Goal: Information Seeking & Learning: Learn about a topic

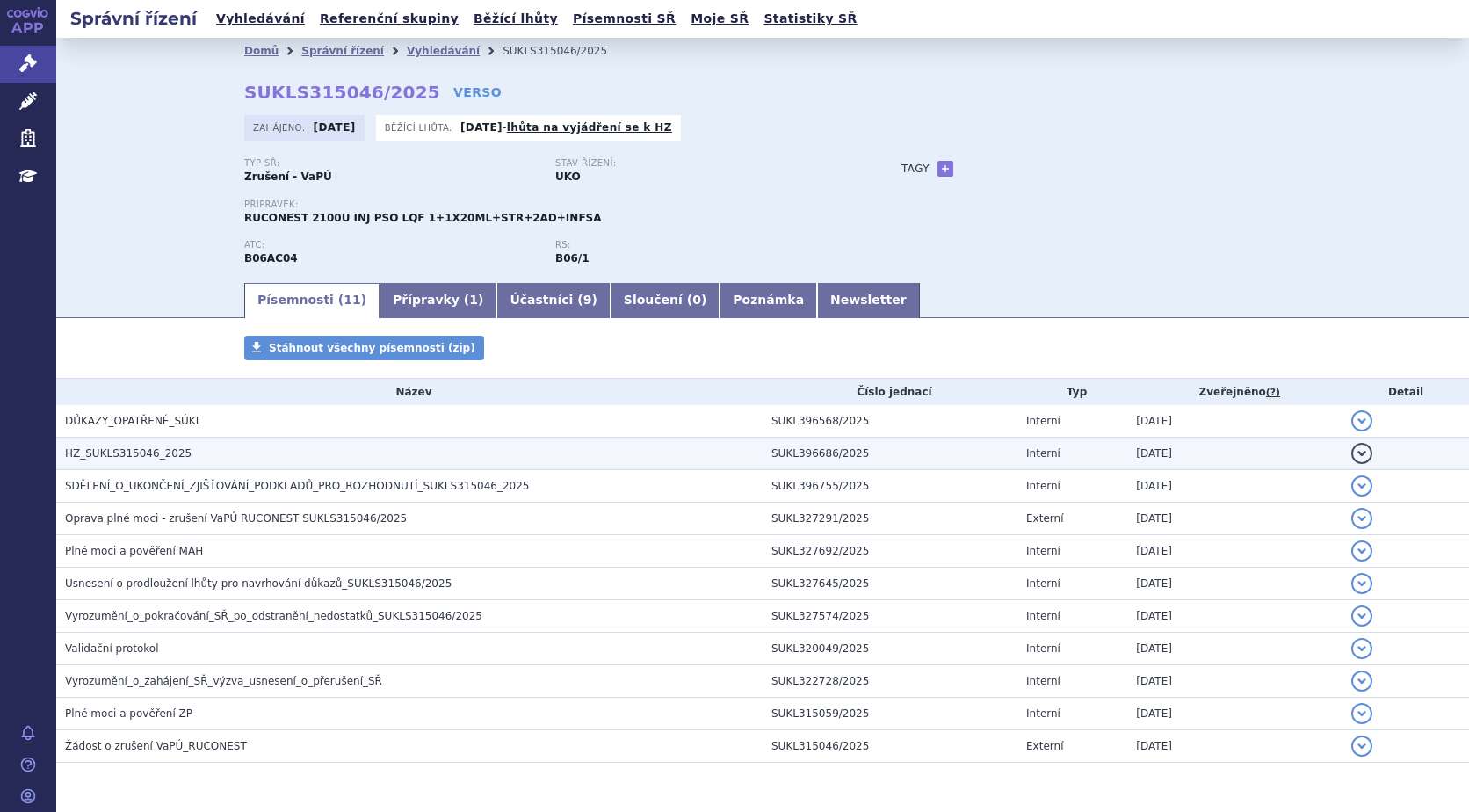
click at [1351, 455] on button "detail" at bounding box center [1362, 454] width 21 height 21
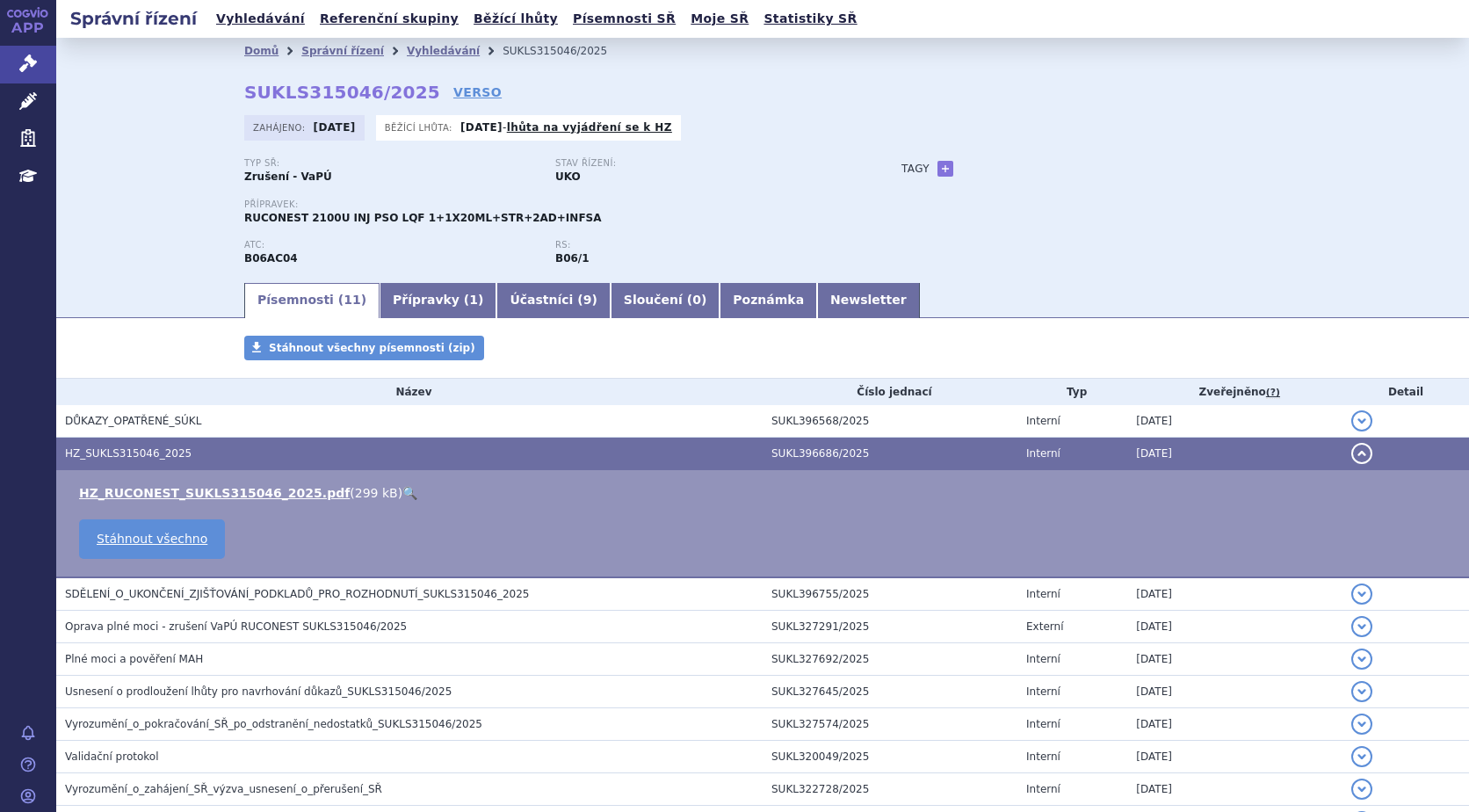
click at [402, 492] on link "🔍" at bounding box center [410, 493] width 15 height 14
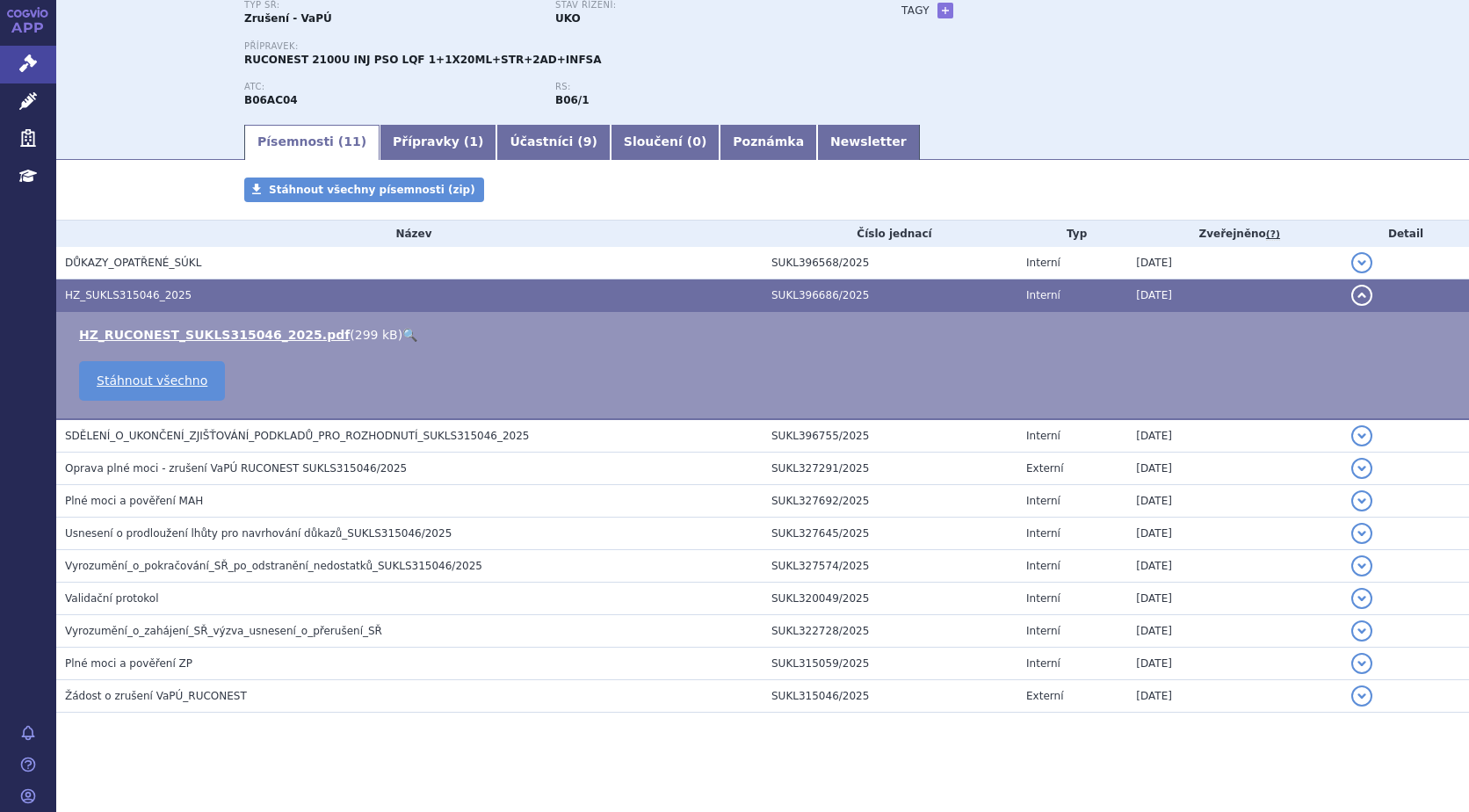
scroll to position [165, 0]
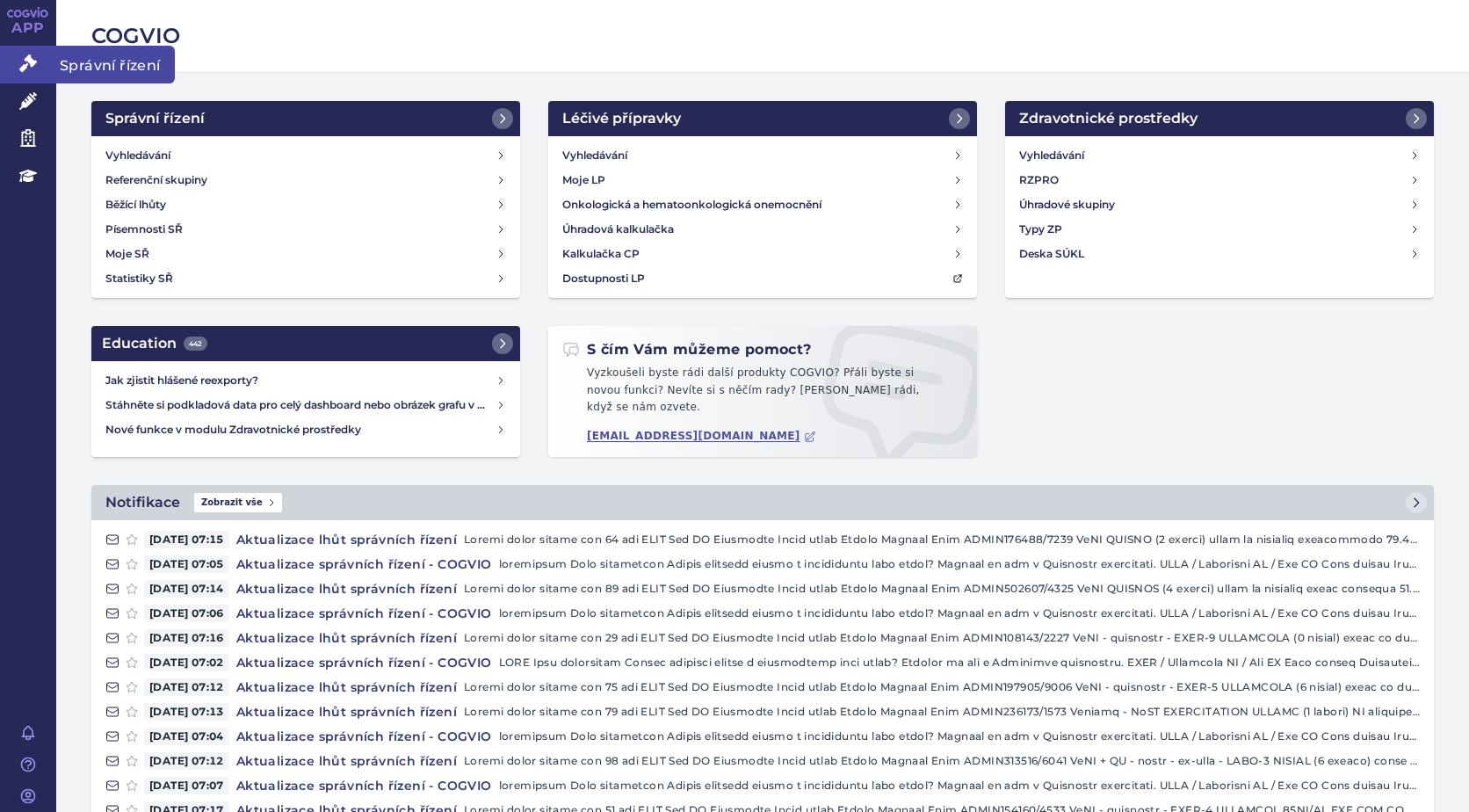
click at [41, 63] on link "Správní řízení" at bounding box center [28, 64] width 56 height 37
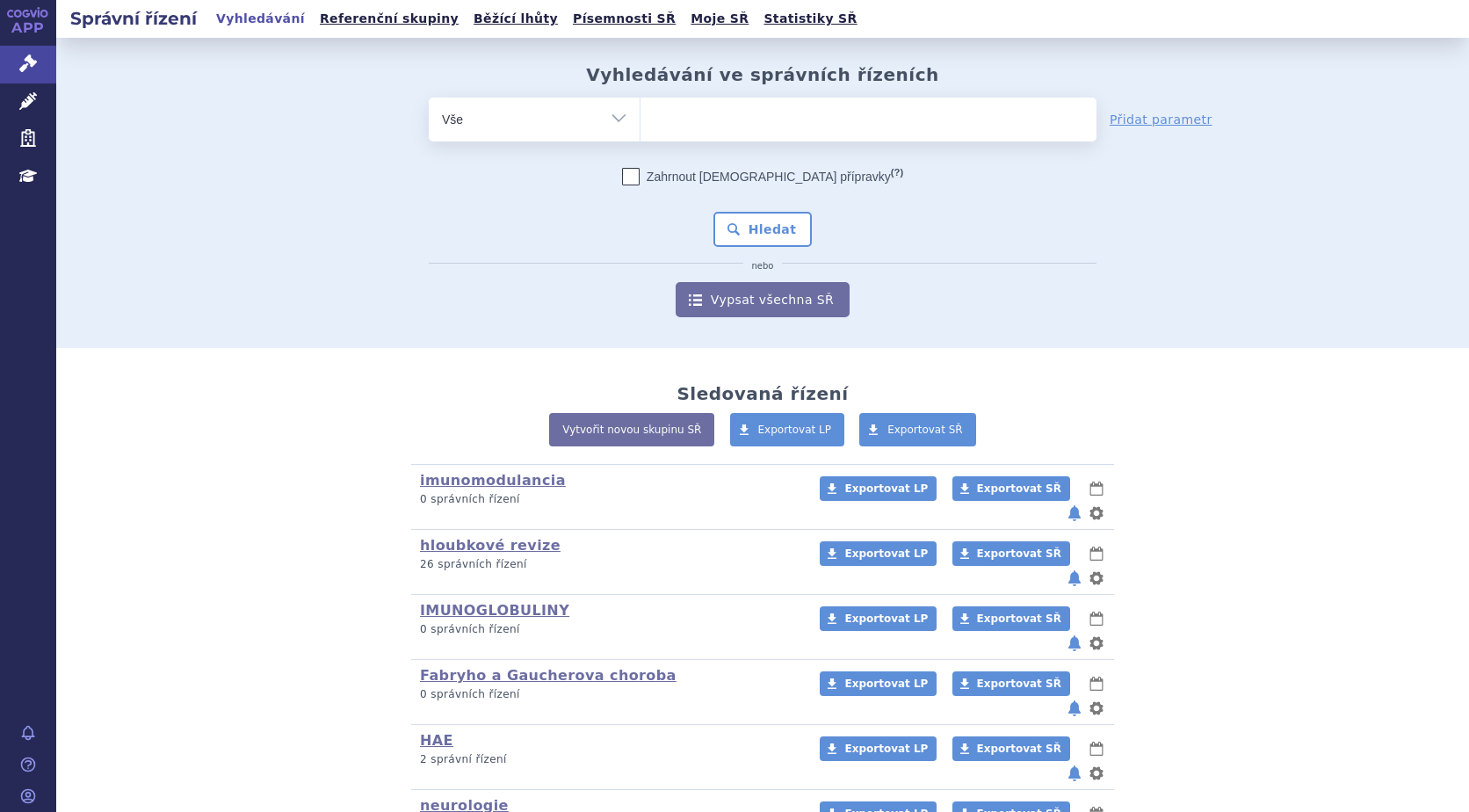
scroll to position [157, 0]
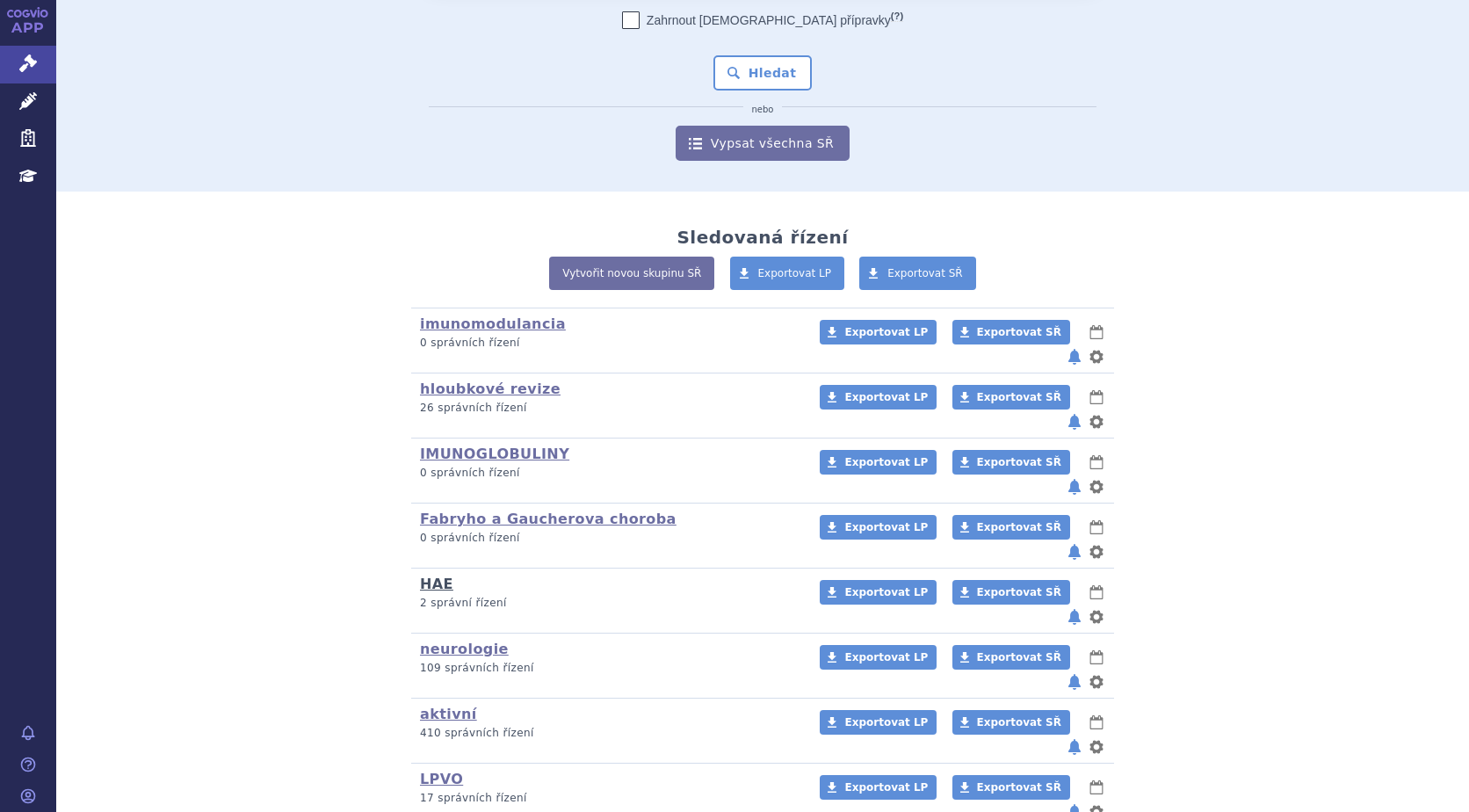
click at [427, 575] on link "HAE" at bounding box center [437, 583] width 33 height 17
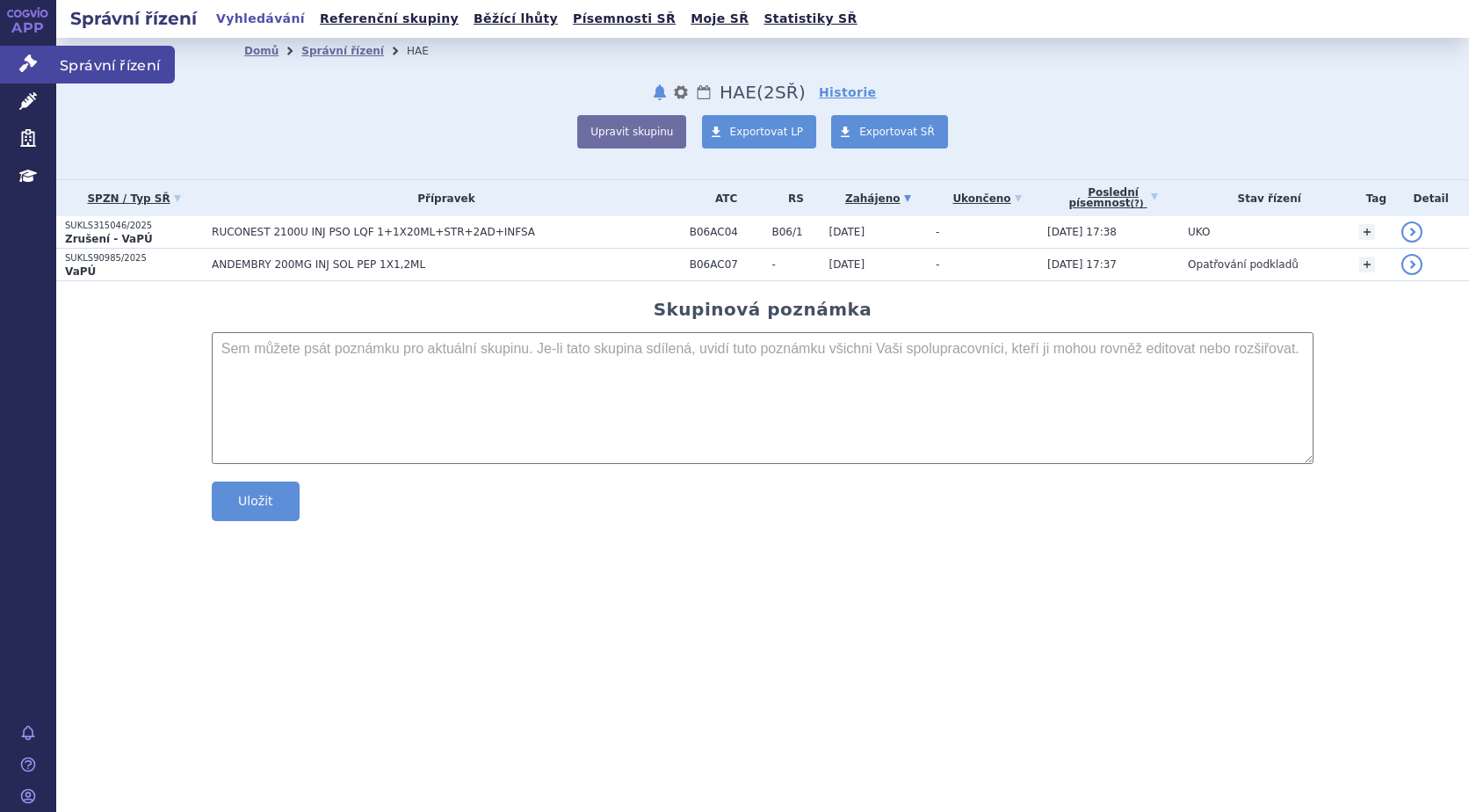
click at [19, 59] on icon at bounding box center [28, 63] width 18 height 18
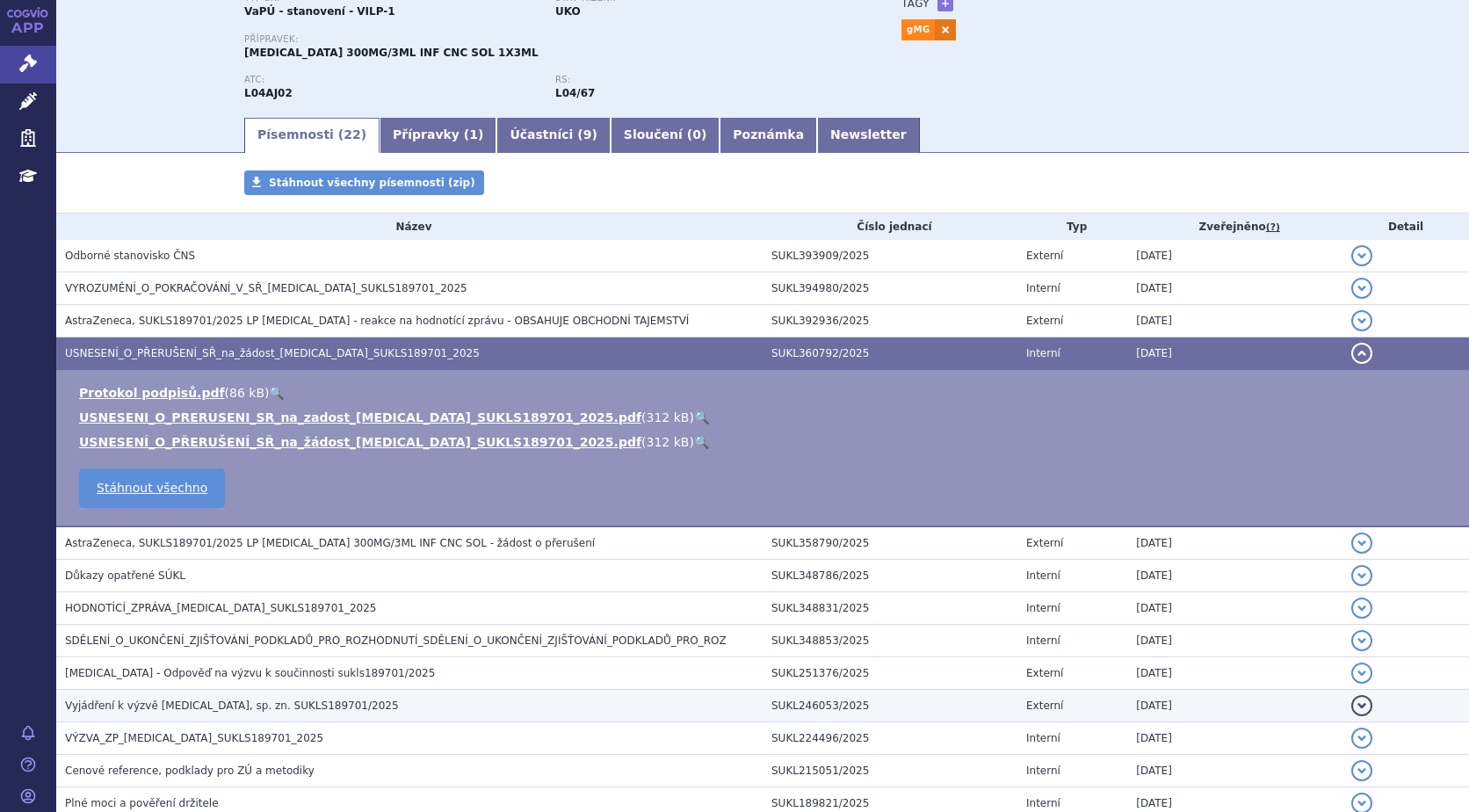
scroll to position [151, 0]
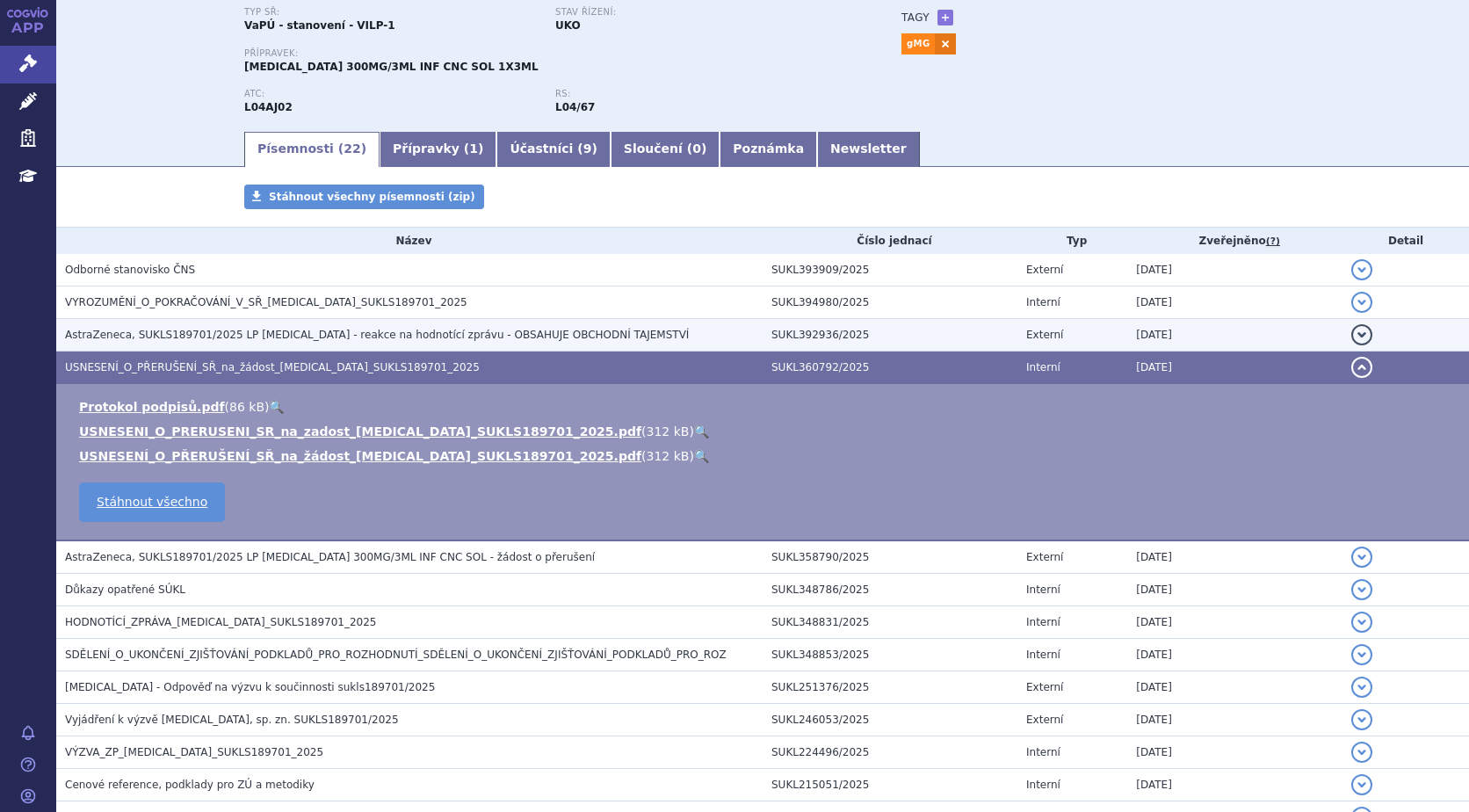
click at [1351, 336] on button "detail" at bounding box center [1362, 335] width 21 height 21
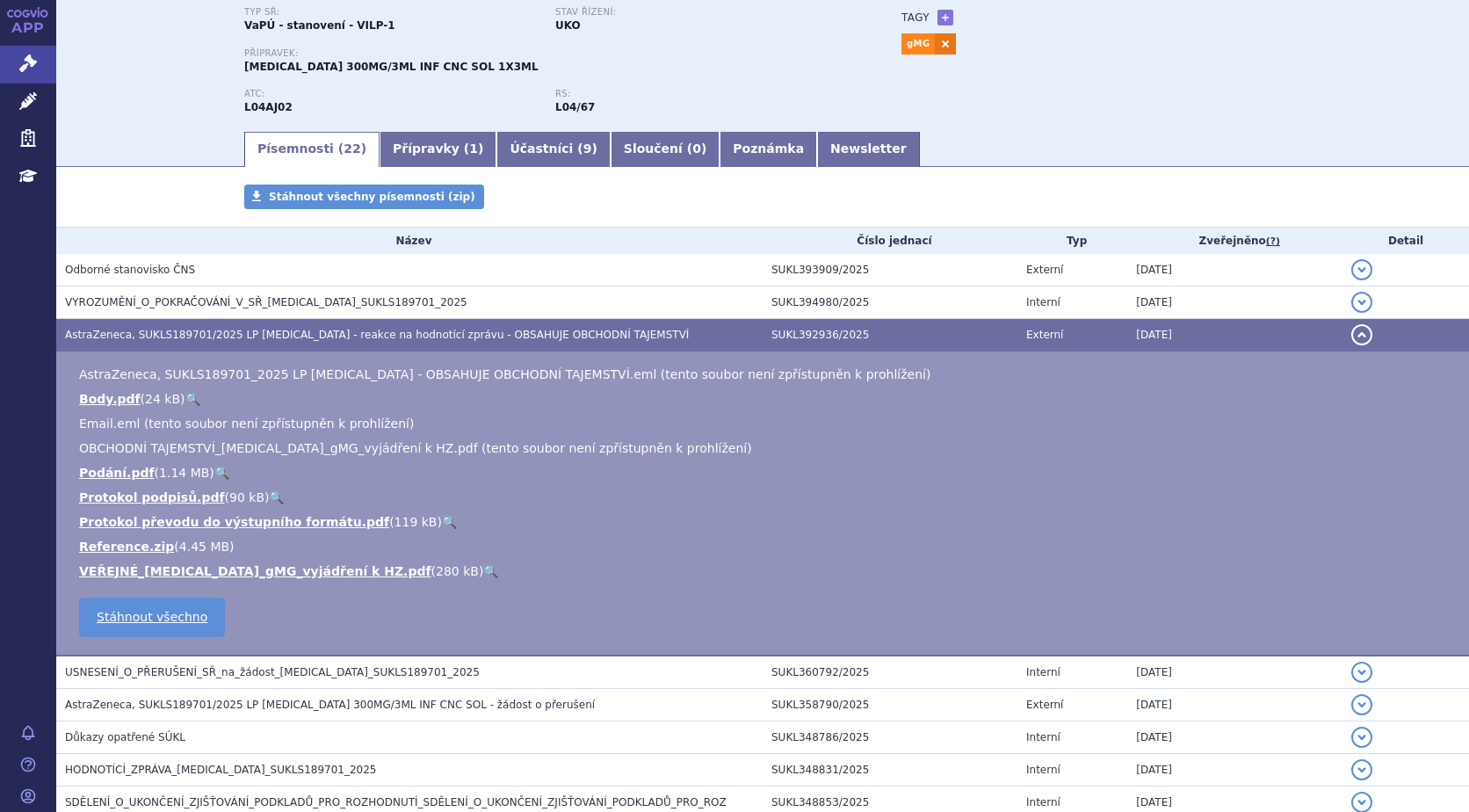
click at [484, 566] on link "🔍" at bounding box center [491, 571] width 15 height 14
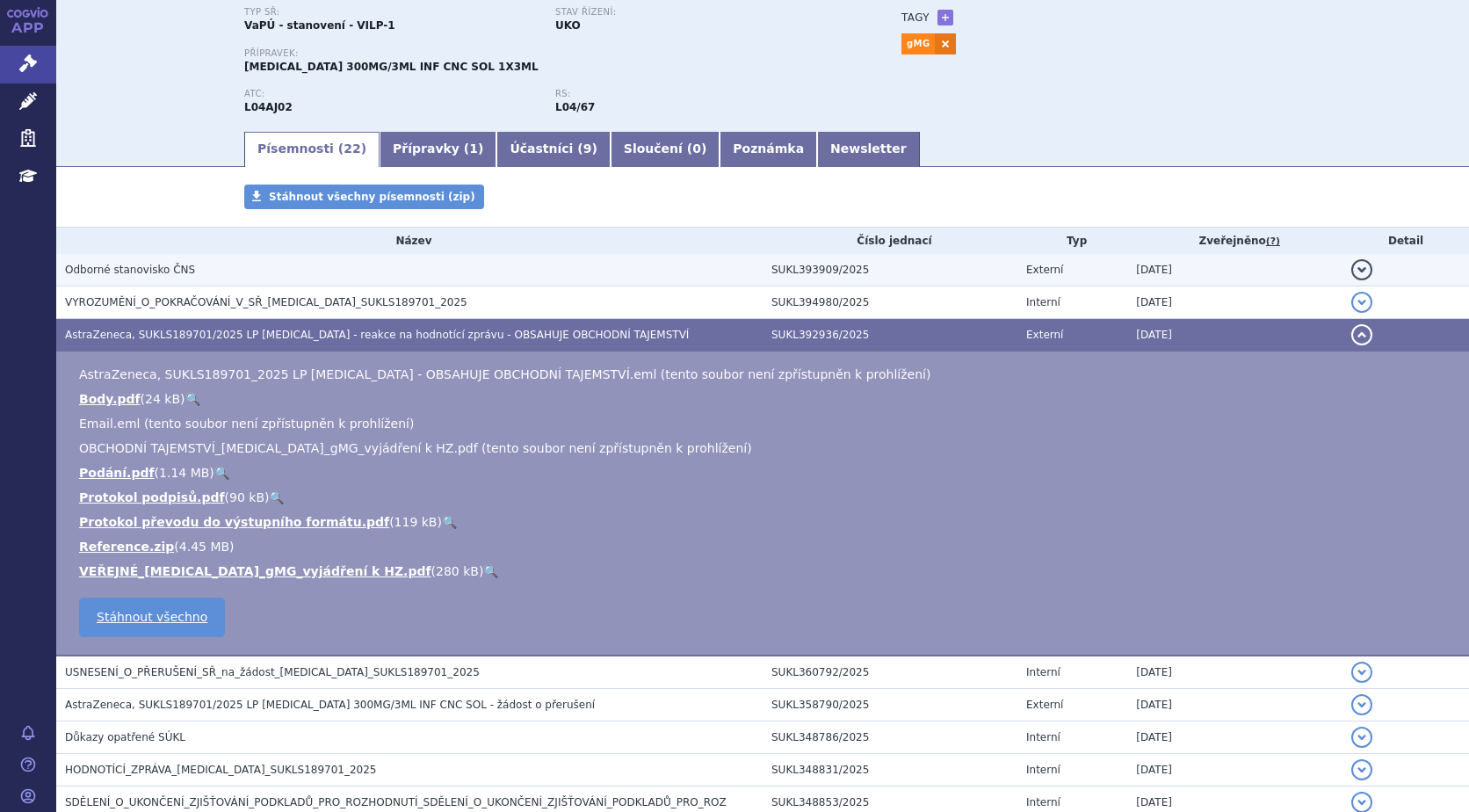
click at [1351, 273] on button "detail" at bounding box center [1362, 269] width 21 height 21
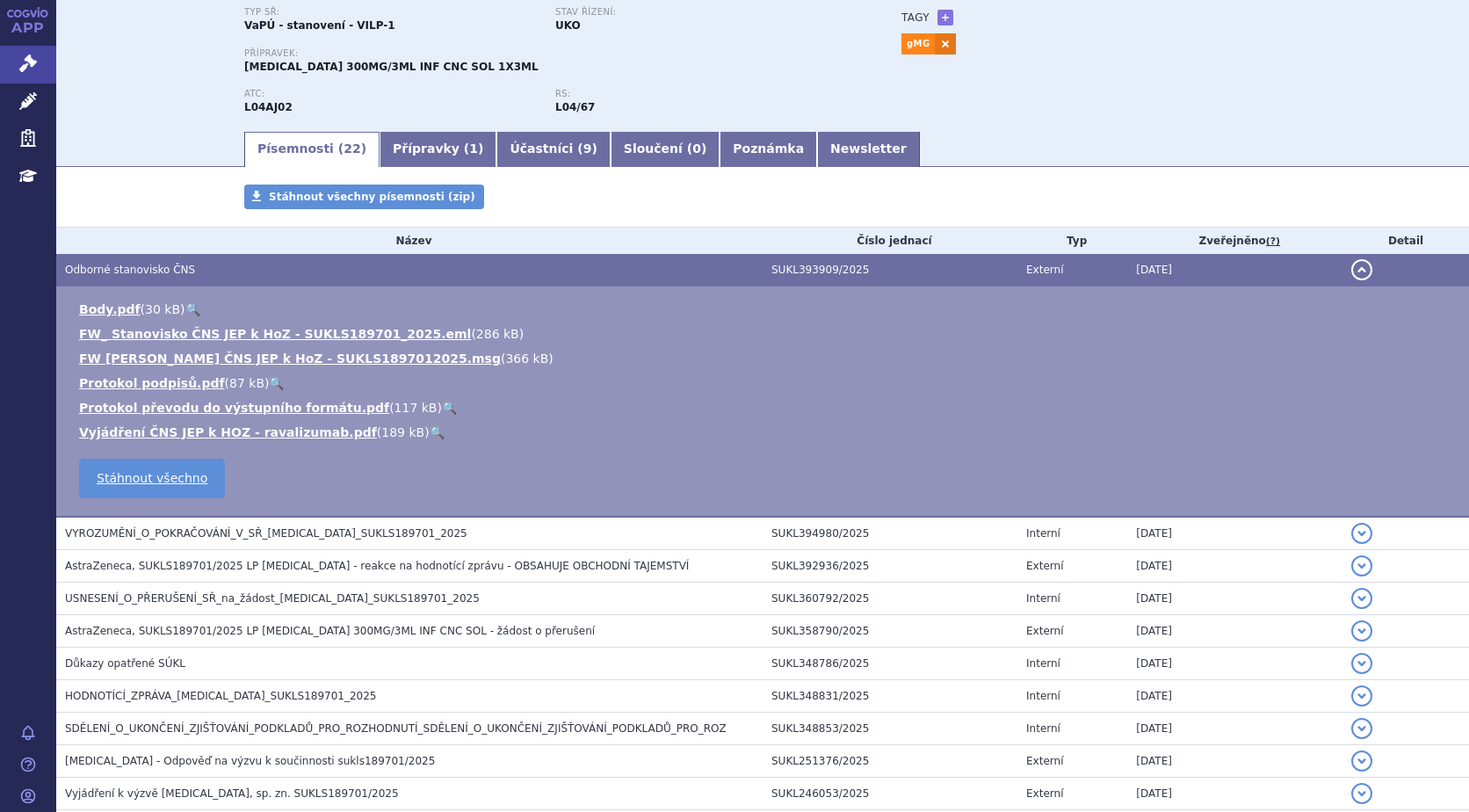
click at [430, 431] on link "🔍" at bounding box center [437, 432] width 15 height 14
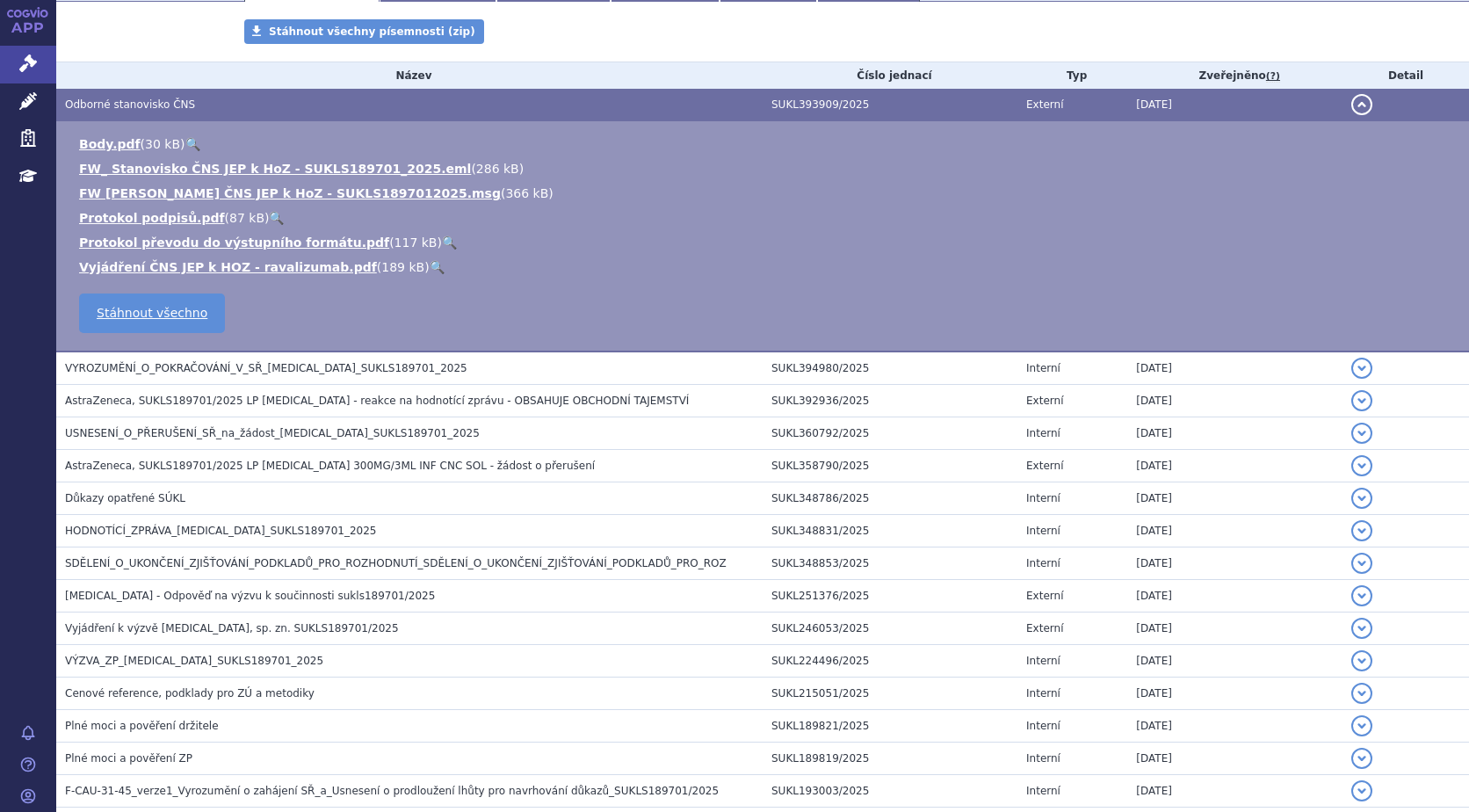
scroll to position [351, 0]
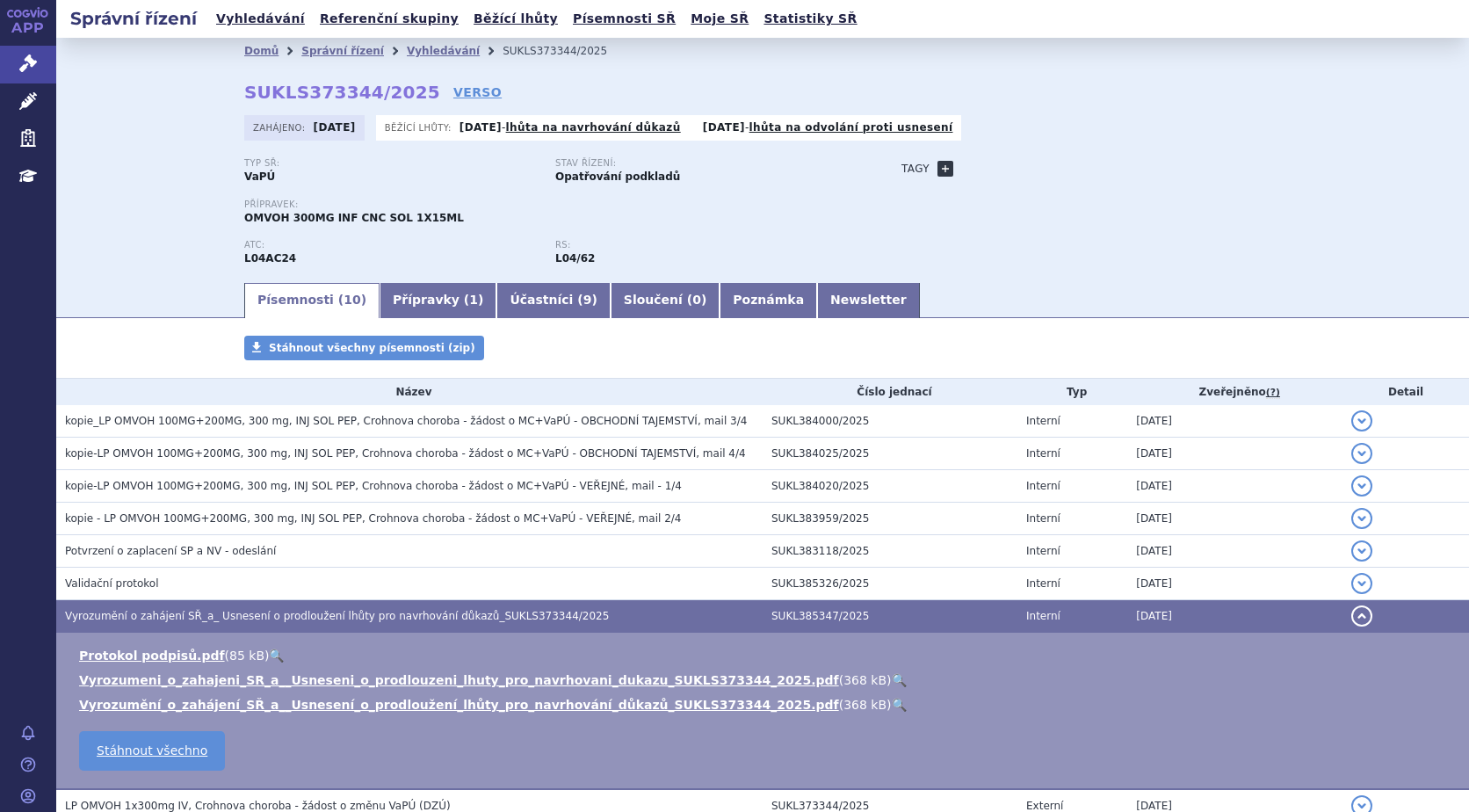
click at [937, 166] on link "+" at bounding box center [945, 169] width 16 height 16
click at [1002, 168] on span at bounding box center [1024, 169] width 127 height 23
type input "Crohnova choroba"
select select "Crohnova choroba"
click at [1099, 171] on button "Přidat" at bounding box center [1114, 169] width 45 height 21
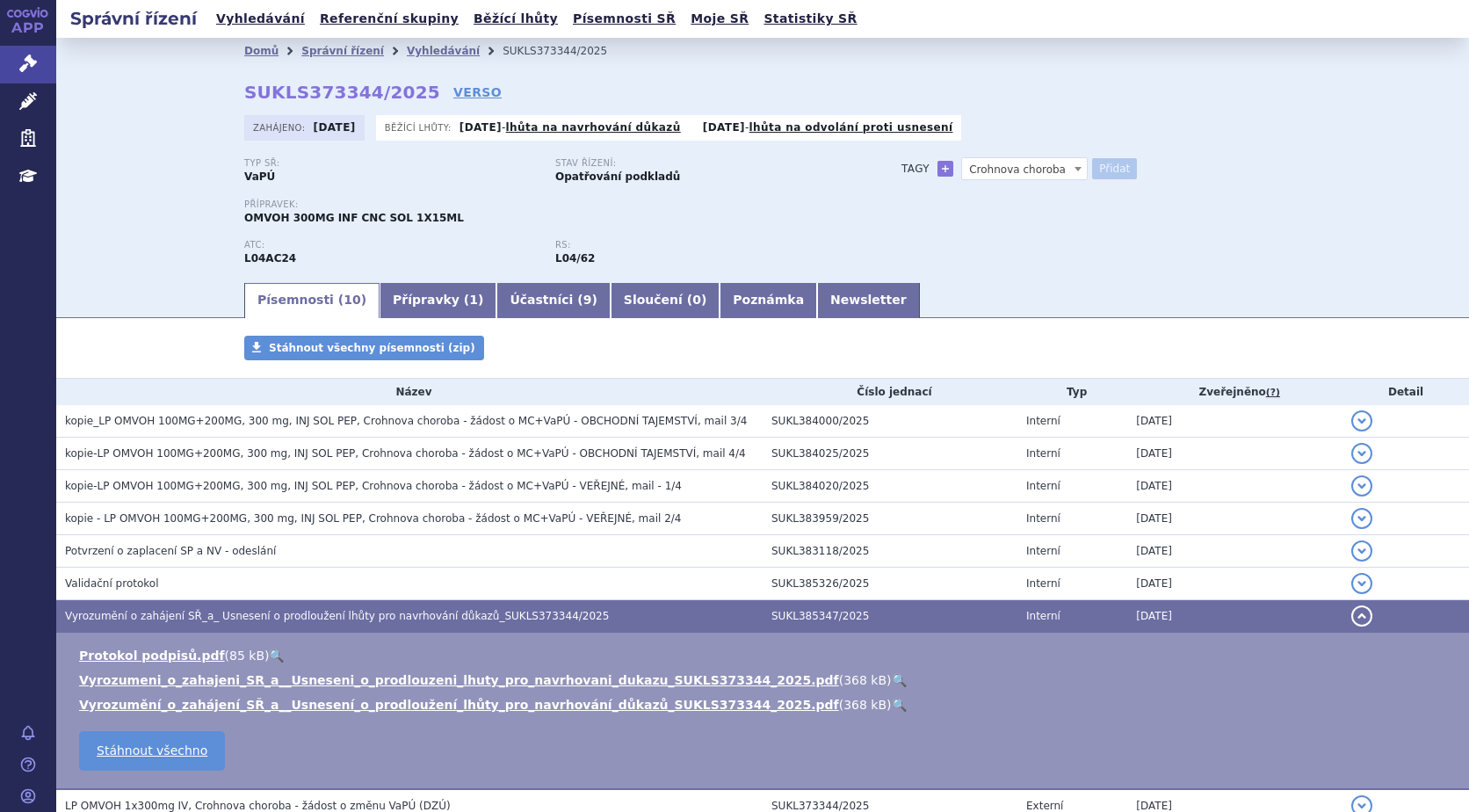
select select
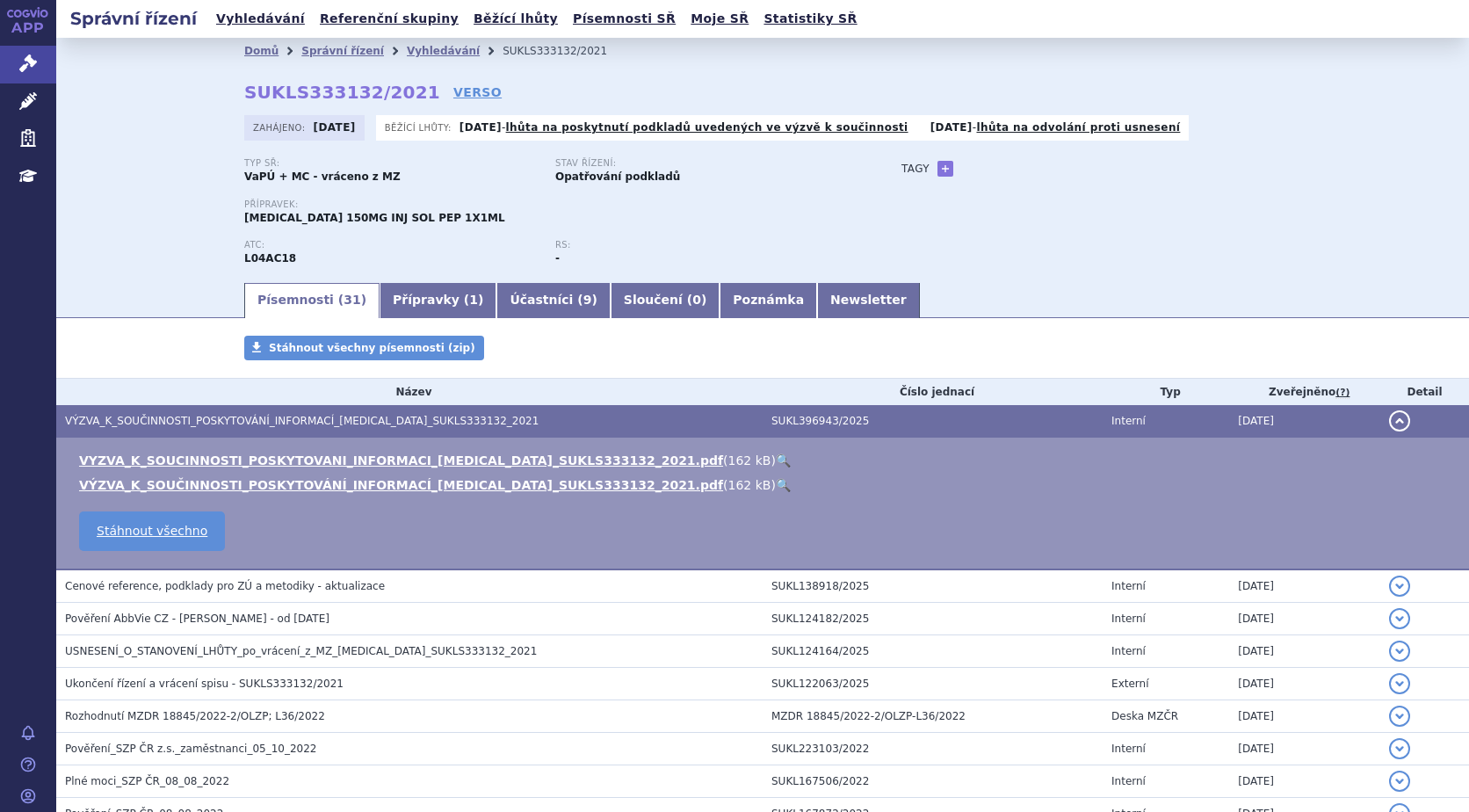
scroll to position [405, 0]
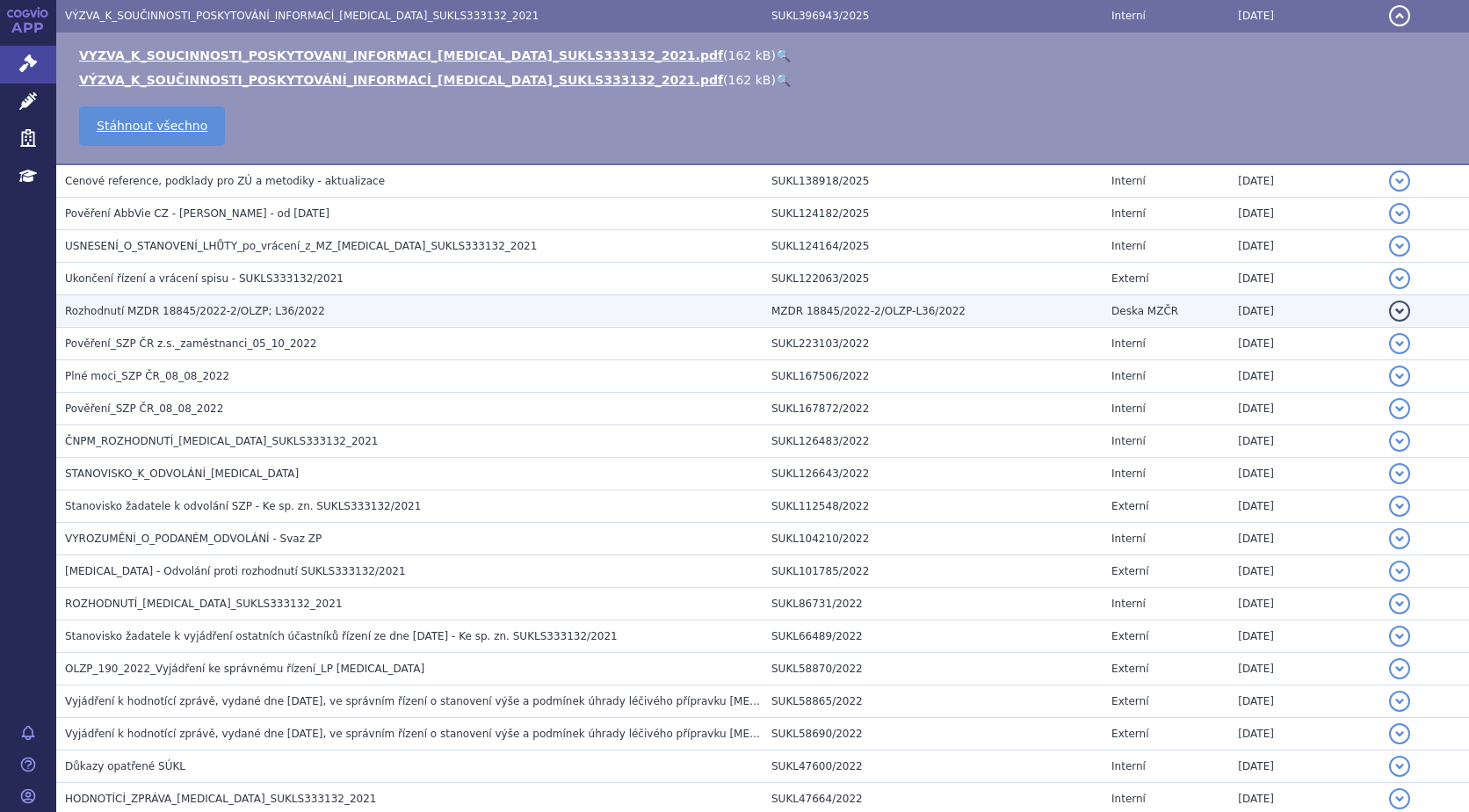
click at [178, 310] on span "Rozhodnutí MZDR 18845/2022-2/OLZP; L36/2022" at bounding box center [195, 311] width 260 height 12
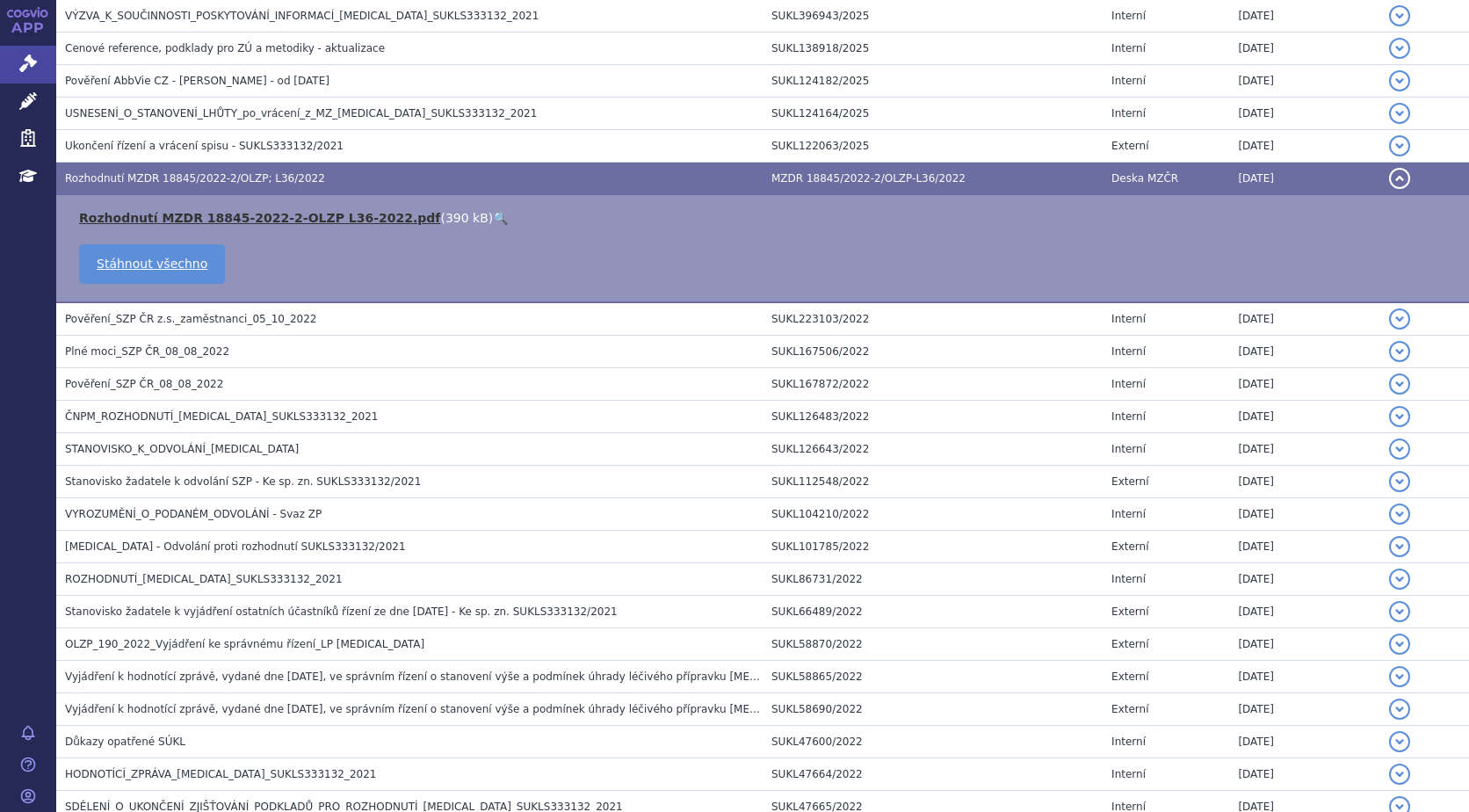
click at [236, 220] on link "Rozhodnutí MZDR 18845-2022-2-OLZP L36-2022.pdf" at bounding box center [260, 218] width 361 height 14
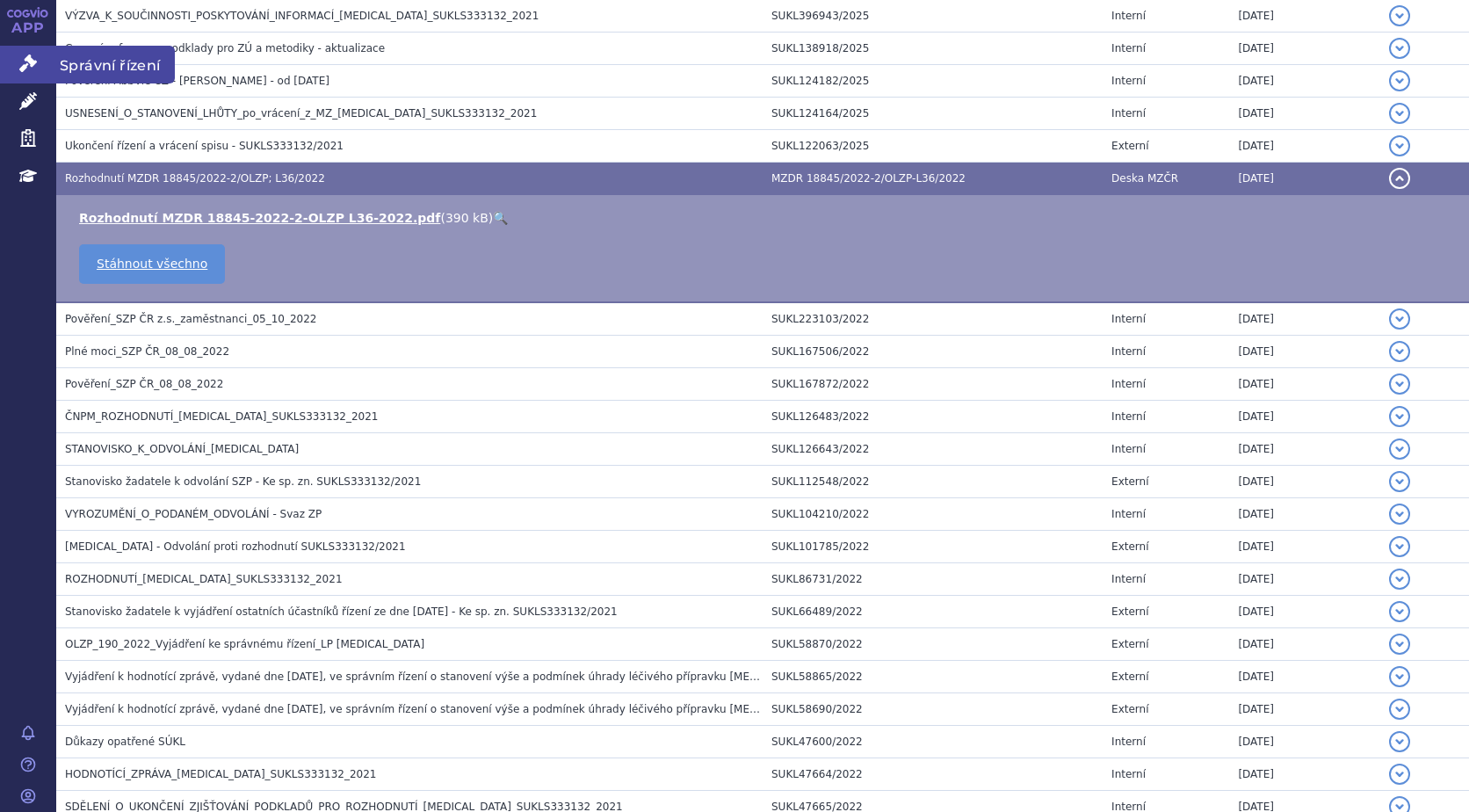
click at [22, 57] on icon at bounding box center [28, 63] width 18 height 18
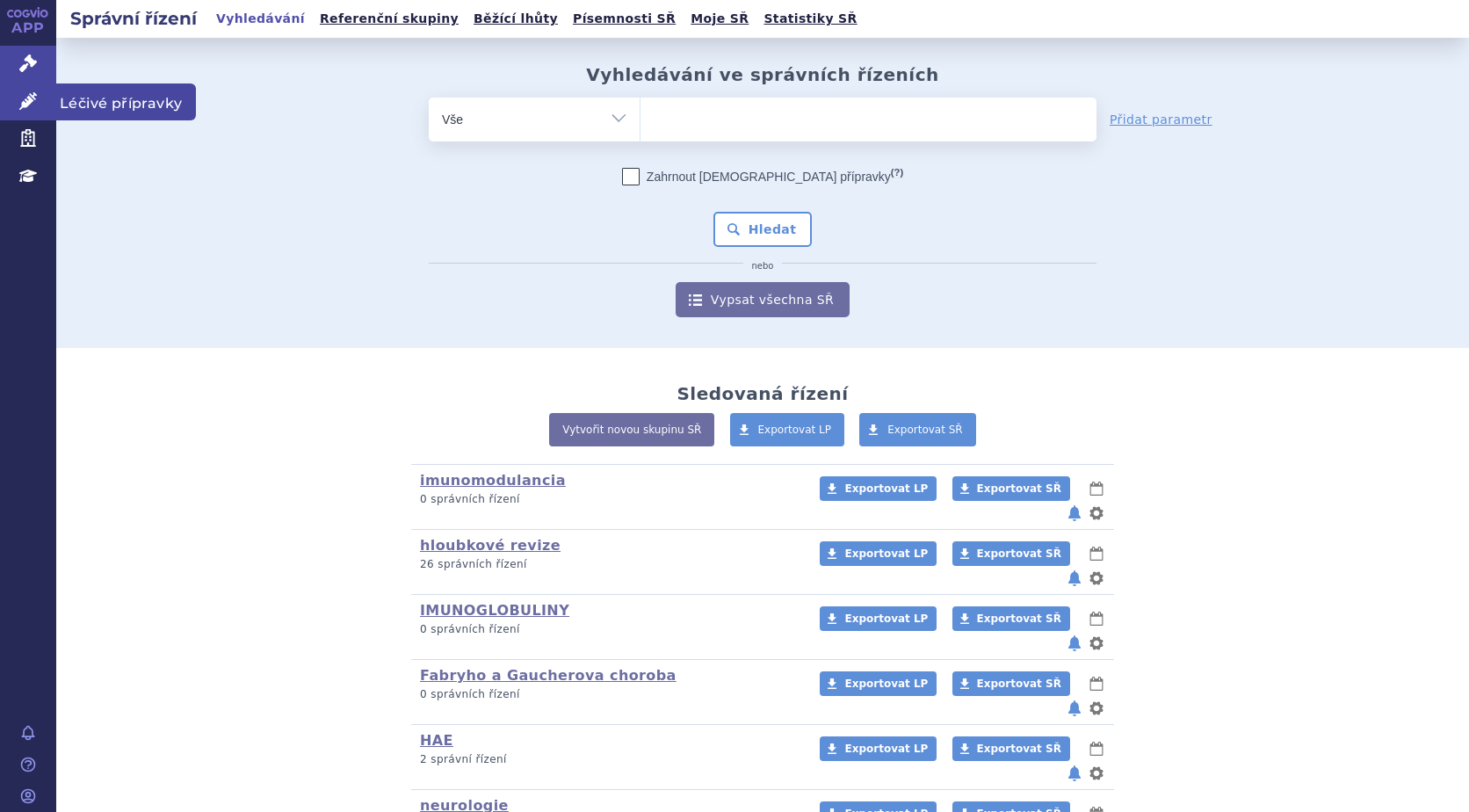
click at [21, 101] on icon at bounding box center [28, 101] width 18 height 18
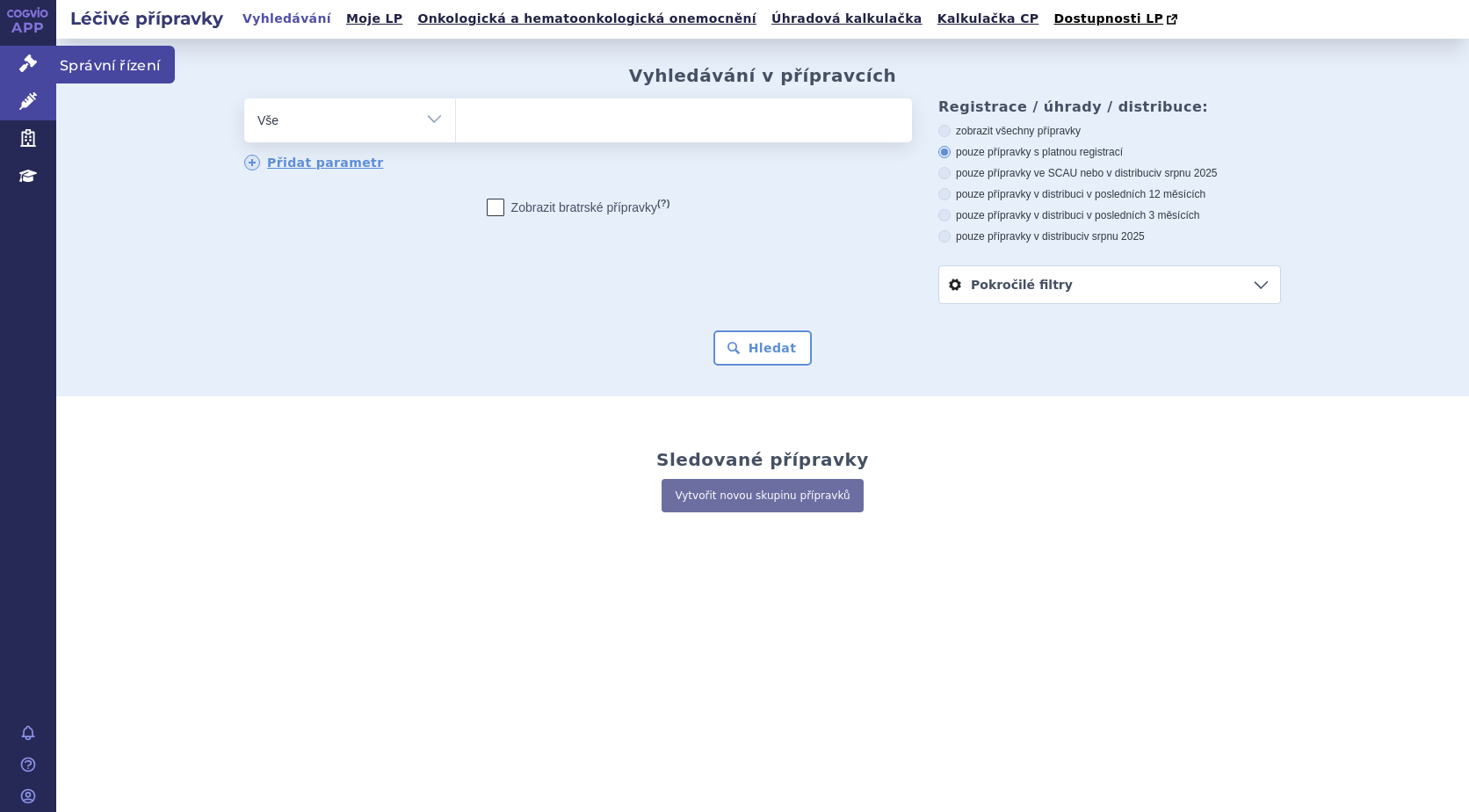
click at [24, 59] on icon at bounding box center [28, 63] width 18 height 18
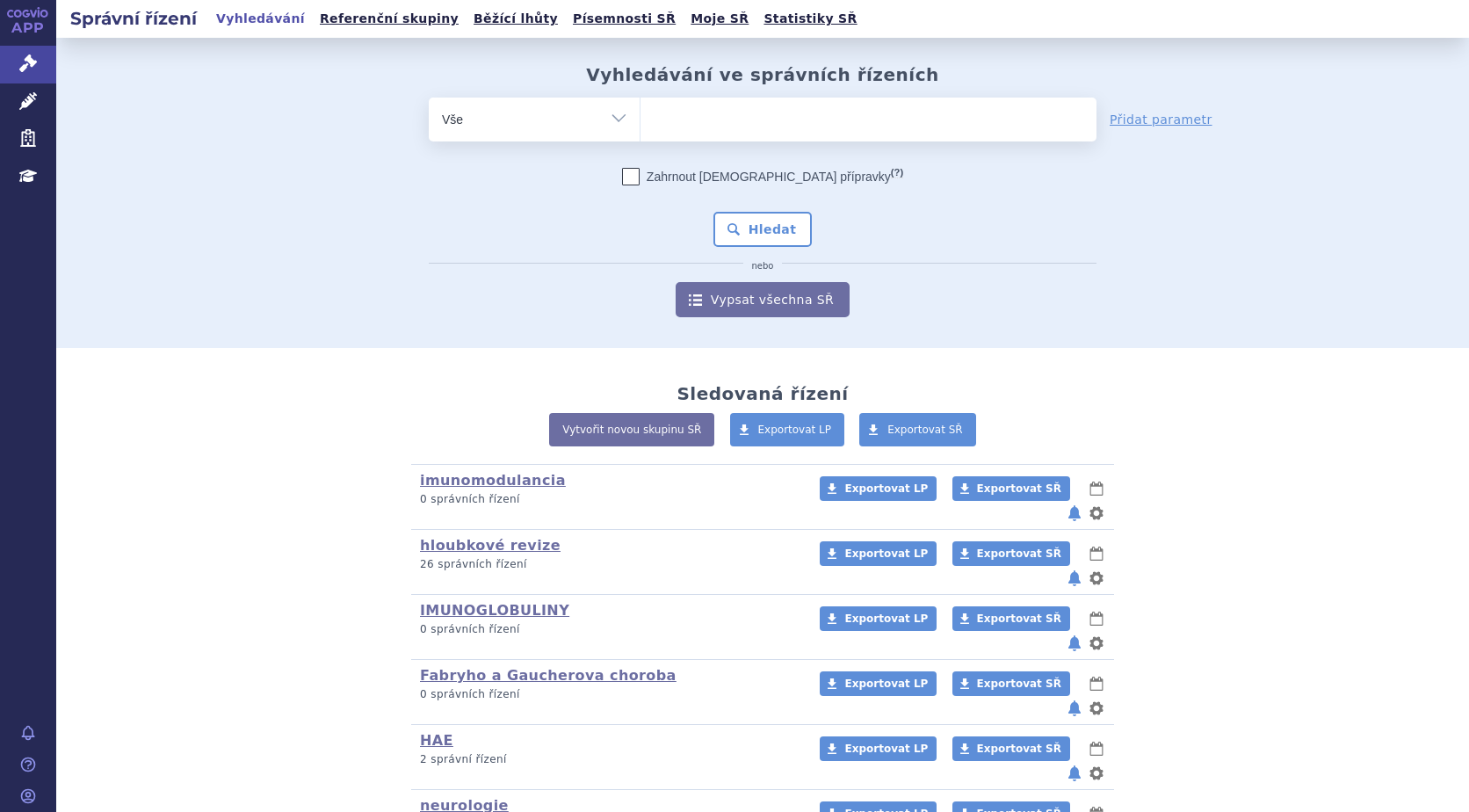
scroll to position [157, 0]
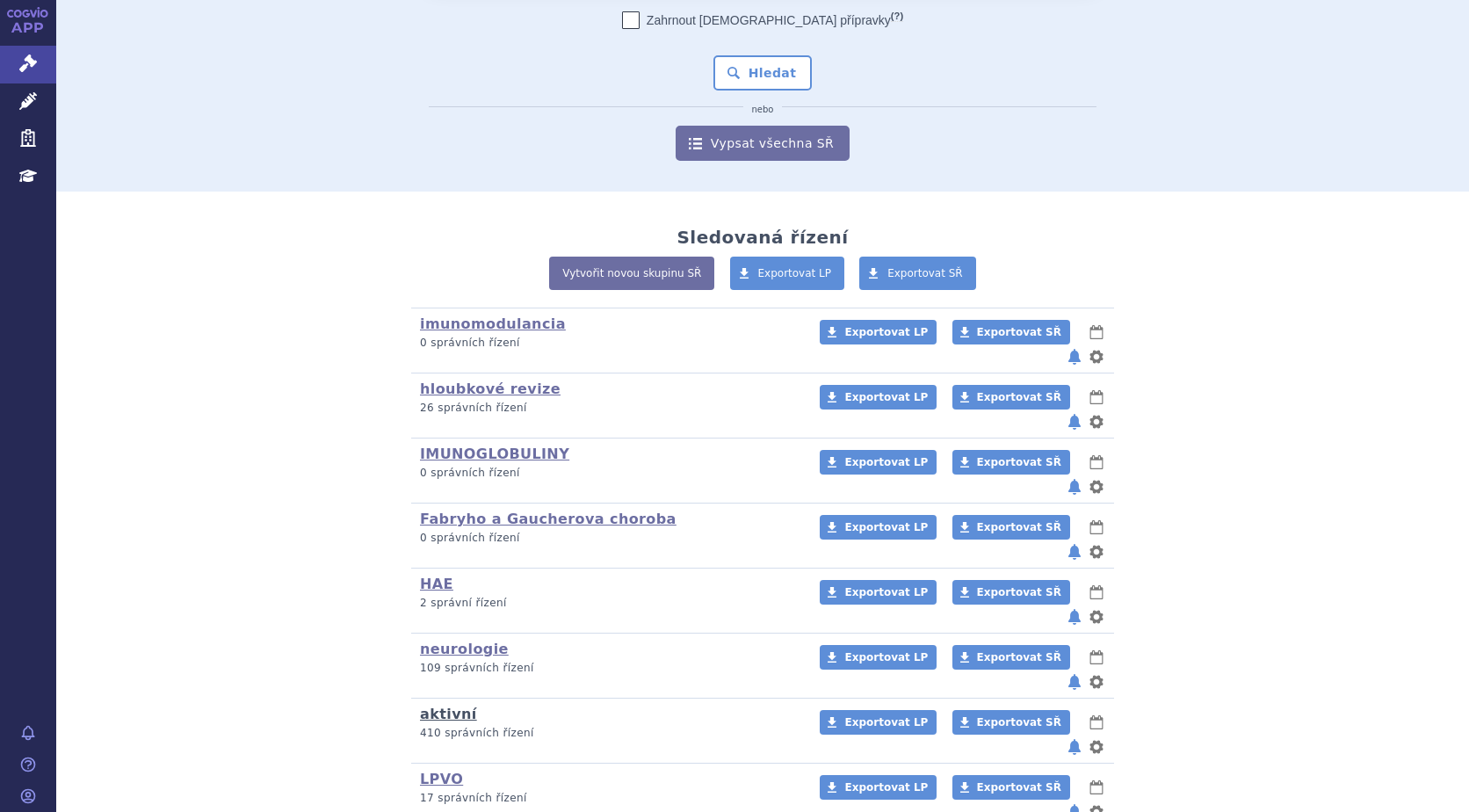
click at [443, 705] on link "aktivní" at bounding box center [448, 713] width 57 height 17
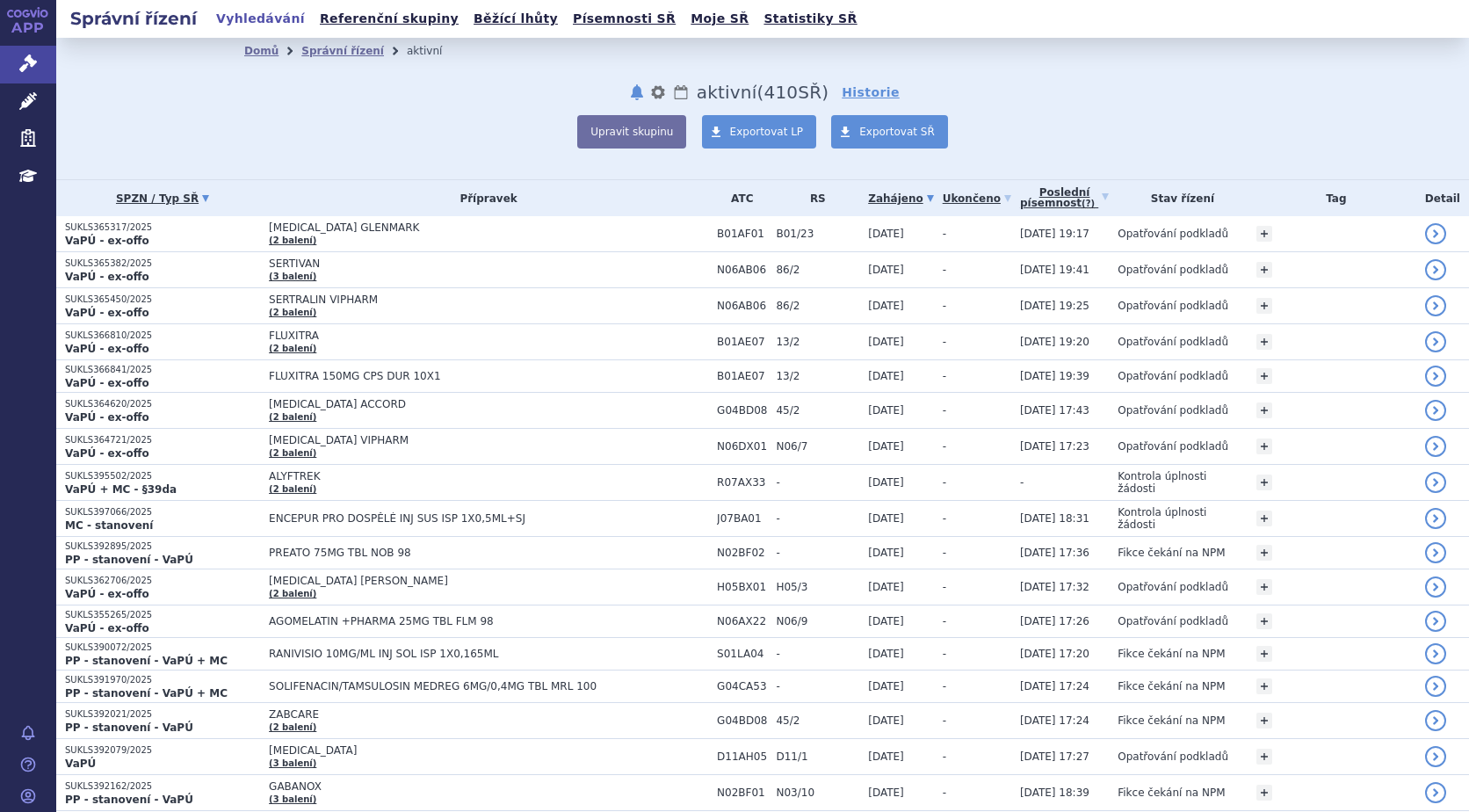
click at [202, 199] on icon at bounding box center [205, 198] width 7 height 7
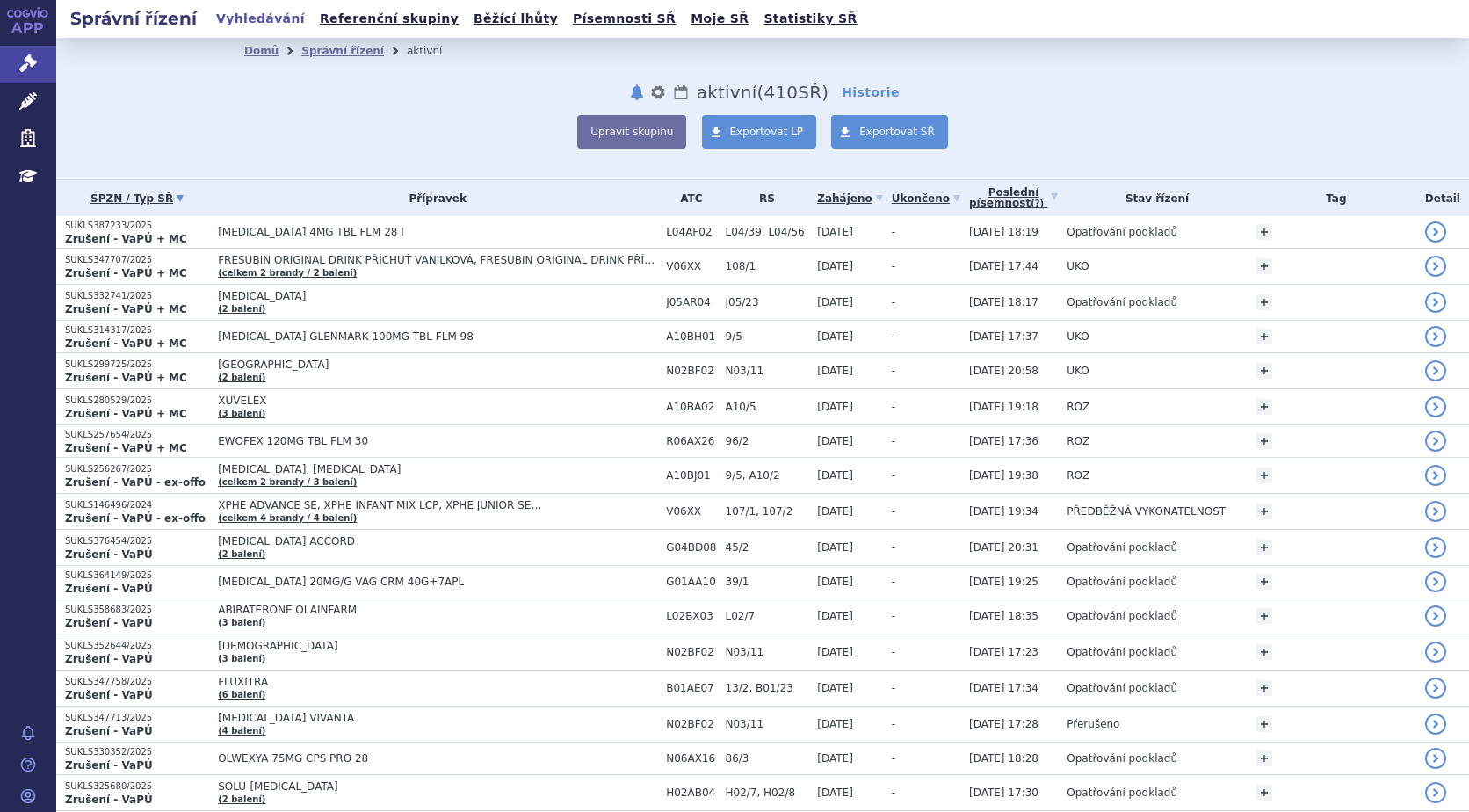
click at [184, 197] on link "SPZN / Typ SŘ" at bounding box center [137, 198] width 144 height 25
click at [179, 197] on icon at bounding box center [180, 198] width 7 height 7
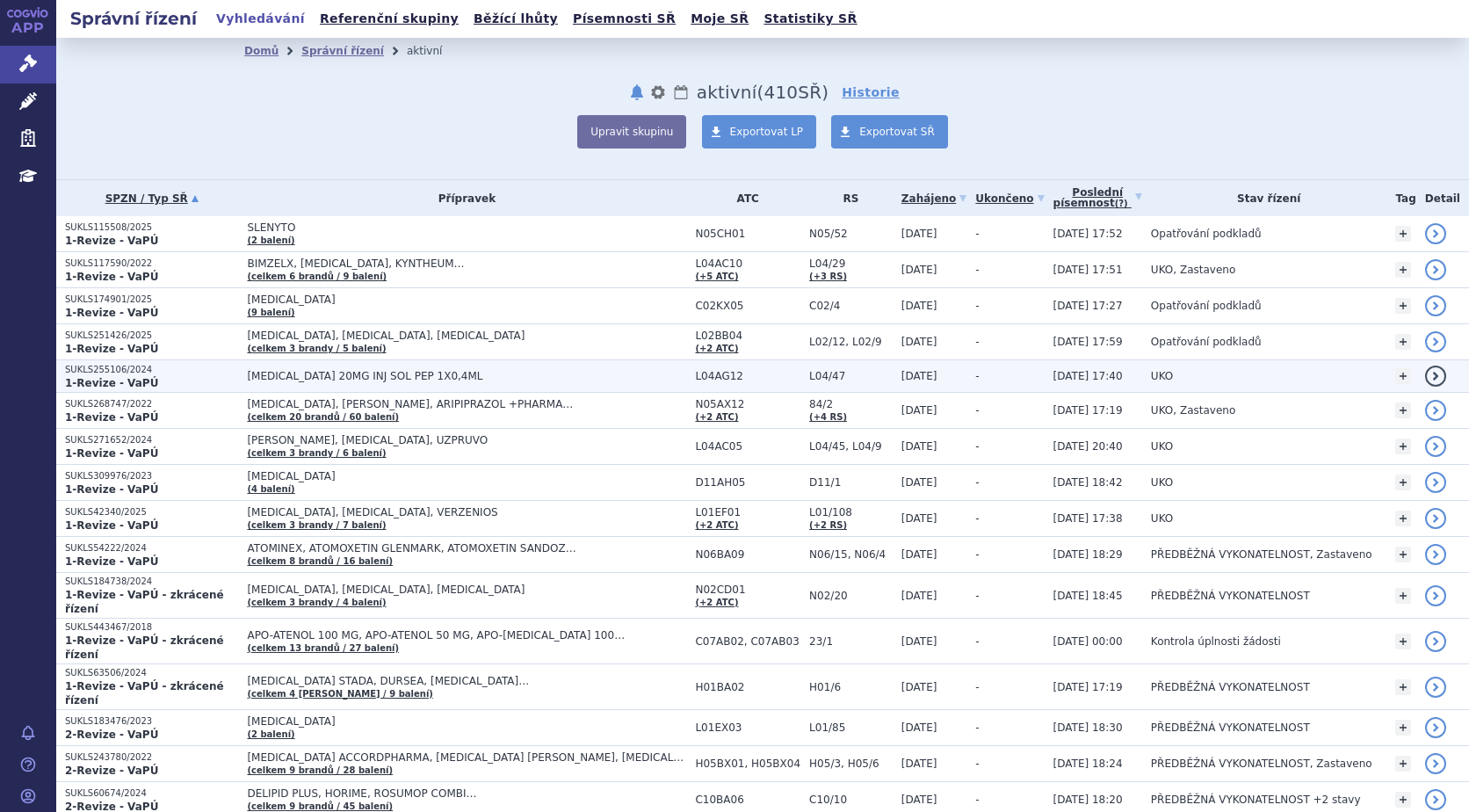
click at [92, 373] on p "SUKLS255106/2024" at bounding box center [151, 370] width 173 height 12
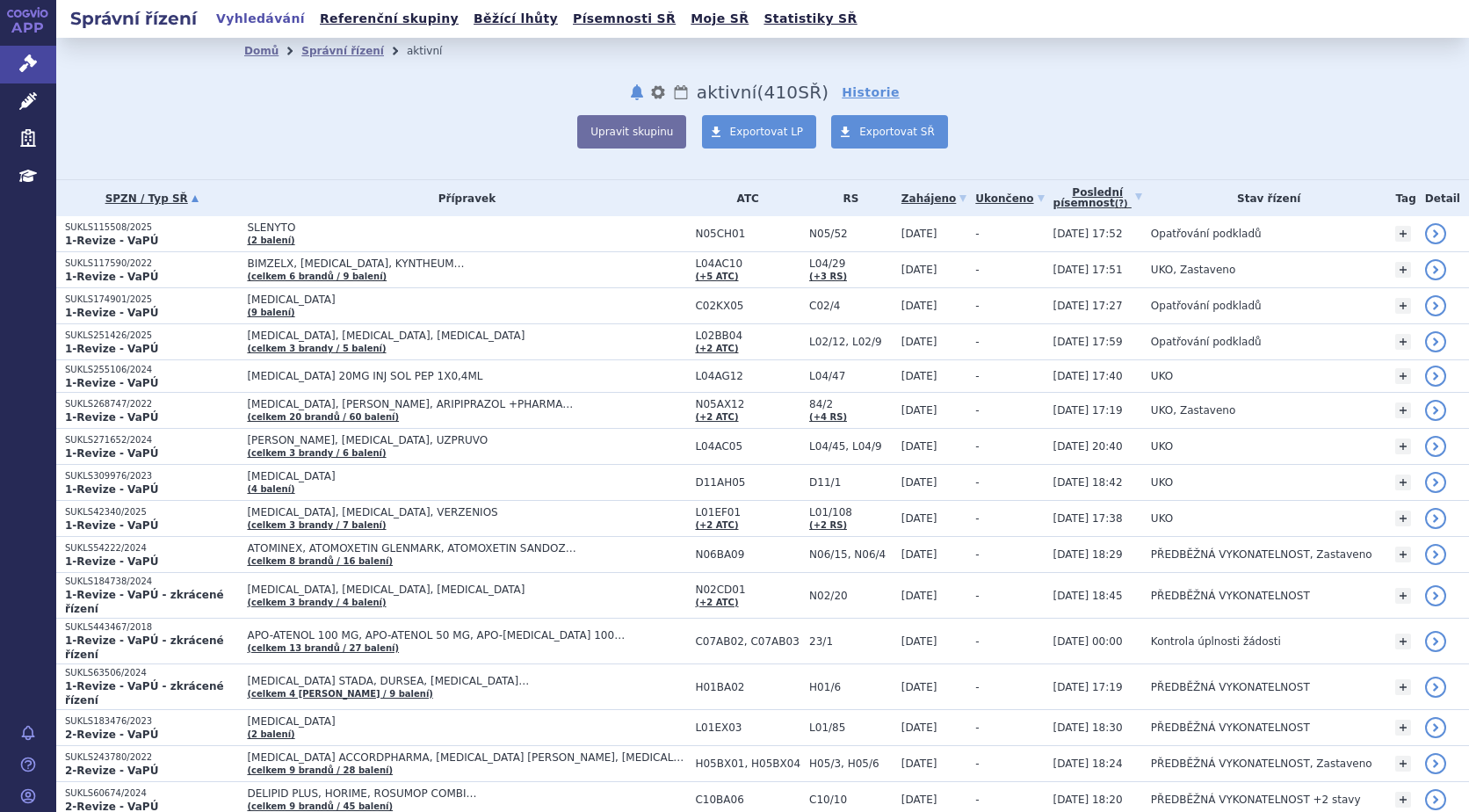
drag, startPoint x: 454, startPoint y: 126, endPoint x: 463, endPoint y: 132, distance: 10.8
click at [454, 126] on div "Upravit skupinu Exportovat LP Exportovat SŘ" at bounding box center [762, 132] width 1037 height 33
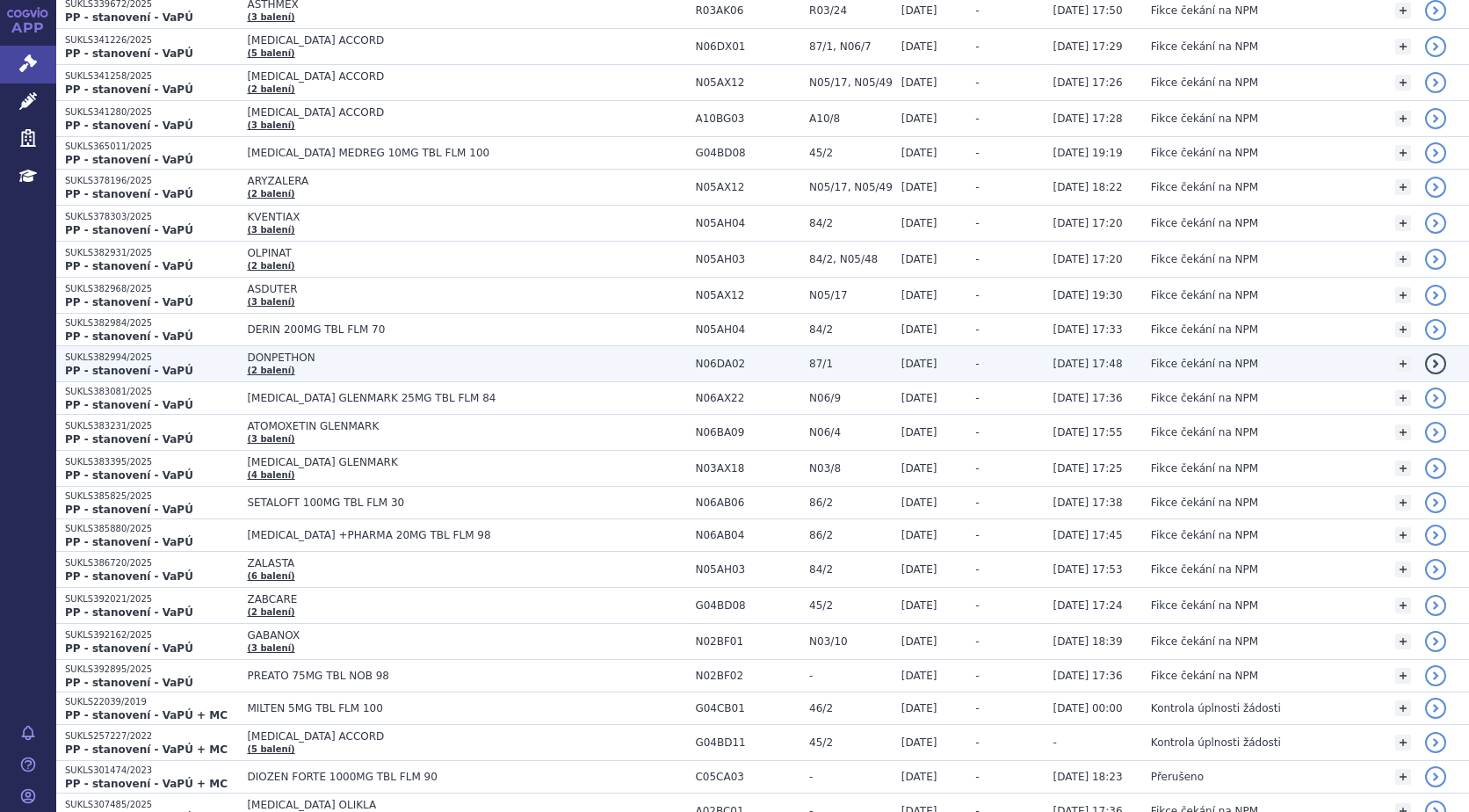
scroll to position [3075, 0]
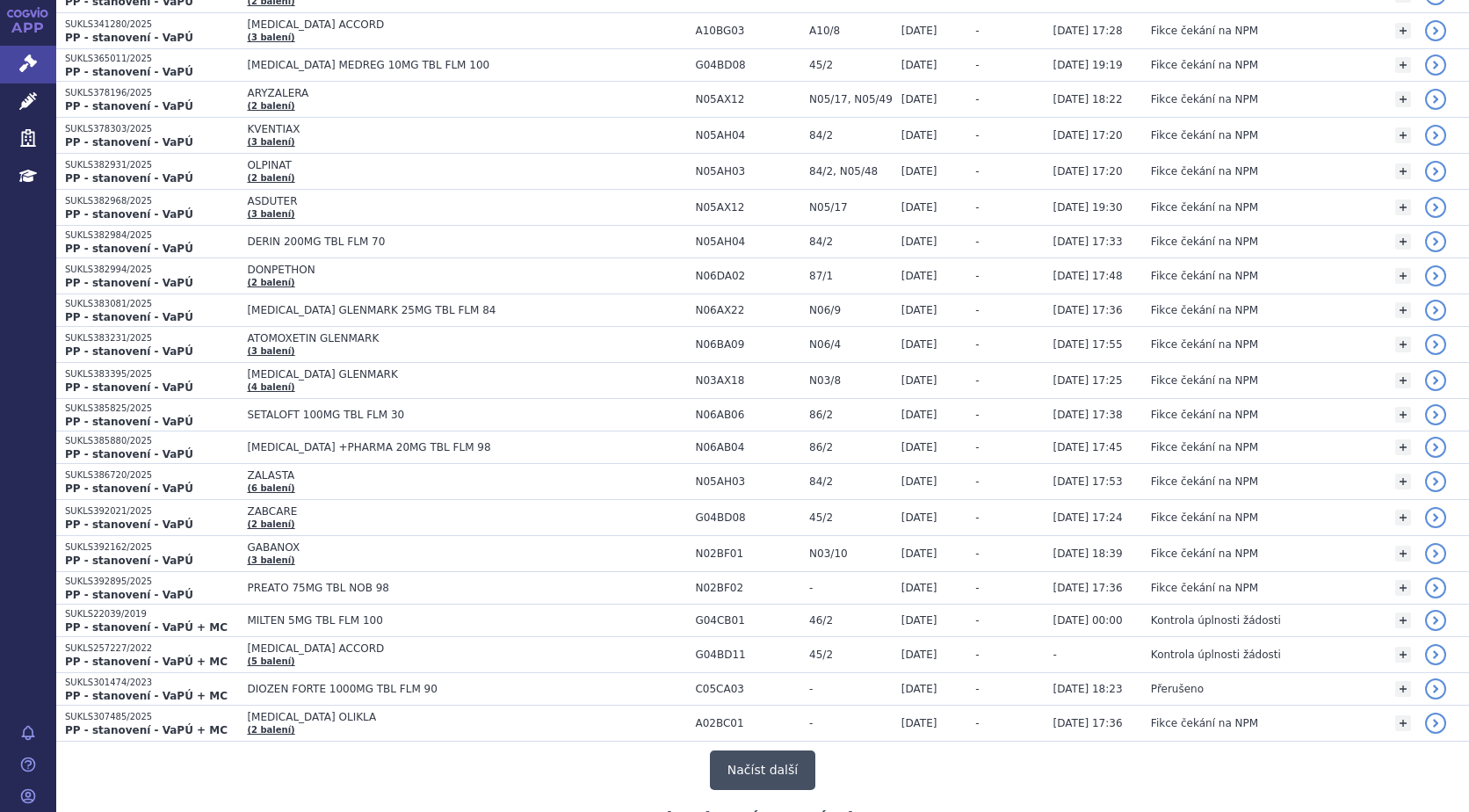
click at [743, 750] on button "Načíst další" at bounding box center [763, 770] width 106 height 40
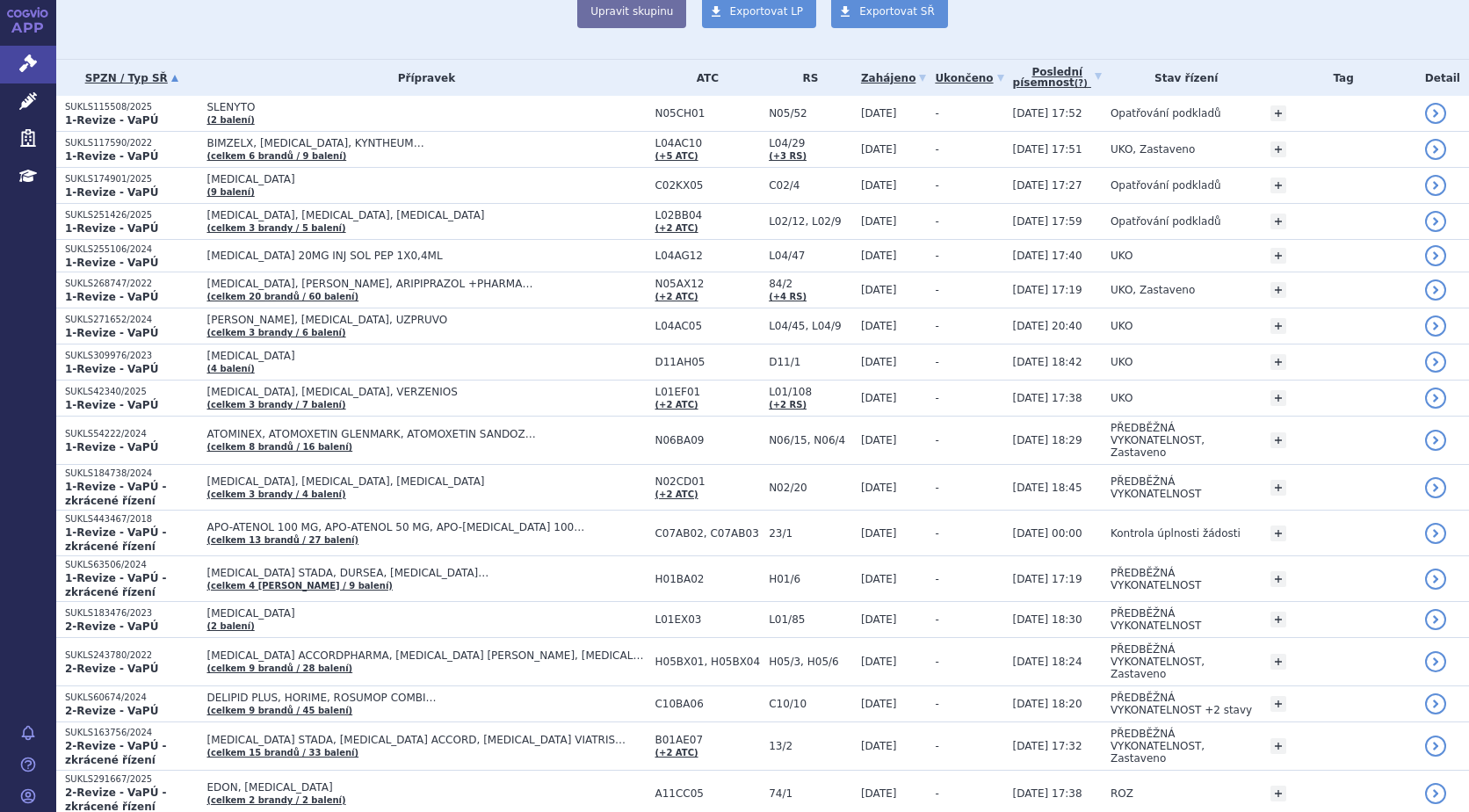
scroll to position [0, 0]
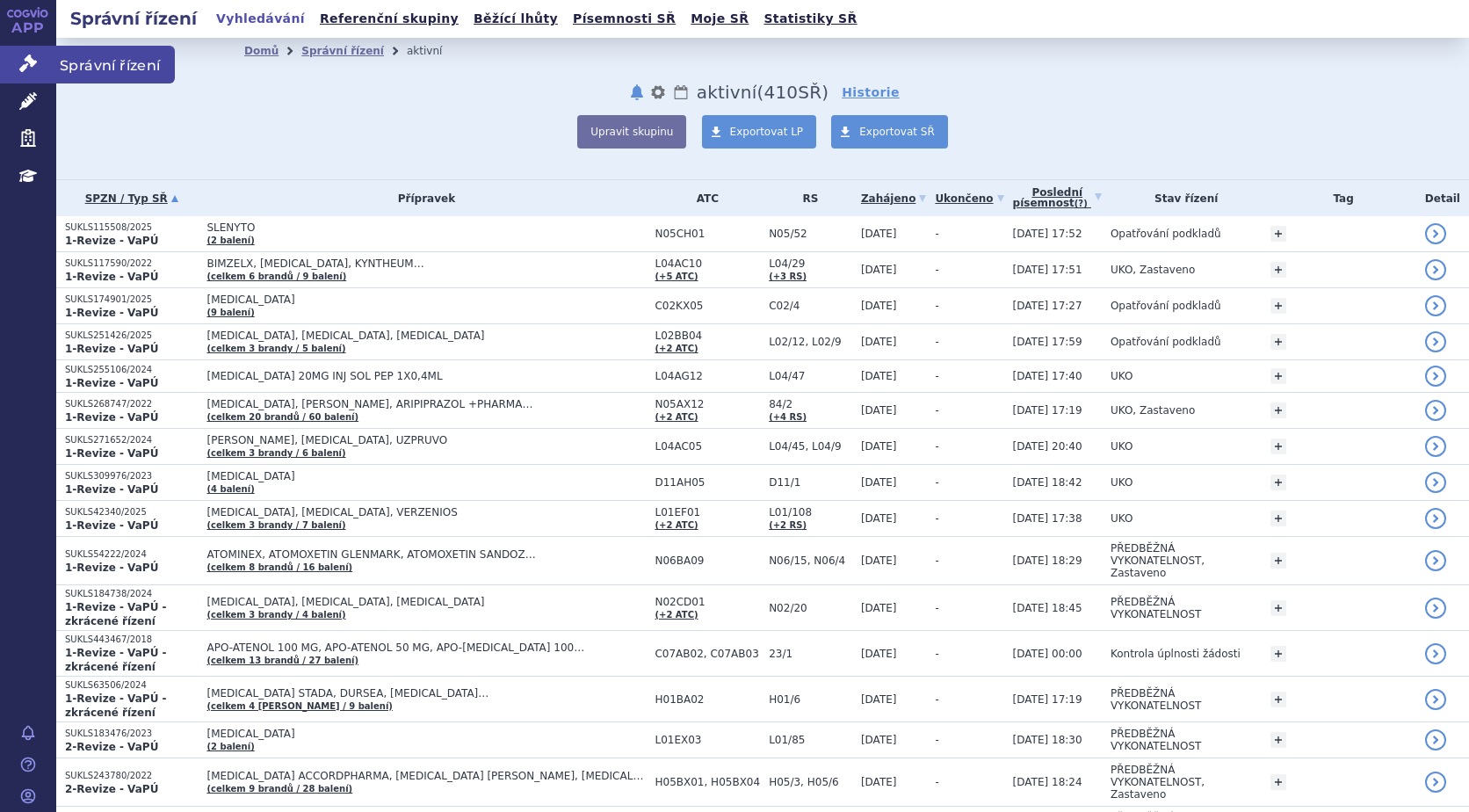
click at [27, 59] on icon at bounding box center [28, 63] width 18 height 18
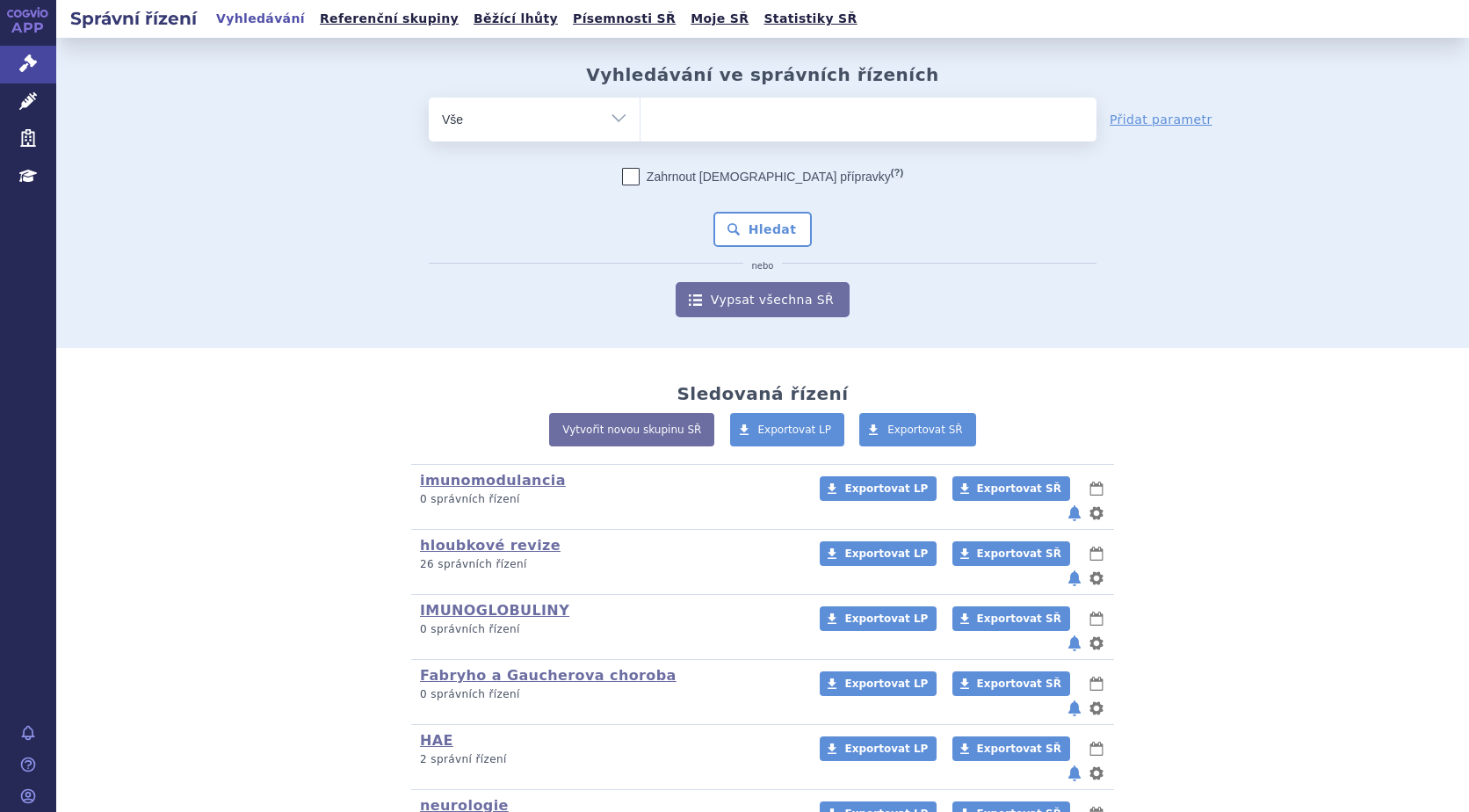
scroll to position [157, 0]
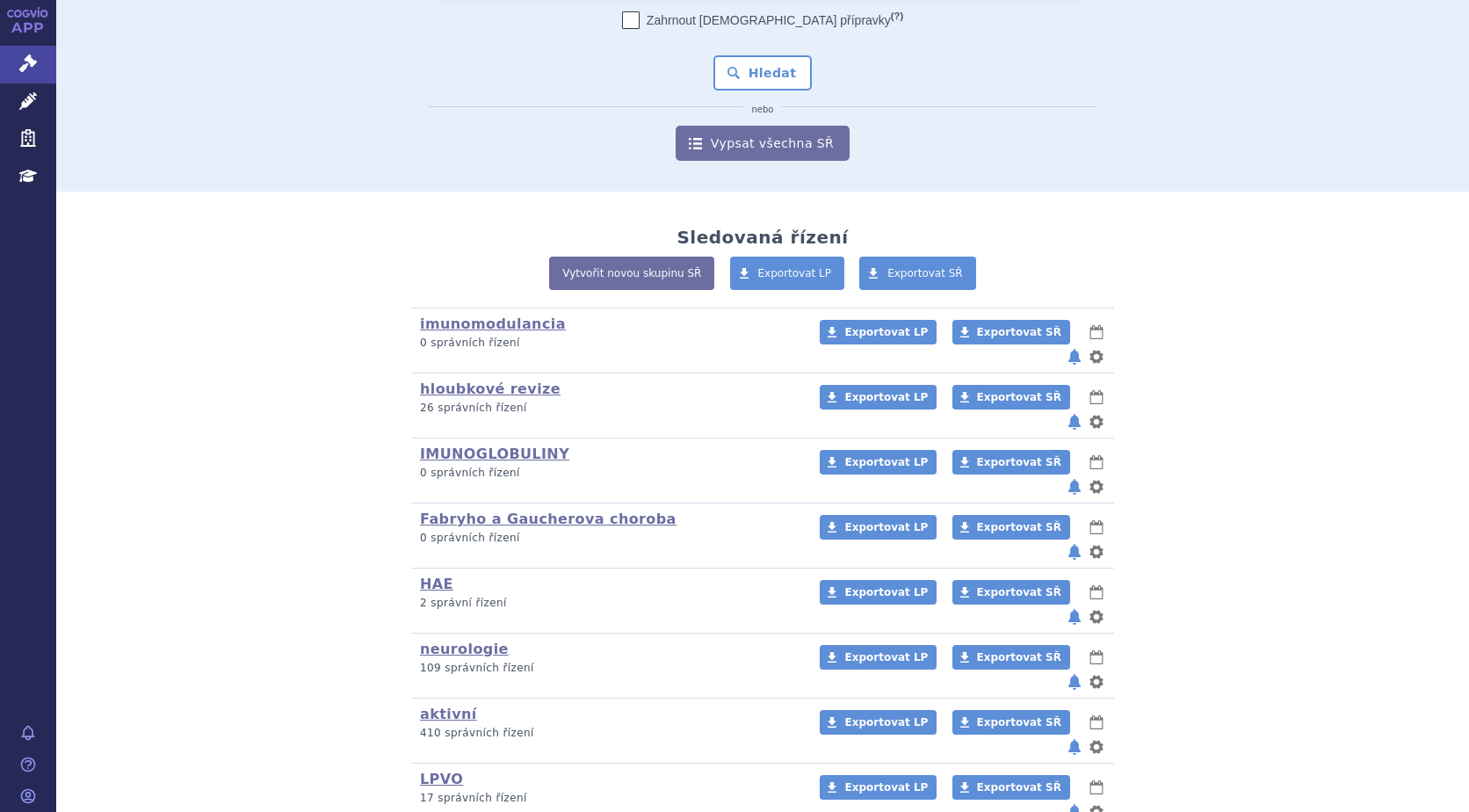
click at [1073, 736] on button "notifikace" at bounding box center [1074, 747] width 18 height 21
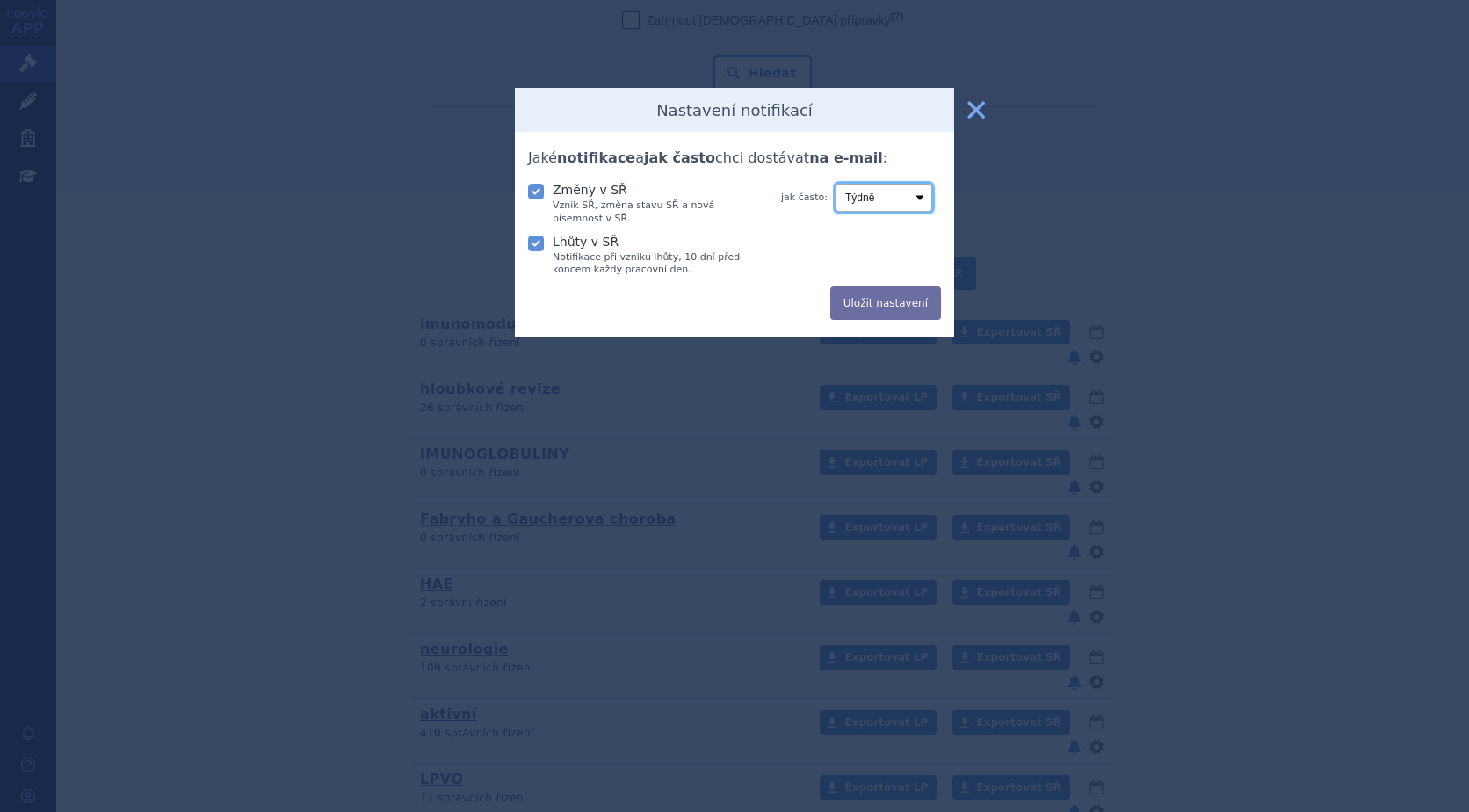
click at [893, 203] on select "Denně Týdně Měsíčně" at bounding box center [883, 197] width 97 height 28
select select "daily"
click at [835, 183] on select "Denně Týdně Měsíčně" at bounding box center [883, 197] width 97 height 28
click at [882, 292] on button "Uložit nastavení" at bounding box center [886, 303] width 111 height 33
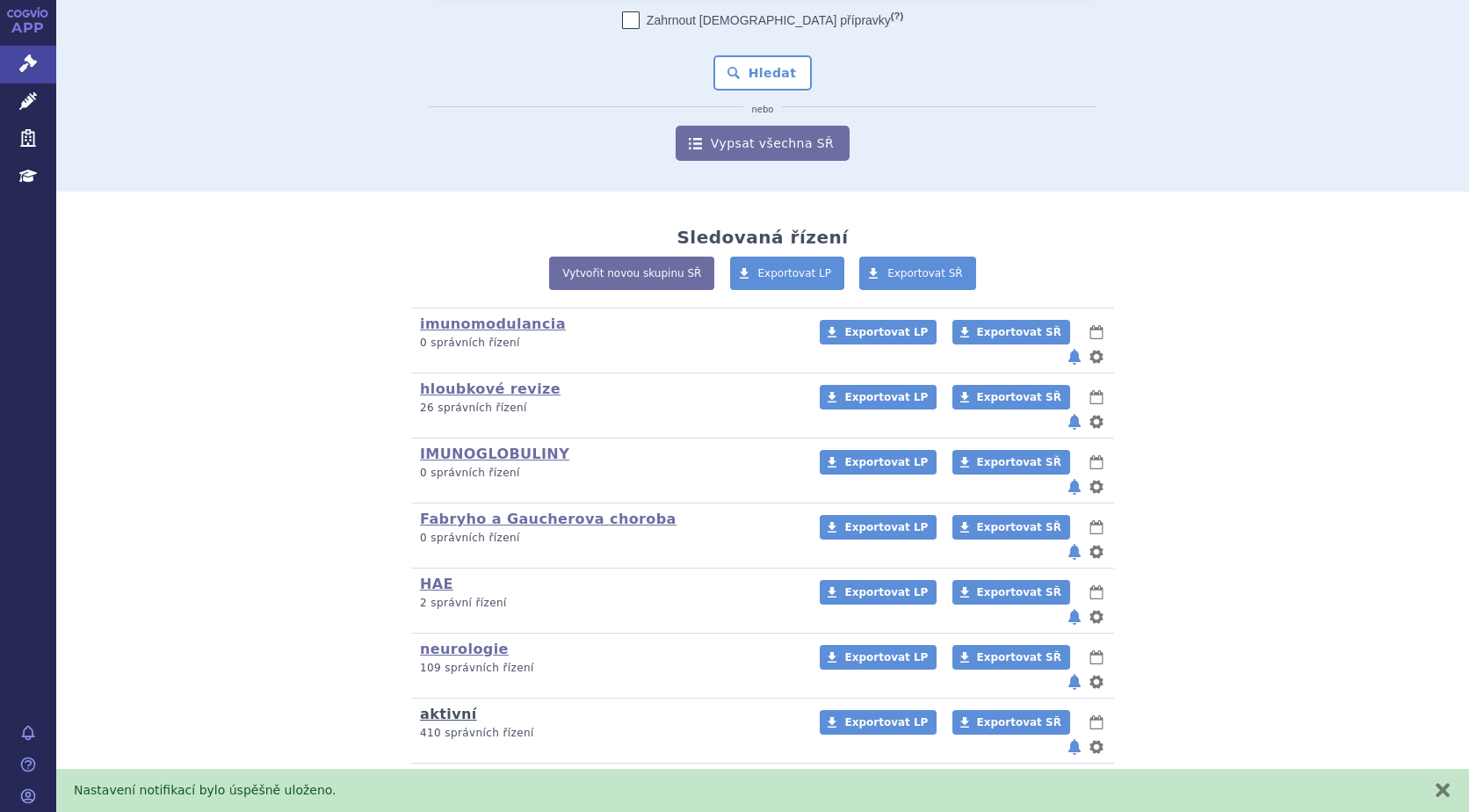
click at [442, 705] on link "aktivní" at bounding box center [448, 713] width 57 height 17
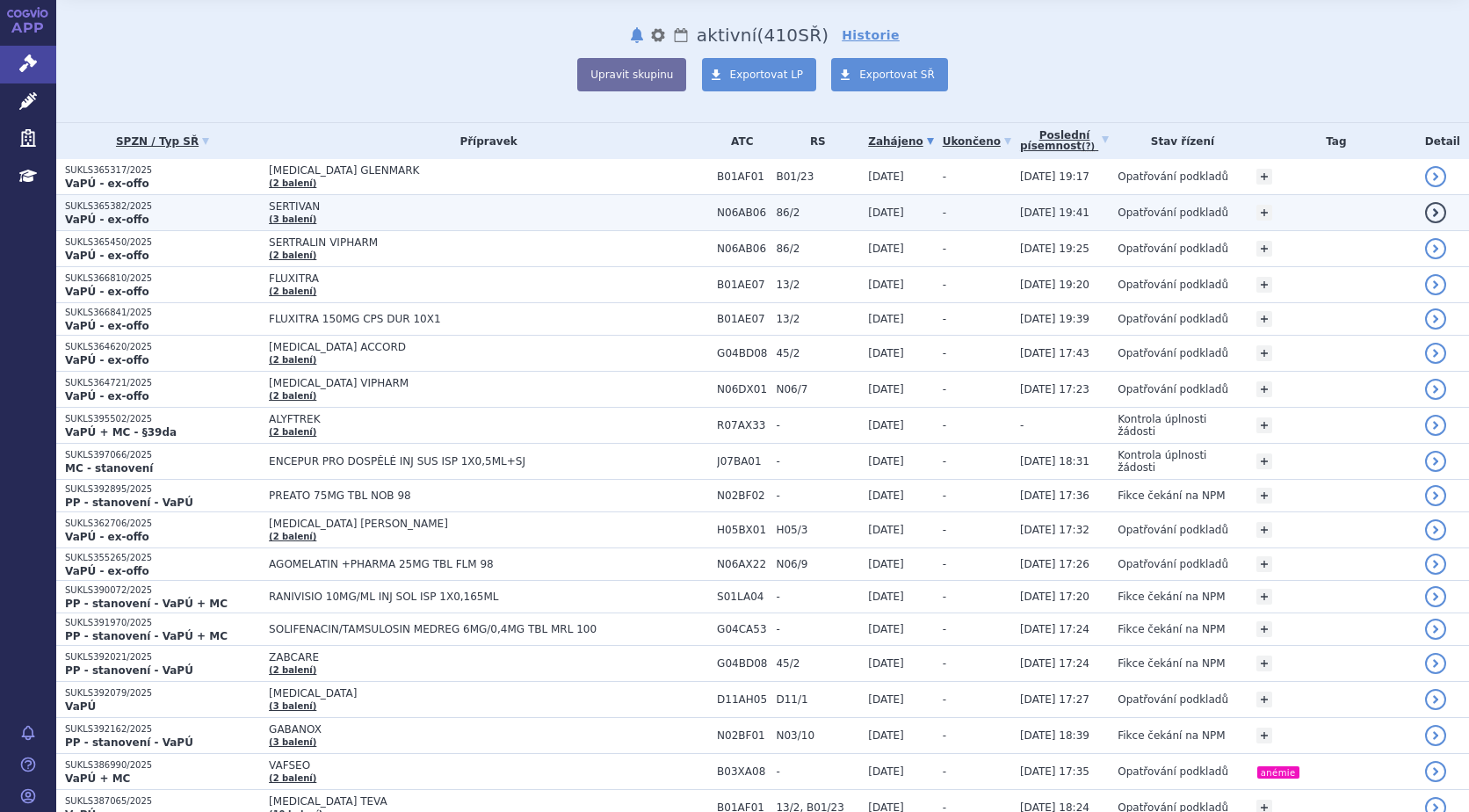
scroll to position [88, 0]
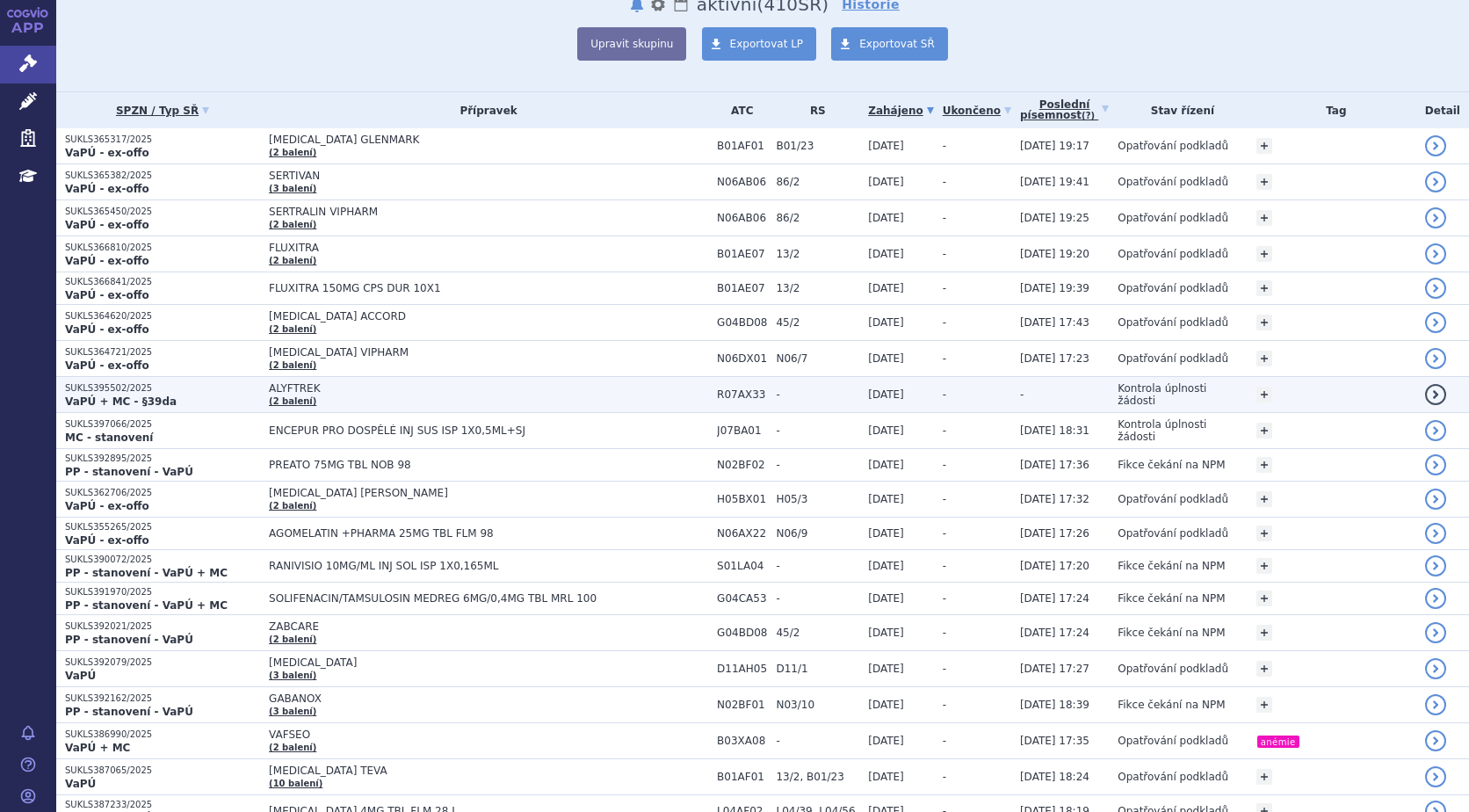
click at [126, 399] on strong "VaPÚ + MC - §39da" at bounding box center [121, 402] width 112 height 12
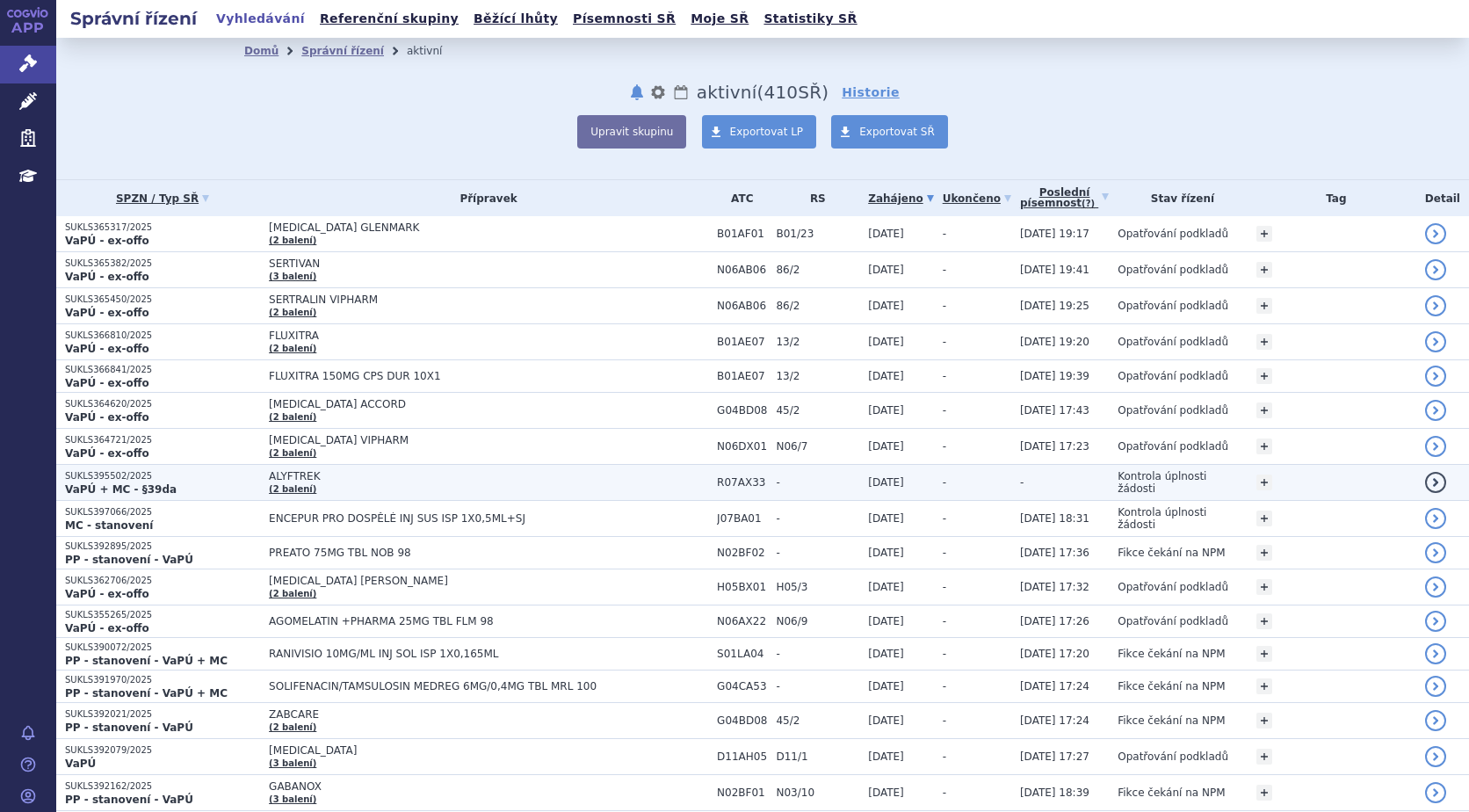
click at [100, 475] on p "SUKLS395502/2025" at bounding box center [162, 476] width 195 height 12
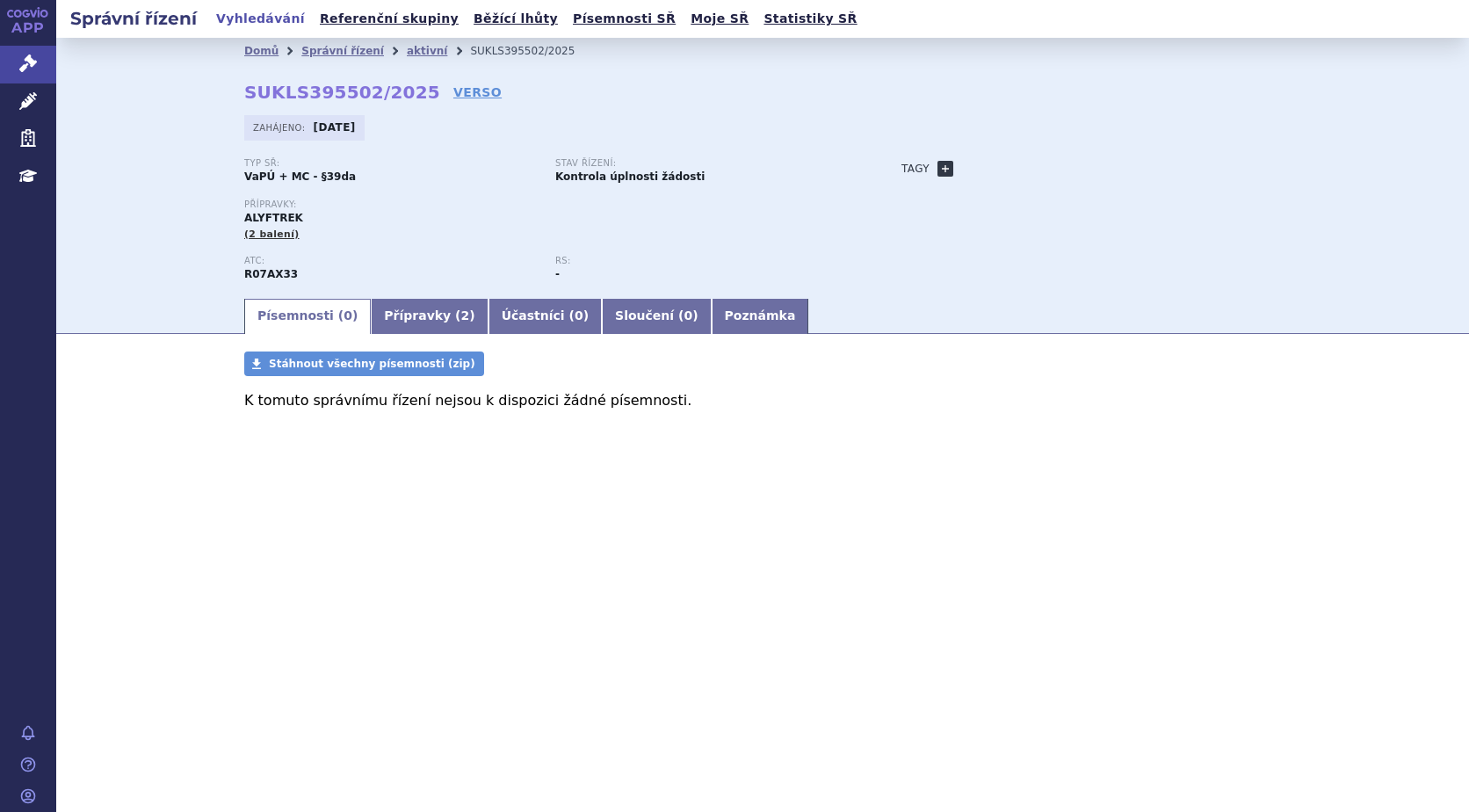
click at [942, 167] on link "+" at bounding box center [945, 169] width 16 height 16
click at [987, 166] on span at bounding box center [1024, 169] width 127 height 23
type input "Cystická fibróza"
select select "Cystická fibróza"
click at [1104, 166] on button "Přidat" at bounding box center [1114, 169] width 45 height 21
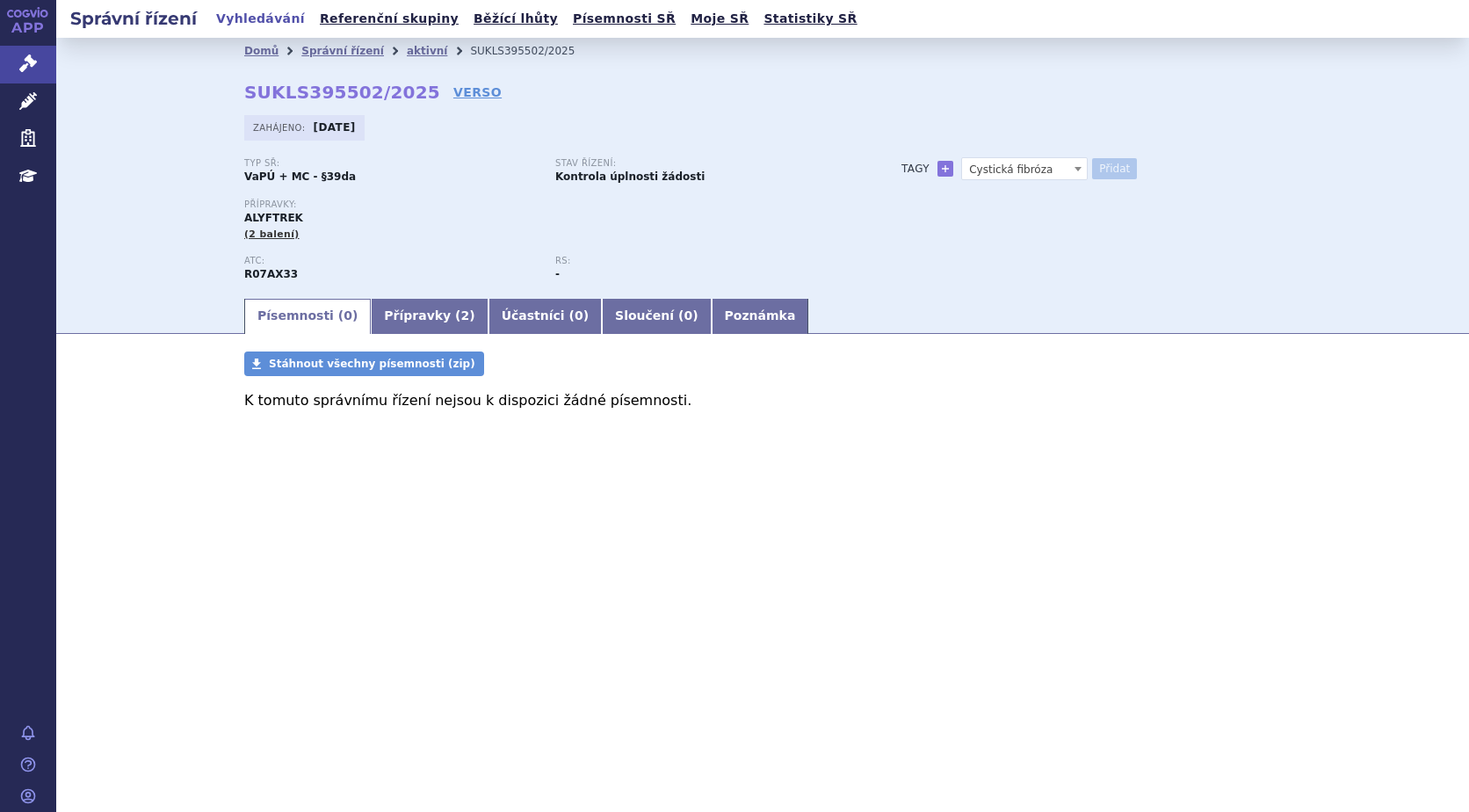
select select
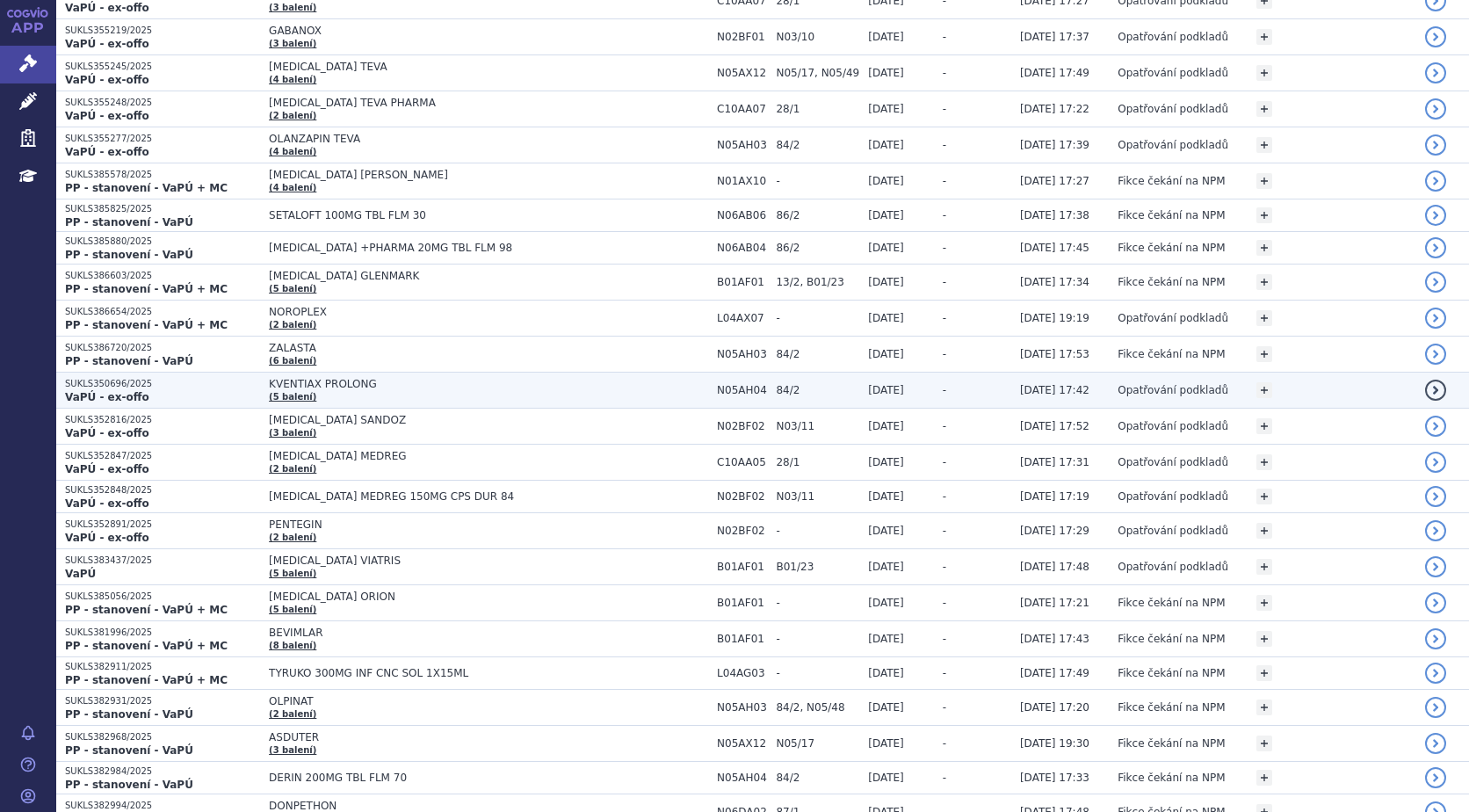
scroll to position [966, 0]
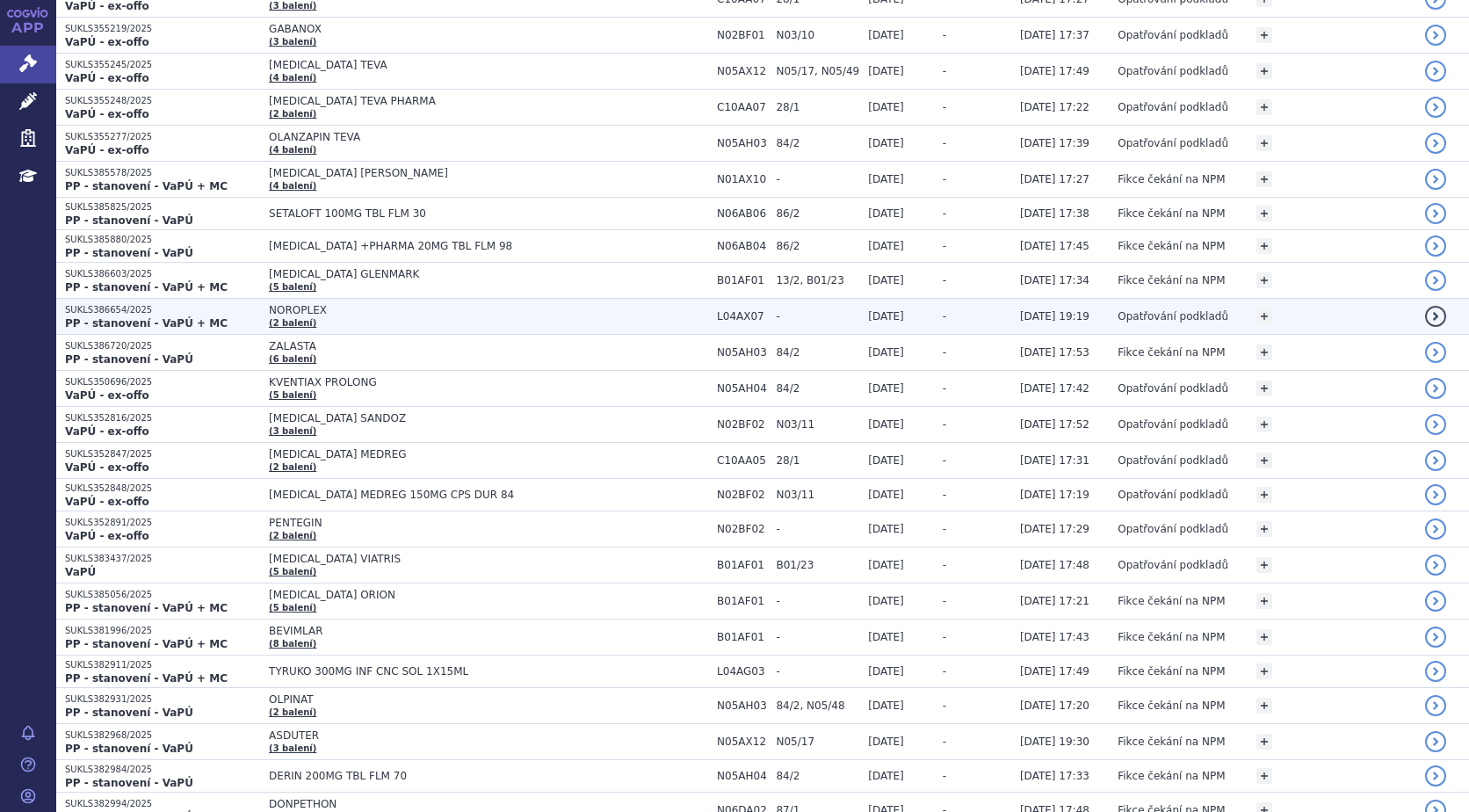
click at [272, 307] on span "NOROPLEX" at bounding box center [488, 310] width 439 height 12
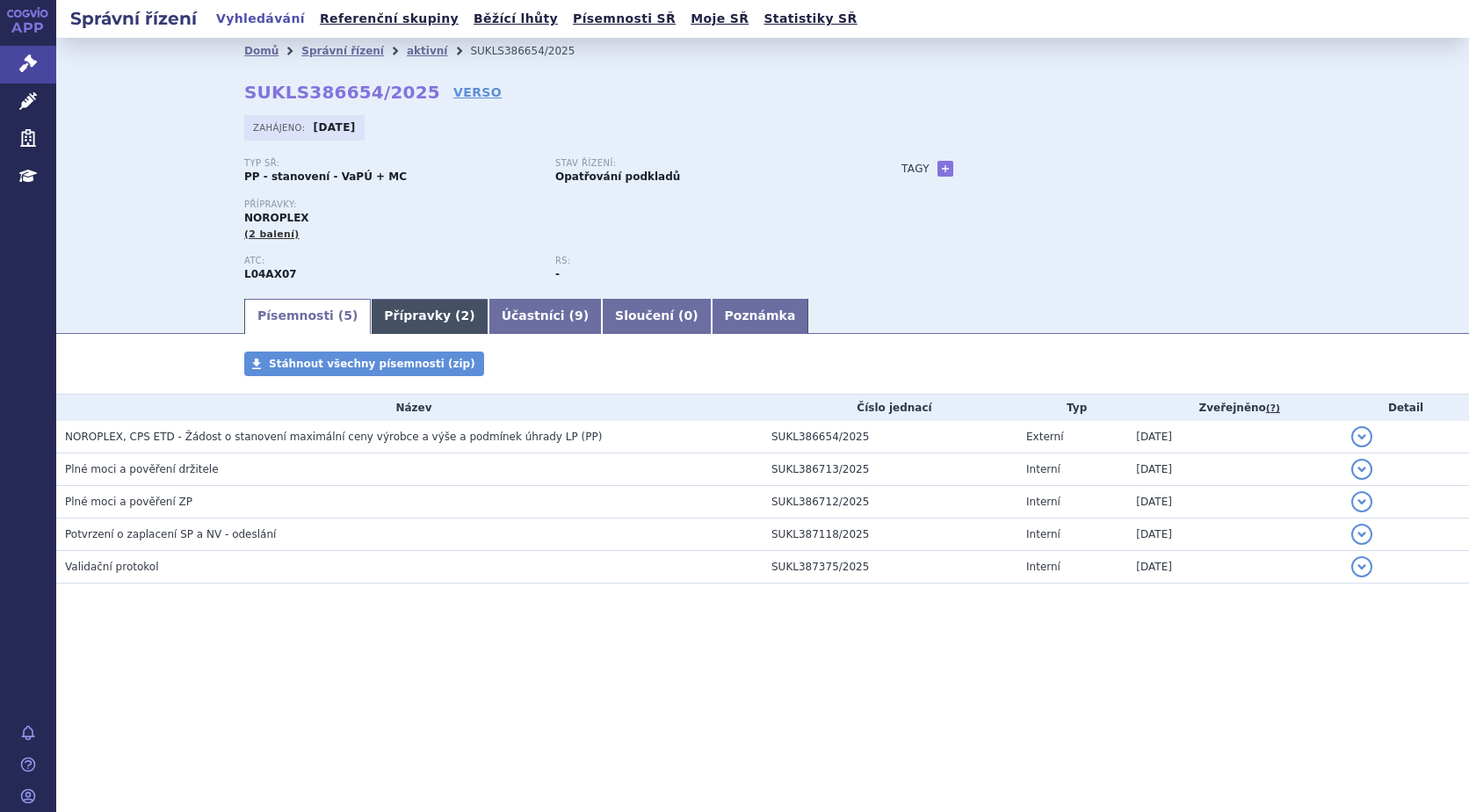
click at [394, 306] on link "Přípravky ( 2 )" at bounding box center [429, 316] width 117 height 35
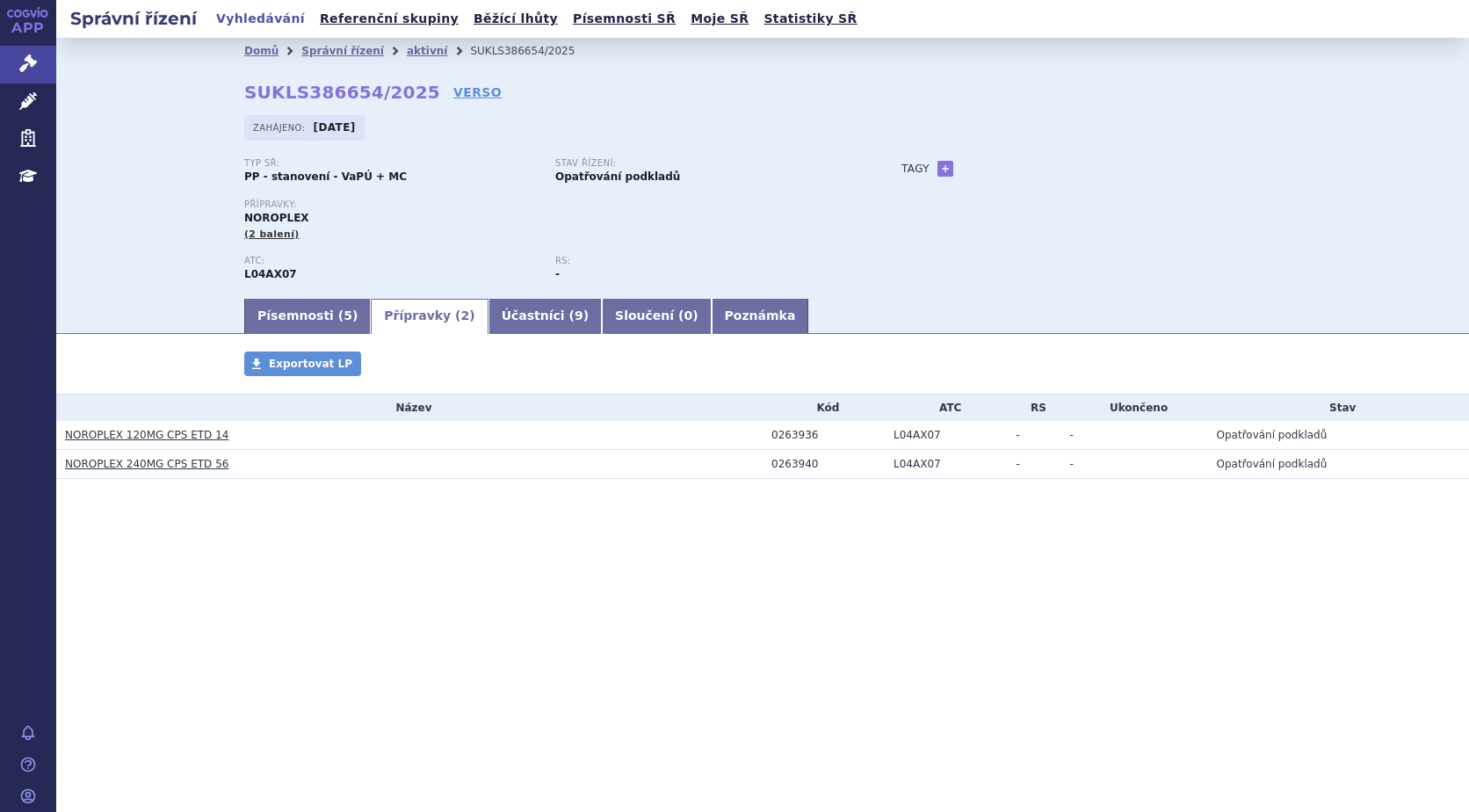
click at [177, 435] on link "NOROPLEX 120MG CPS ETD 14" at bounding box center [147, 435] width 164 height 12
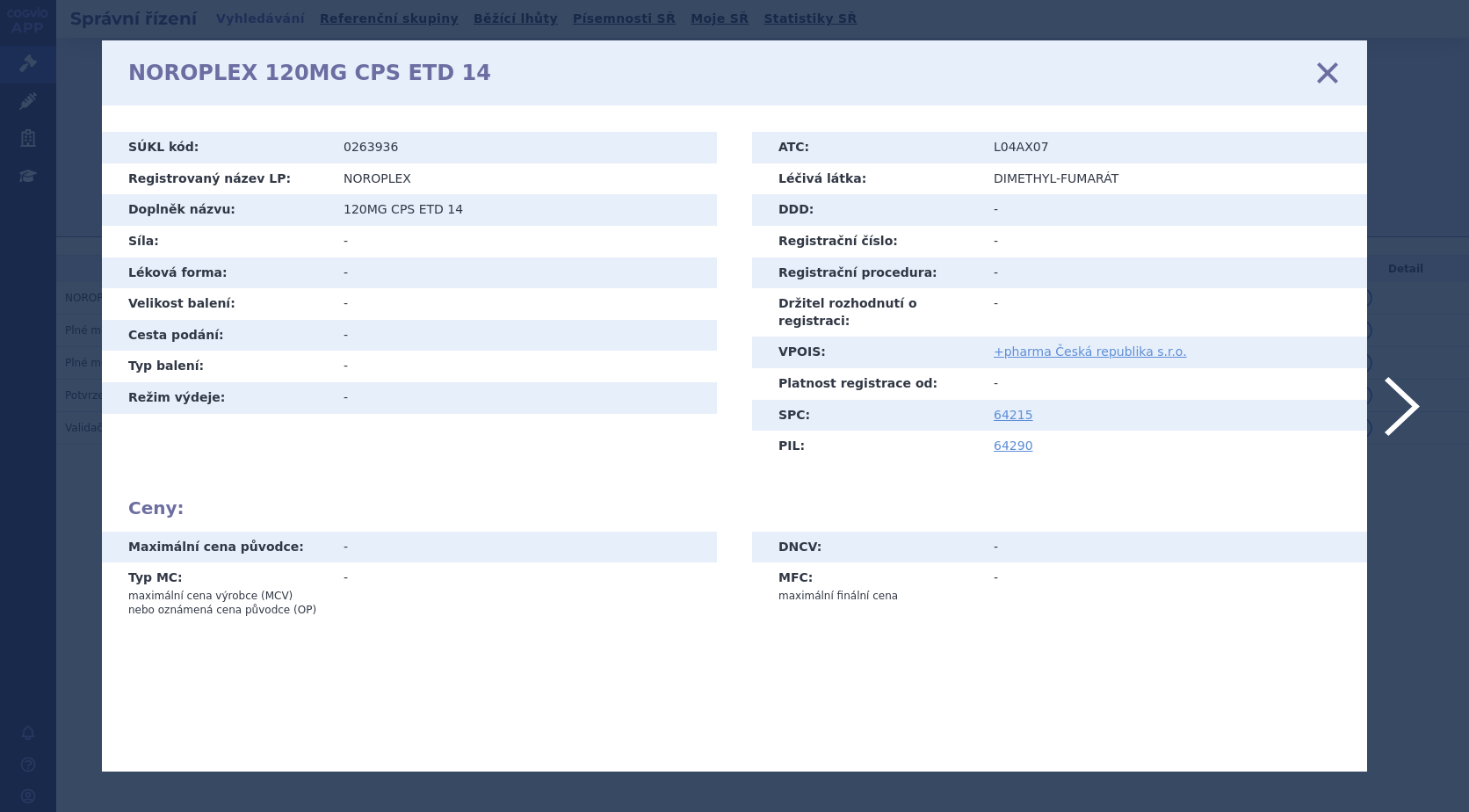
click at [1318, 80] on icon at bounding box center [1327, 73] width 37 height 37
click at [1332, 72] on icon at bounding box center [1327, 73] width 37 height 37
click at [1327, 75] on icon at bounding box center [1327, 73] width 37 height 37
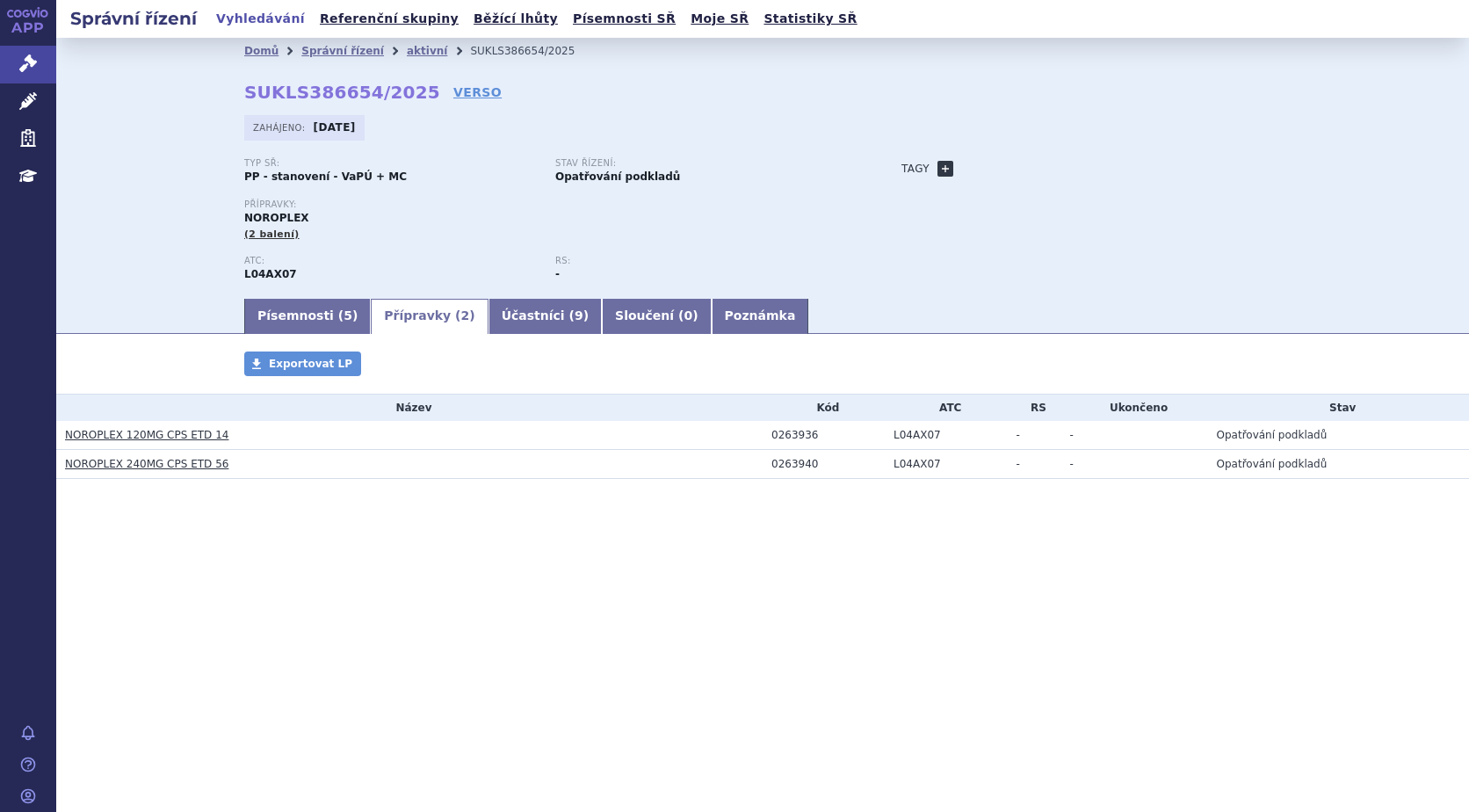
click at [945, 168] on link "+" at bounding box center [945, 169] width 16 height 16
click at [1008, 166] on span at bounding box center [1024, 169] width 127 height 23
type input "DIMETHYL FUMARÁT"
click at [941, 248] on div "Typ SŘ: PP - stanovení - VaPÚ + MC Stav řízení: Opatřování podkladů Přípravky: …" at bounding box center [762, 227] width 1037 height 138
click at [144, 436] on link "NOROPLEX 120MG CPS ETD 14" at bounding box center [147, 435] width 164 height 12
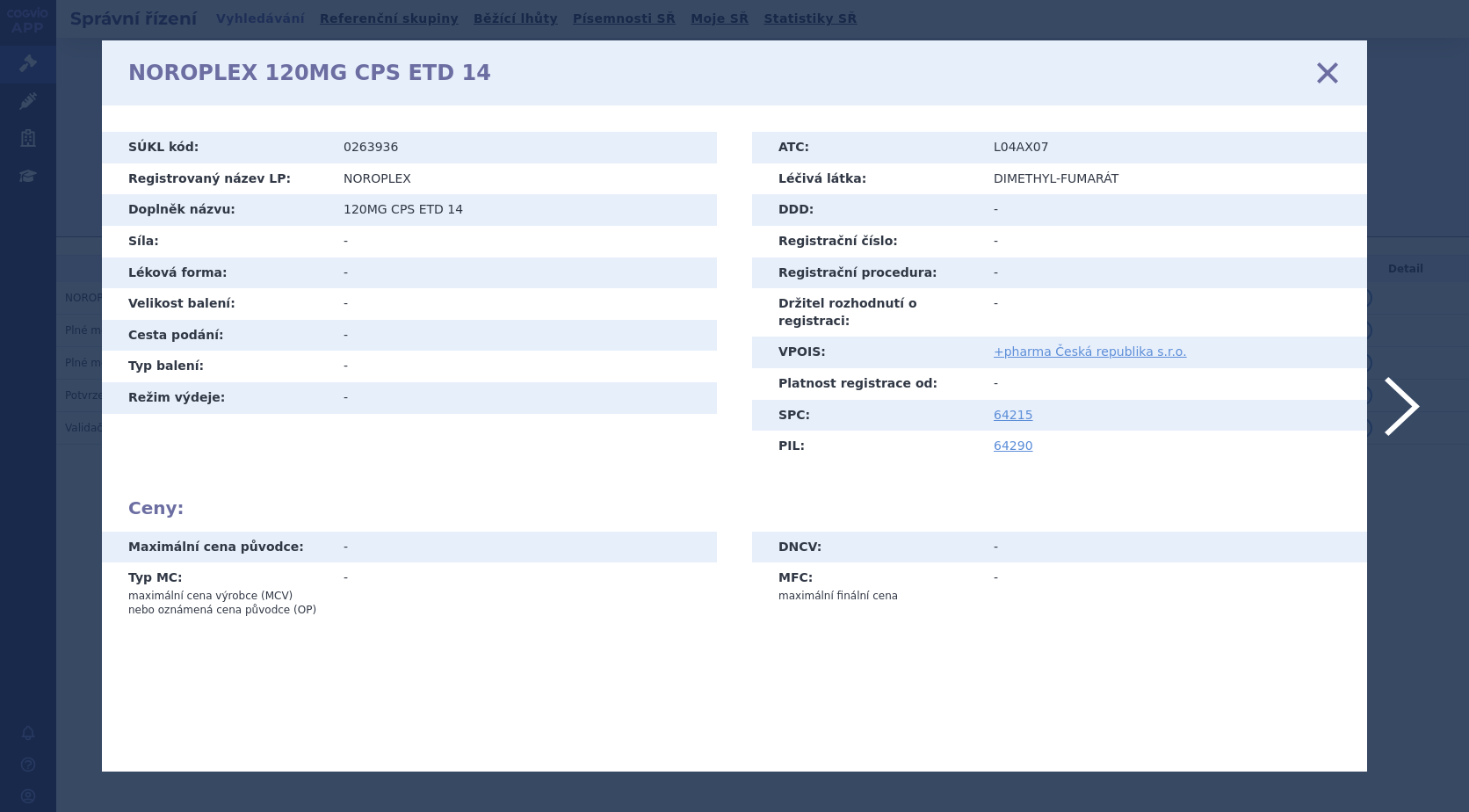
click at [1331, 78] on icon at bounding box center [1327, 73] width 37 height 37
click at [1332, 71] on icon at bounding box center [1327, 73] width 37 height 37
click at [1325, 77] on icon at bounding box center [1327, 73] width 37 height 37
click at [1327, 70] on icon at bounding box center [1327, 73] width 37 height 37
click at [1322, 69] on icon at bounding box center [1327, 73] width 37 height 37
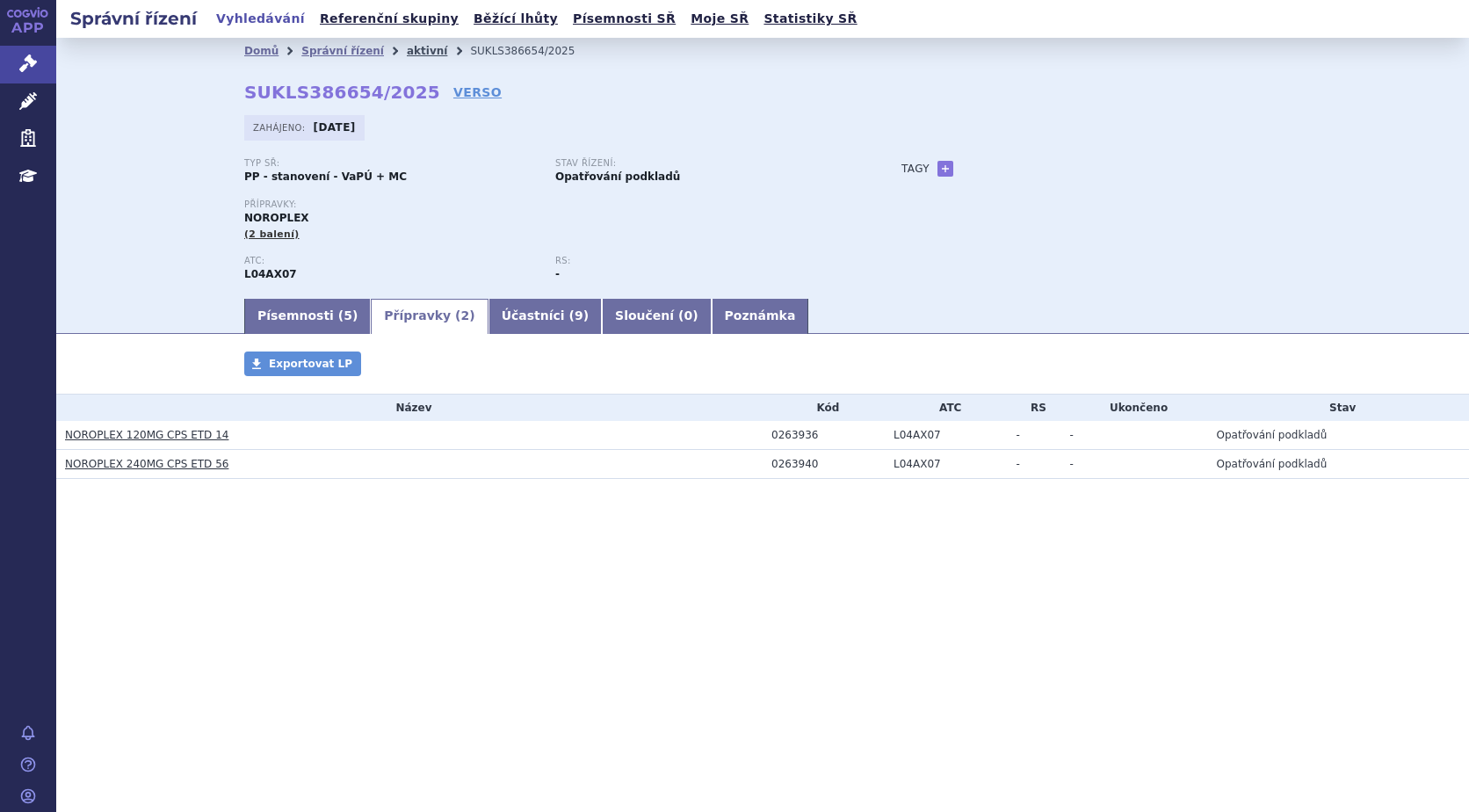
click at [412, 48] on link "aktivní" at bounding box center [427, 51] width 41 height 12
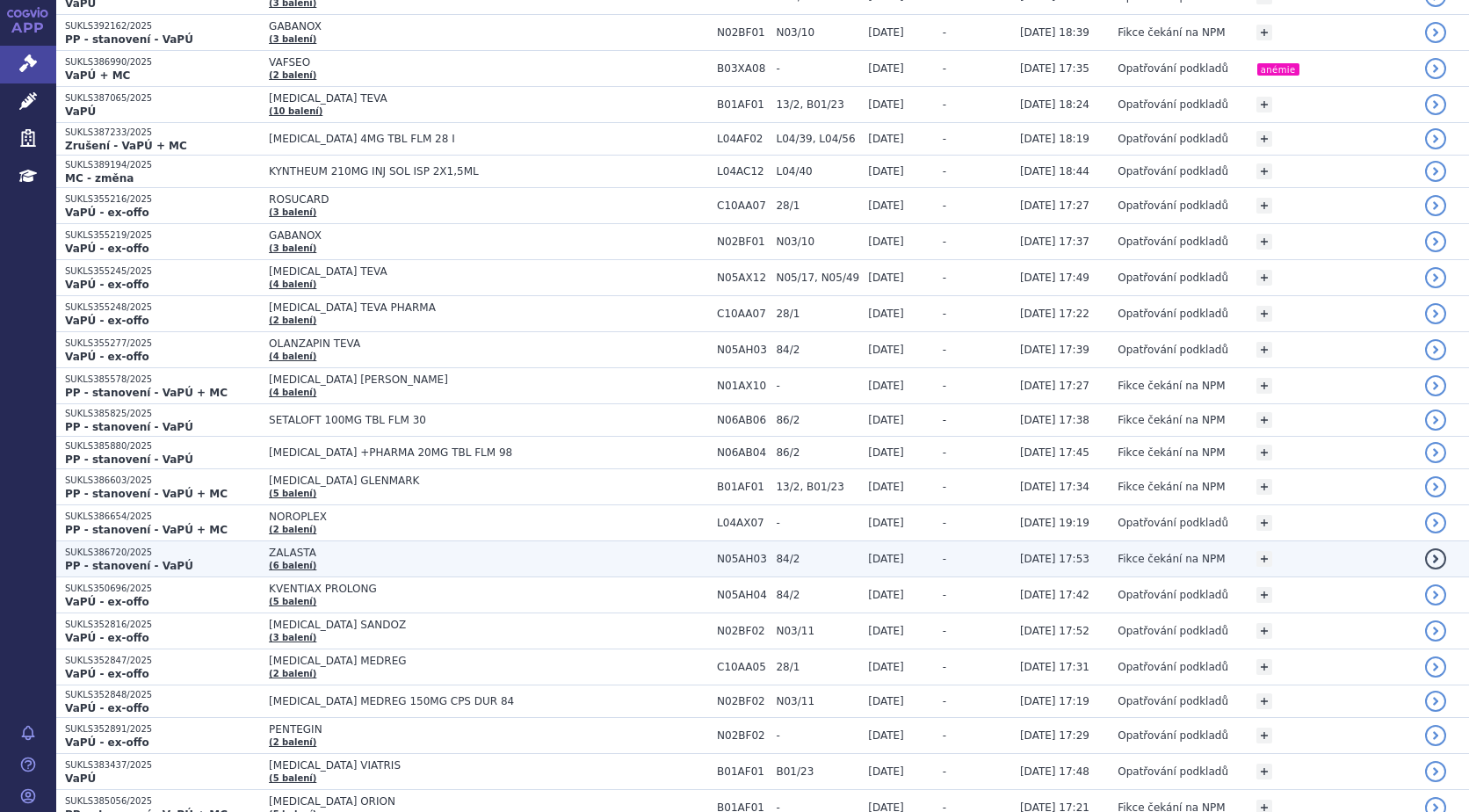
scroll to position [791, 0]
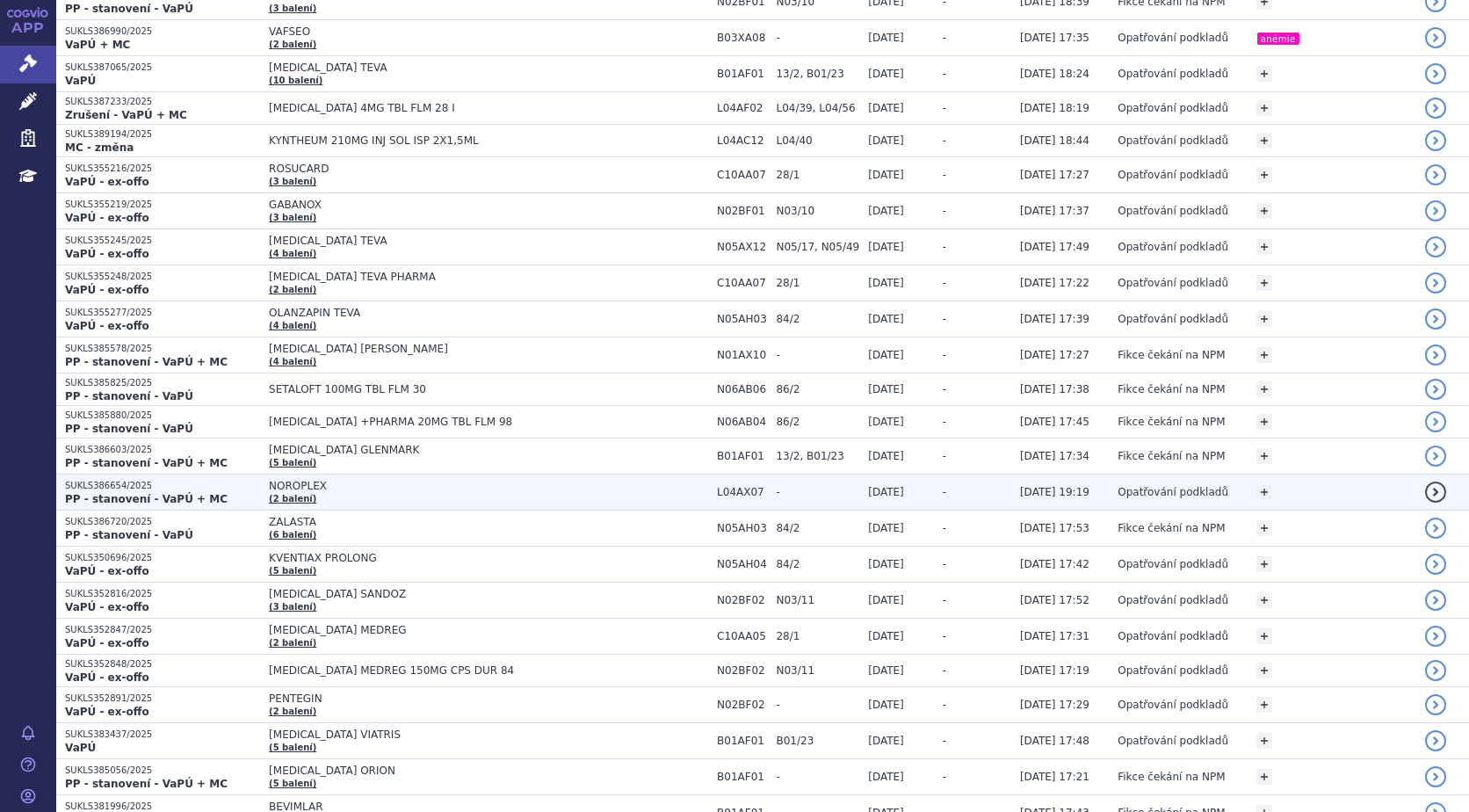
click at [280, 482] on span "NOROPLEX" at bounding box center [488, 486] width 439 height 12
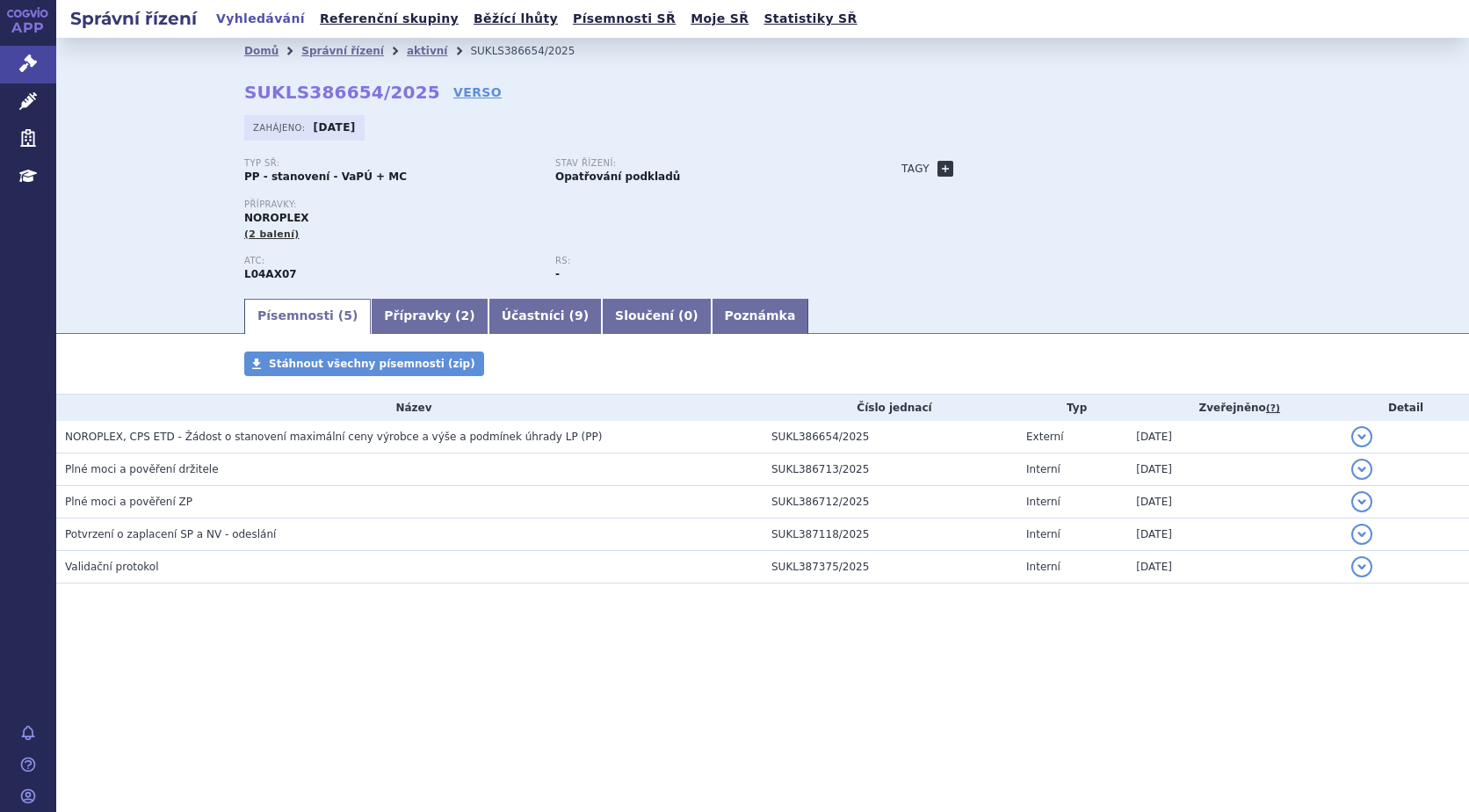
click at [940, 168] on link "+" at bounding box center [945, 169] width 16 height 16
click at [992, 162] on span at bounding box center [1024, 169] width 127 height 23
type input "DIMETHYL FUMARÁT"
click at [1118, 160] on button "Přidat" at bounding box center [1114, 169] width 45 height 21
select select
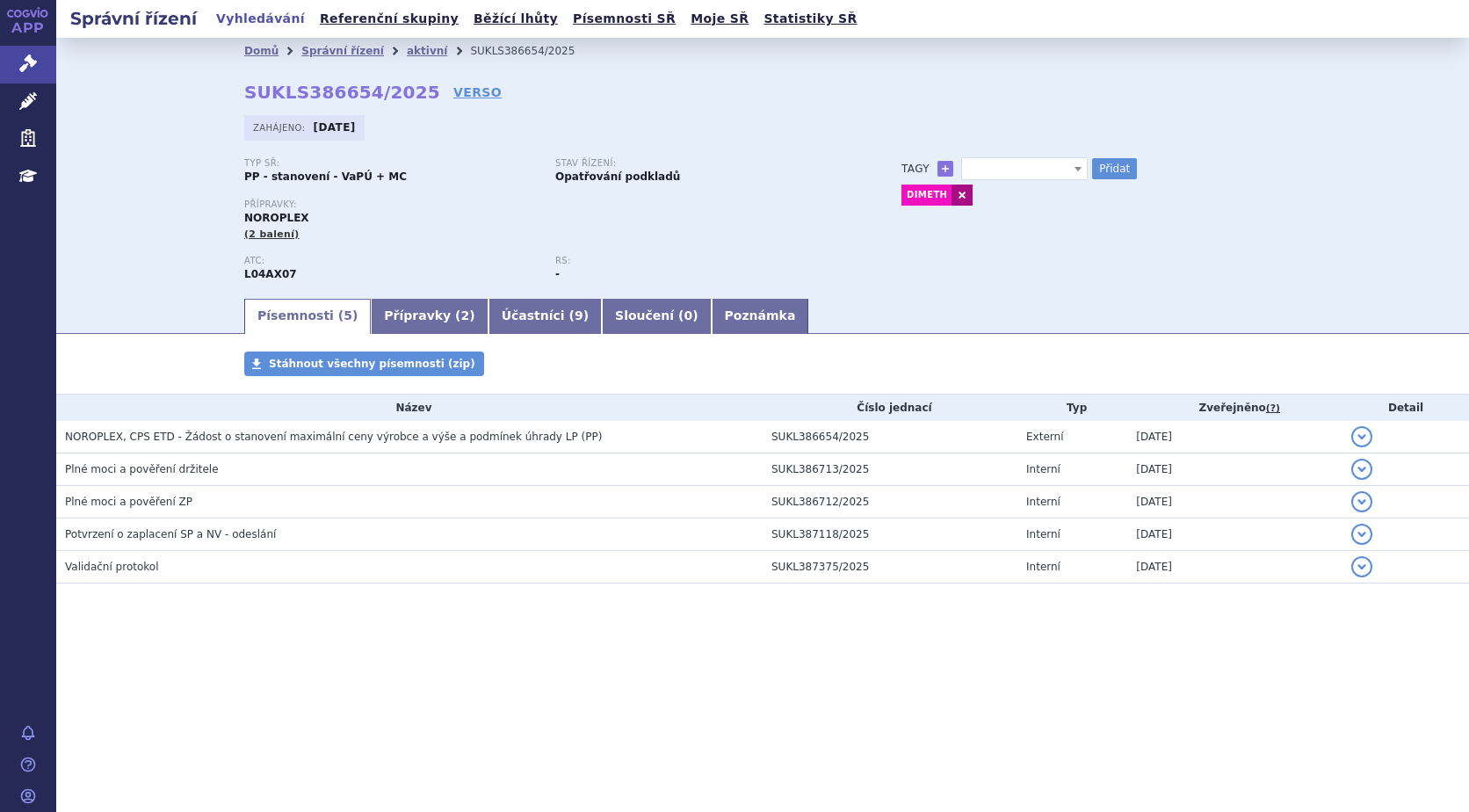
click at [958, 196] on link at bounding box center [962, 195] width 21 height 21
click at [998, 169] on span "DIMETHYL FUMARÁT" at bounding box center [1024, 169] width 127 height 23
type input "DIMETHYL FUMARÁT"
click at [1047, 218] on ul "DIMETHYL FUMARÁT" at bounding box center [1021, 220] width 127 height 21
click at [1118, 169] on button "Přidat" at bounding box center [1114, 169] width 45 height 21
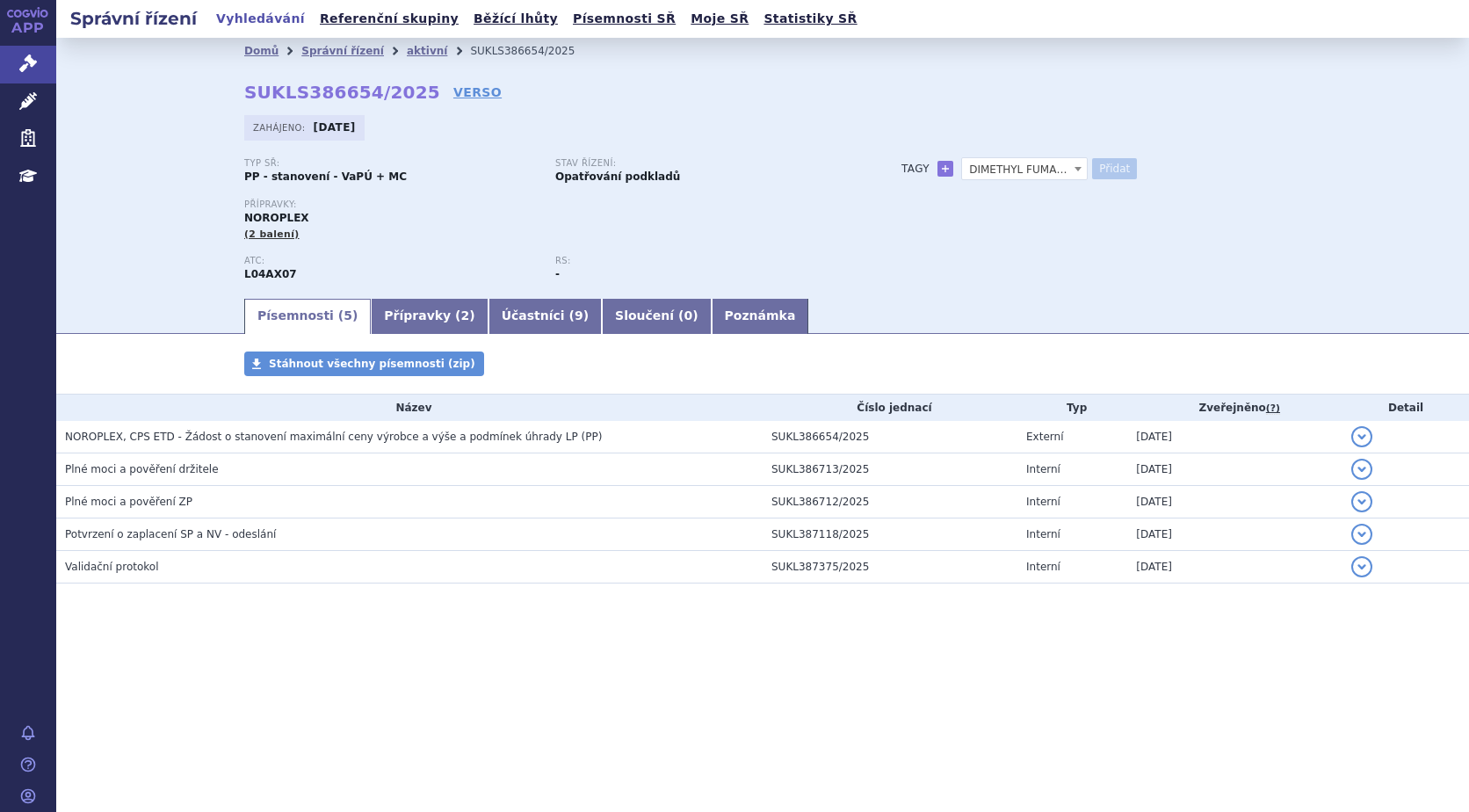
select select
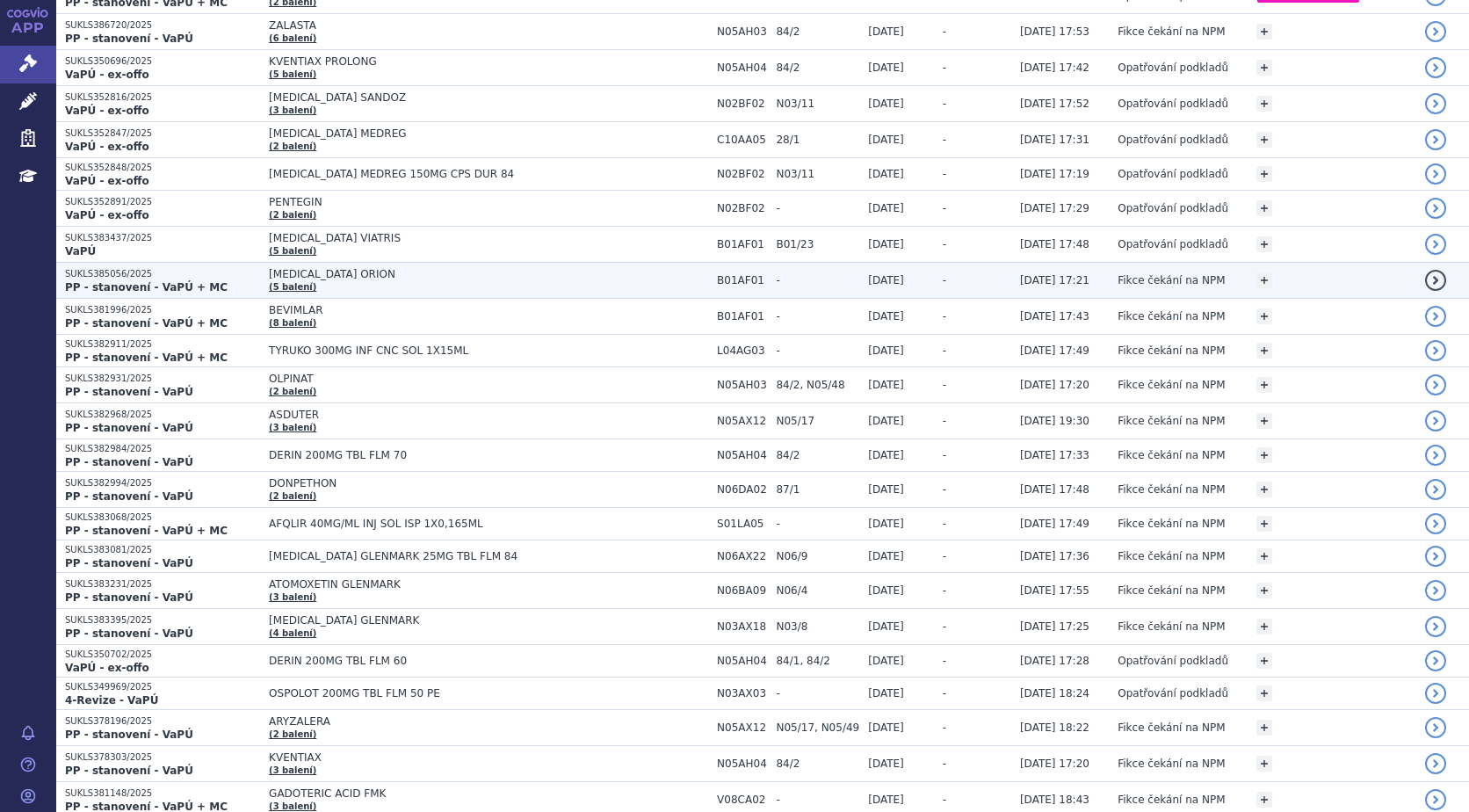
scroll to position [1318, 0]
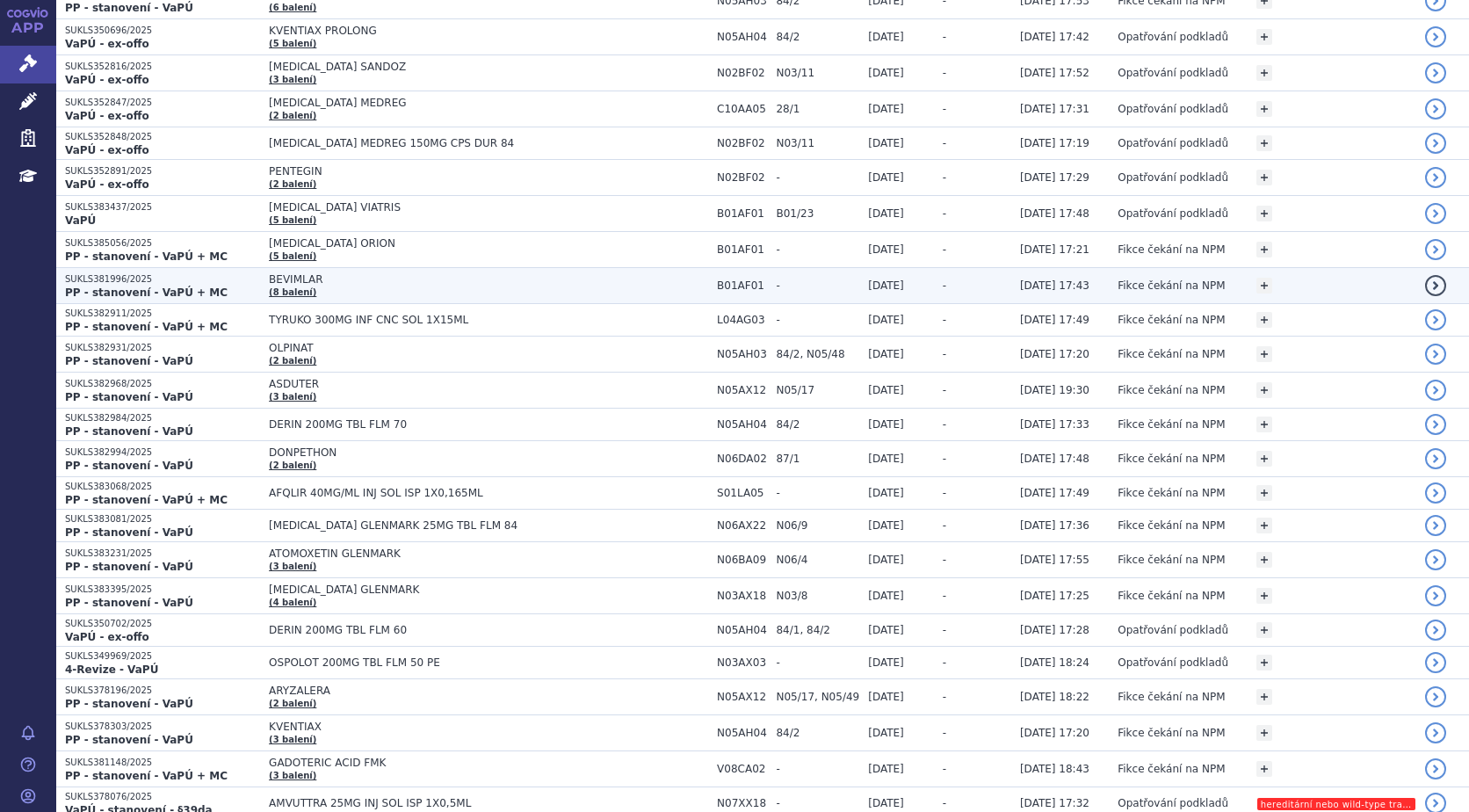
click at [269, 277] on span "BEVIMLAR" at bounding box center [488, 279] width 439 height 12
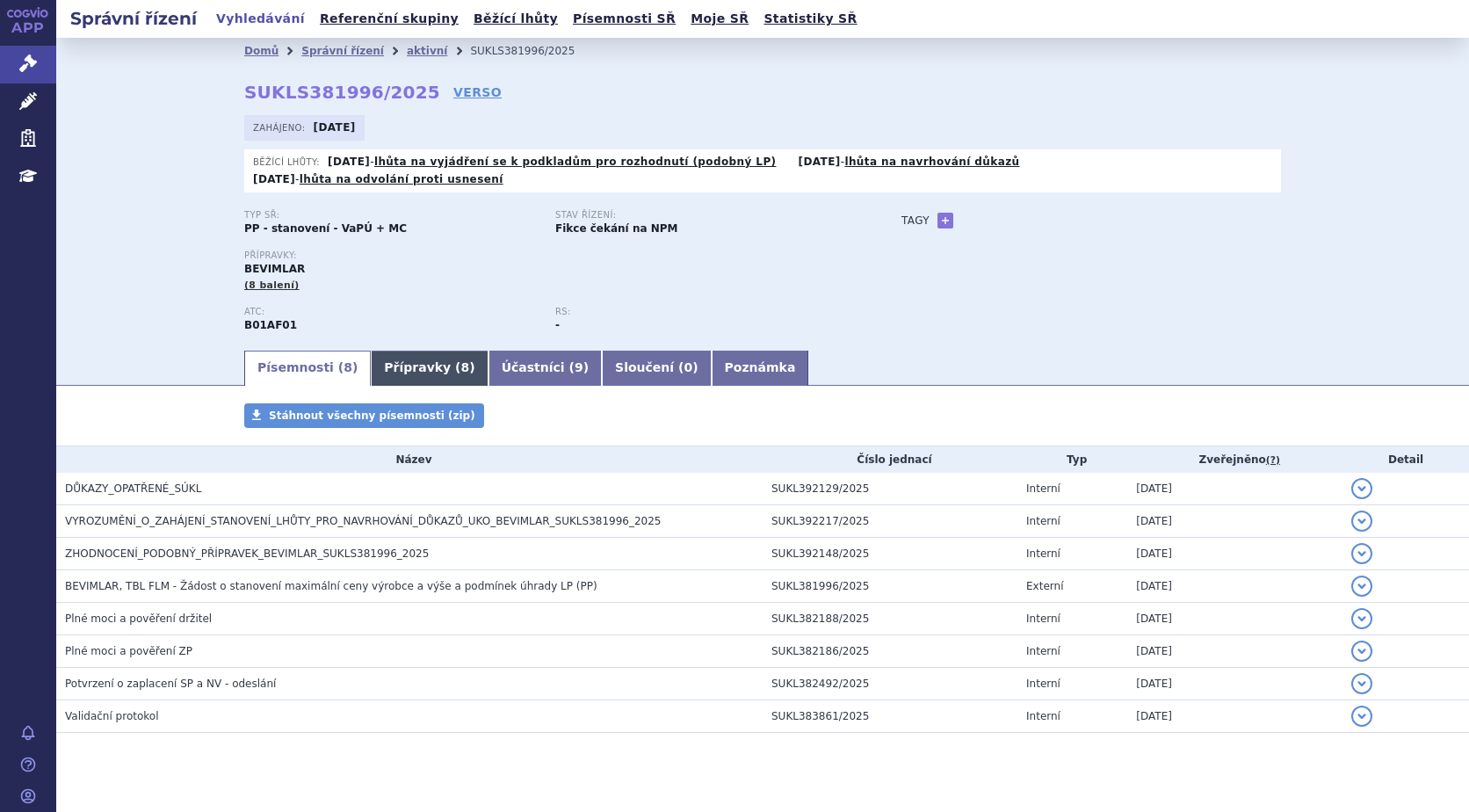
click at [393, 351] on link "Přípravky ( 8 )" at bounding box center [429, 368] width 117 height 35
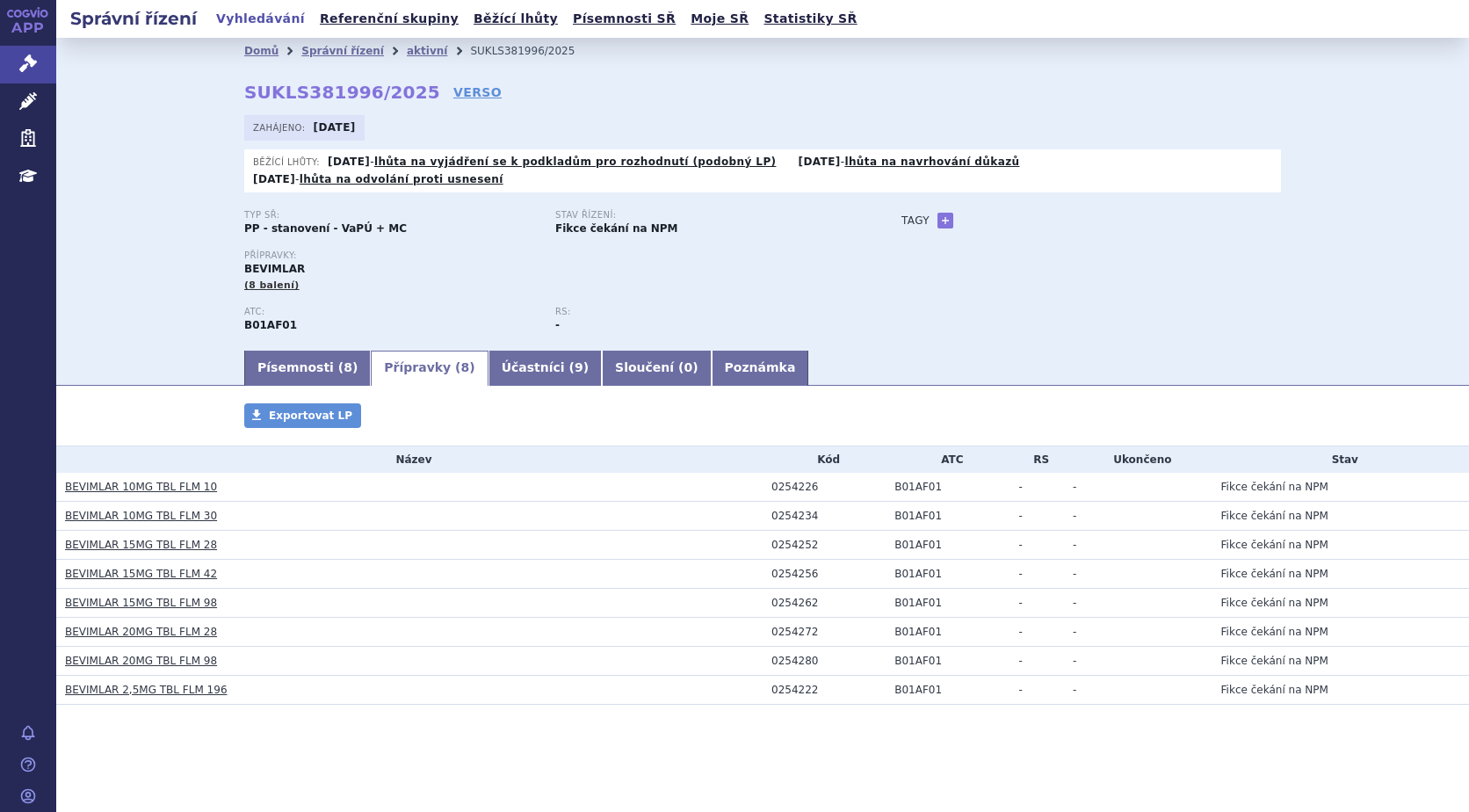
click at [182, 481] on link "BEVIMLAR 10MG TBL FLM 10" at bounding box center [141, 487] width 152 height 12
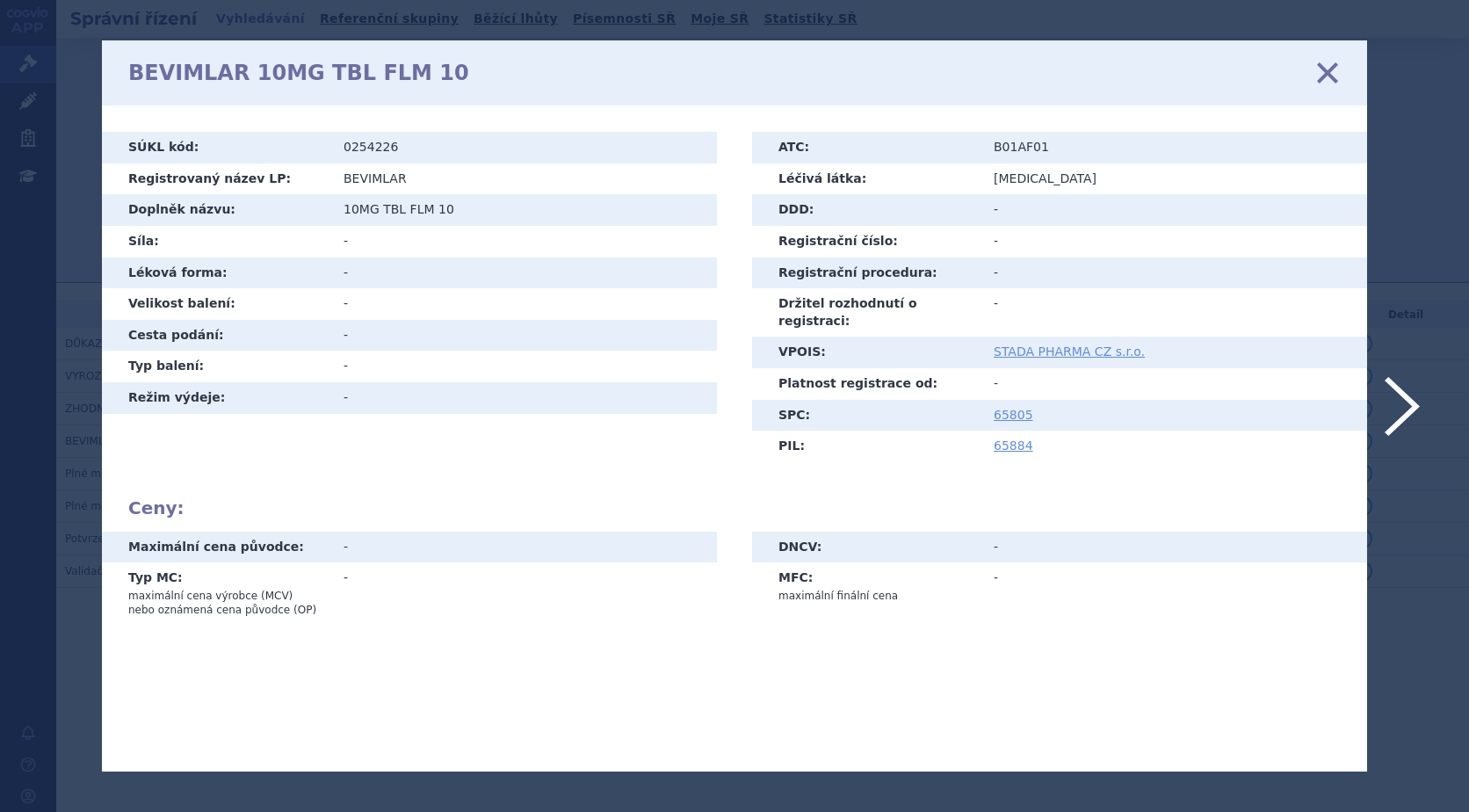
click at [1326, 70] on icon at bounding box center [1327, 73] width 37 height 37
click at [1321, 69] on icon at bounding box center [1327, 73] width 37 height 37
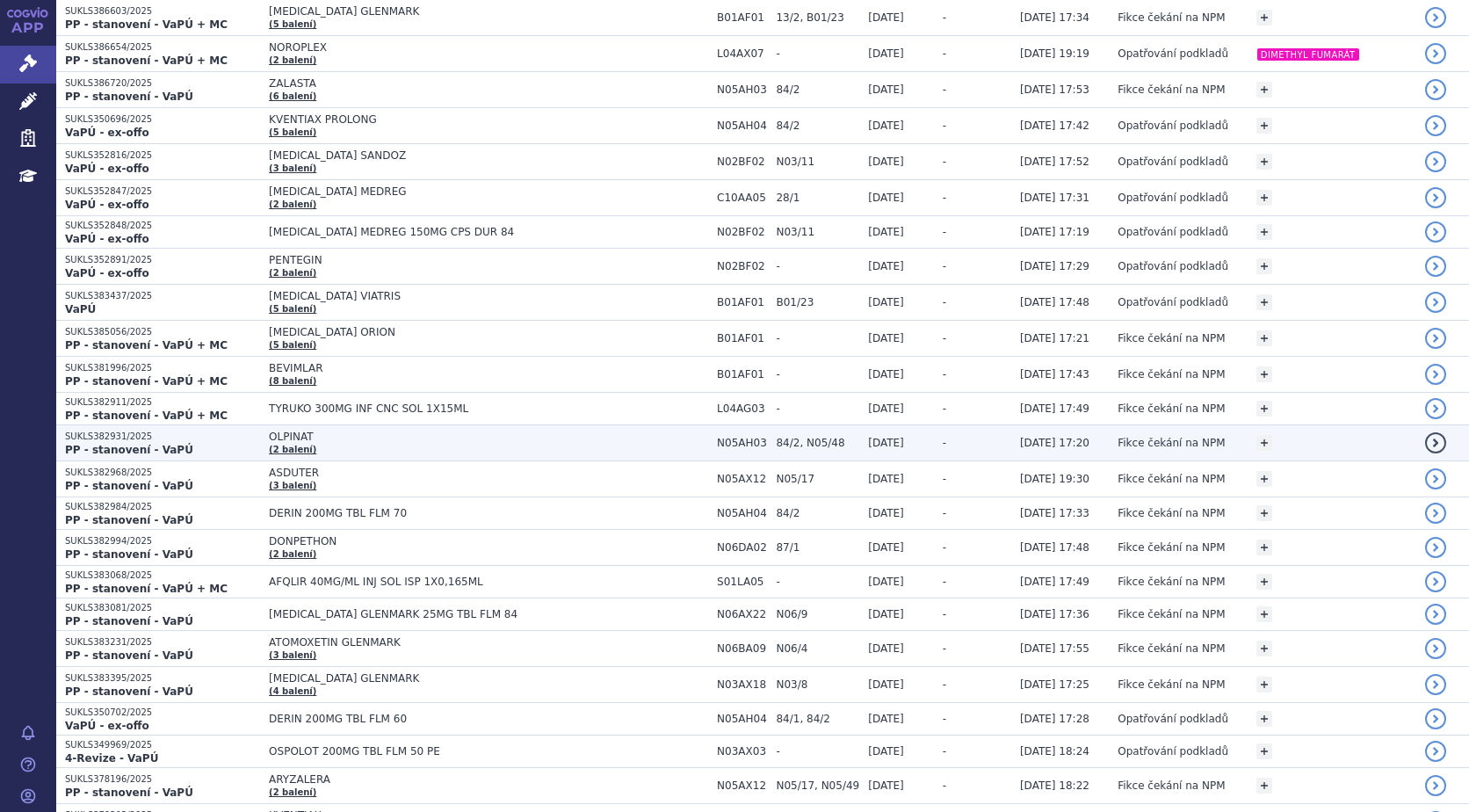
scroll to position [1229, 0]
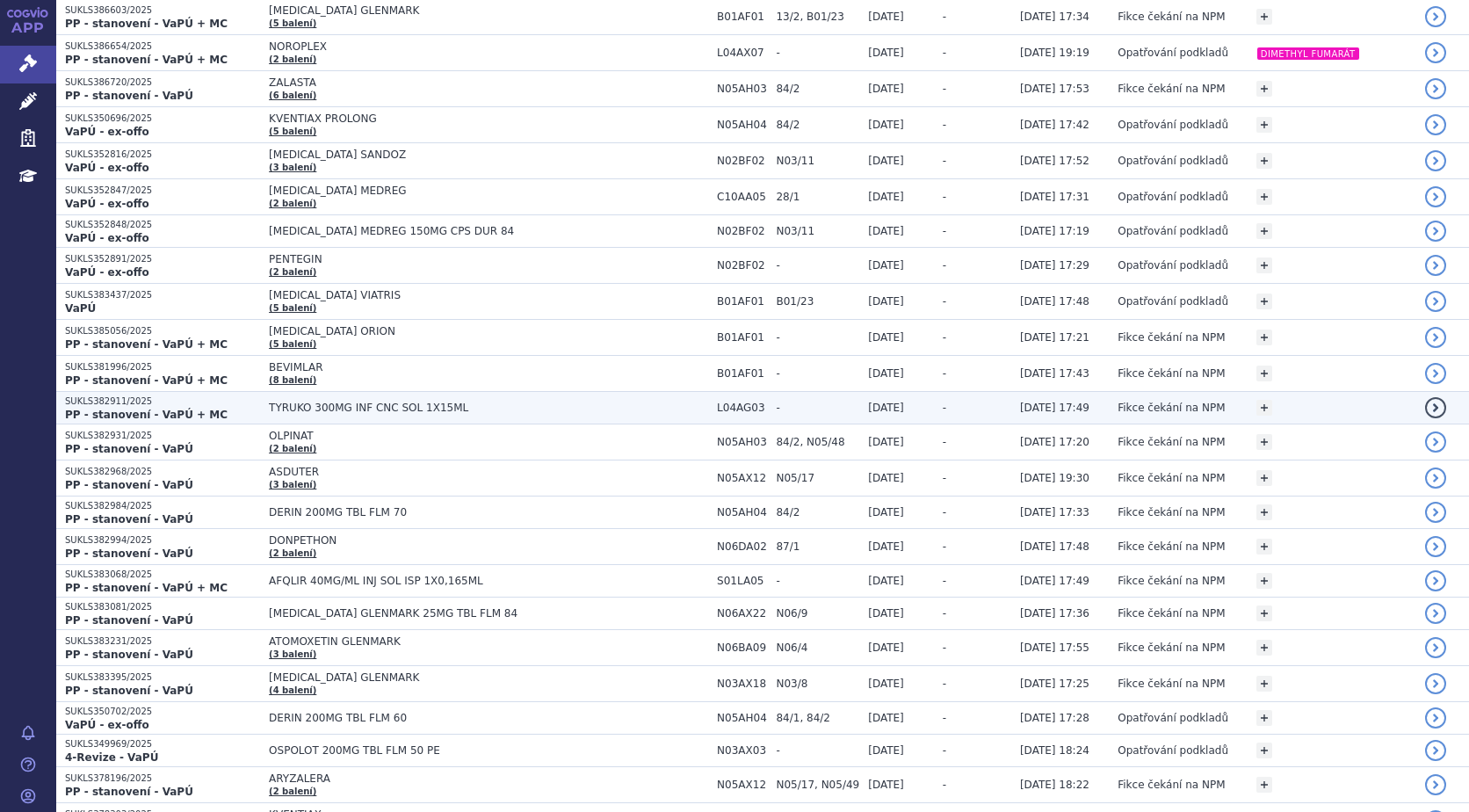
click at [269, 402] on span "TYRUKO 300MG INF CNC SOL 1X15ML" at bounding box center [488, 408] width 439 height 12
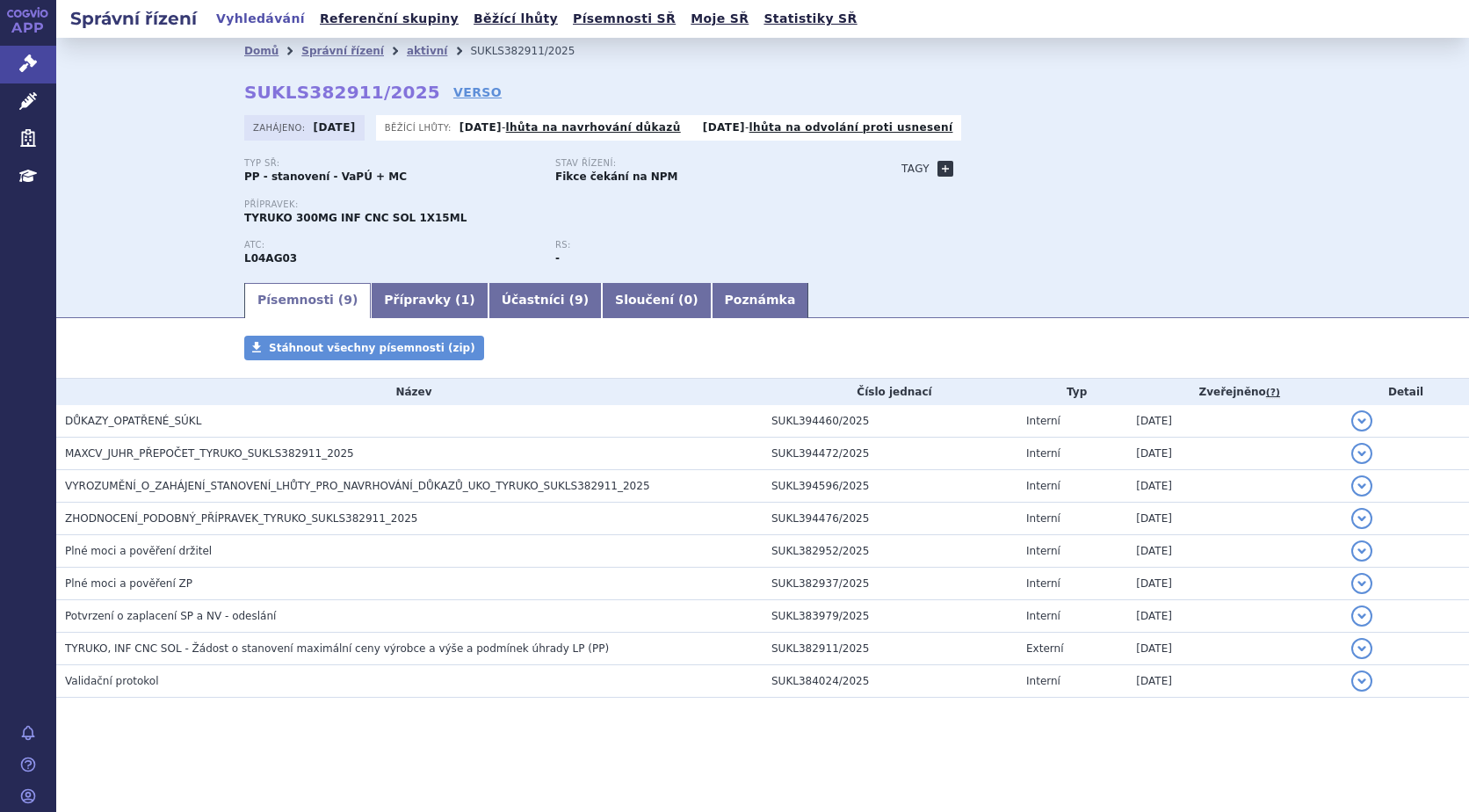
click at [942, 171] on link "+" at bounding box center [945, 169] width 16 height 16
click at [985, 166] on span at bounding box center [1024, 169] width 127 height 23
type input "n"
type input "[MEDICAL_DATA]"
click at [1105, 166] on button "Přidat" at bounding box center [1114, 169] width 45 height 21
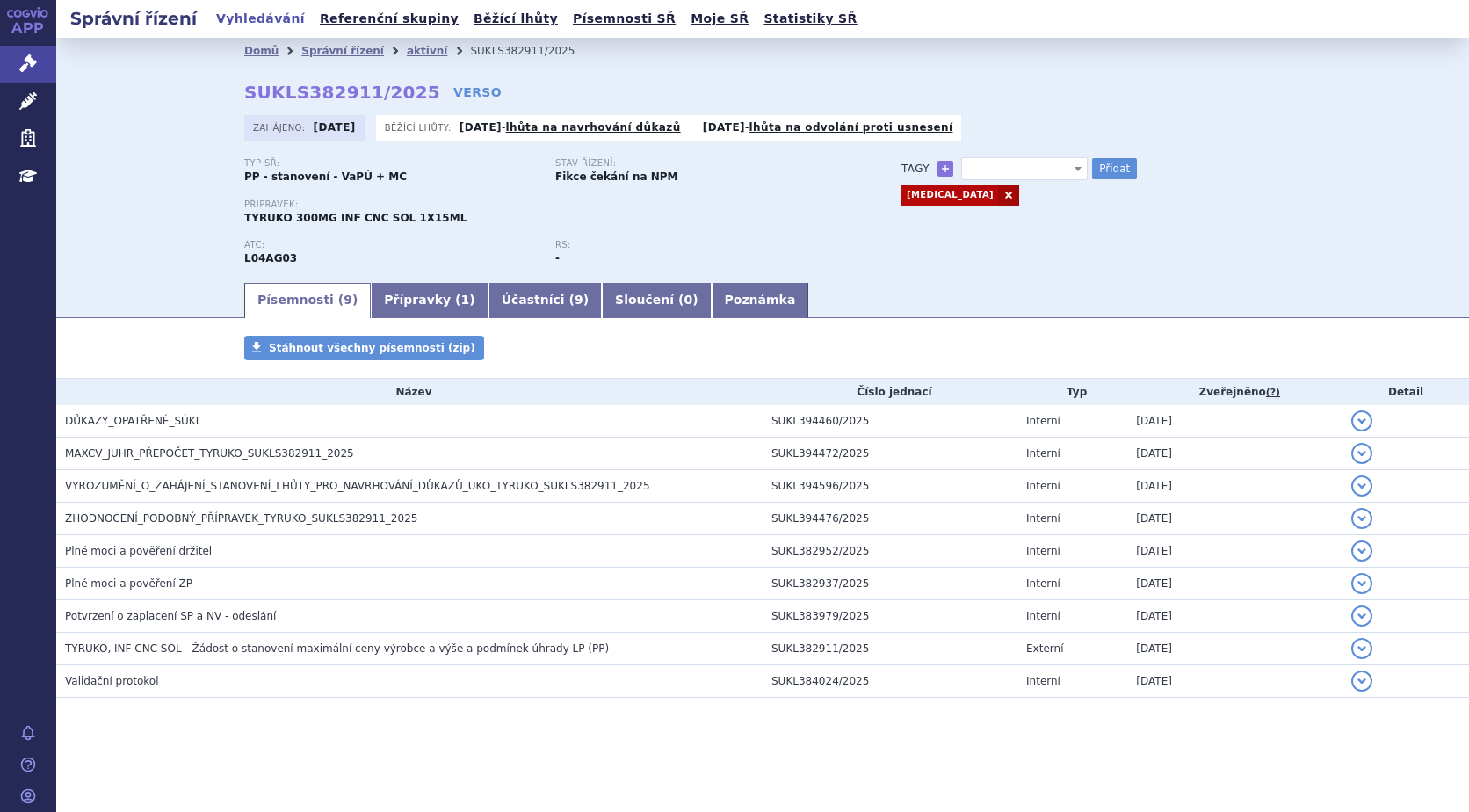
click at [997, 170] on span at bounding box center [1024, 169] width 127 height 23
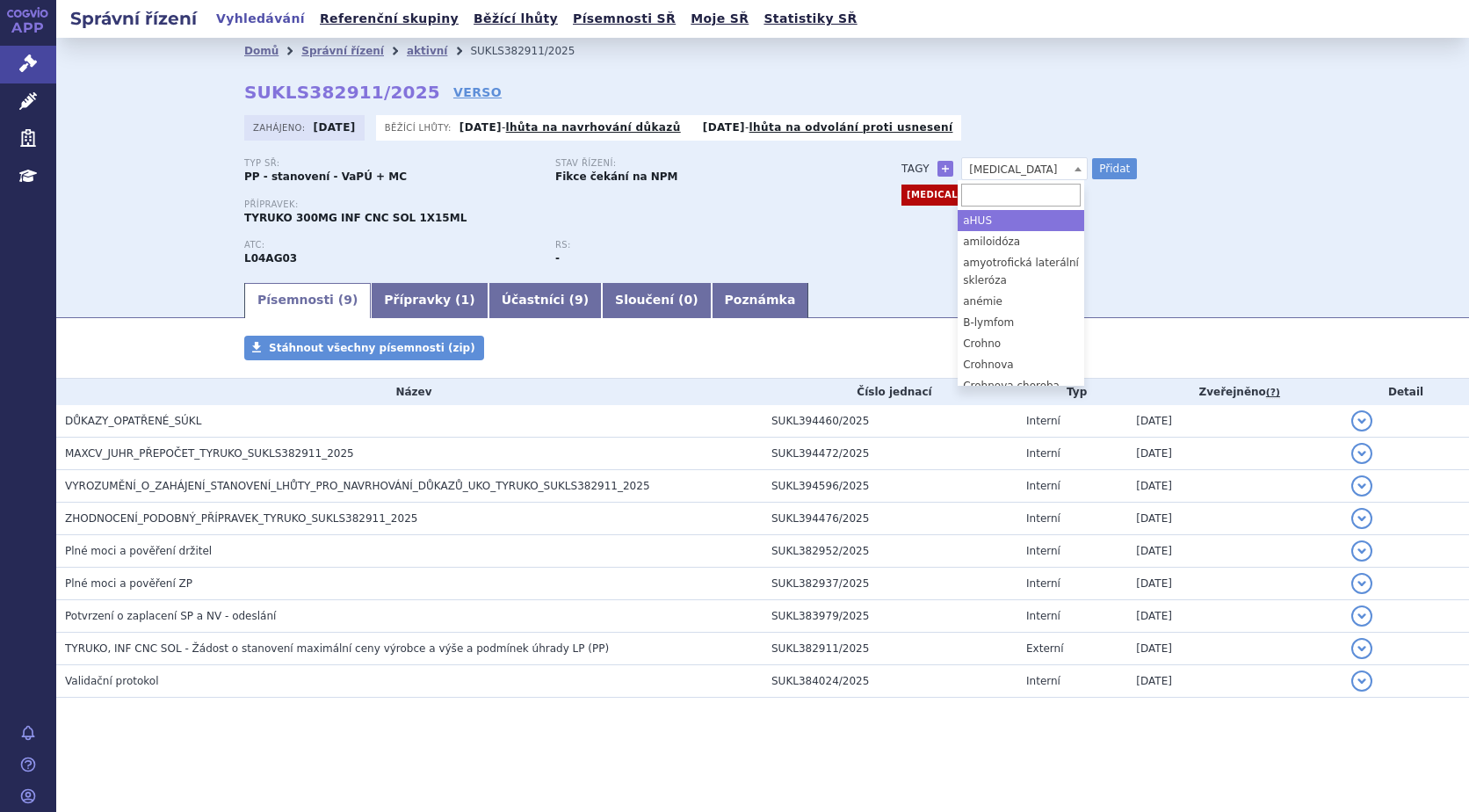
click at [1008, 166] on span "NATALIZUMAB" at bounding box center [1024, 170] width 125 height 23
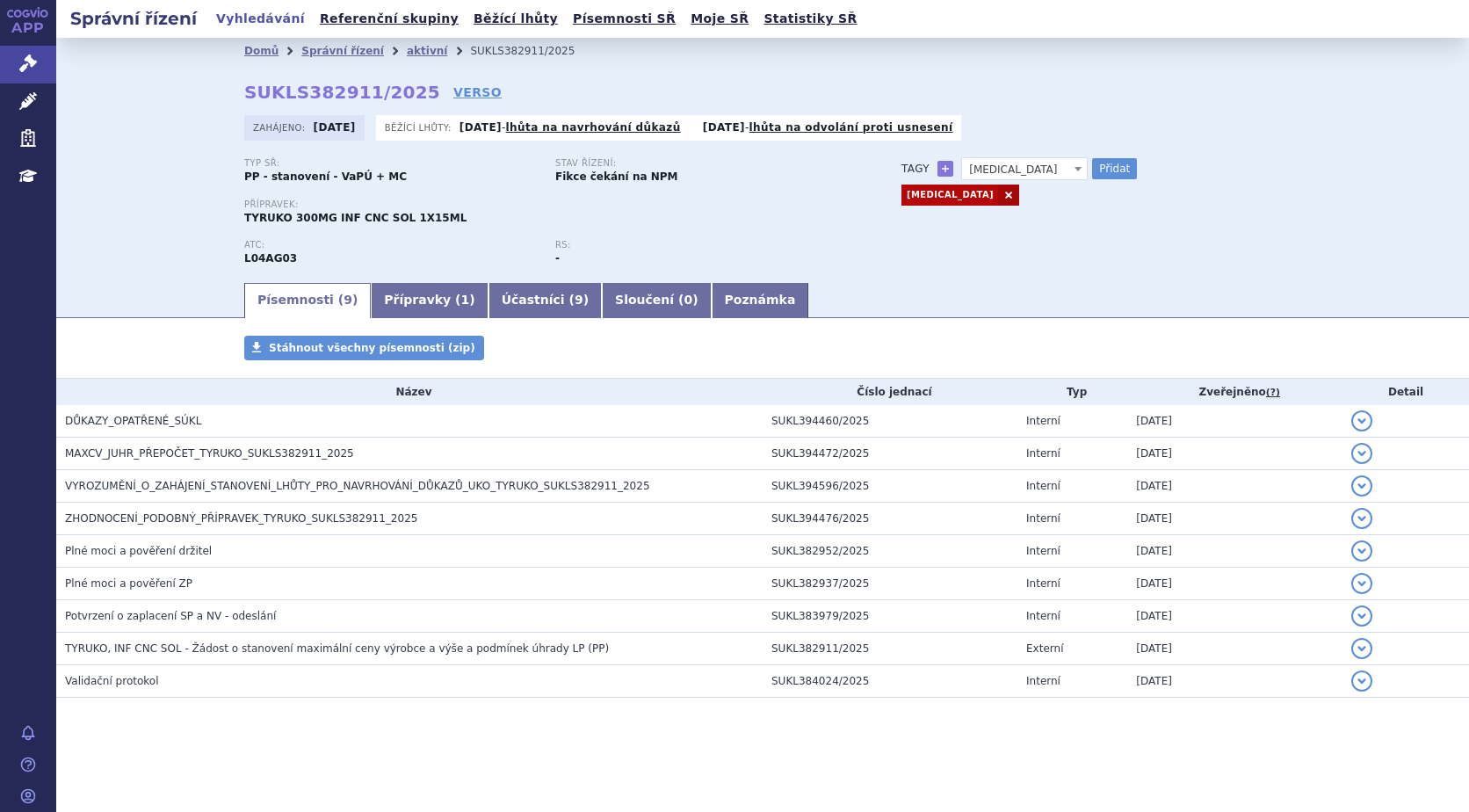
click at [1105, 158] on div "Domů Správní řízení aktivní SUKLS382911/2025 SUKLS382911/2025 VERSO Zahájeno: 2…" at bounding box center [762, 172] width 1107 height 216
click at [998, 195] on link at bounding box center [1008, 195] width 21 height 21
click at [1113, 166] on button "Přidat" at bounding box center [1114, 169] width 45 height 21
select select
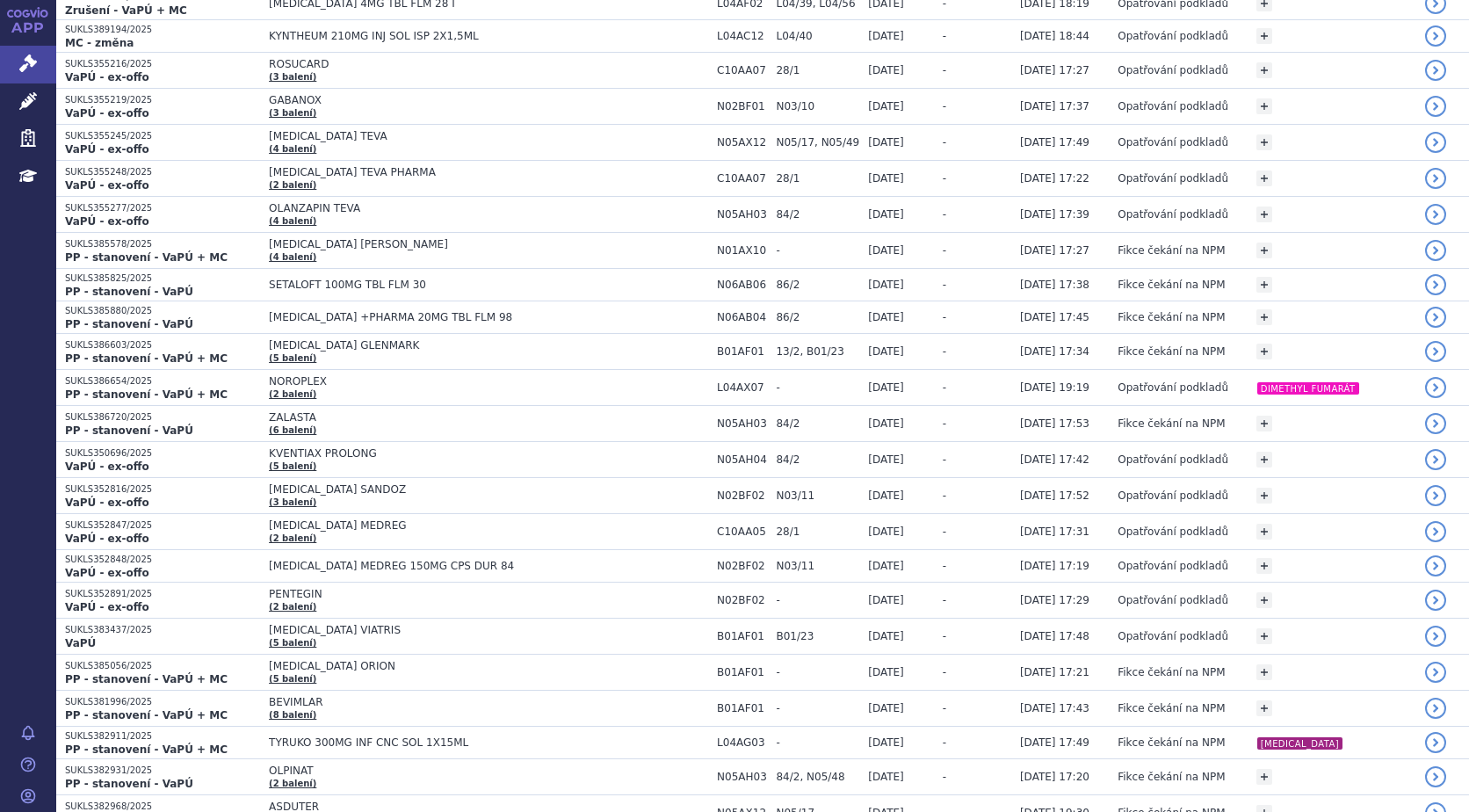
scroll to position [1229, 0]
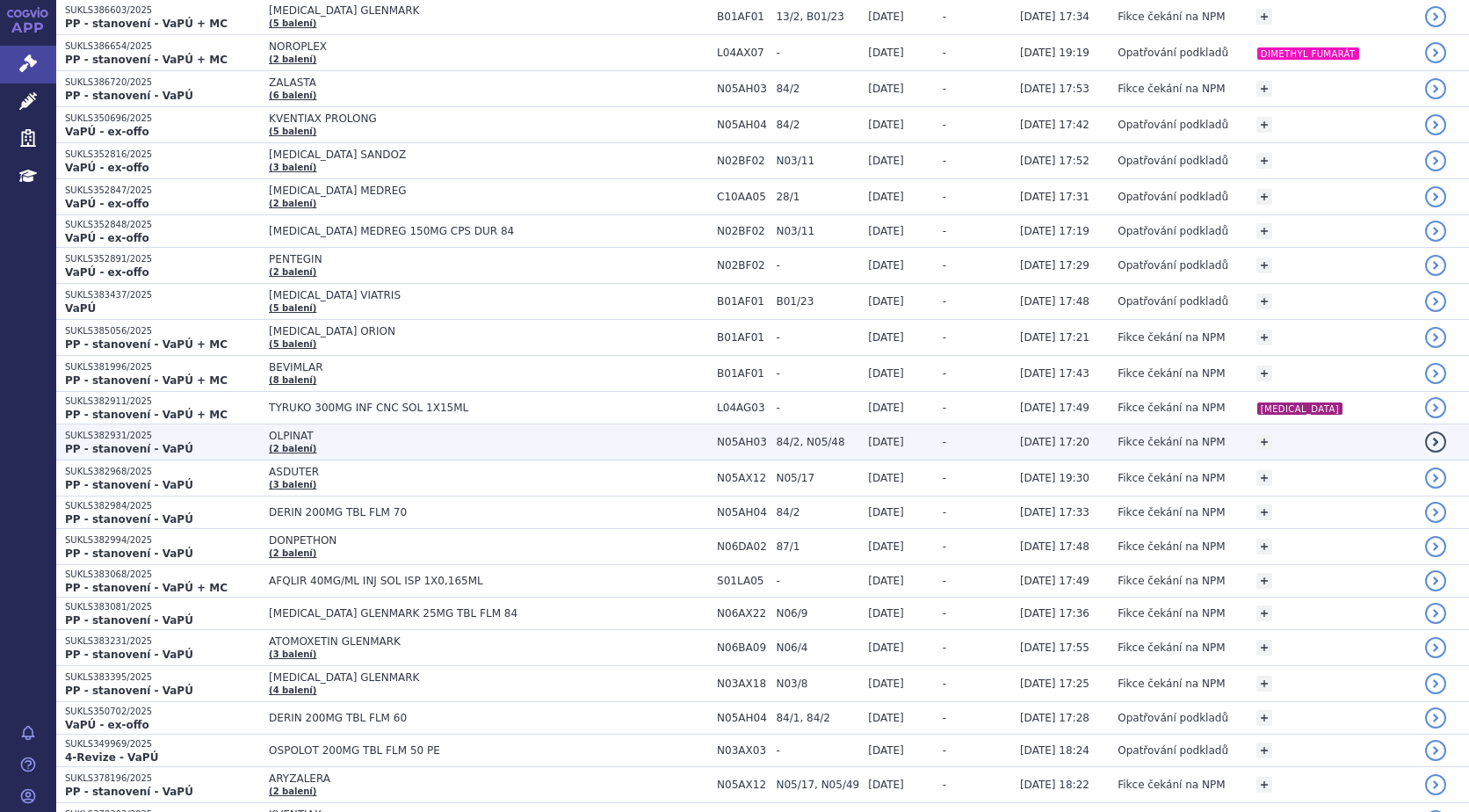
click at [269, 444] on link "(2 balení)" at bounding box center [292, 448] width 48 height 10
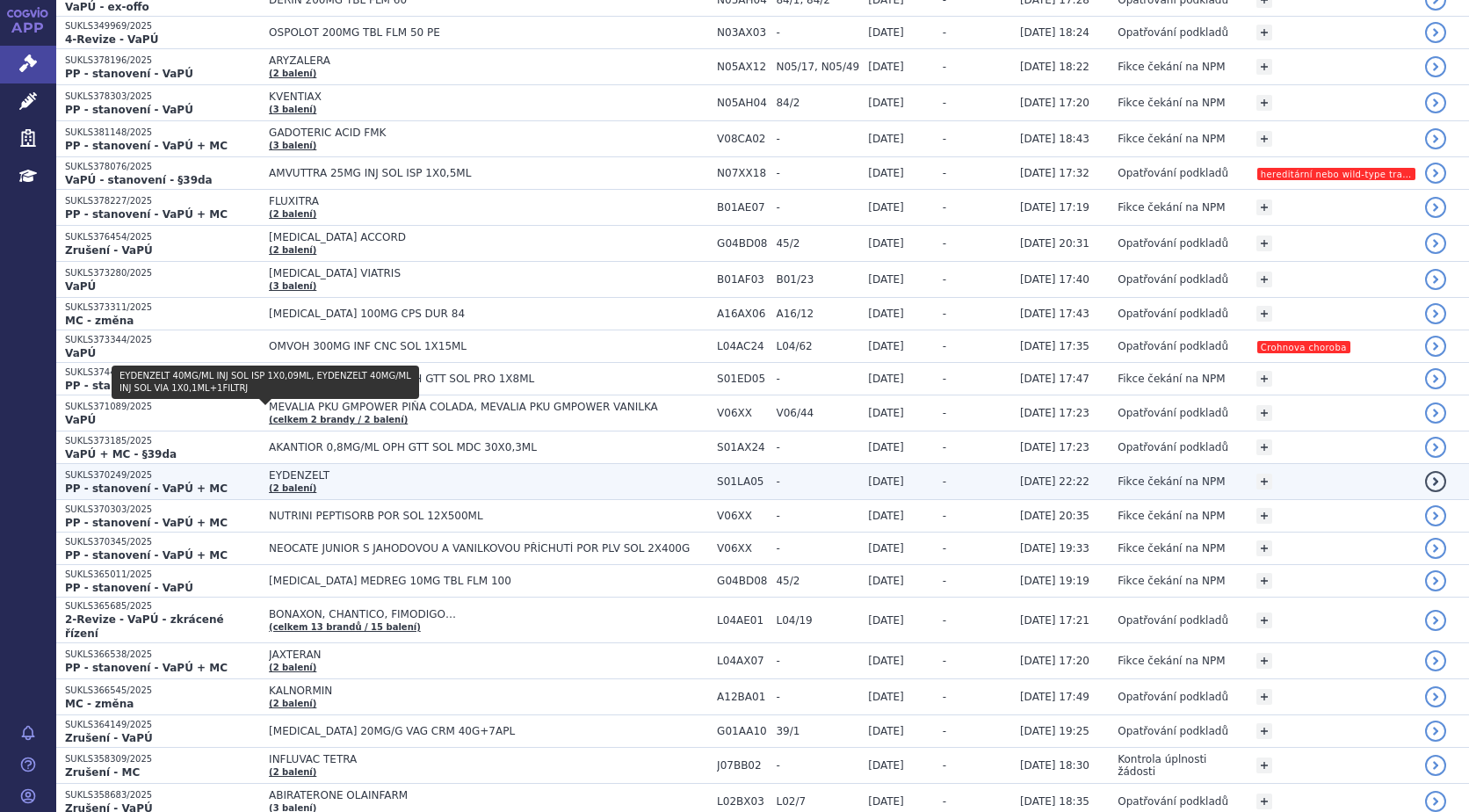
scroll to position [2020, 0]
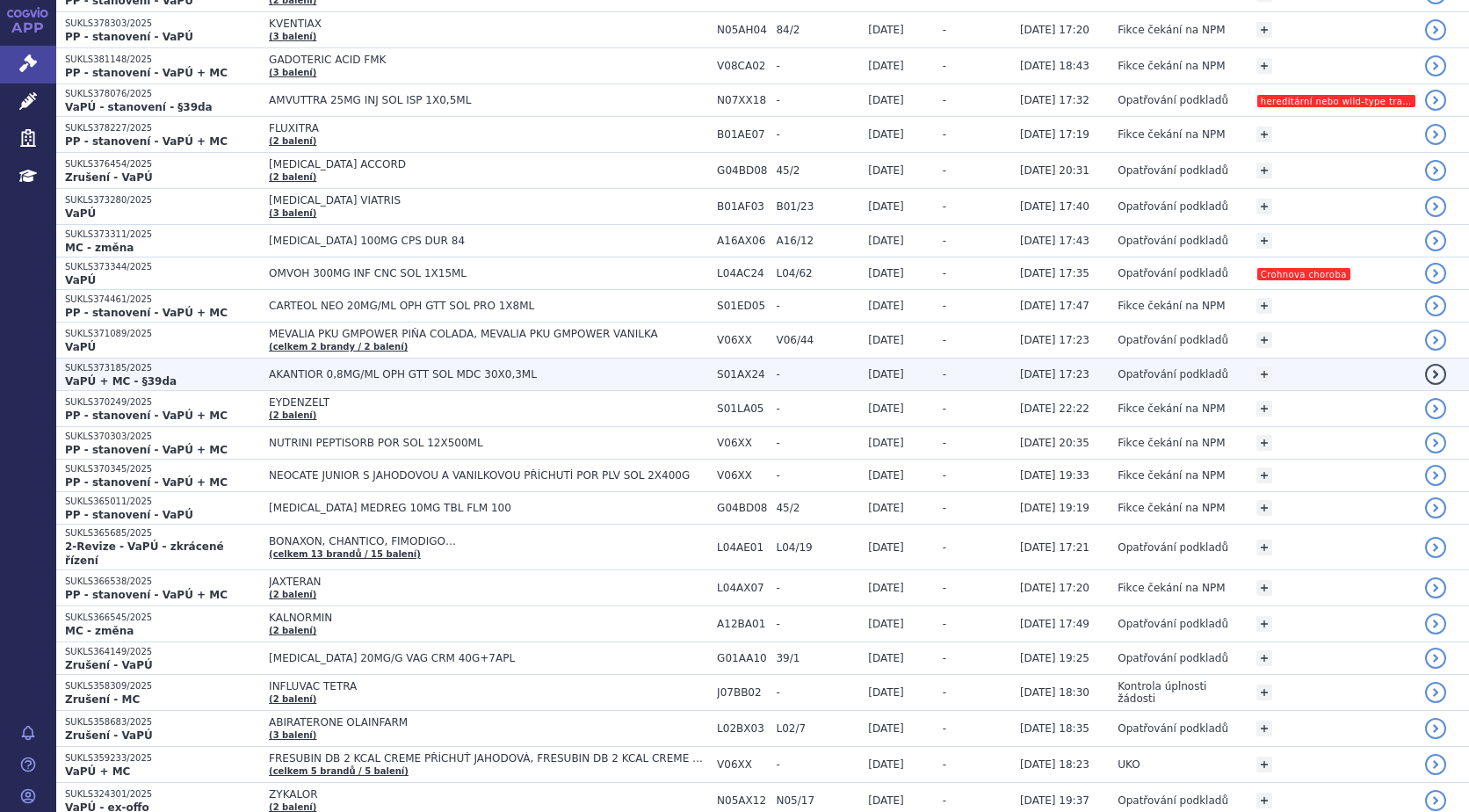
click at [295, 370] on span "AKANTIOR 0,8MG/ML OPH GTT SOL MDC 30X0,3ML" at bounding box center [488, 374] width 439 height 12
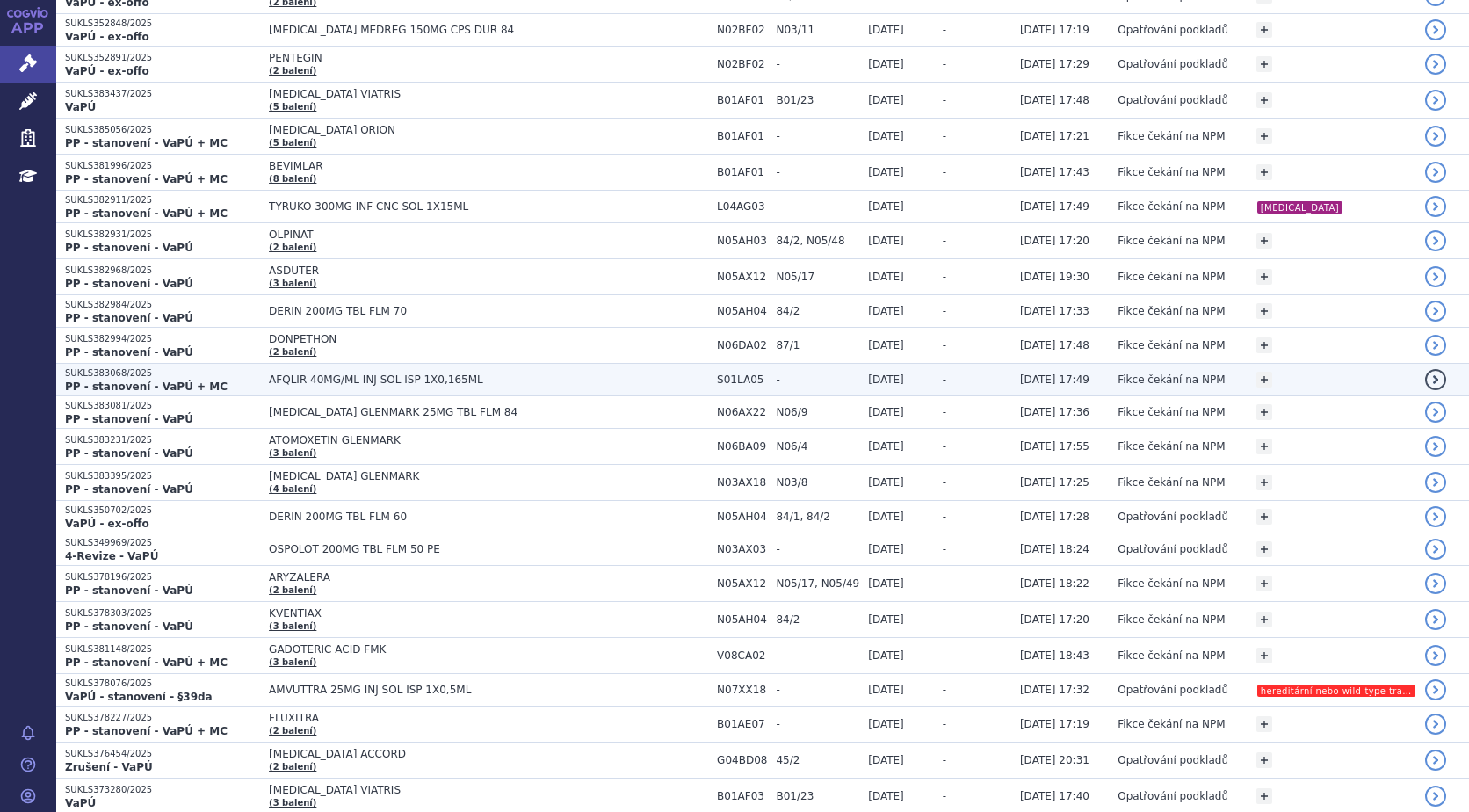
scroll to position [1456, 0]
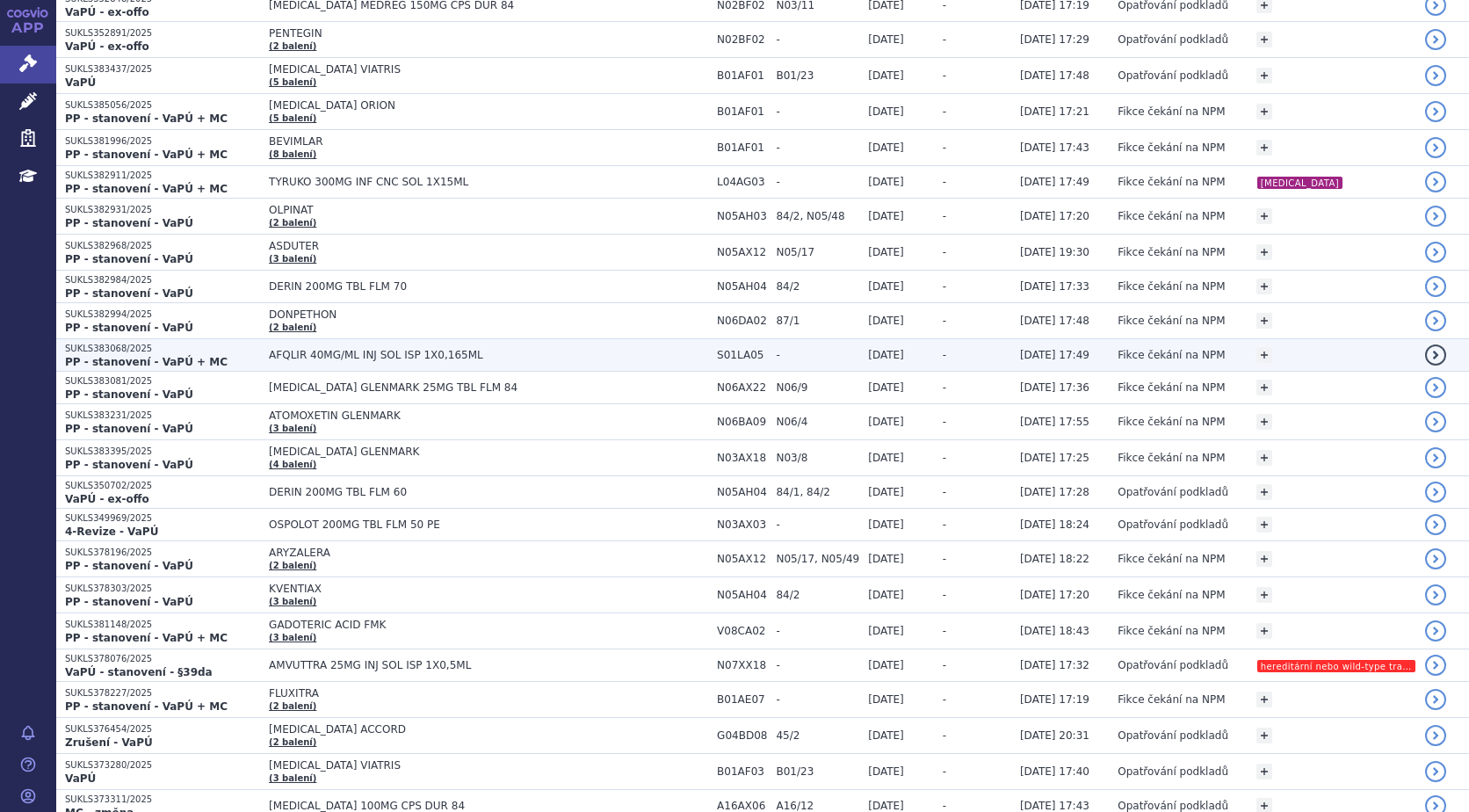
click at [294, 352] on span "AFQLIR 40MG/ML INJ SOL ISP 1X0,165ML" at bounding box center [488, 355] width 439 height 12
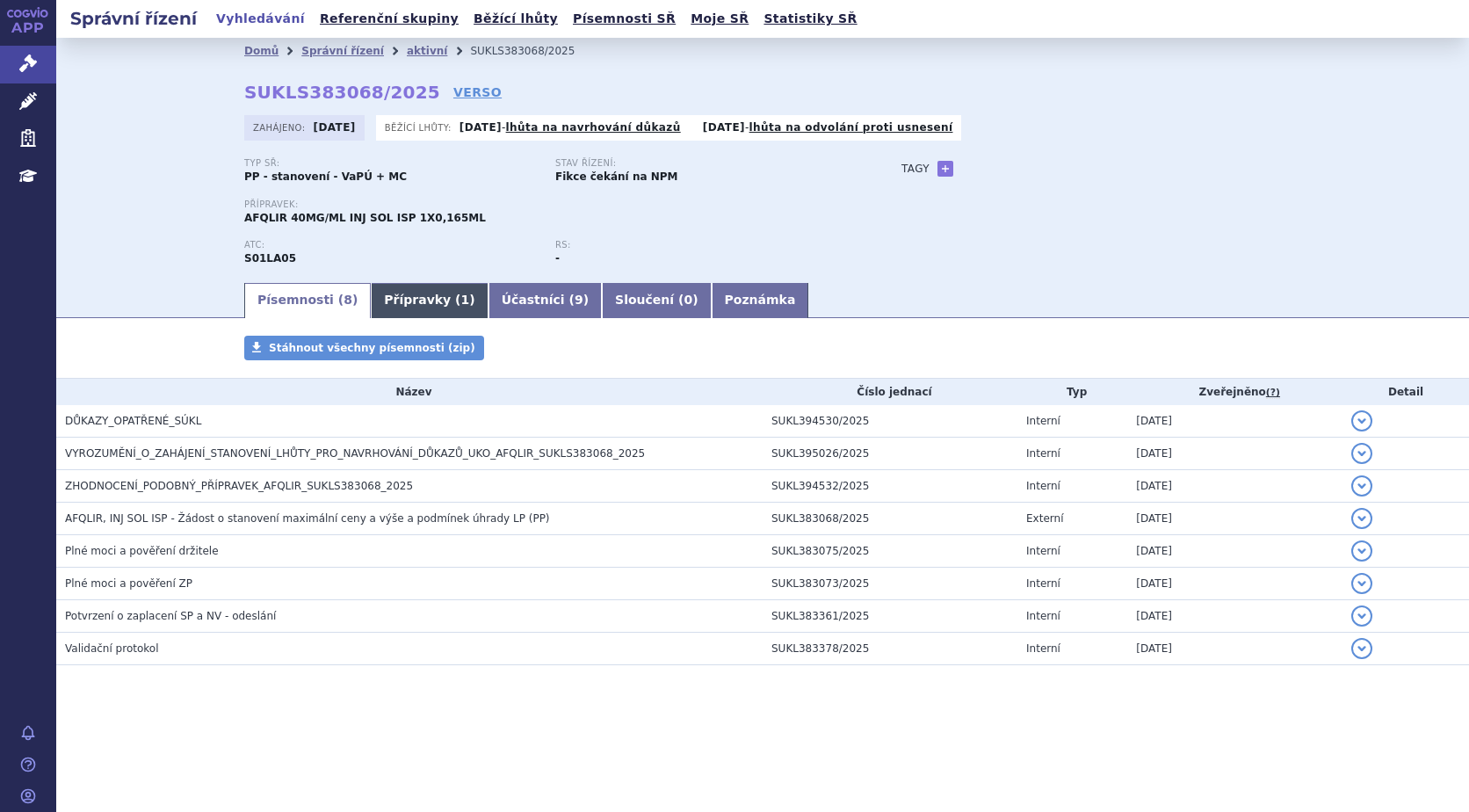
click at [400, 289] on link "Přípravky ( 1 )" at bounding box center [429, 300] width 117 height 35
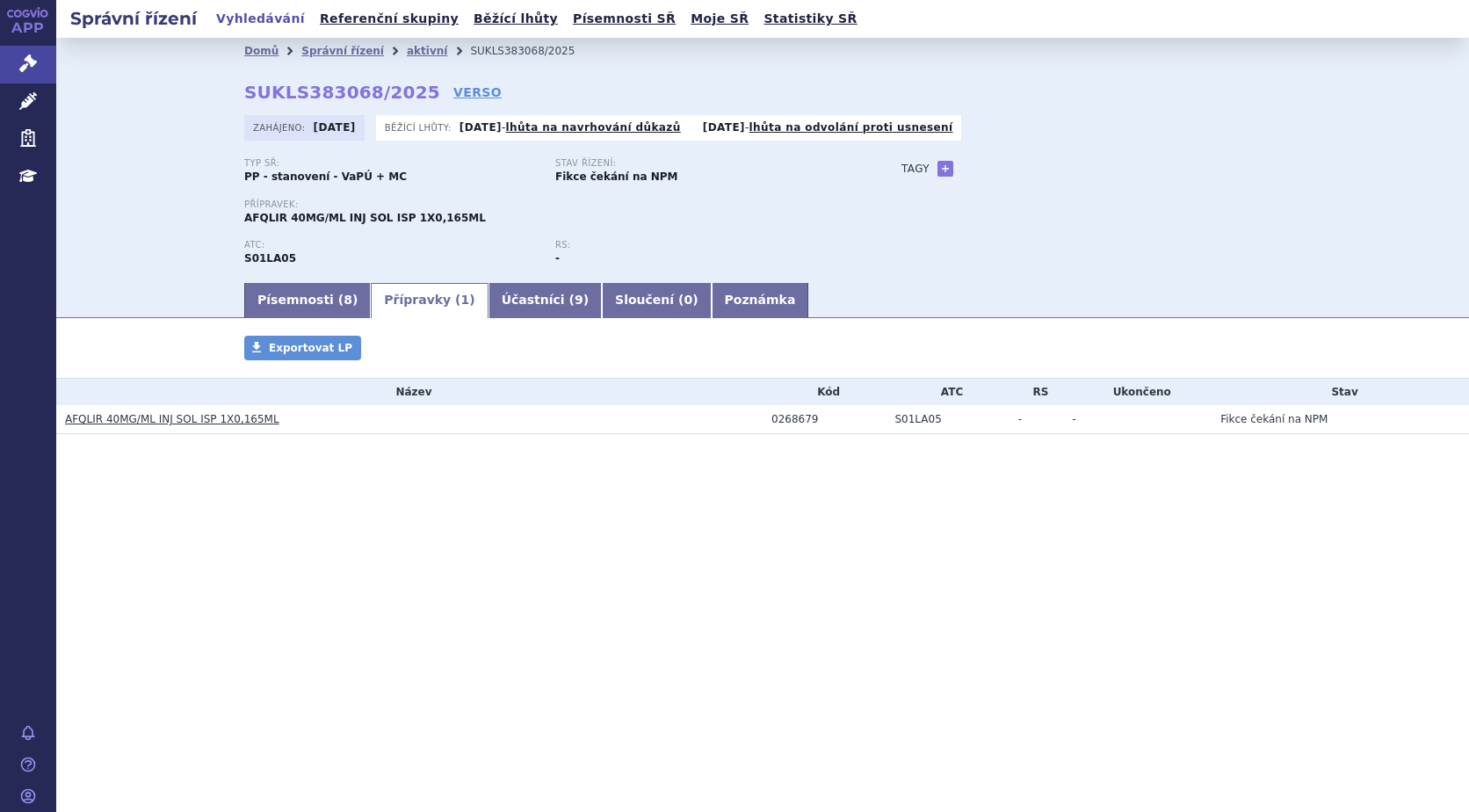
click at [147, 416] on link "AFQLIR 40MG/ML INJ SOL ISP 1X0,165ML" at bounding box center [172, 419] width 214 height 12
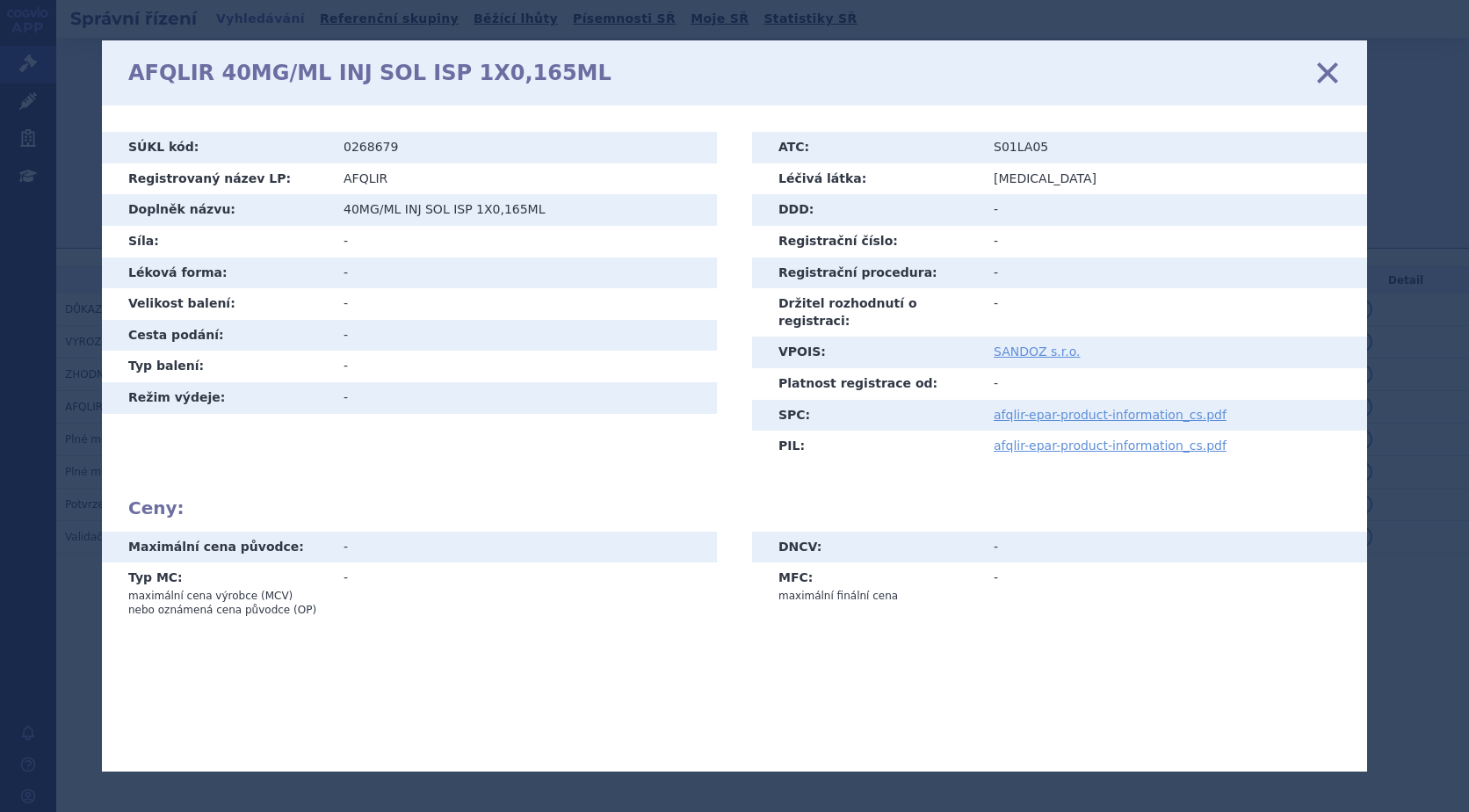
click at [1328, 65] on icon at bounding box center [1327, 73] width 37 height 37
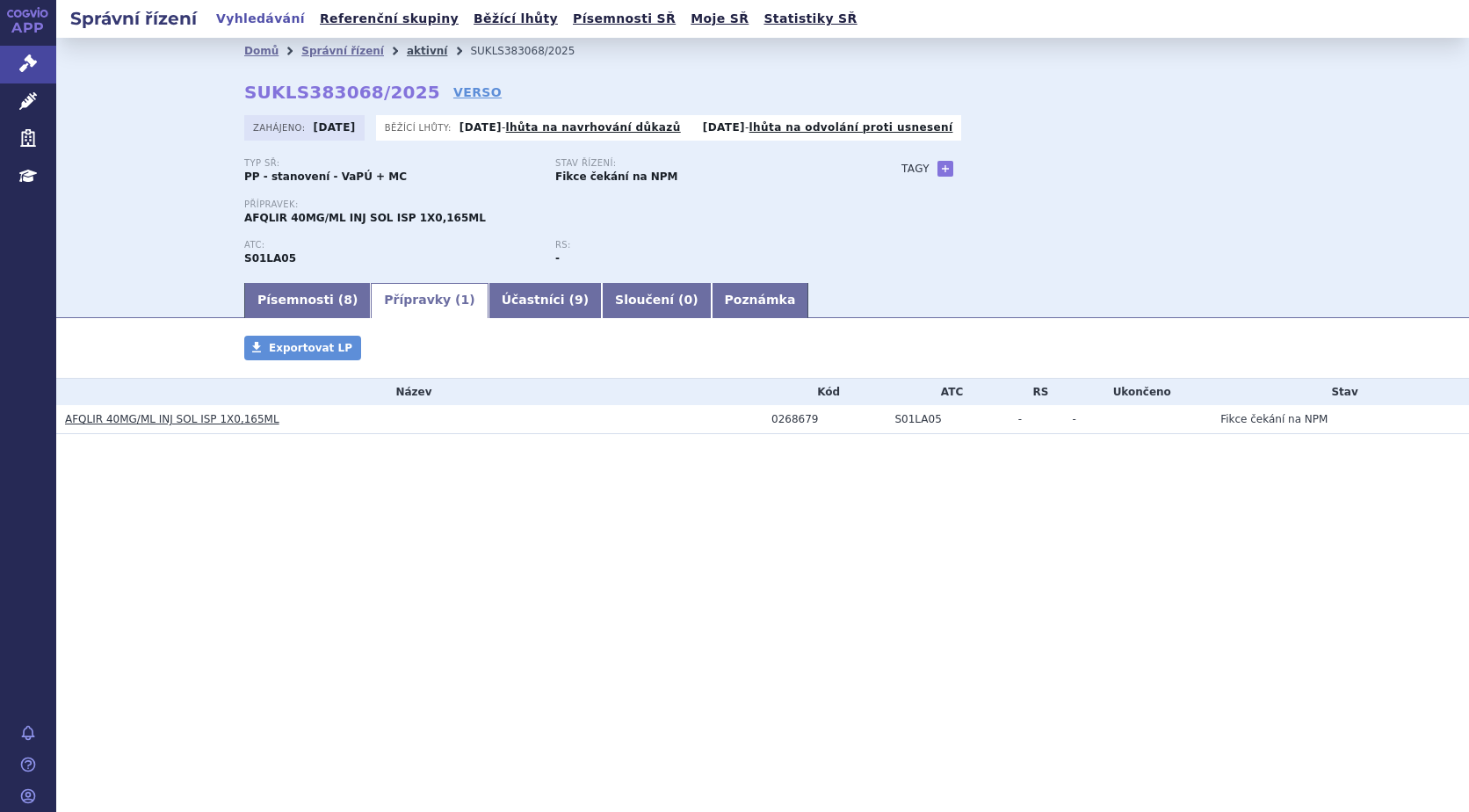
click at [411, 47] on link "aktivní" at bounding box center [427, 51] width 41 height 12
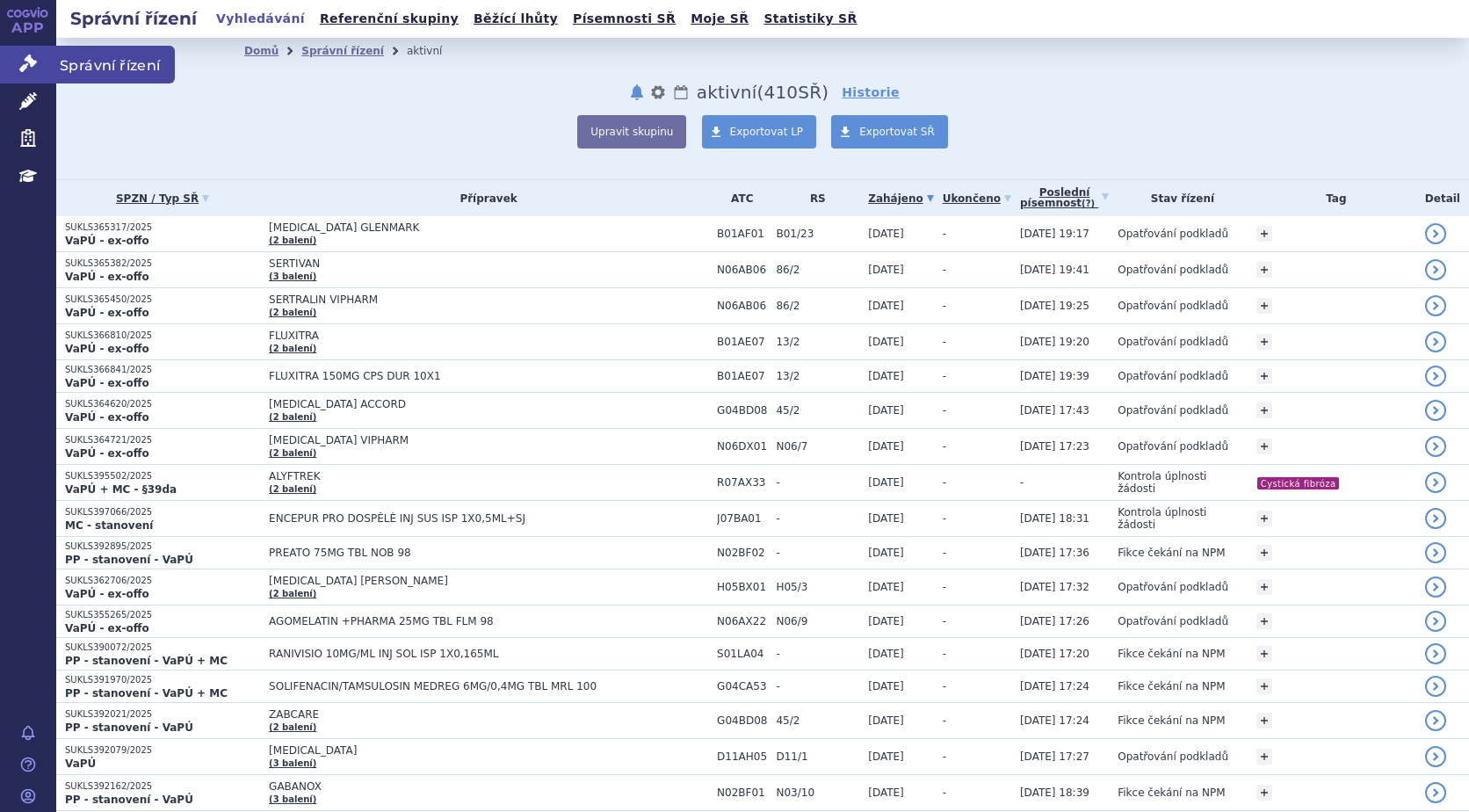
click at [26, 71] on icon at bounding box center [28, 63] width 18 height 18
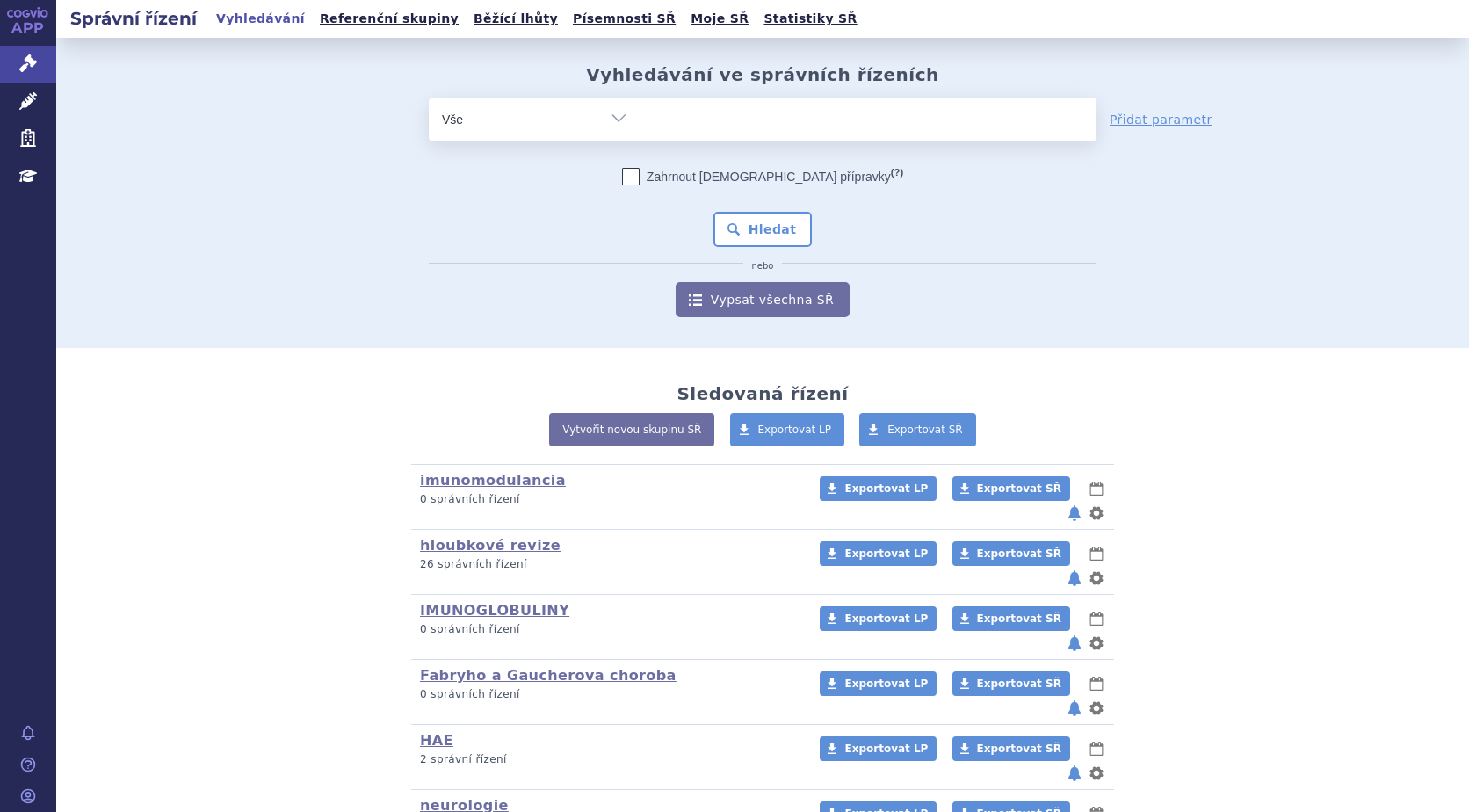
scroll to position [157, 0]
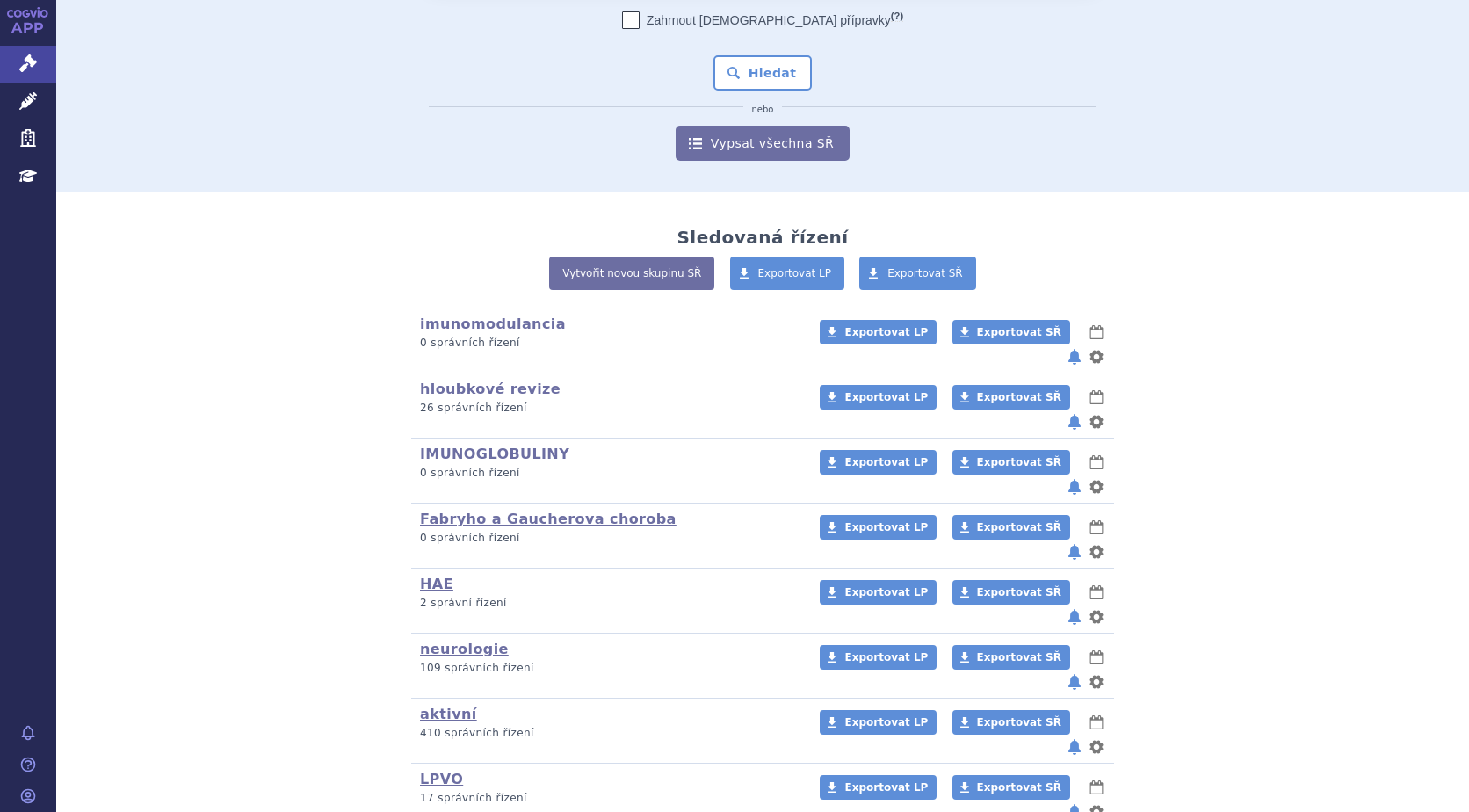
click at [1070, 671] on button "notifikace" at bounding box center [1074, 682] width 18 height 21
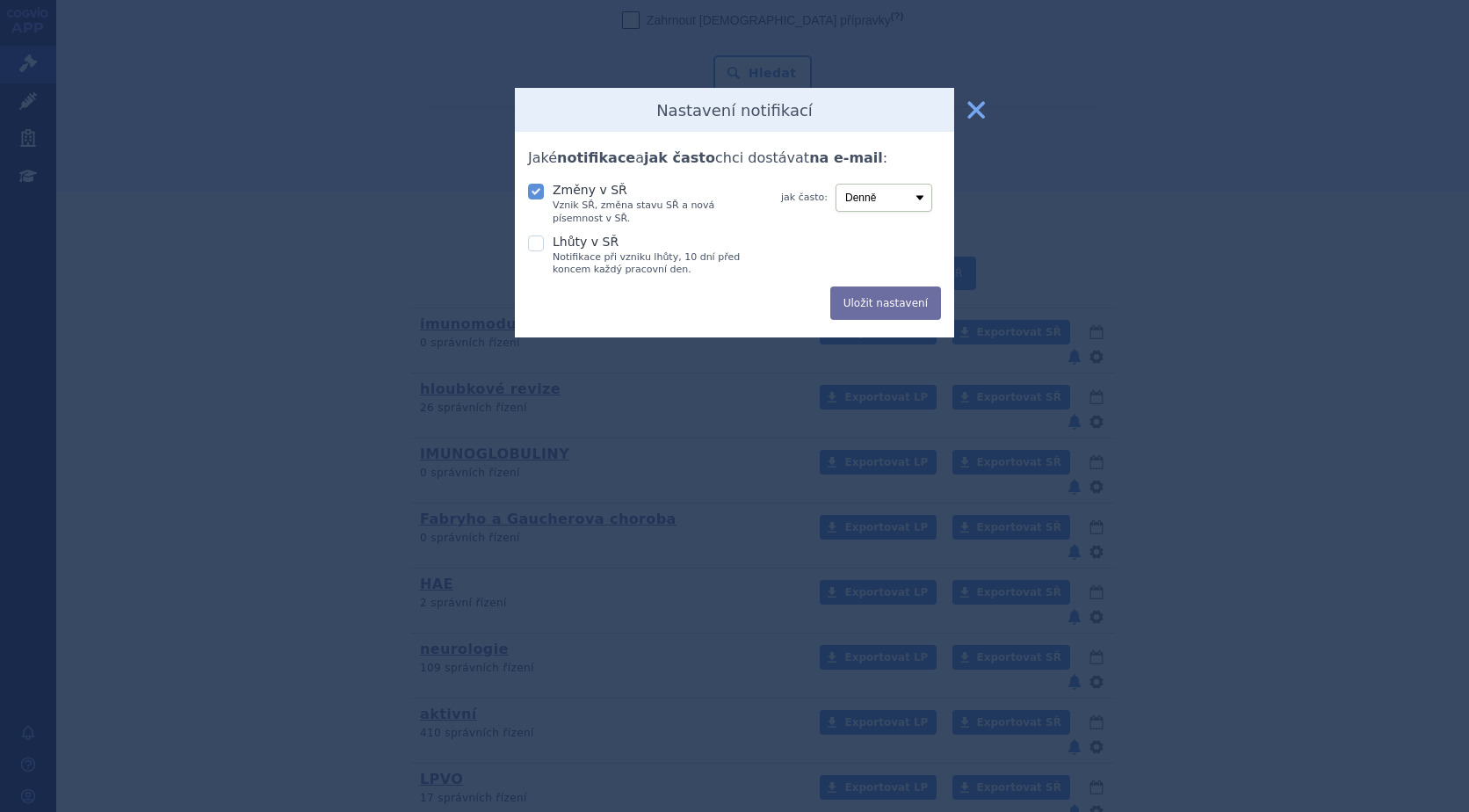
click at [536, 188] on icon at bounding box center [535, 191] width 16 height 16
click at [536, 188] on input "Změny v SŘ Vznik SŘ, změna stavu SŘ a nová písemnost v SŘ." at bounding box center [537, 189] width 18 height 18
checkbox input "false"
click at [868, 303] on button "Uložit nastavení" at bounding box center [886, 303] width 111 height 33
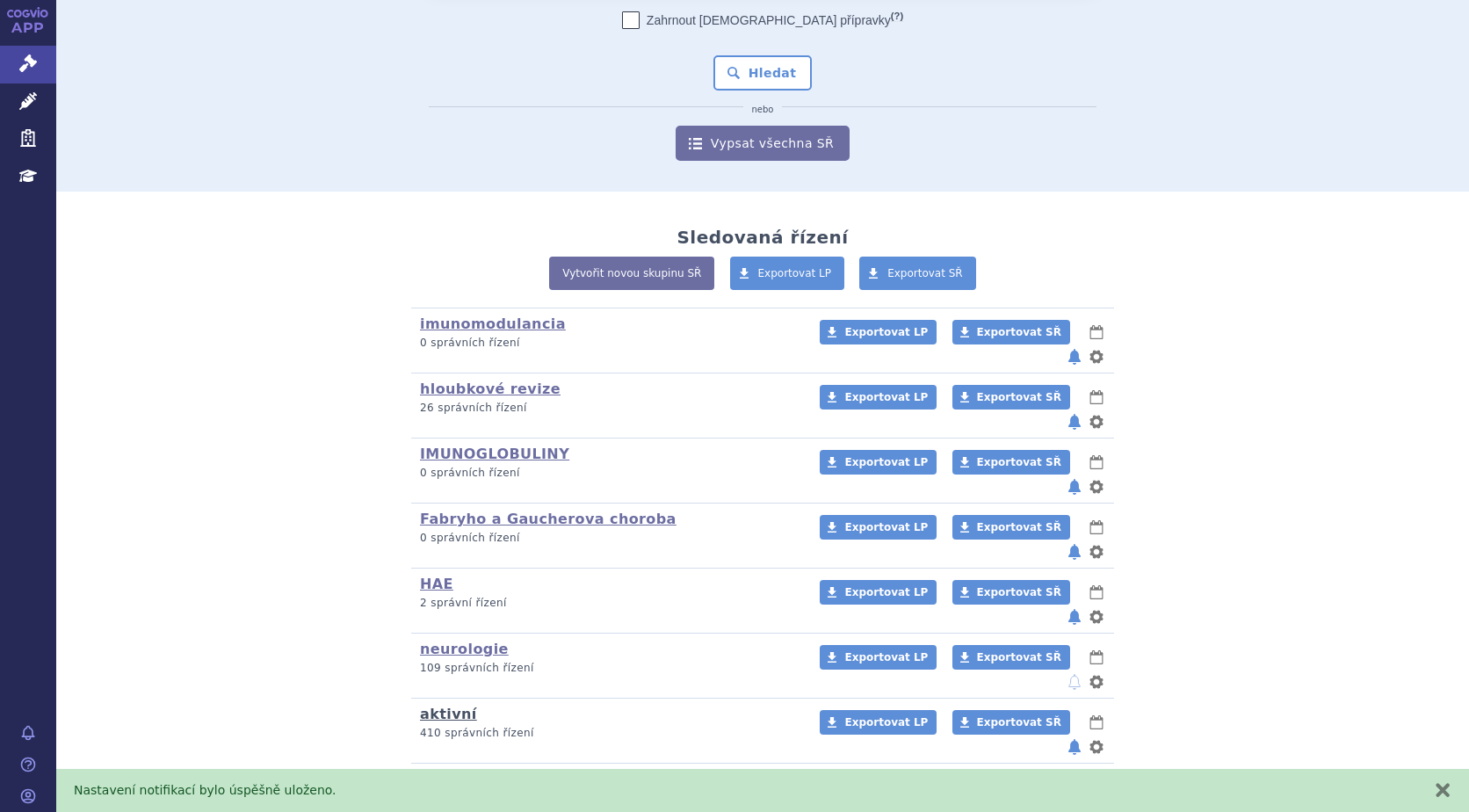
click at [424, 705] on link "aktivní" at bounding box center [448, 713] width 57 height 17
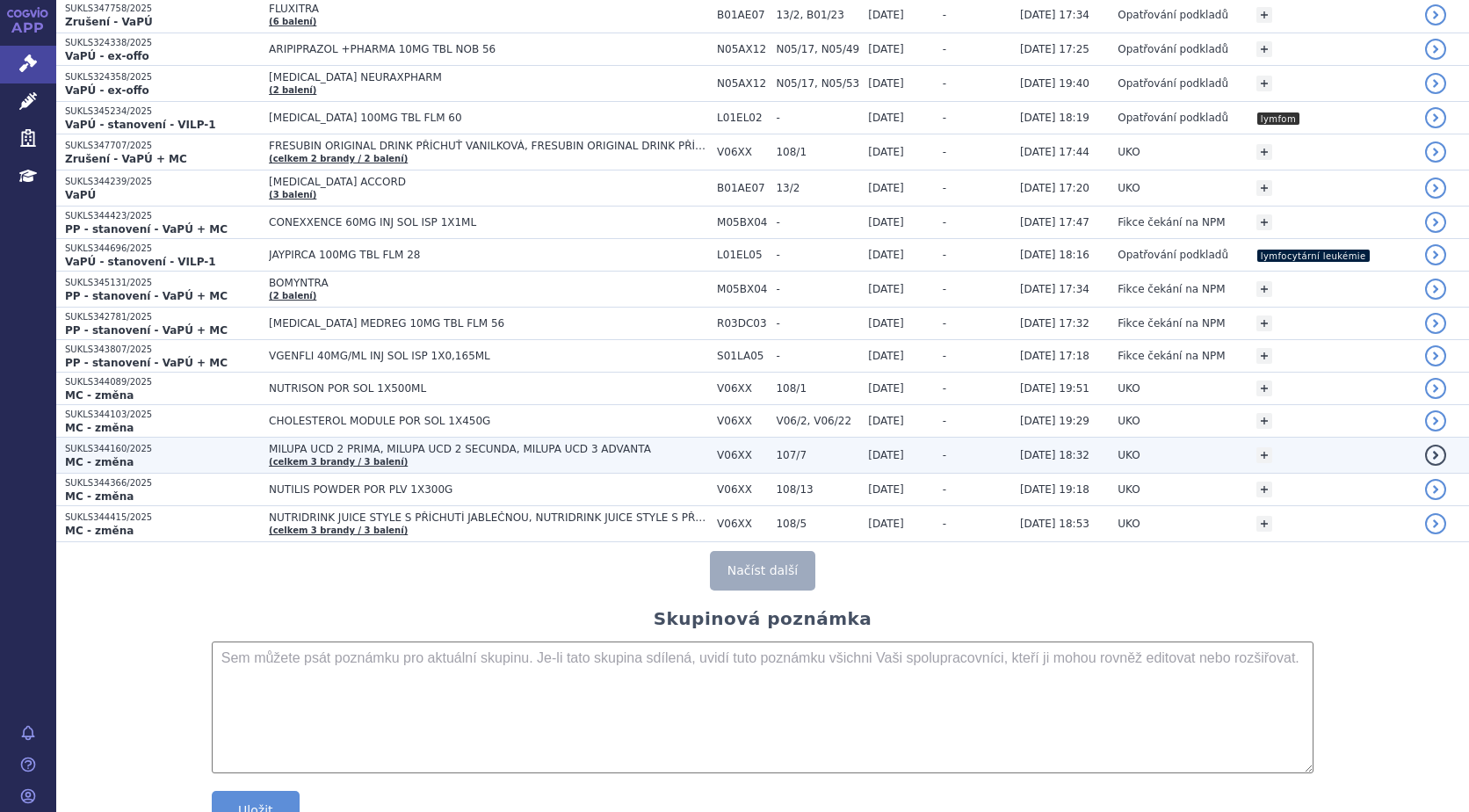
scroll to position [3163, 0]
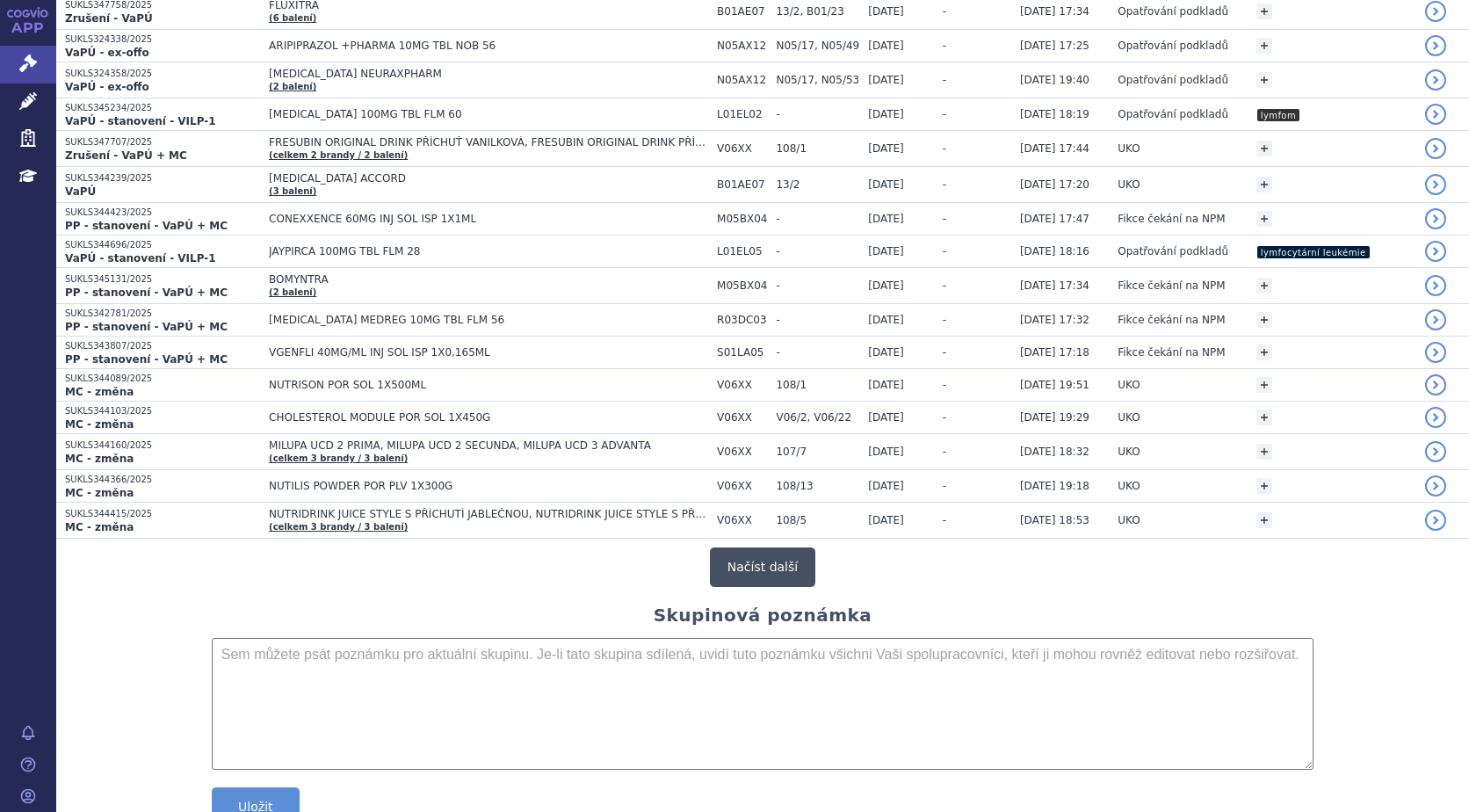
click at [785, 565] on button "Načíst další" at bounding box center [763, 566] width 106 height 40
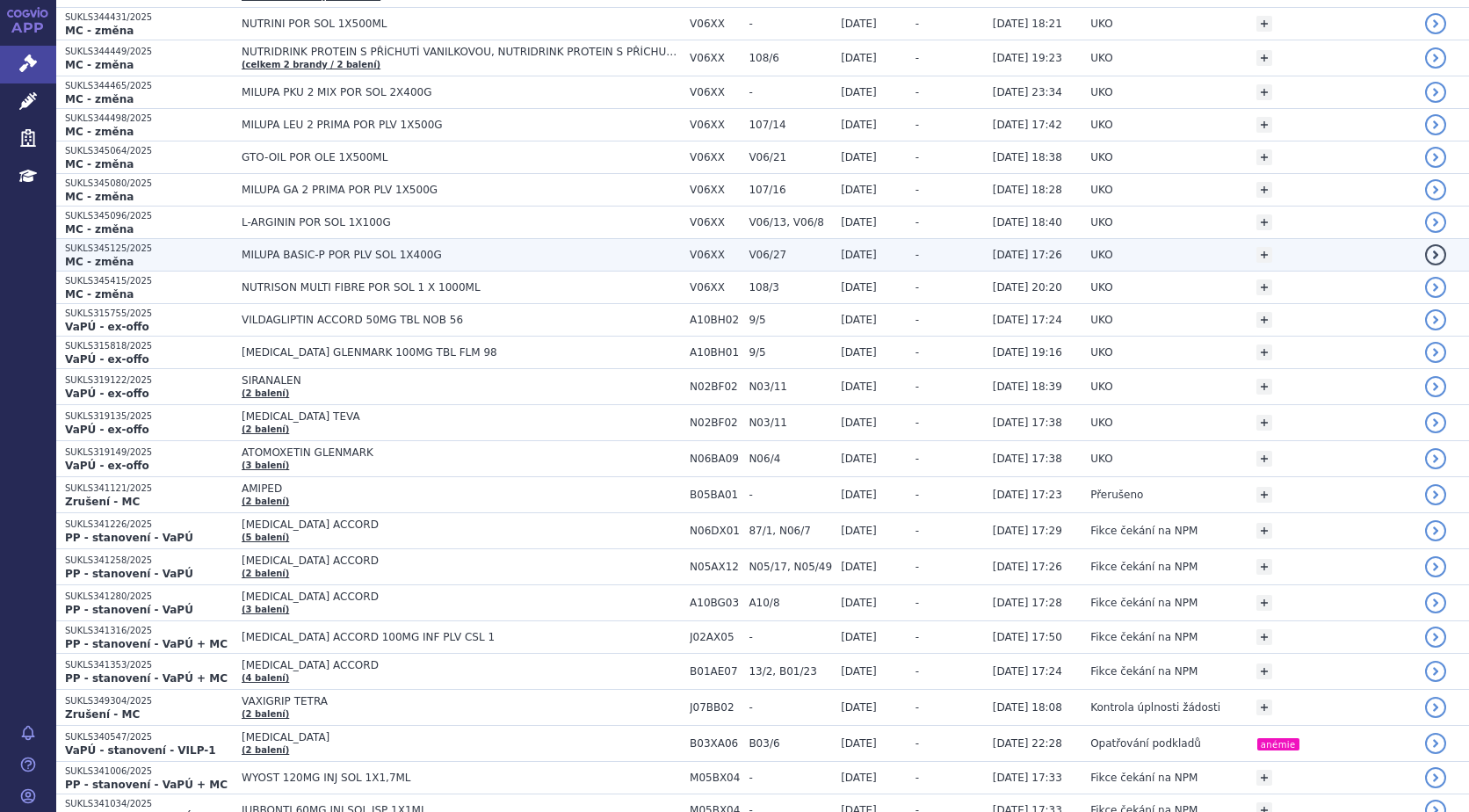
scroll to position [3777, 0]
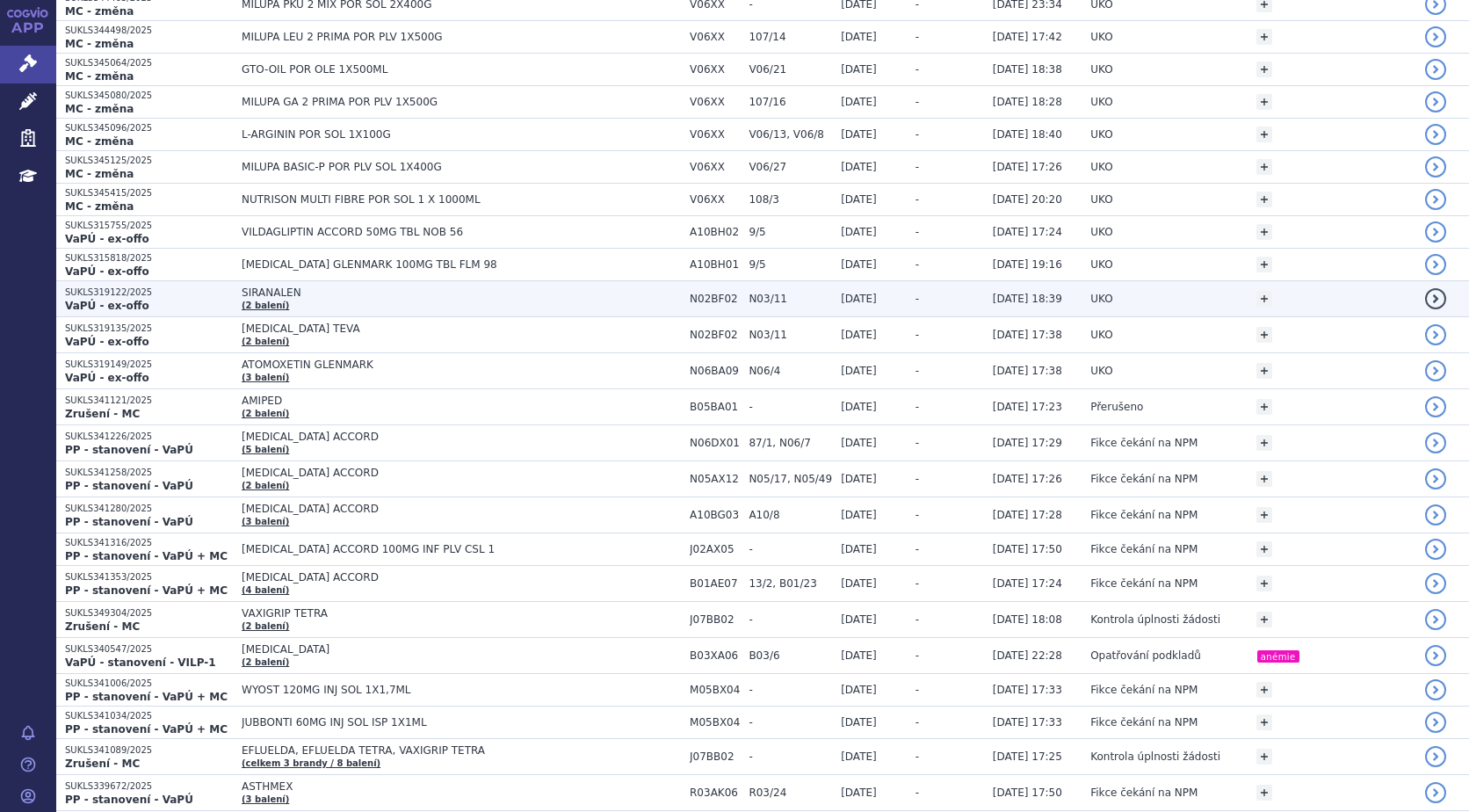
click at [257, 286] on span "SIRANALEN" at bounding box center [461, 292] width 439 height 12
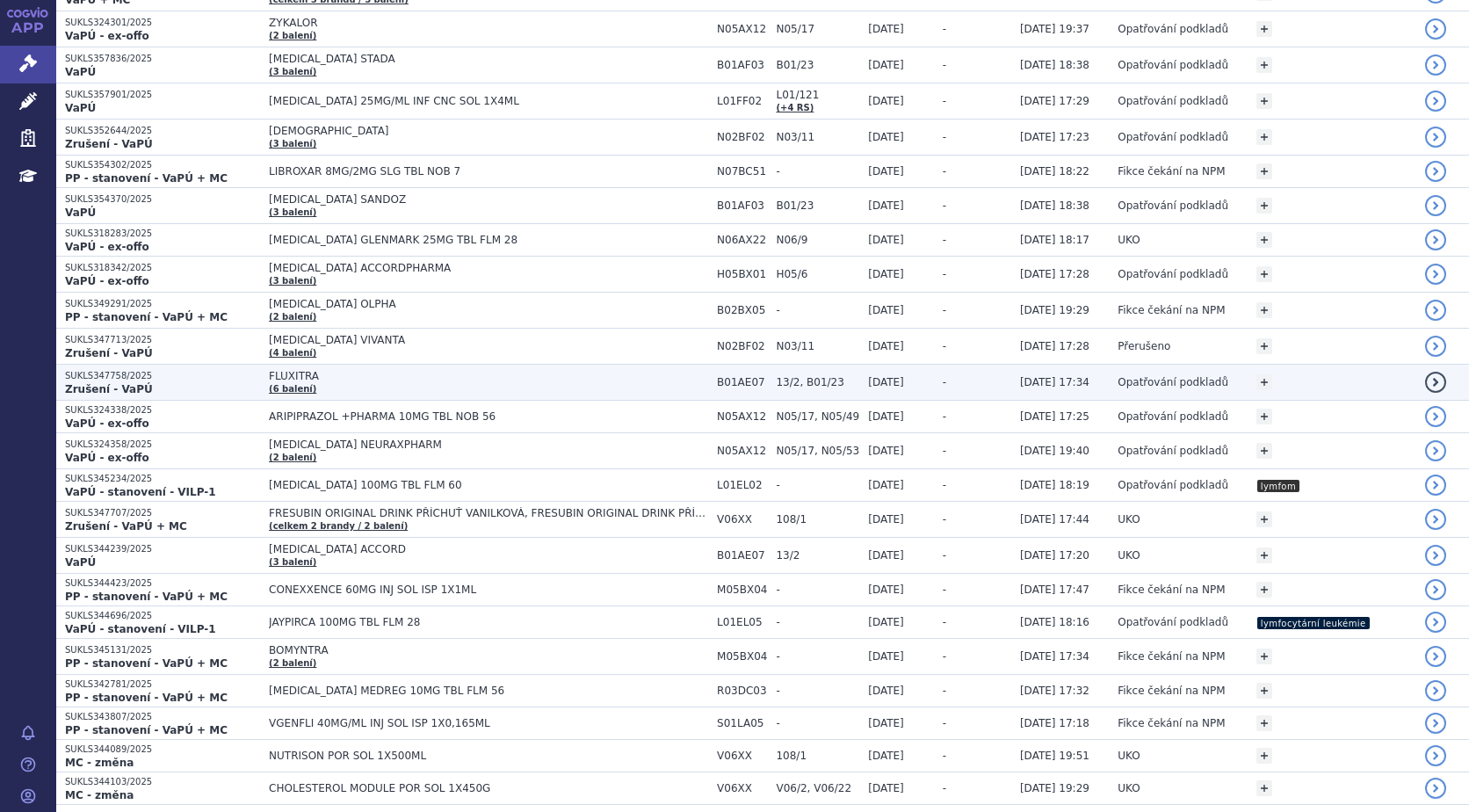
scroll to position [2986, 0]
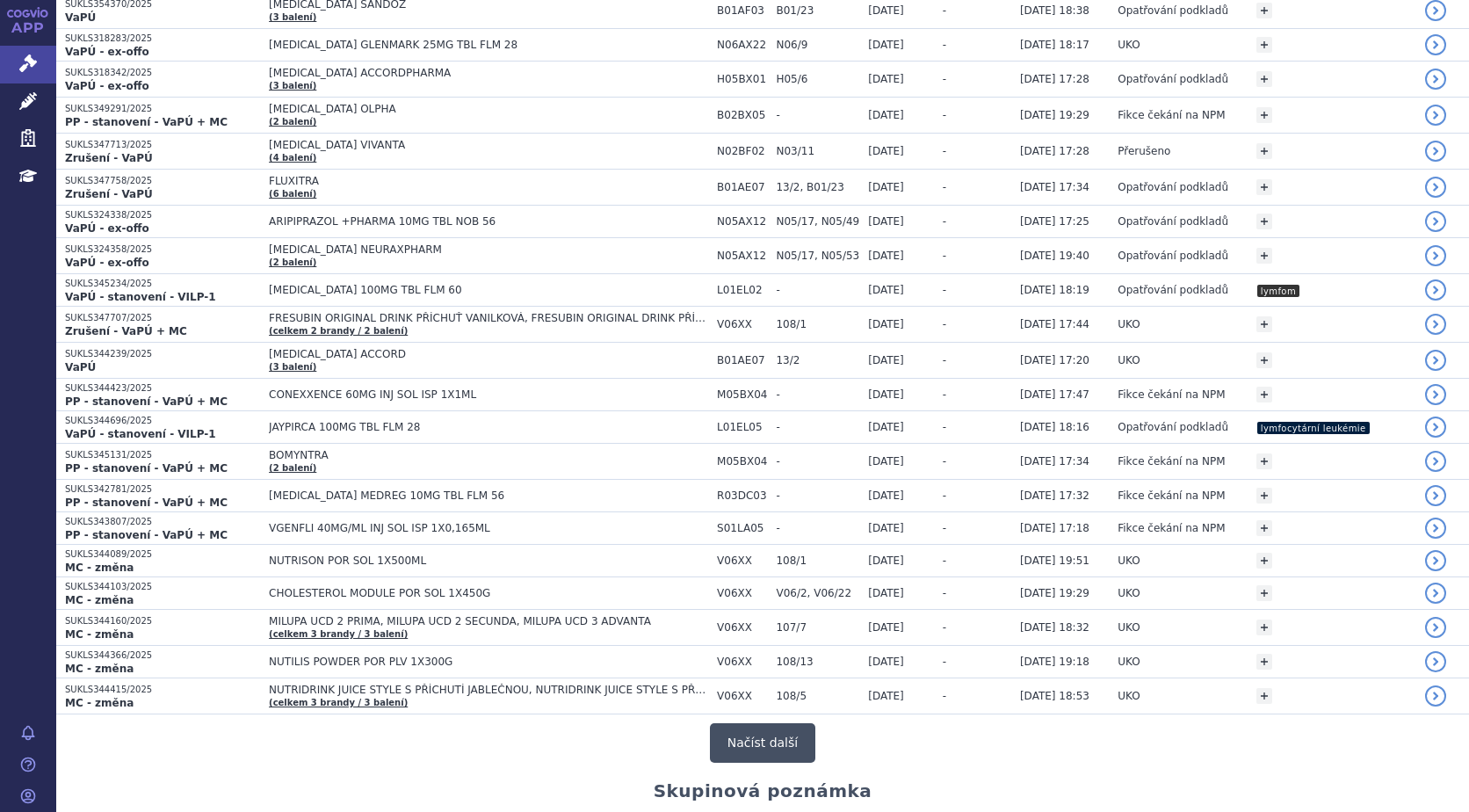
click at [738, 729] on button "Načíst další" at bounding box center [763, 742] width 106 height 40
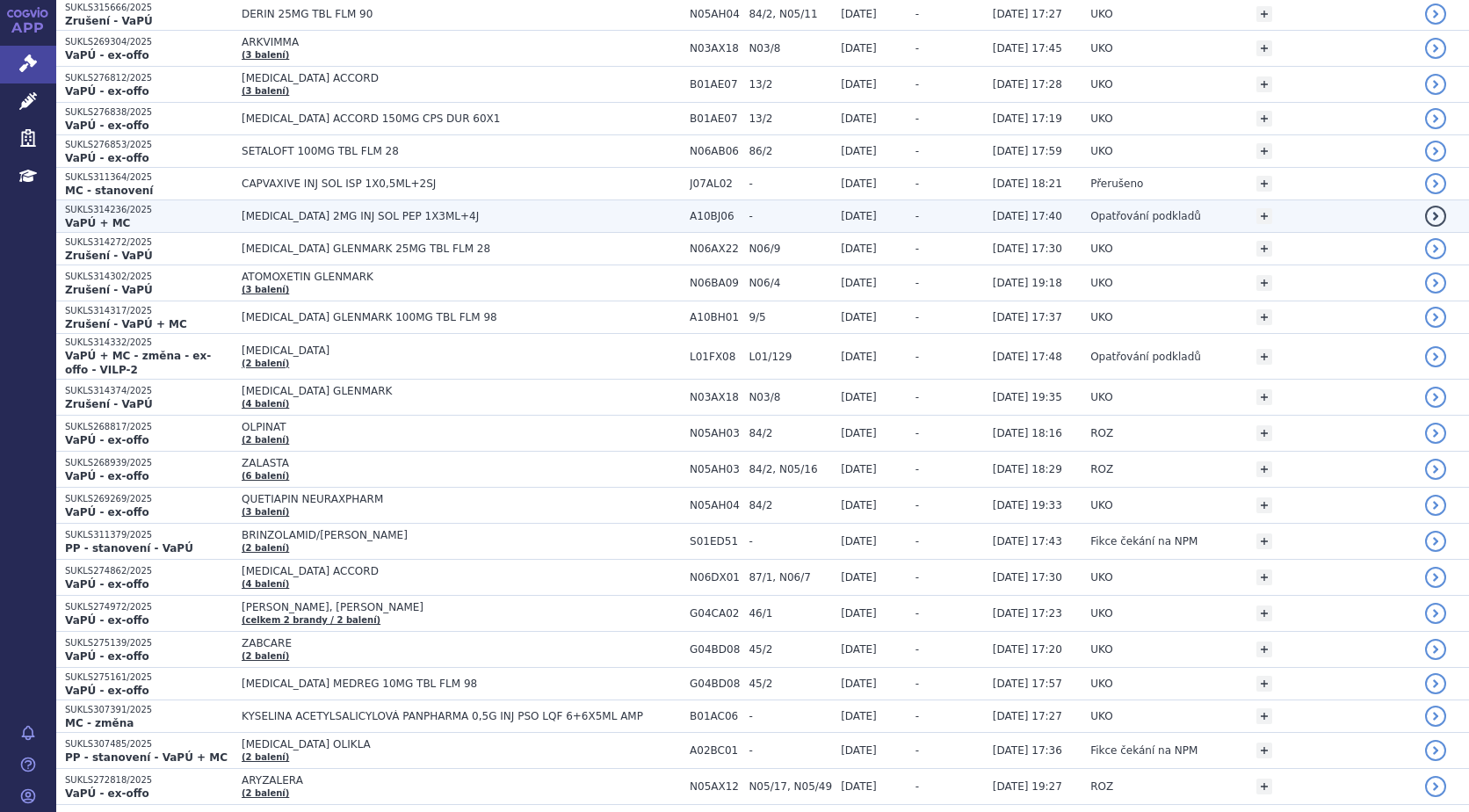
scroll to position [6324, 0]
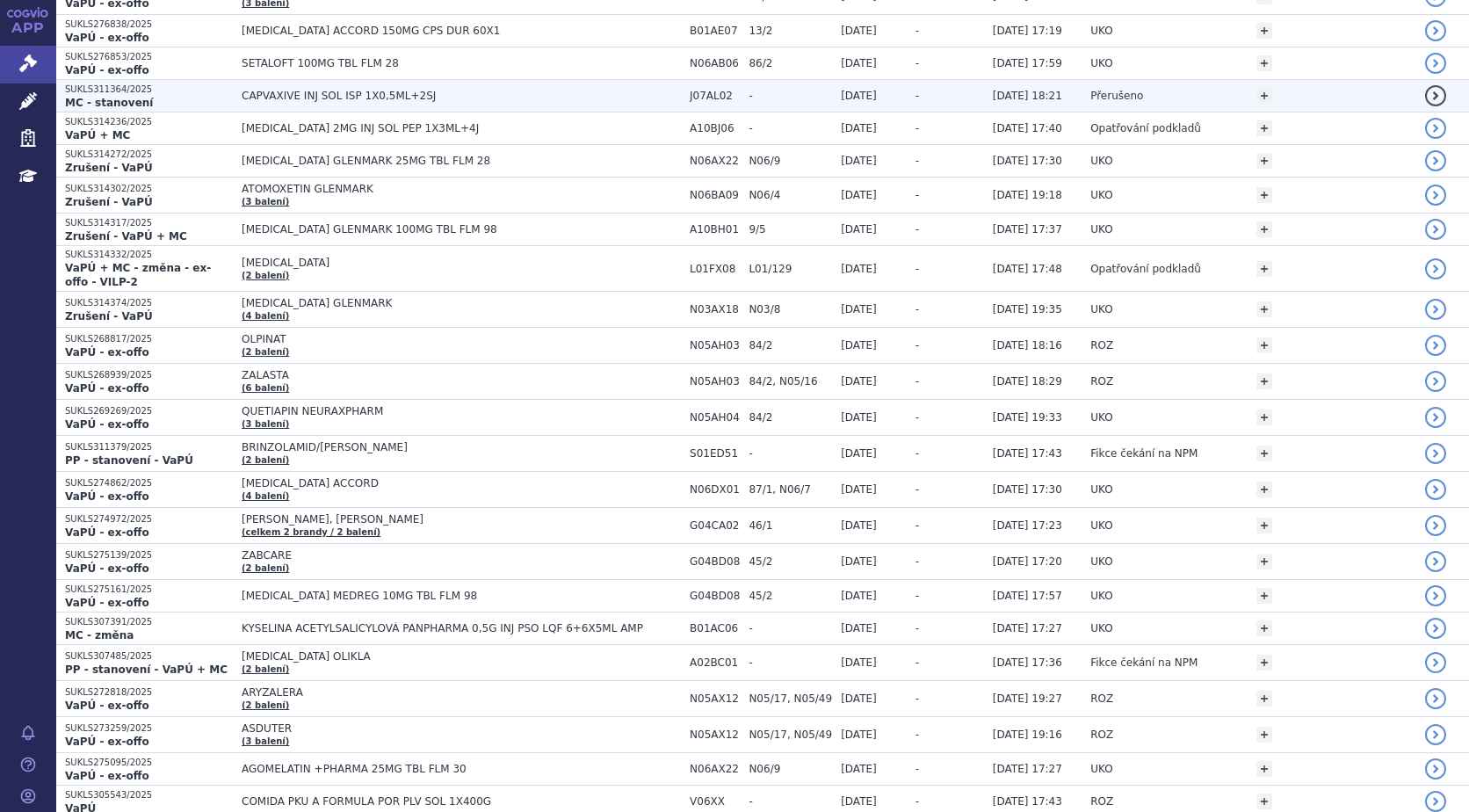
click at [344, 90] on span "CAPVAXIVE INJ SOL ISP 1X0,5ML+2SJ" at bounding box center [461, 96] width 439 height 12
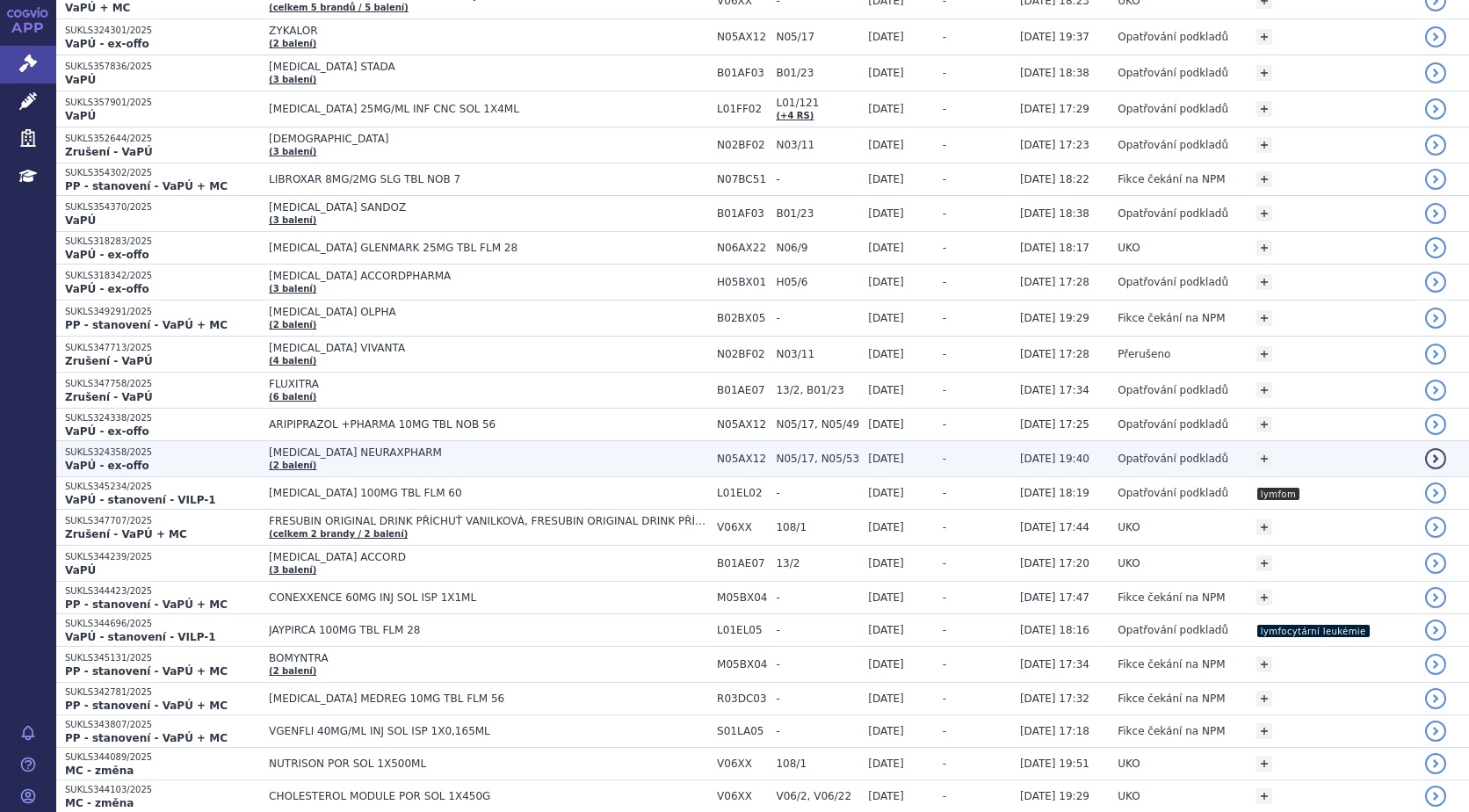
scroll to position [2685, 0]
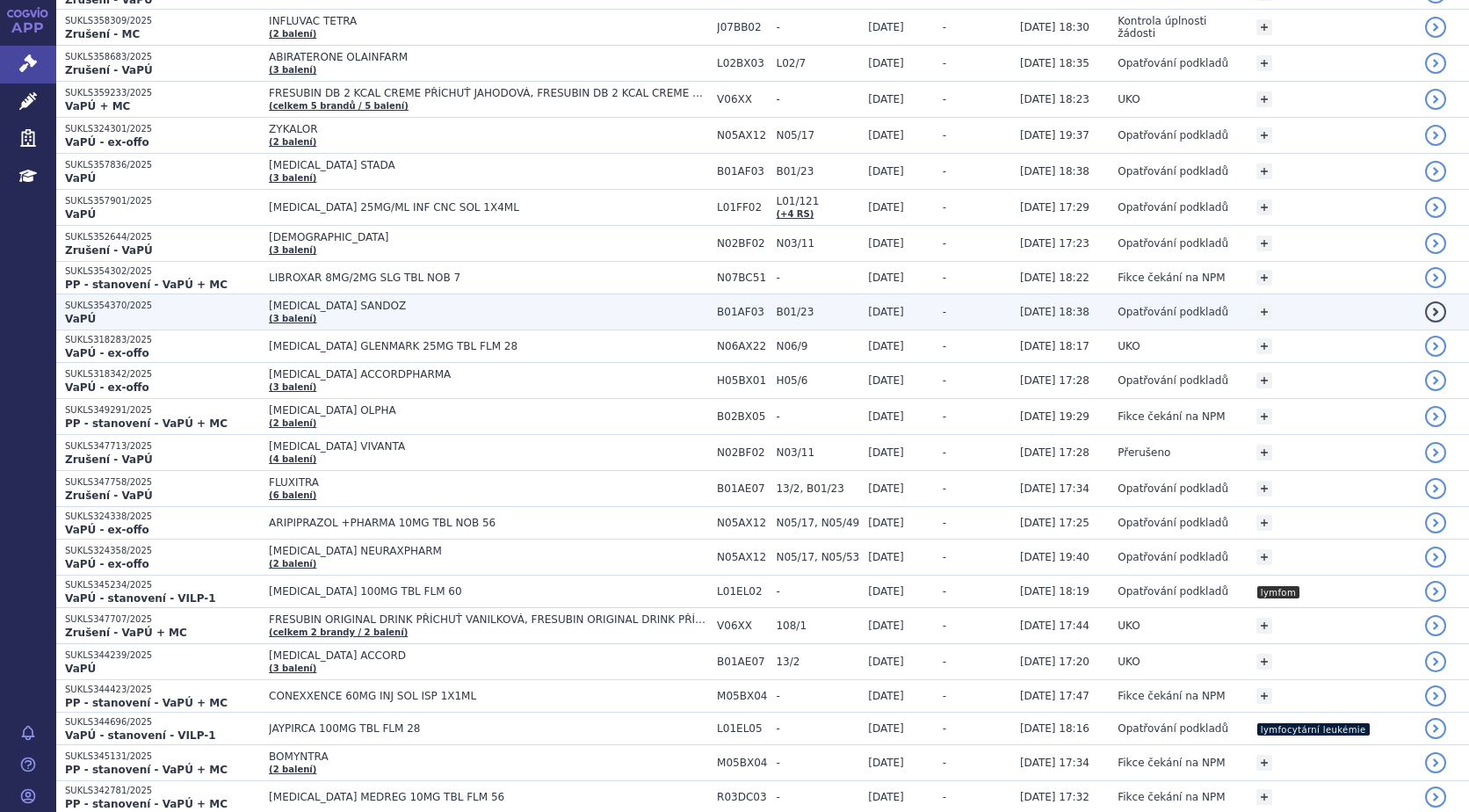
click at [1329, 296] on div "+ Přidat" at bounding box center [1336, 312] width 160 height 32
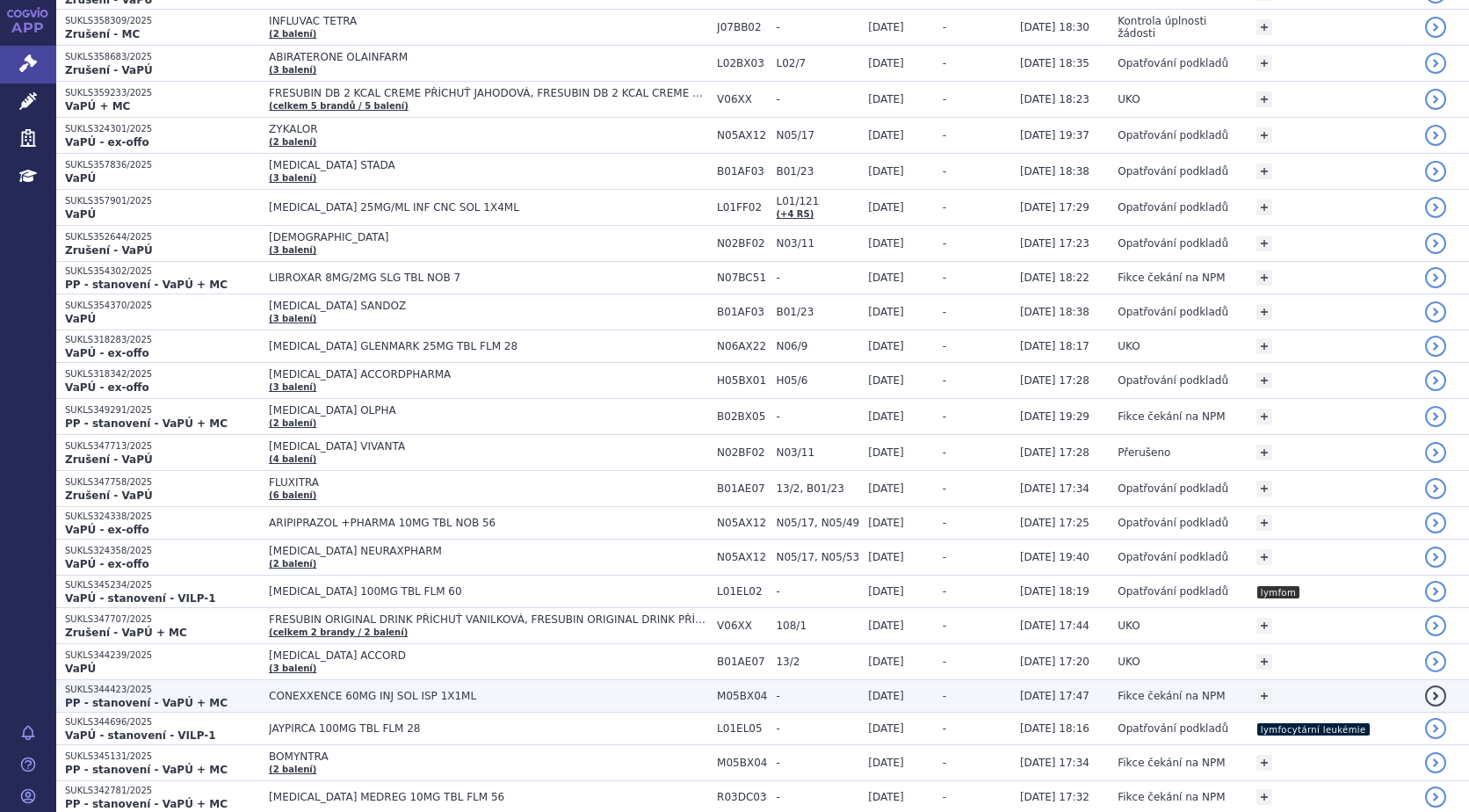
click at [965, 680] on td "-" at bounding box center [972, 696] width 78 height 33
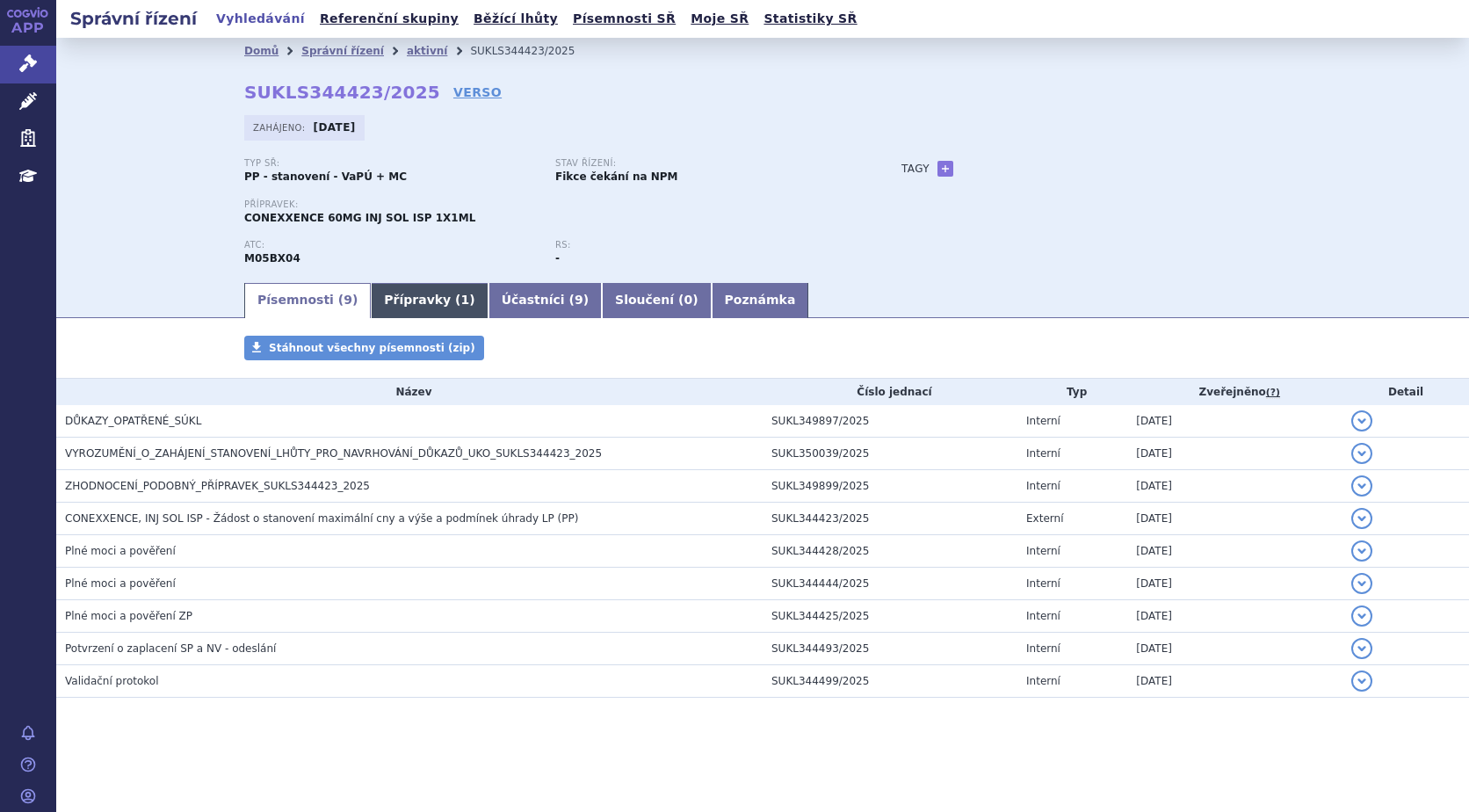
click at [412, 299] on link "Přípravky ( 1 )" at bounding box center [429, 300] width 117 height 35
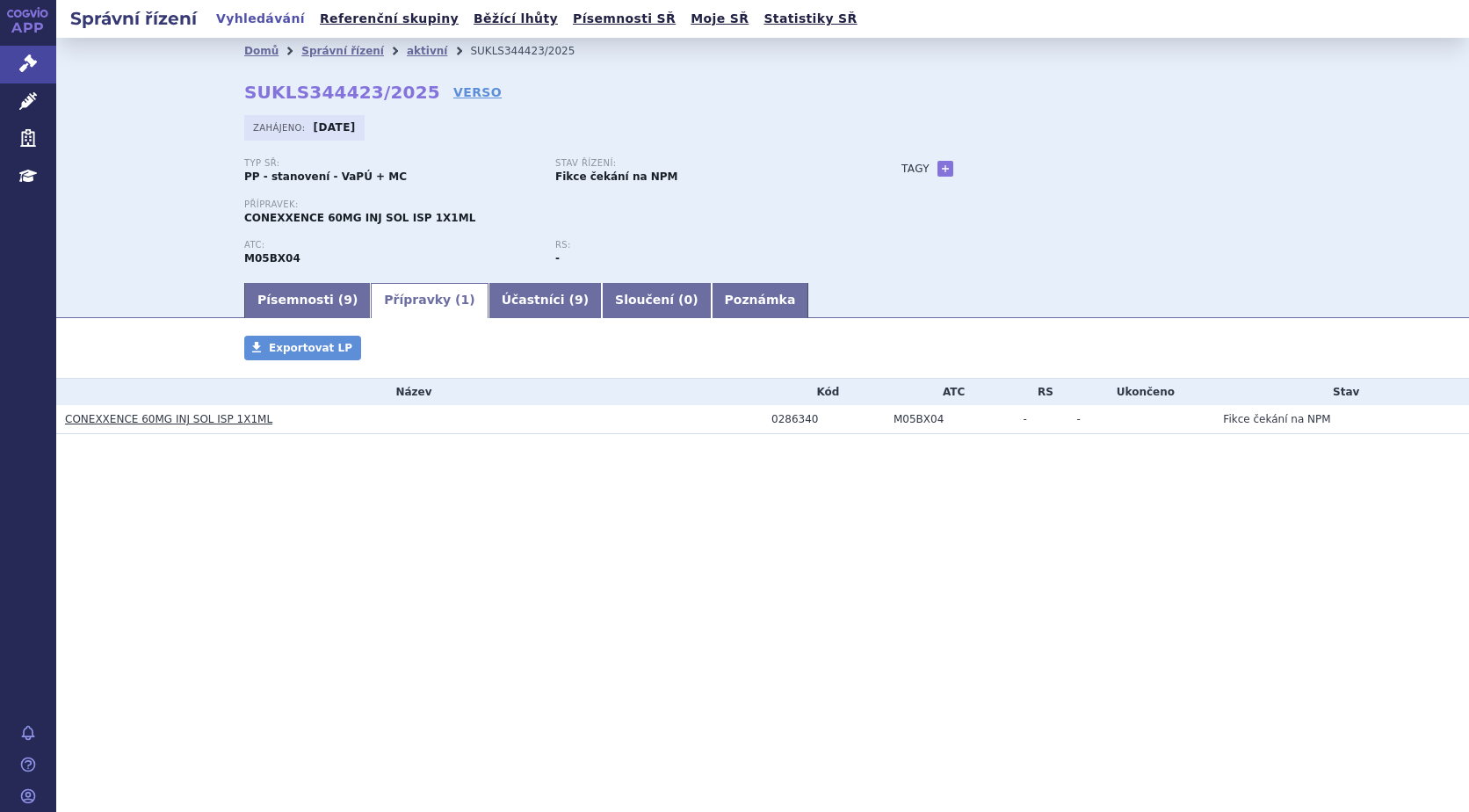
click at [162, 413] on link "CONEXXENCE 60MG INJ SOL ISP 1X1ML" at bounding box center [168, 419] width 207 height 12
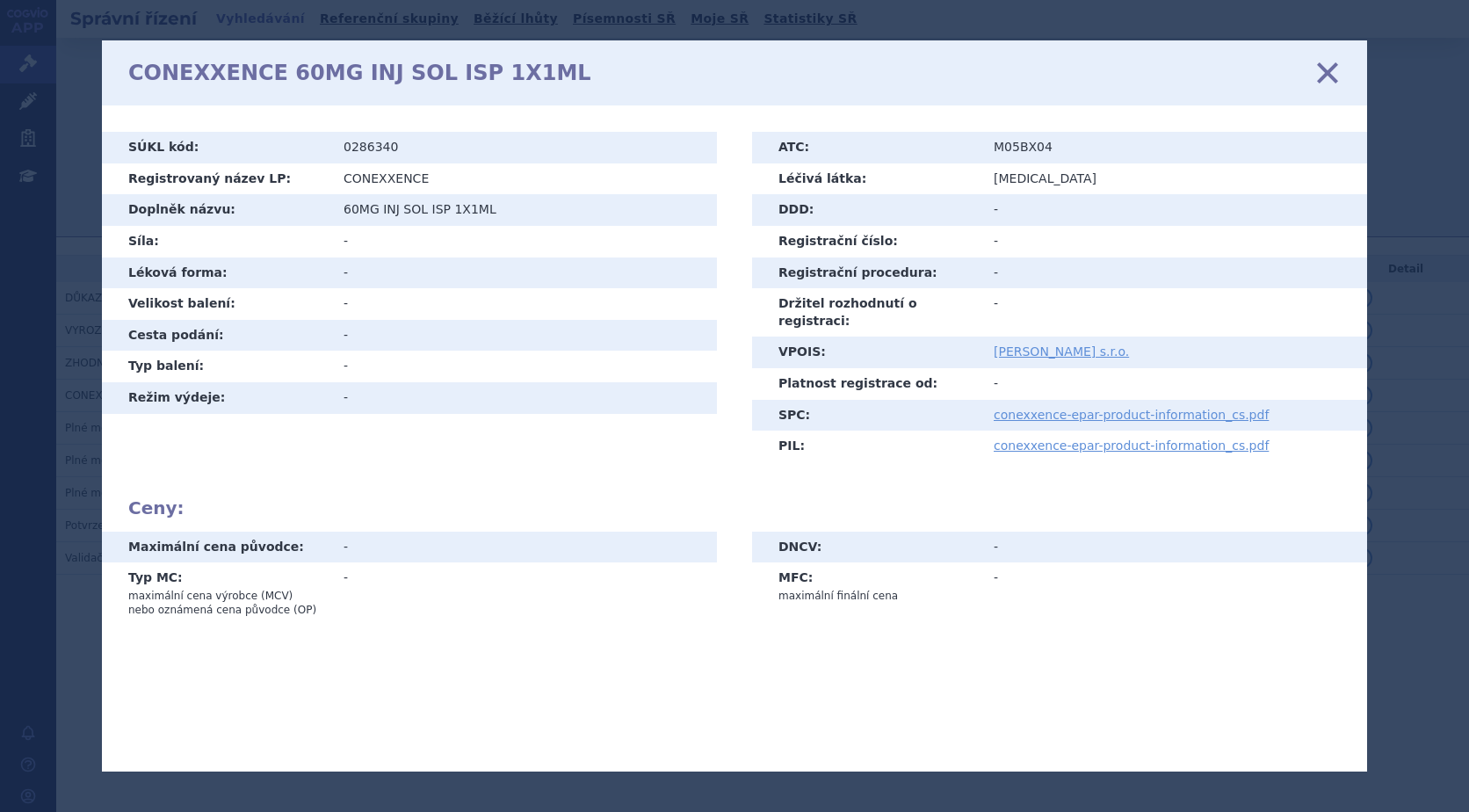
click at [1325, 63] on icon at bounding box center [1327, 73] width 37 height 37
click at [1318, 70] on icon at bounding box center [1327, 73] width 37 height 37
click at [1335, 69] on icon at bounding box center [1327, 73] width 37 height 37
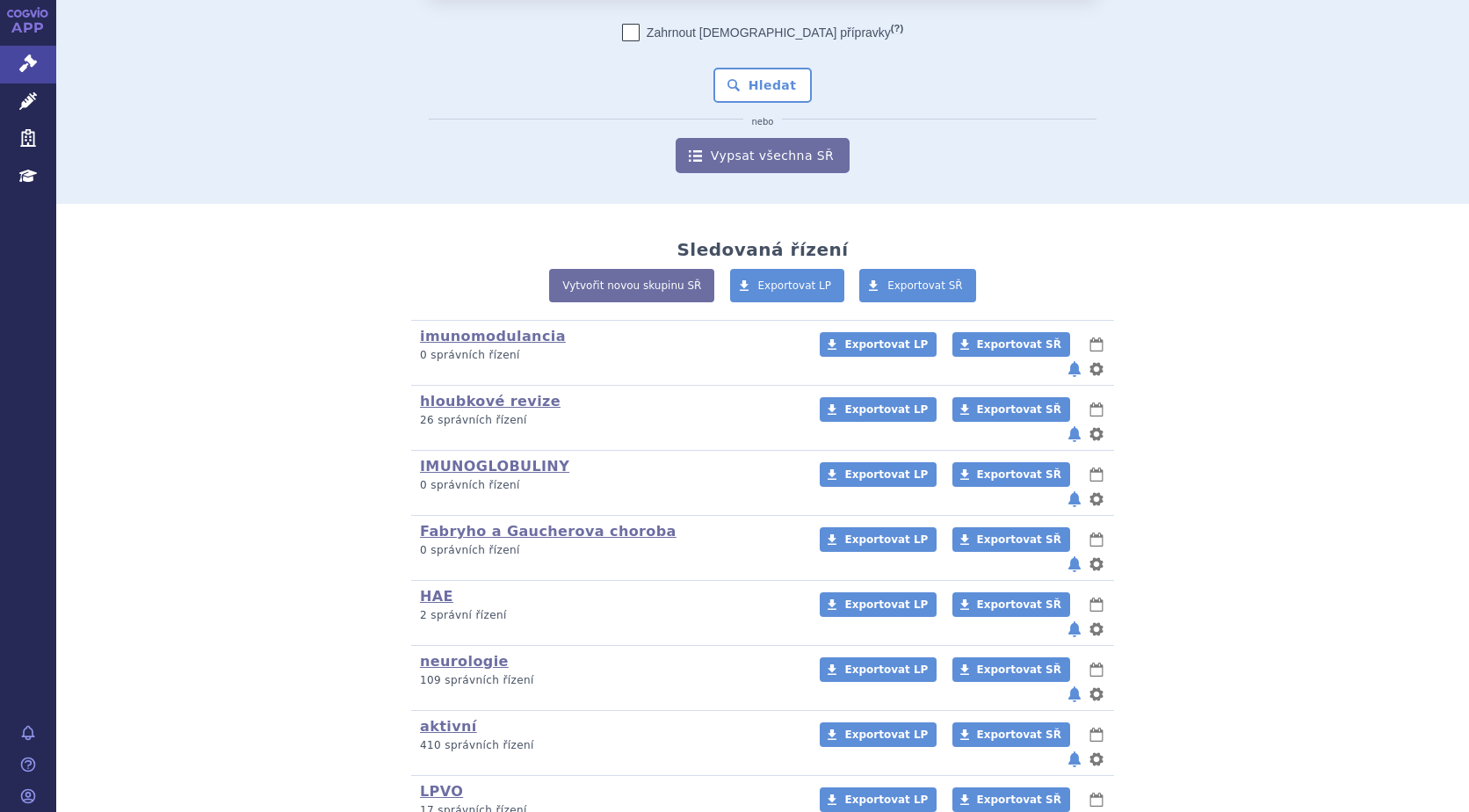
scroll to position [157, 0]
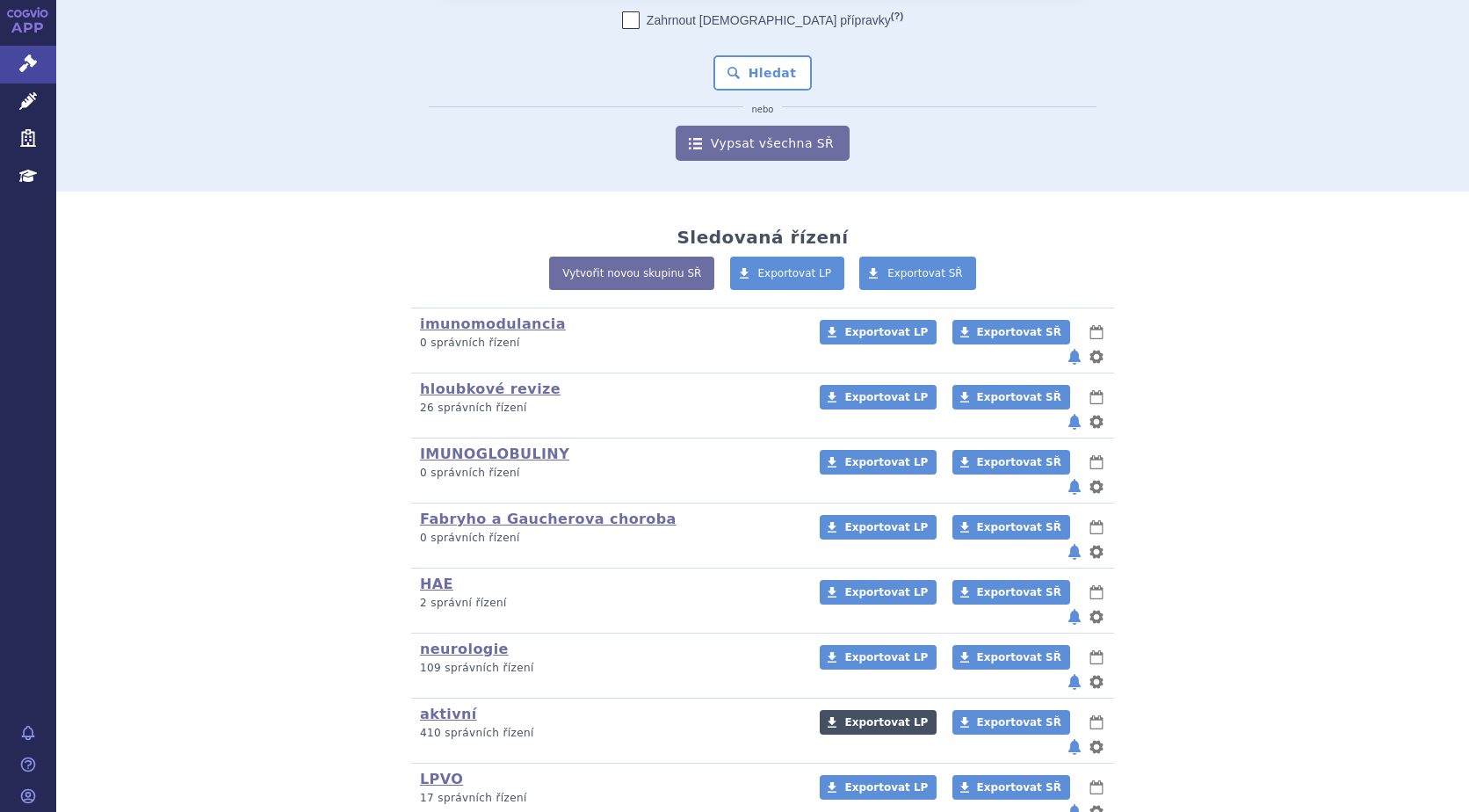
click at [873, 710] on link "Exportovat LP" at bounding box center [878, 722] width 117 height 25
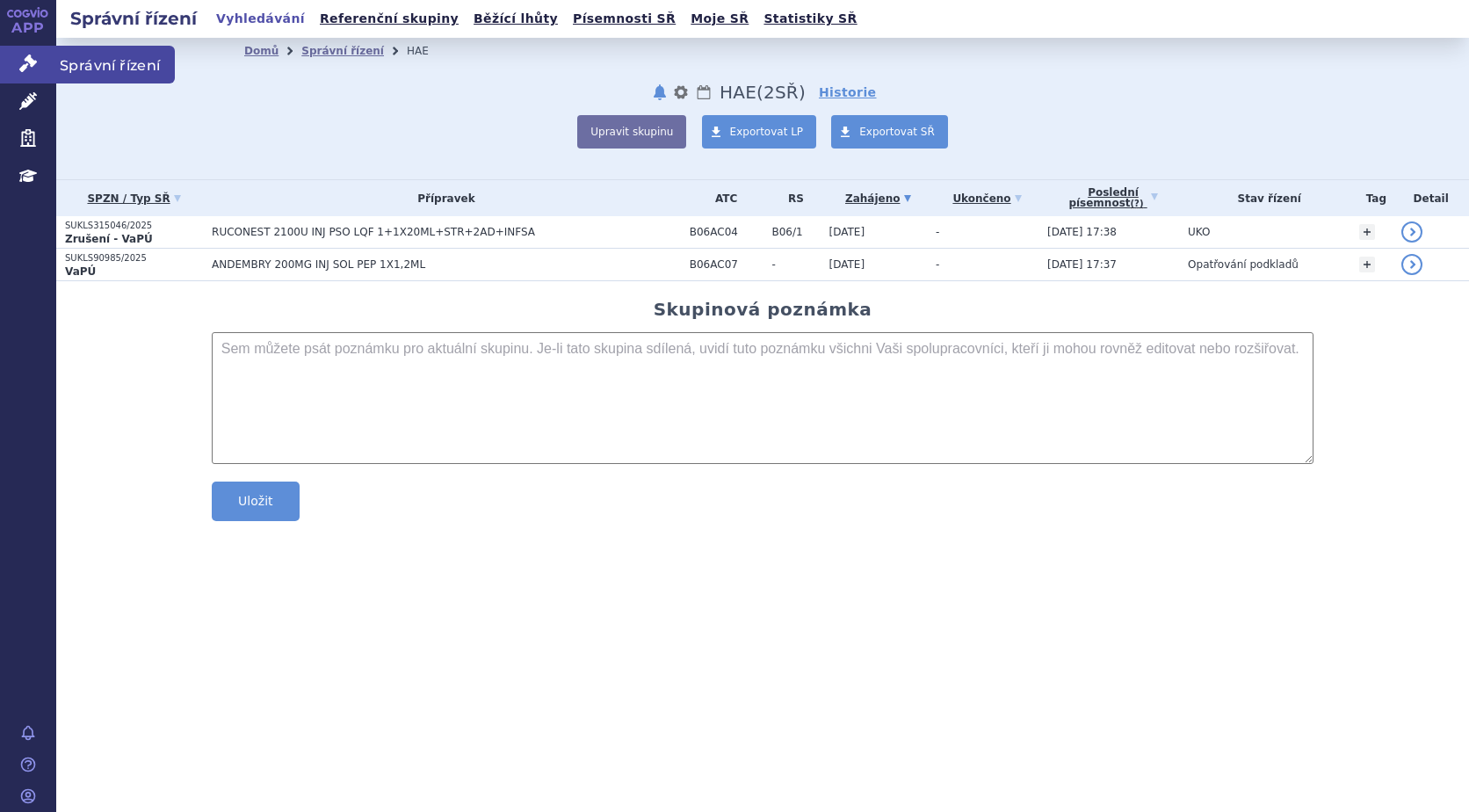
click at [24, 54] on link "Správní řízení" at bounding box center [28, 64] width 56 height 37
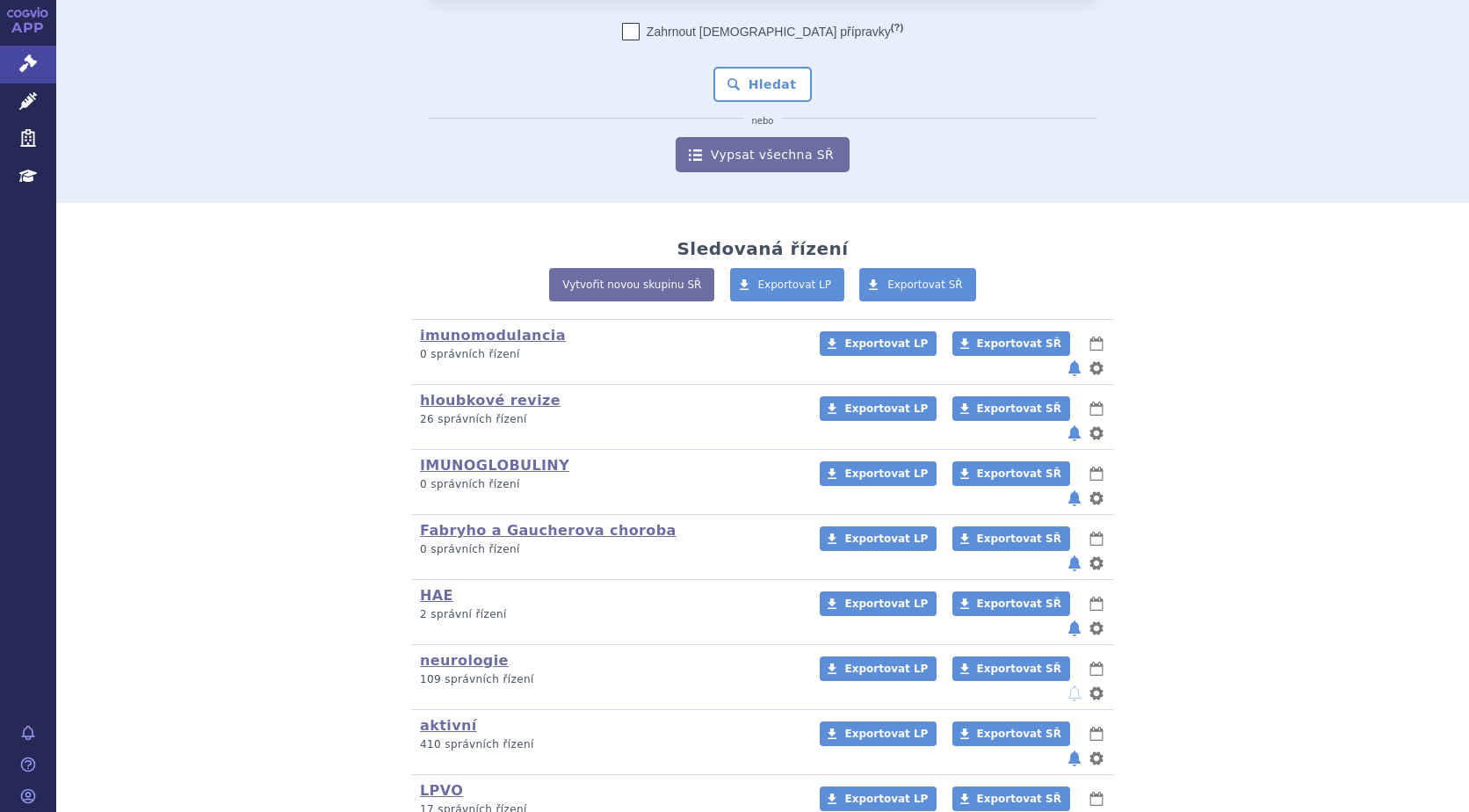
scroll to position [157, 0]
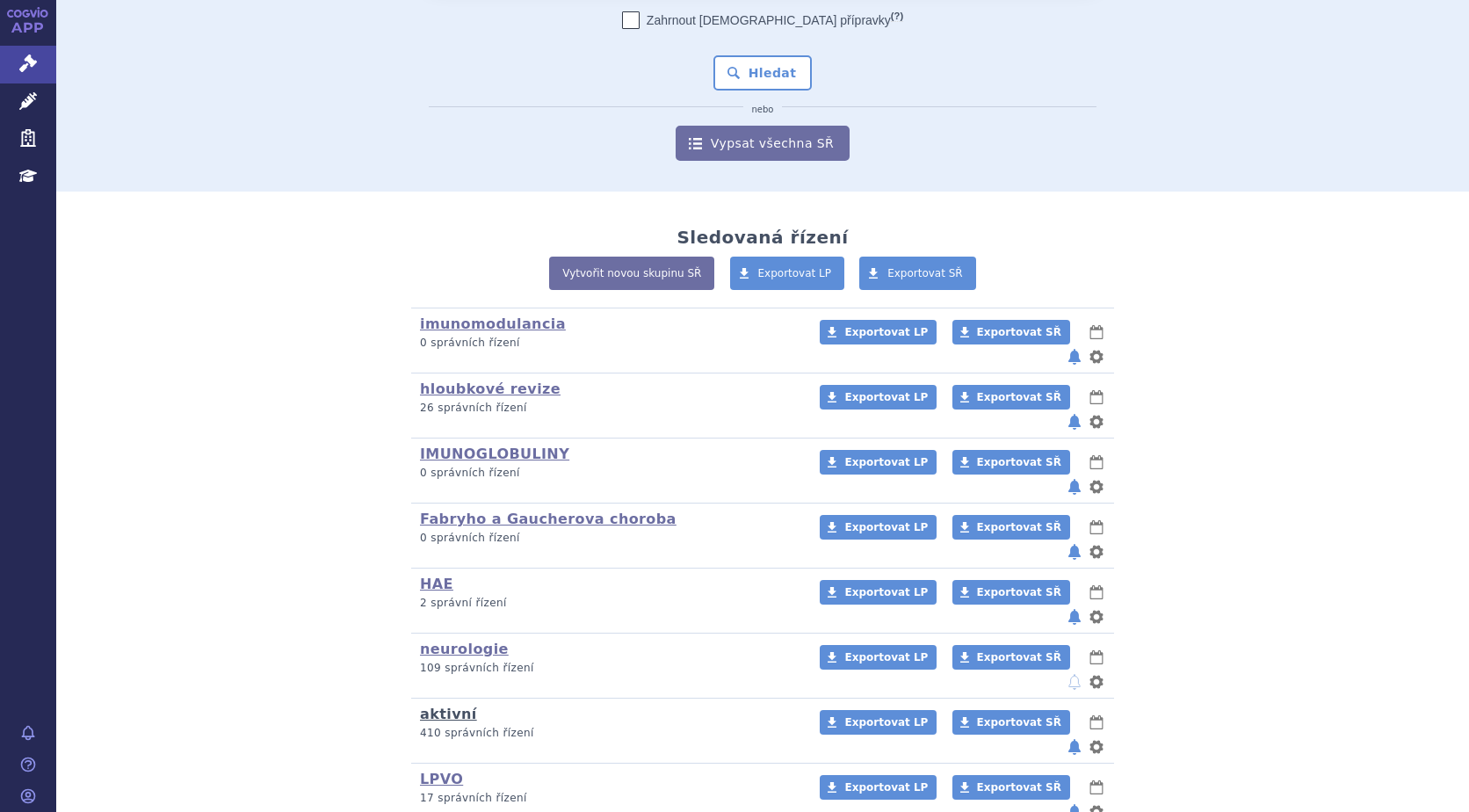
click at [433, 705] on link "aktivní" at bounding box center [448, 713] width 57 height 17
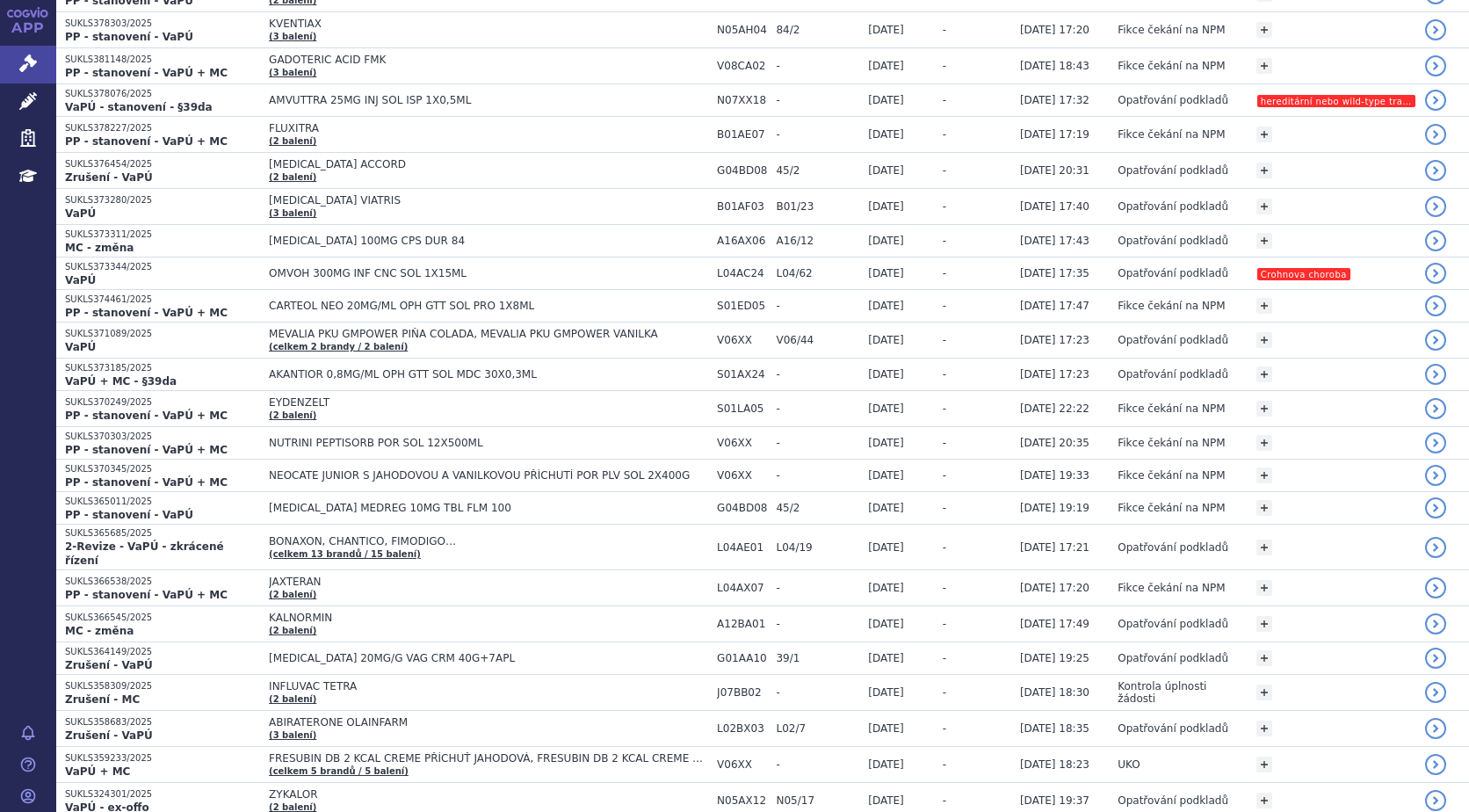
scroll to position [1406, 0]
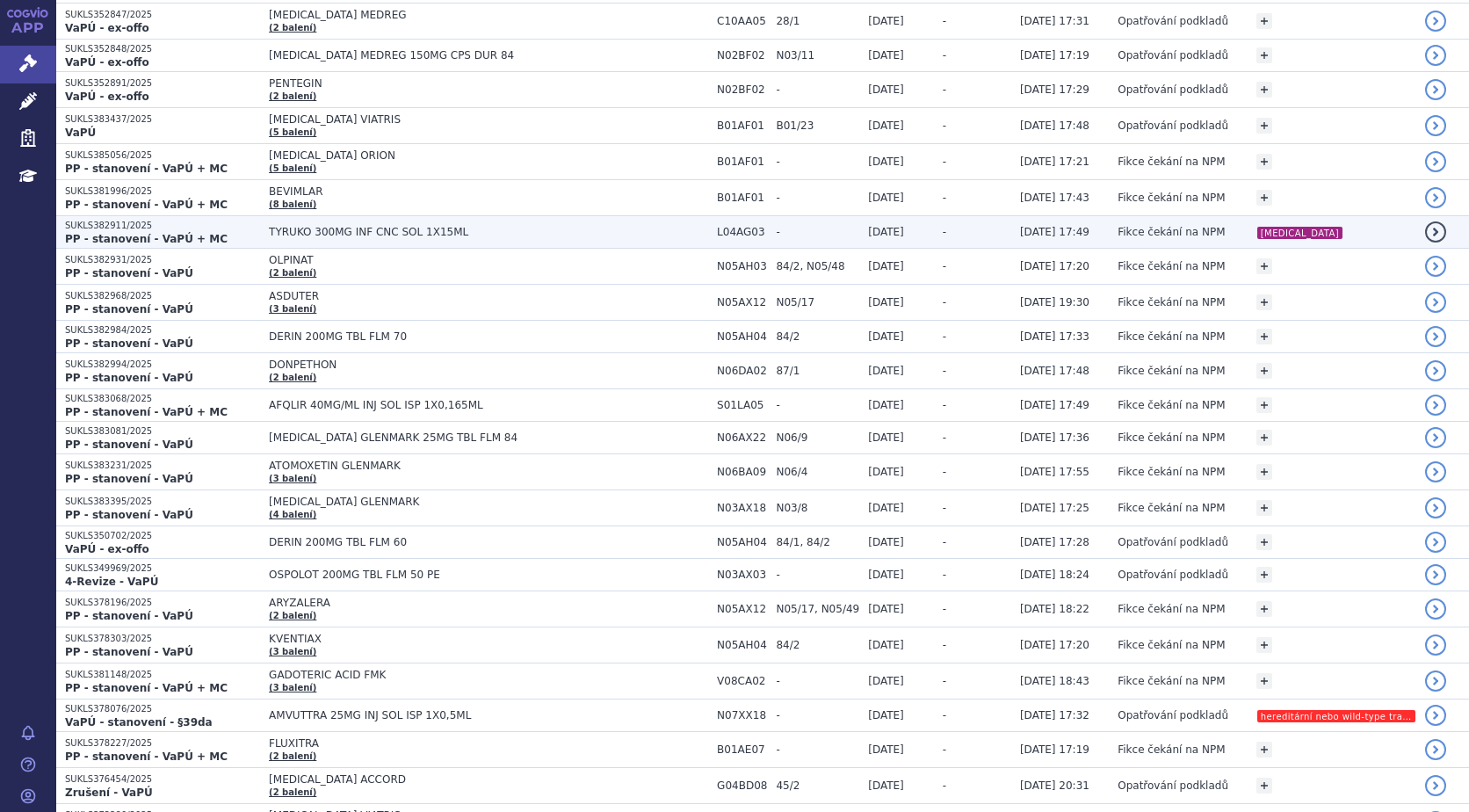
click at [103, 233] on strong "PP - stanovení - VaPÚ + MC" at bounding box center [146, 239] width 163 height 12
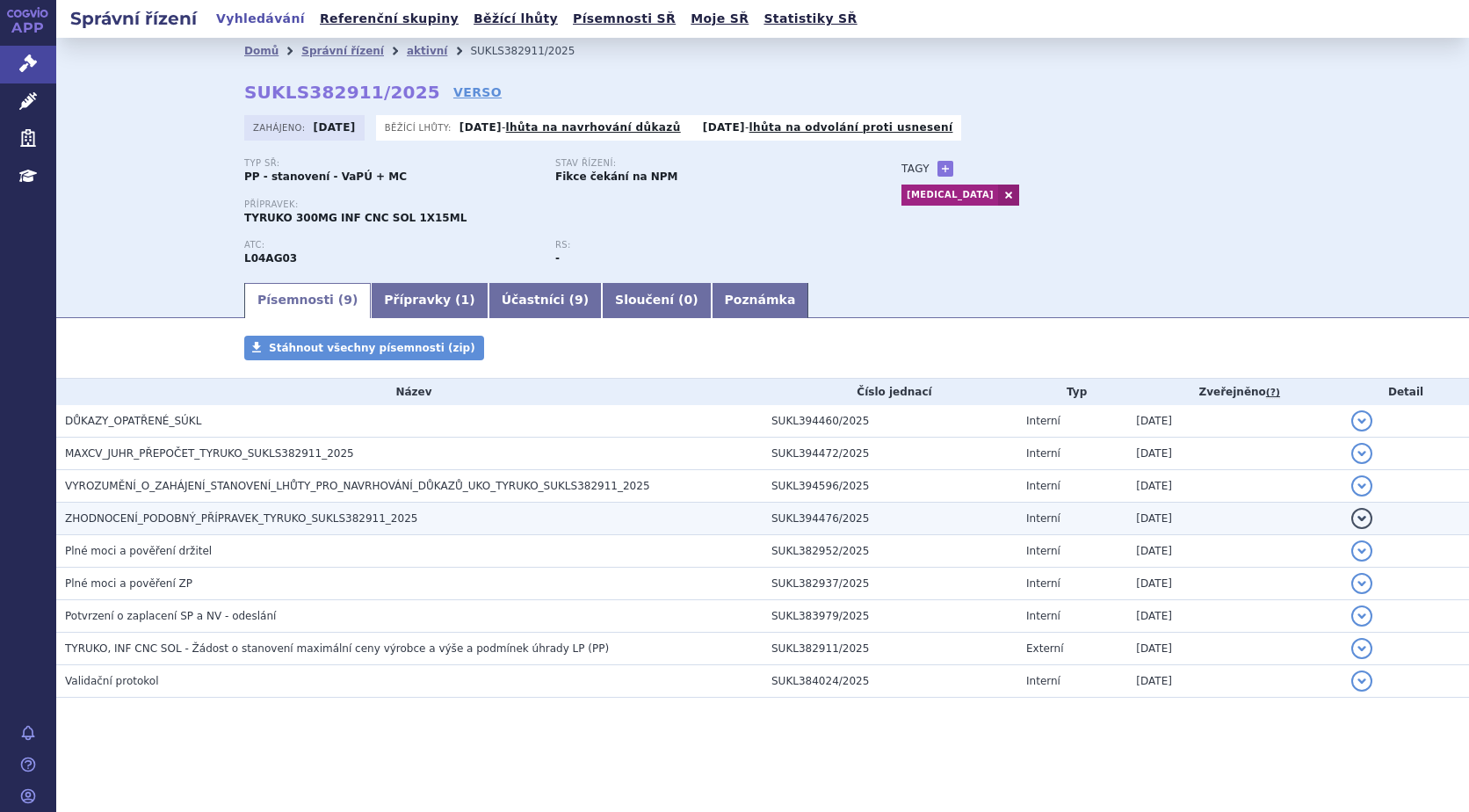
click at [113, 516] on span "ZHODNOCENÍ_PODOBNÝ_PŘÍPRAVEK_TYRUKO_SUKLS382911_2025" at bounding box center [241, 518] width 352 height 12
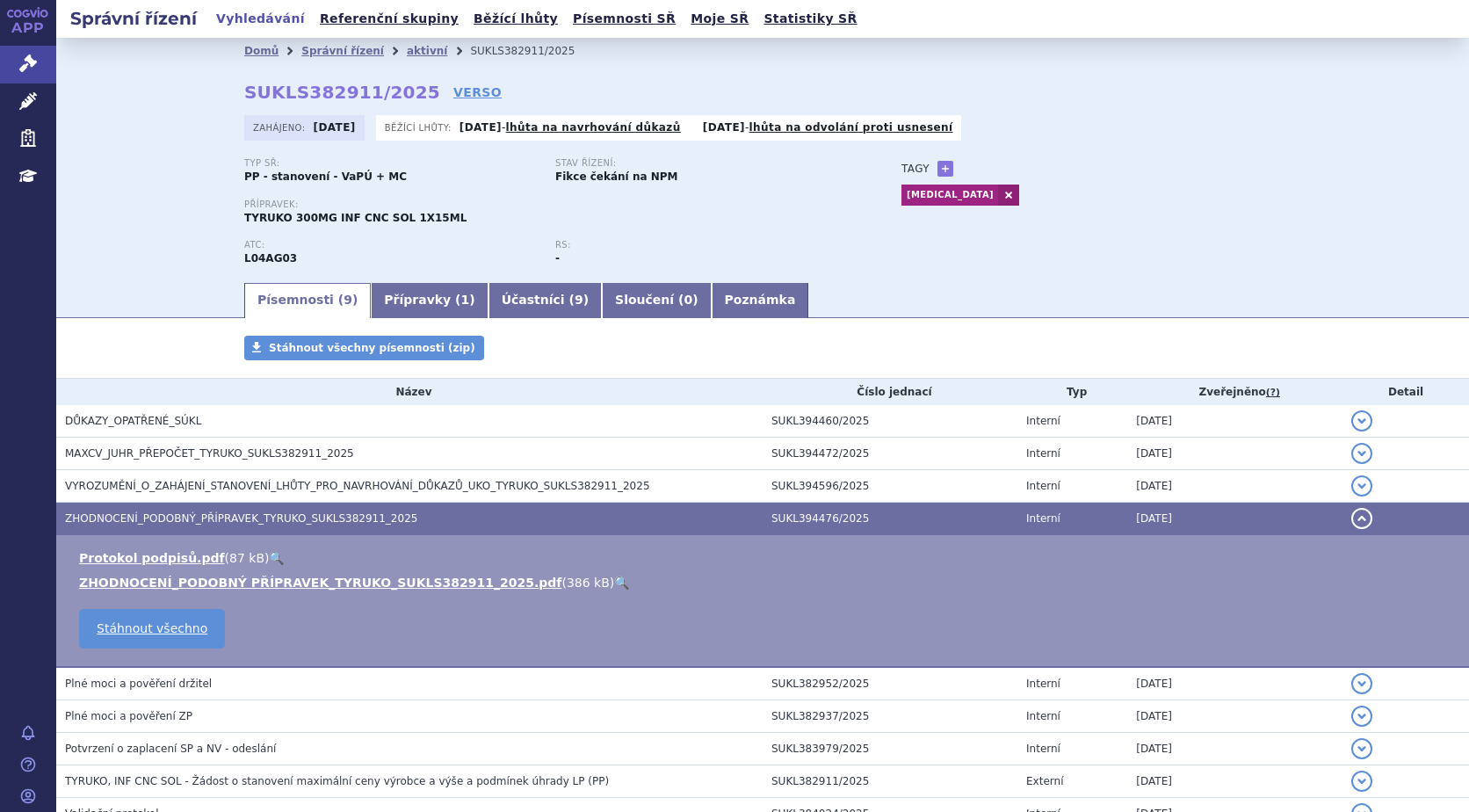
click at [614, 579] on link "🔍" at bounding box center [621, 582] width 15 height 14
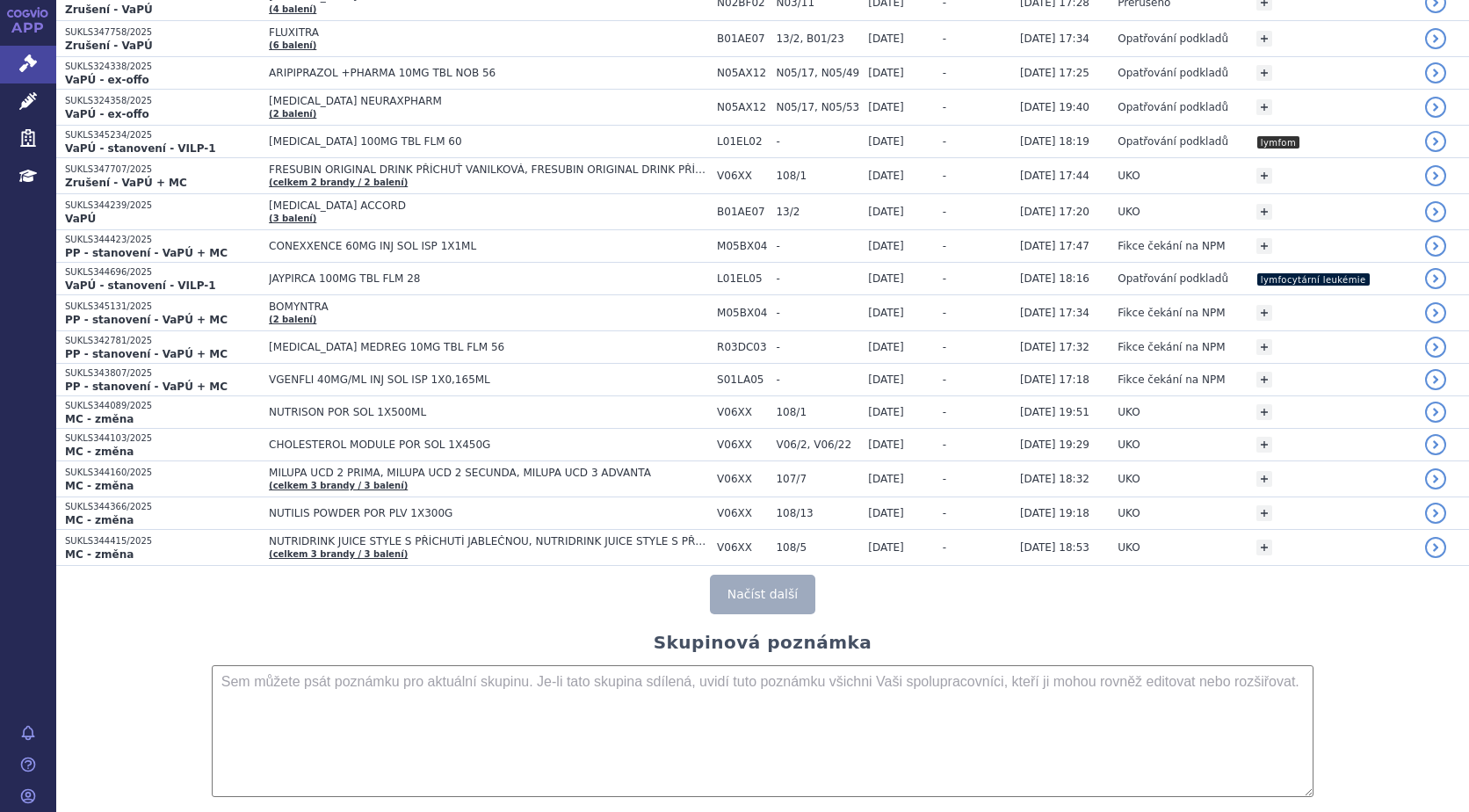
scroll to position [3163, 0]
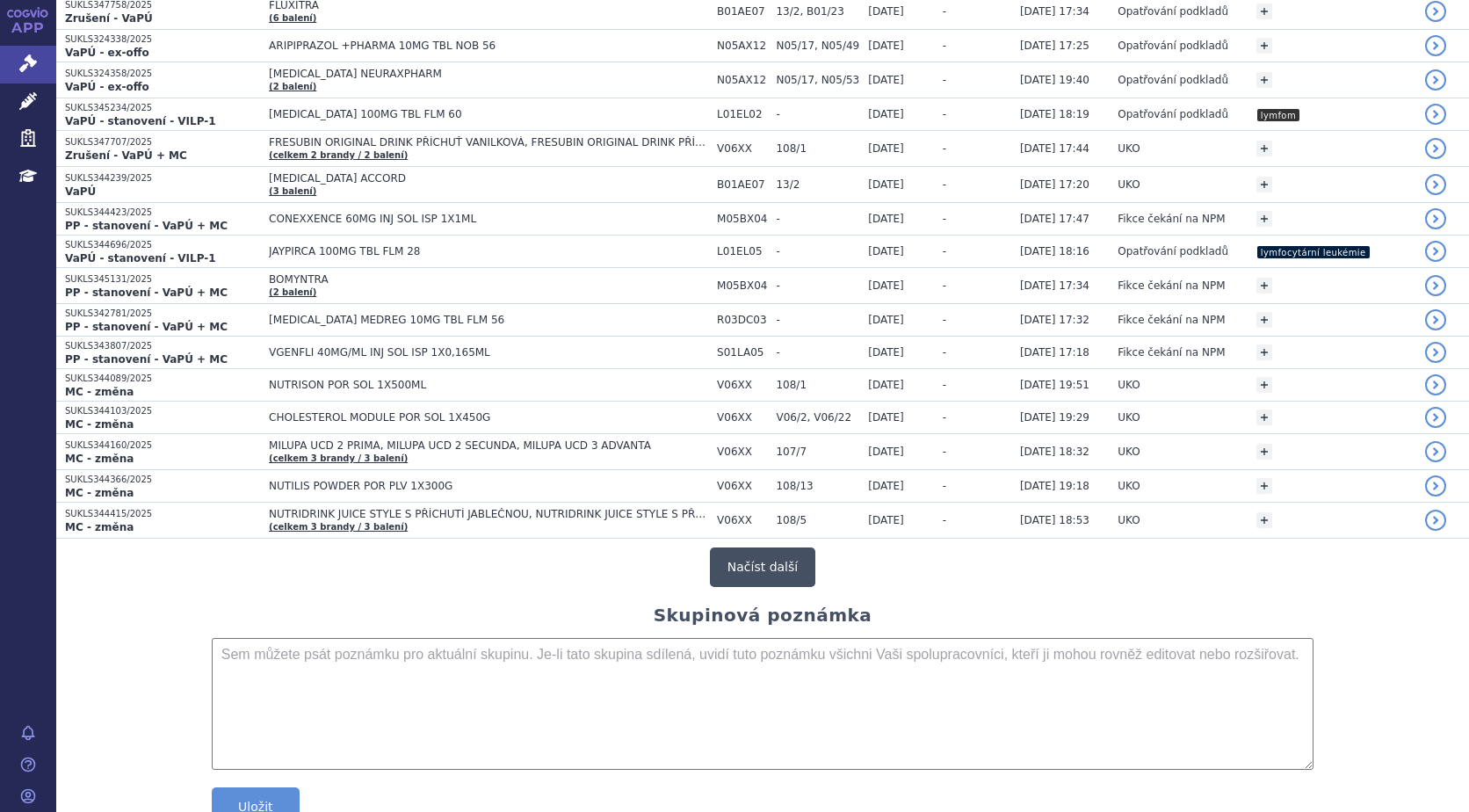
click at [764, 560] on button "Načíst další" at bounding box center [763, 566] width 106 height 40
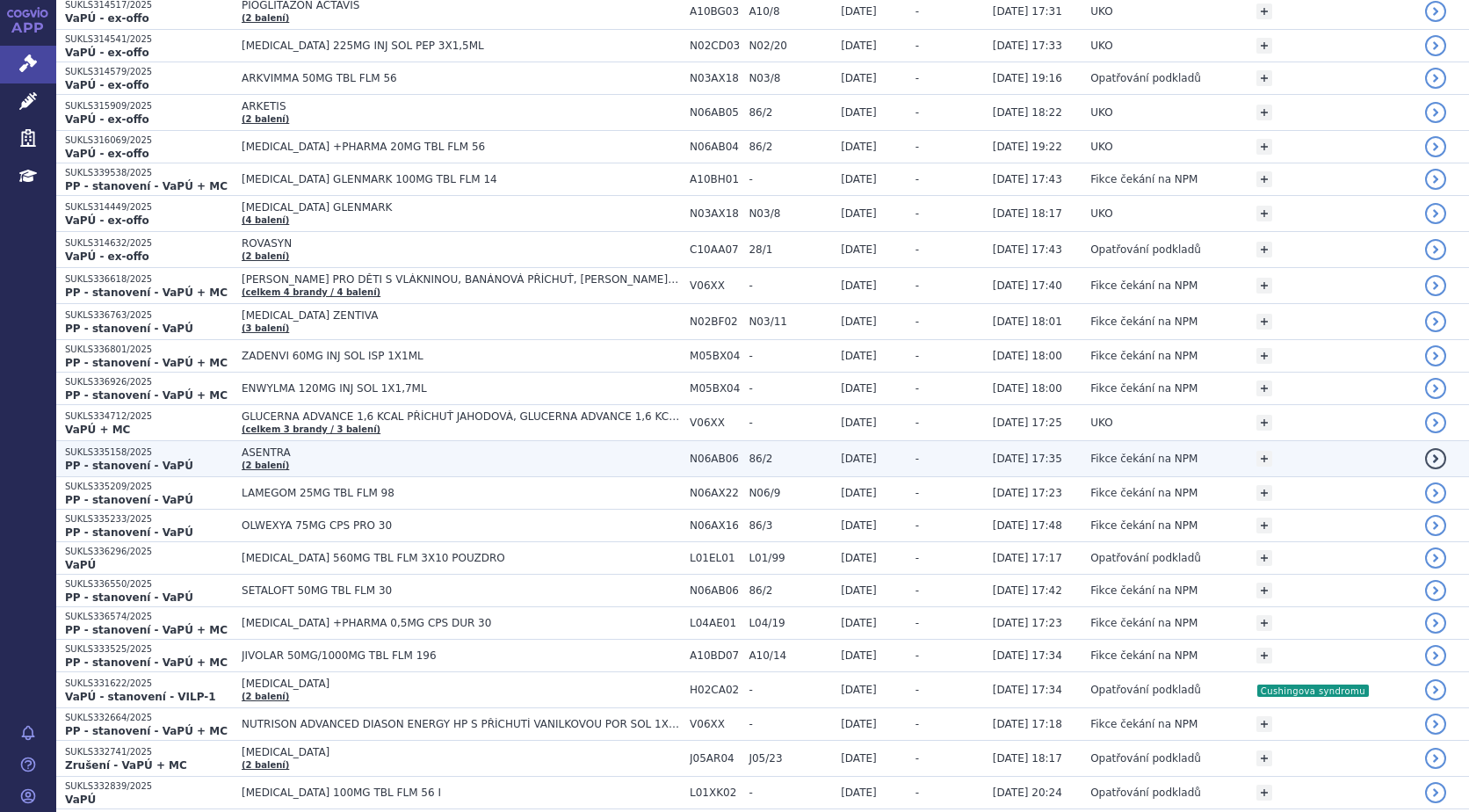
scroll to position [4655, 0]
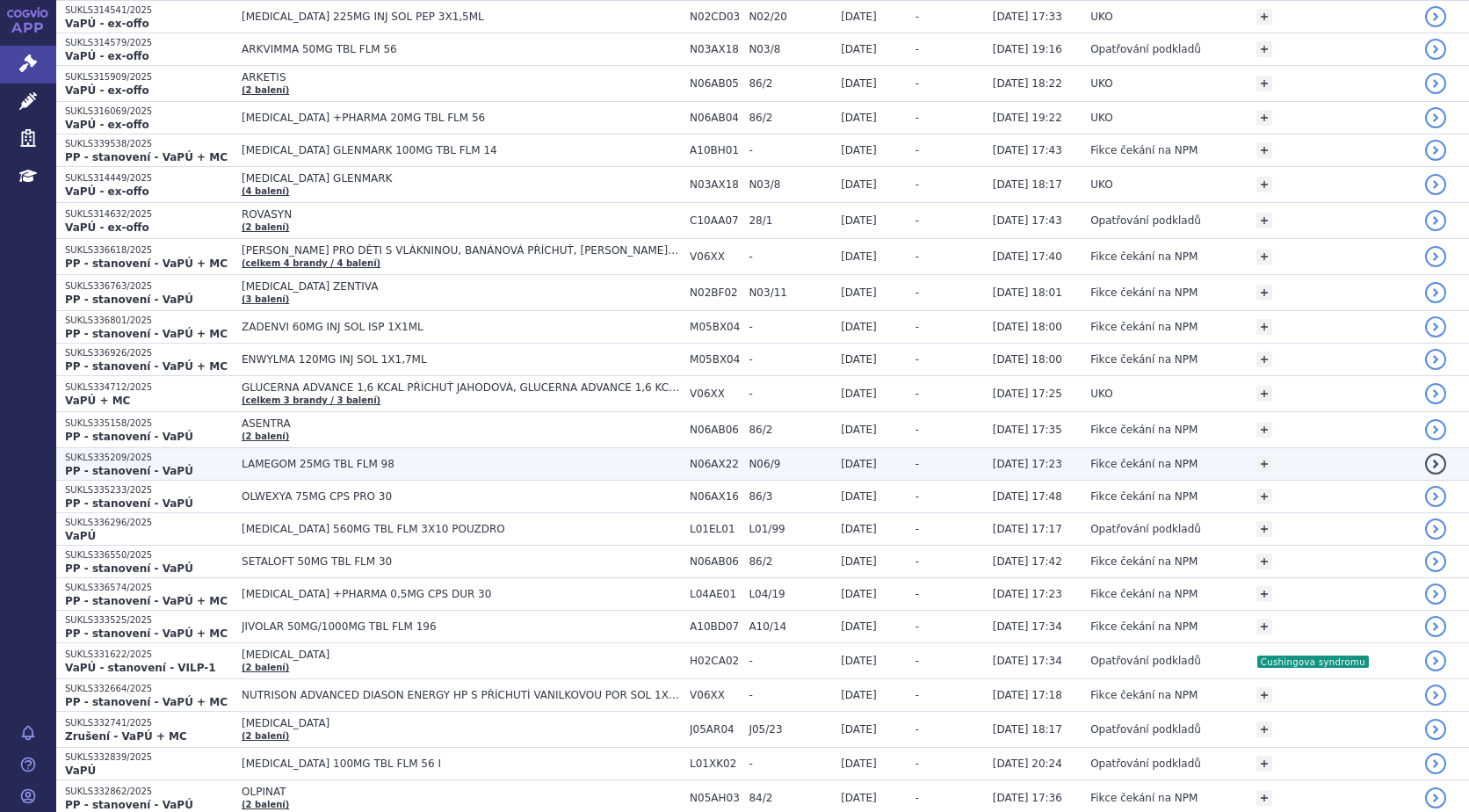
click at [282, 458] on span "LAMEGOM 25MG TBL FLM 98" at bounding box center [461, 464] width 439 height 12
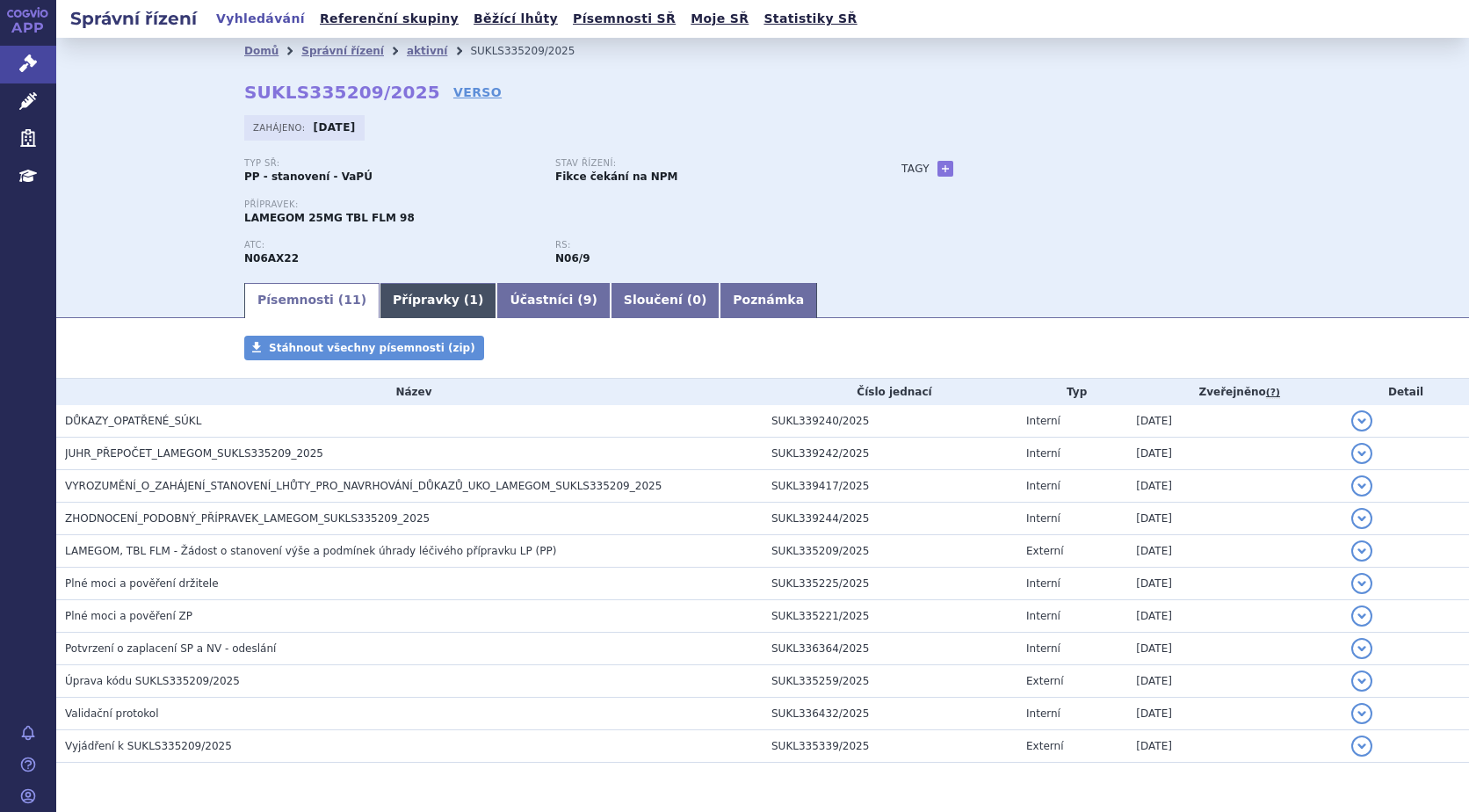
click at [406, 300] on link "Přípravky ( 1 )" at bounding box center [438, 300] width 117 height 35
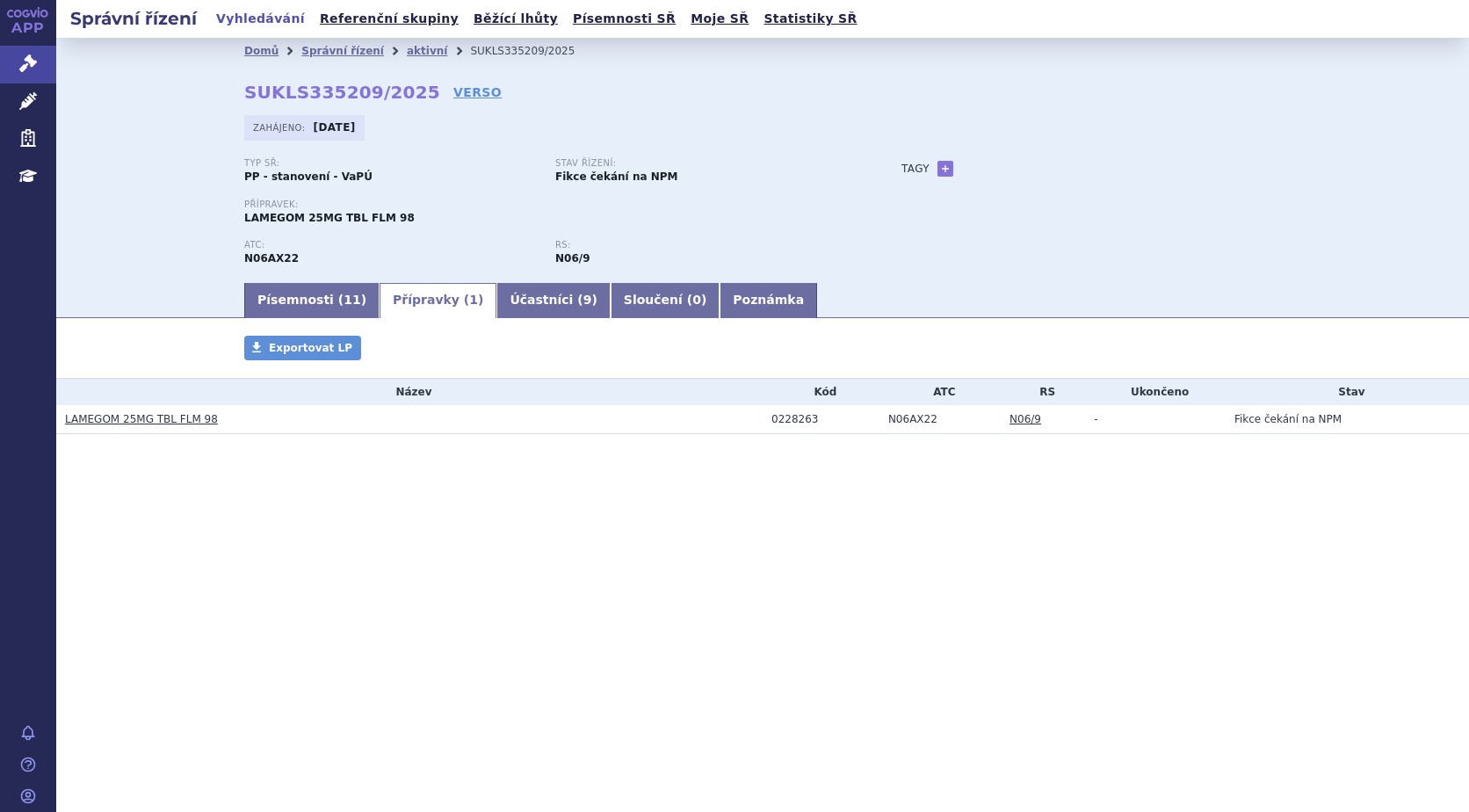
click at [119, 419] on link "LAMEGOM 25MG TBL FLM 98" at bounding box center [142, 419] width 153 height 12
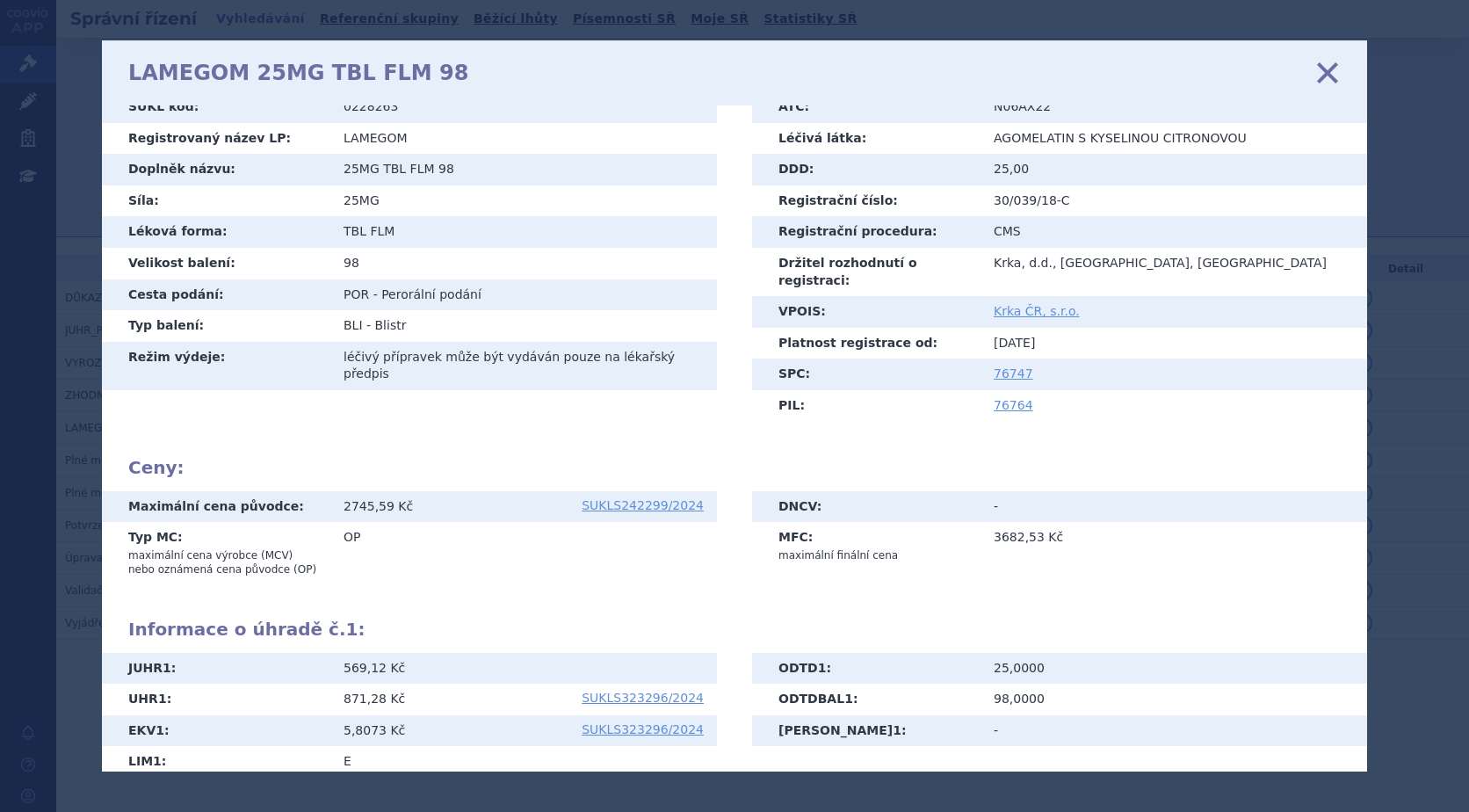
scroll to position [242, 0]
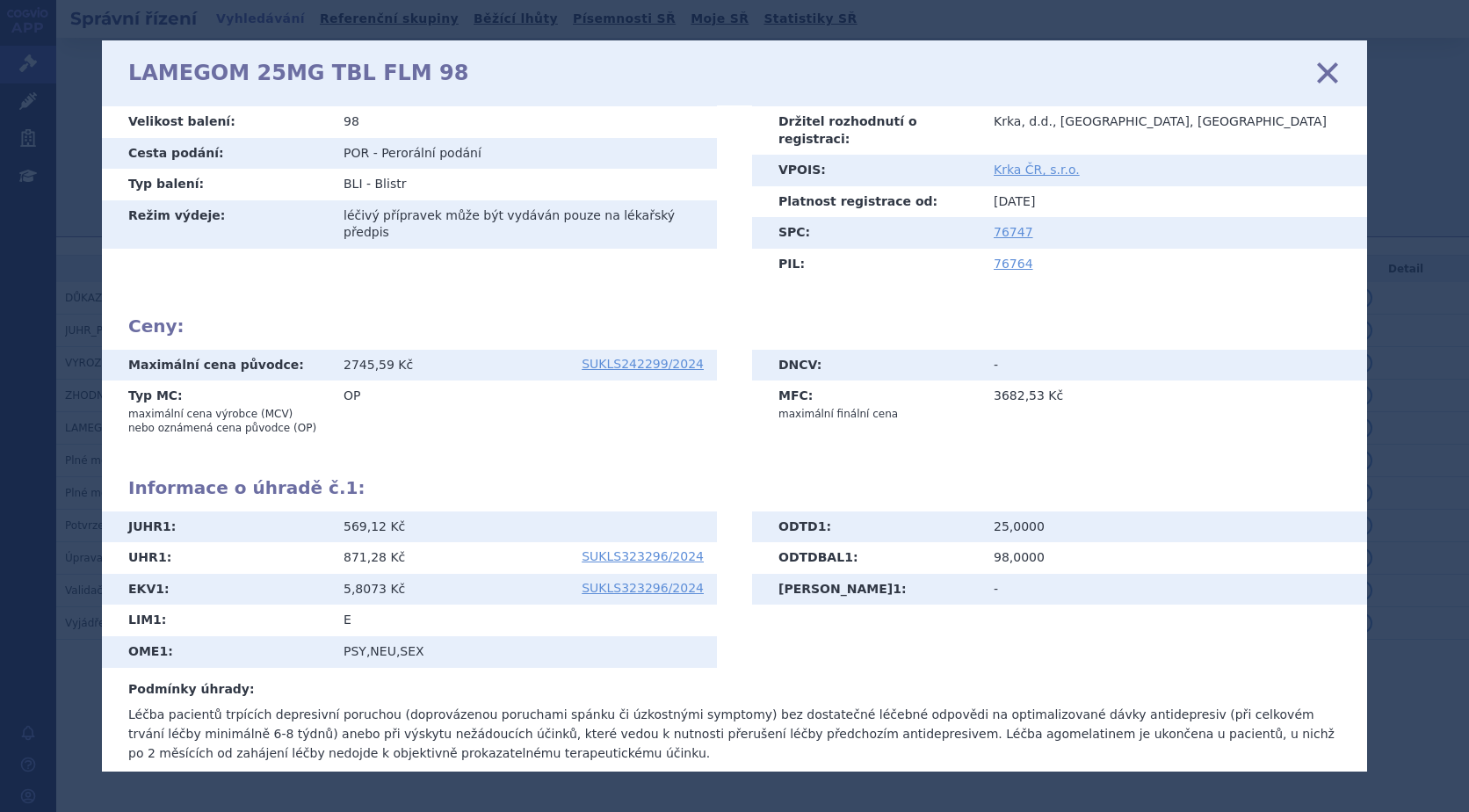
click at [1326, 78] on icon at bounding box center [1327, 73] width 37 height 37
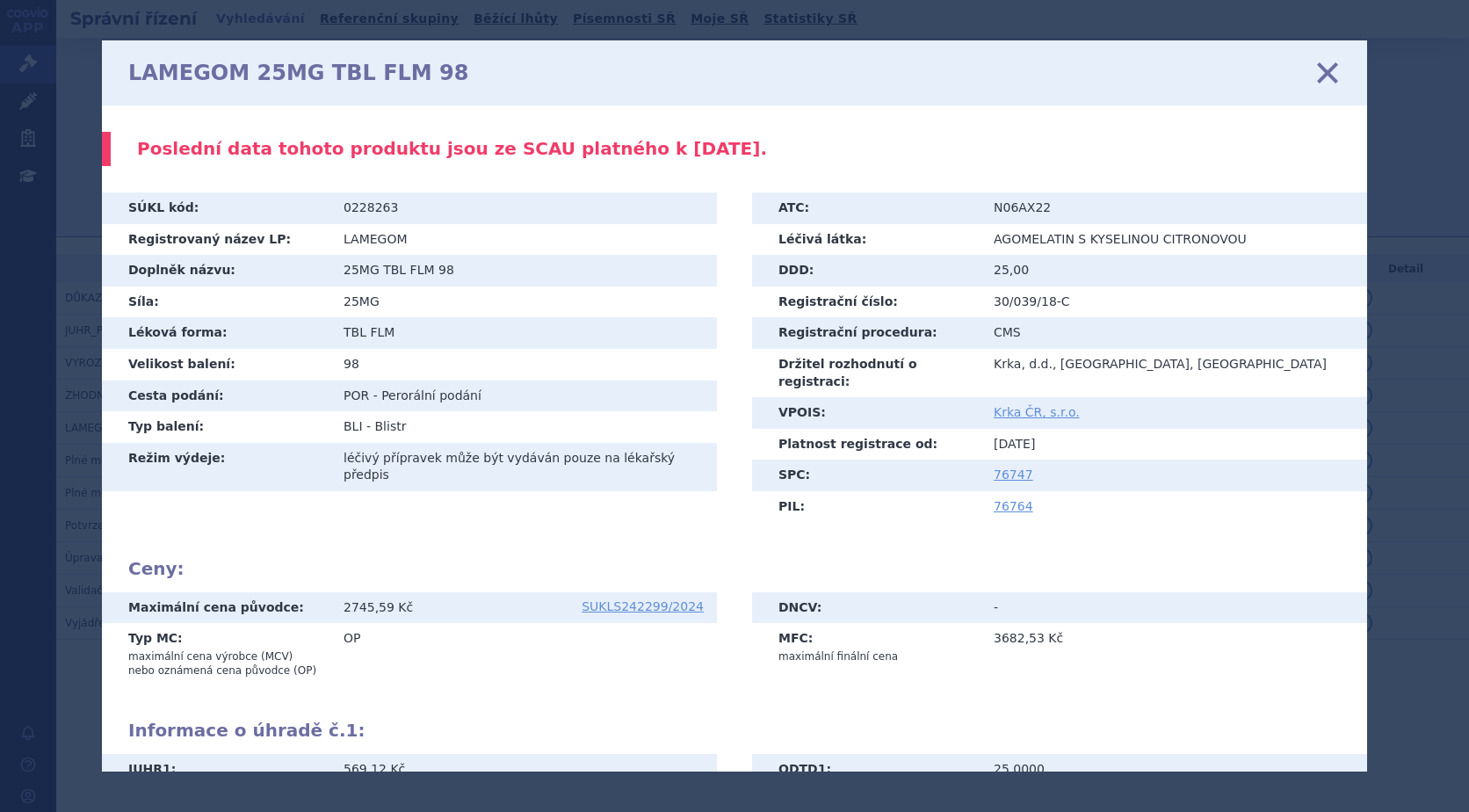
click at [1319, 76] on icon at bounding box center [1327, 73] width 37 height 37
drag, startPoint x: 1346, startPoint y: 72, endPoint x: 1333, endPoint y: 72, distance: 13.0
click at [1340, 72] on div "LAMEGOM 25MG TBL FLM 98 zavřít" at bounding box center [734, 73] width 1265 height 65
click at [1330, 72] on icon at bounding box center [1327, 73] width 37 height 37
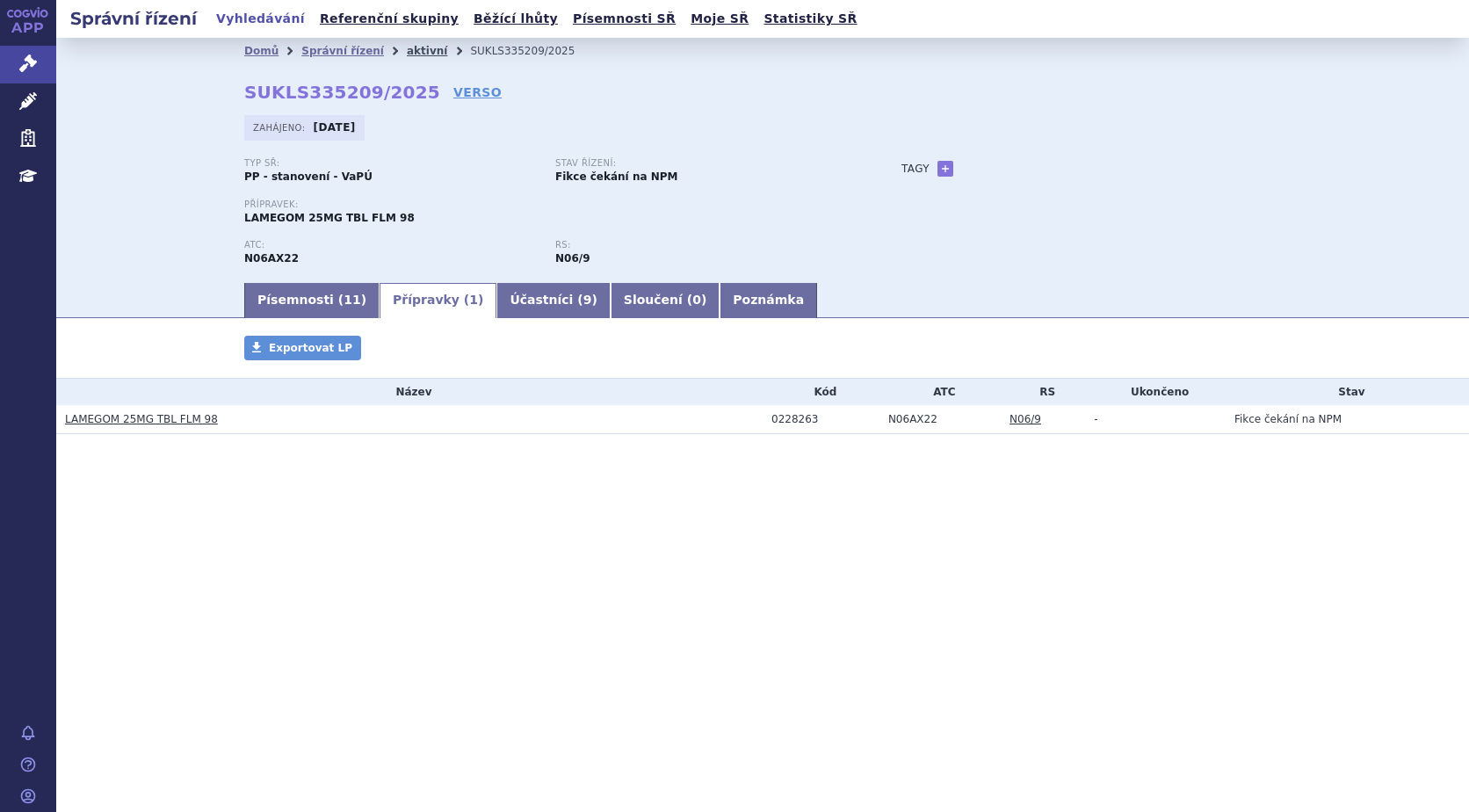
click at [407, 48] on link "aktivní" at bounding box center [427, 51] width 41 height 12
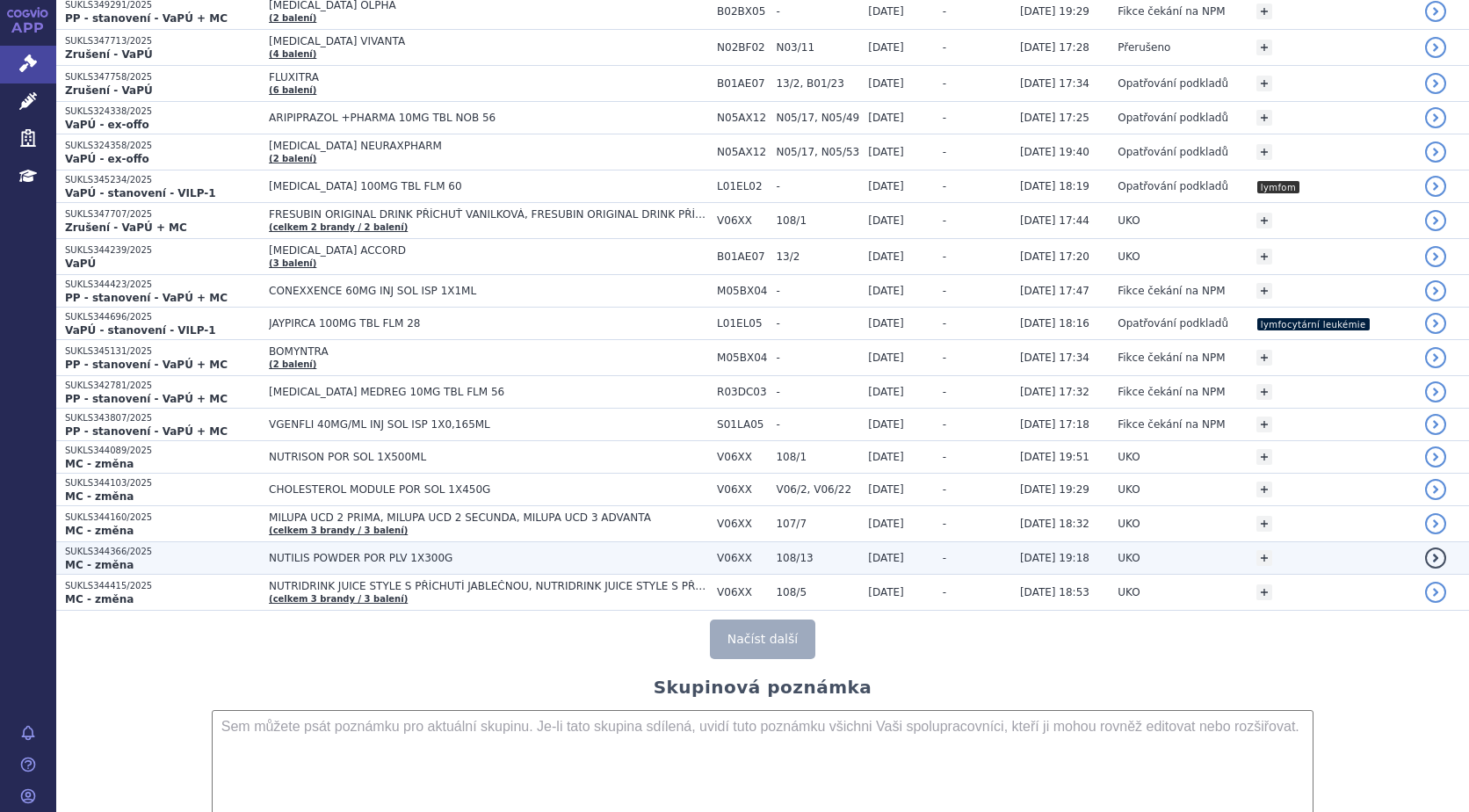
scroll to position [3212, 0]
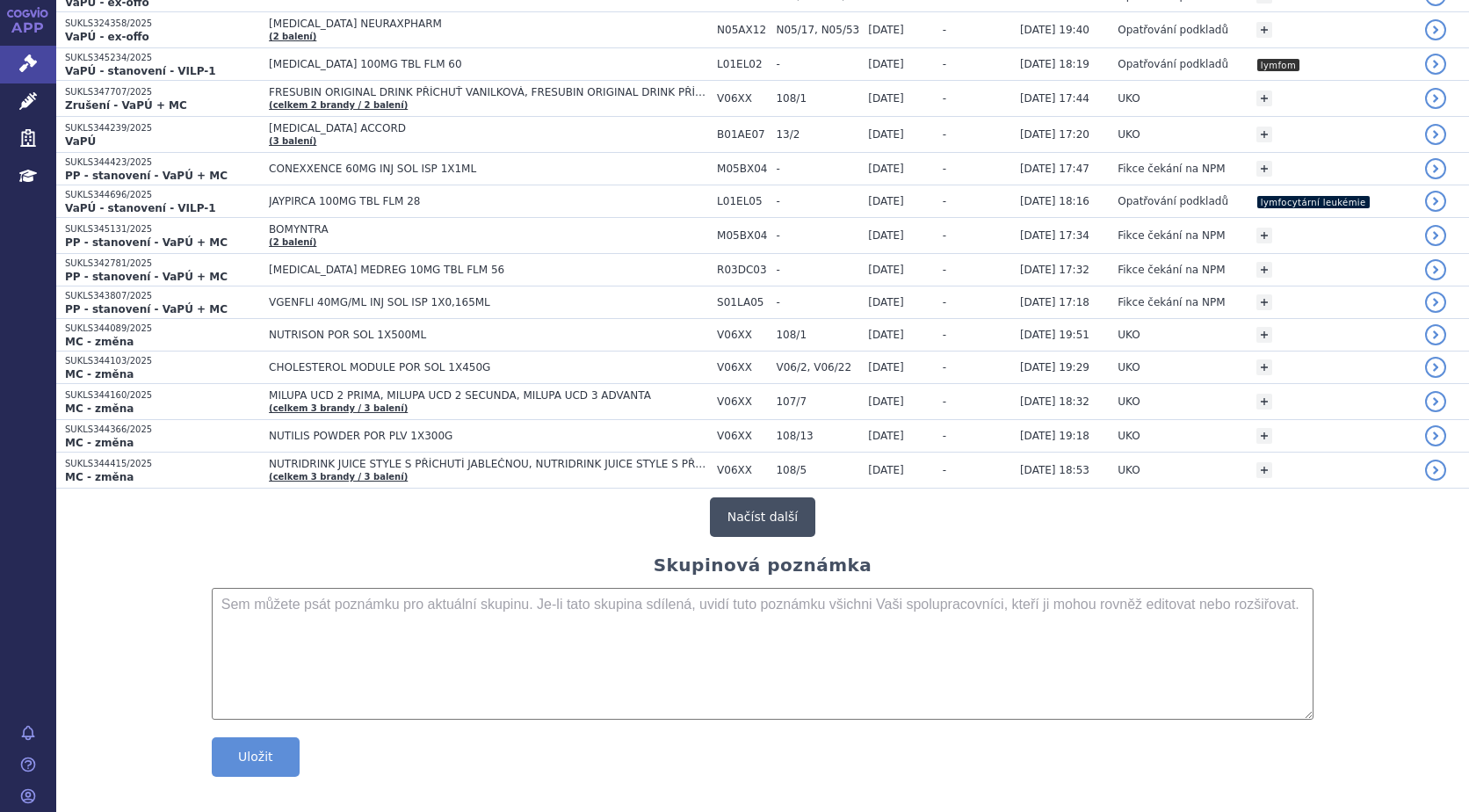
click at [754, 510] on button "Načíst další" at bounding box center [763, 517] width 106 height 40
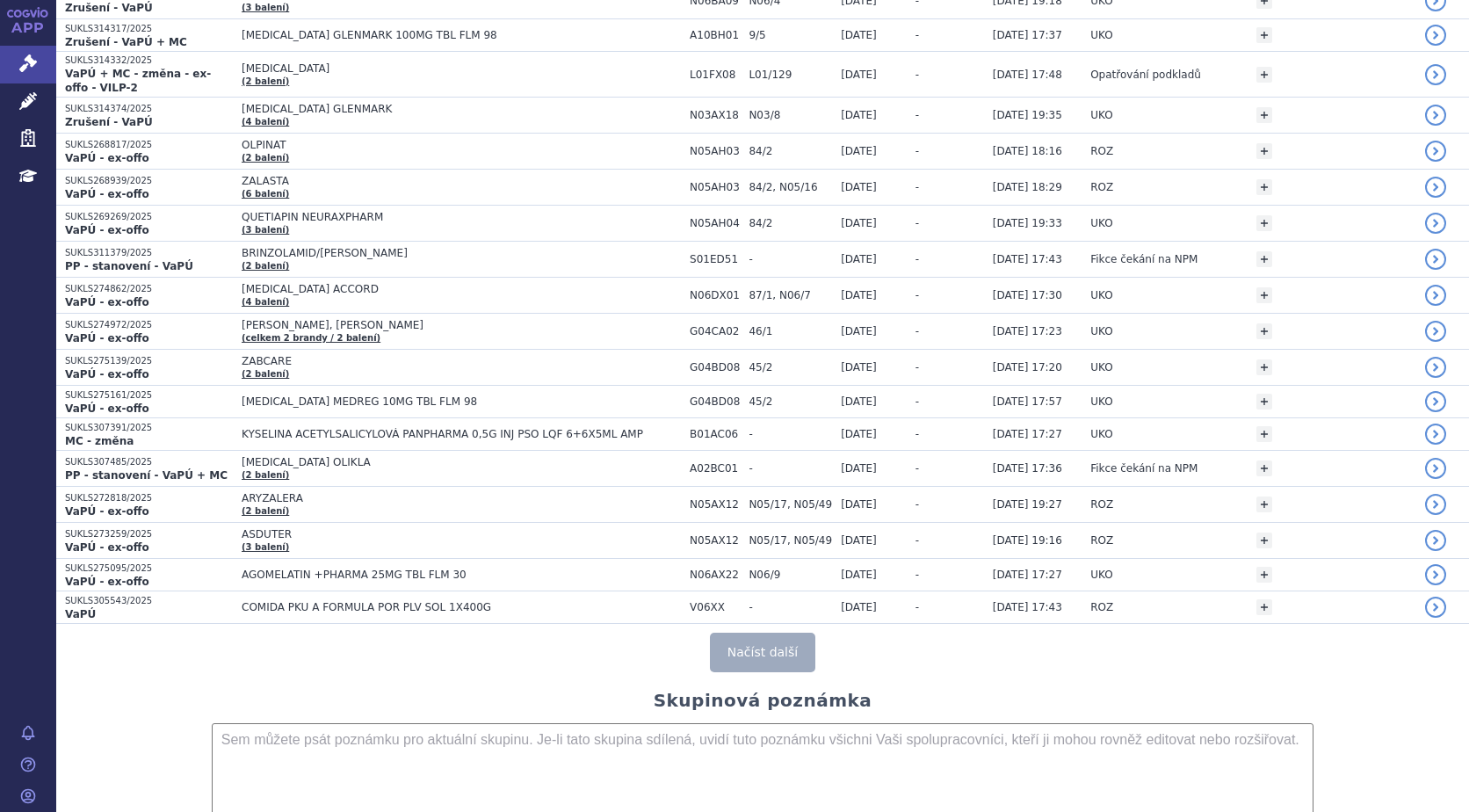
scroll to position [6647, 0]
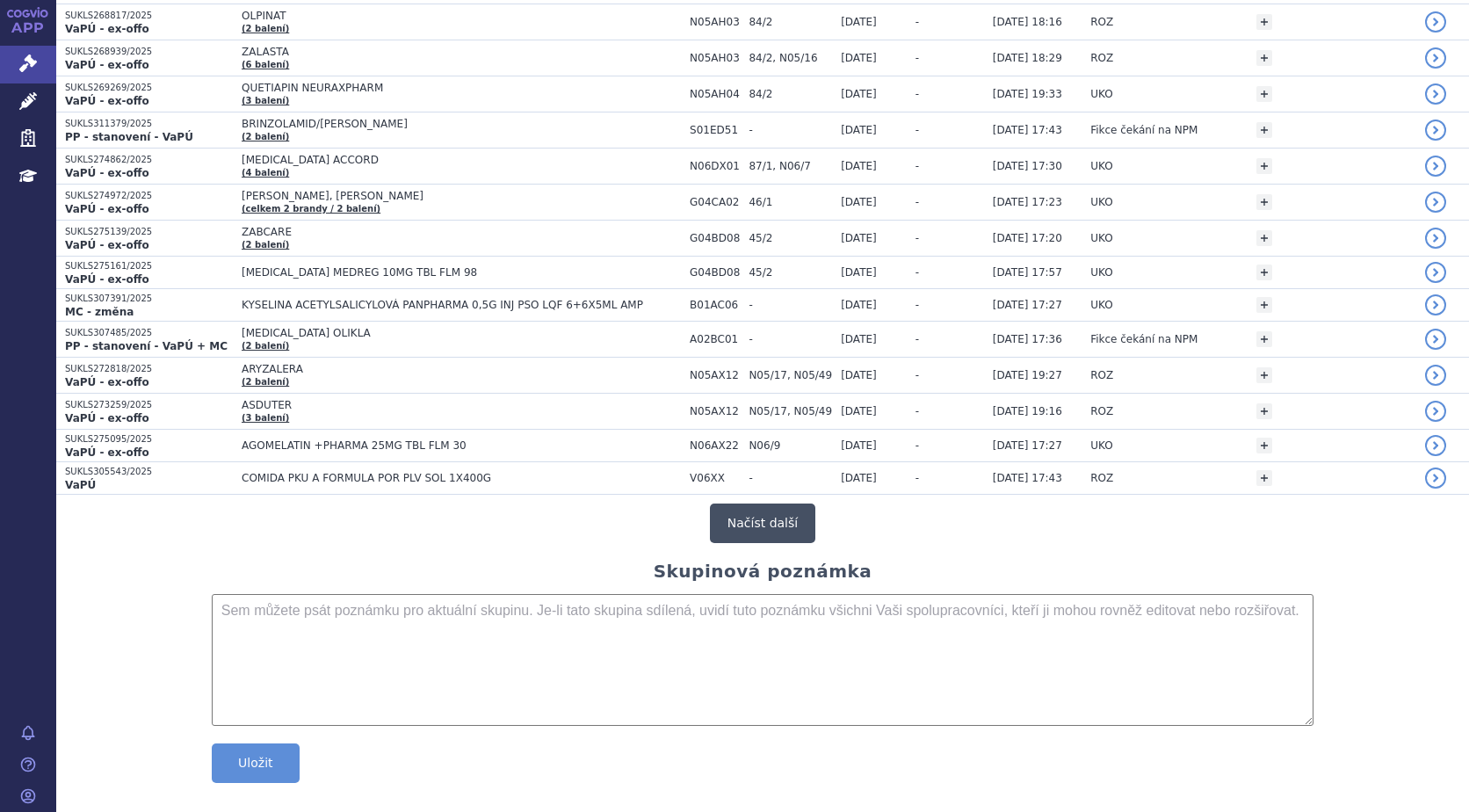
click at [740, 503] on button "Načíst další" at bounding box center [763, 522] width 106 height 40
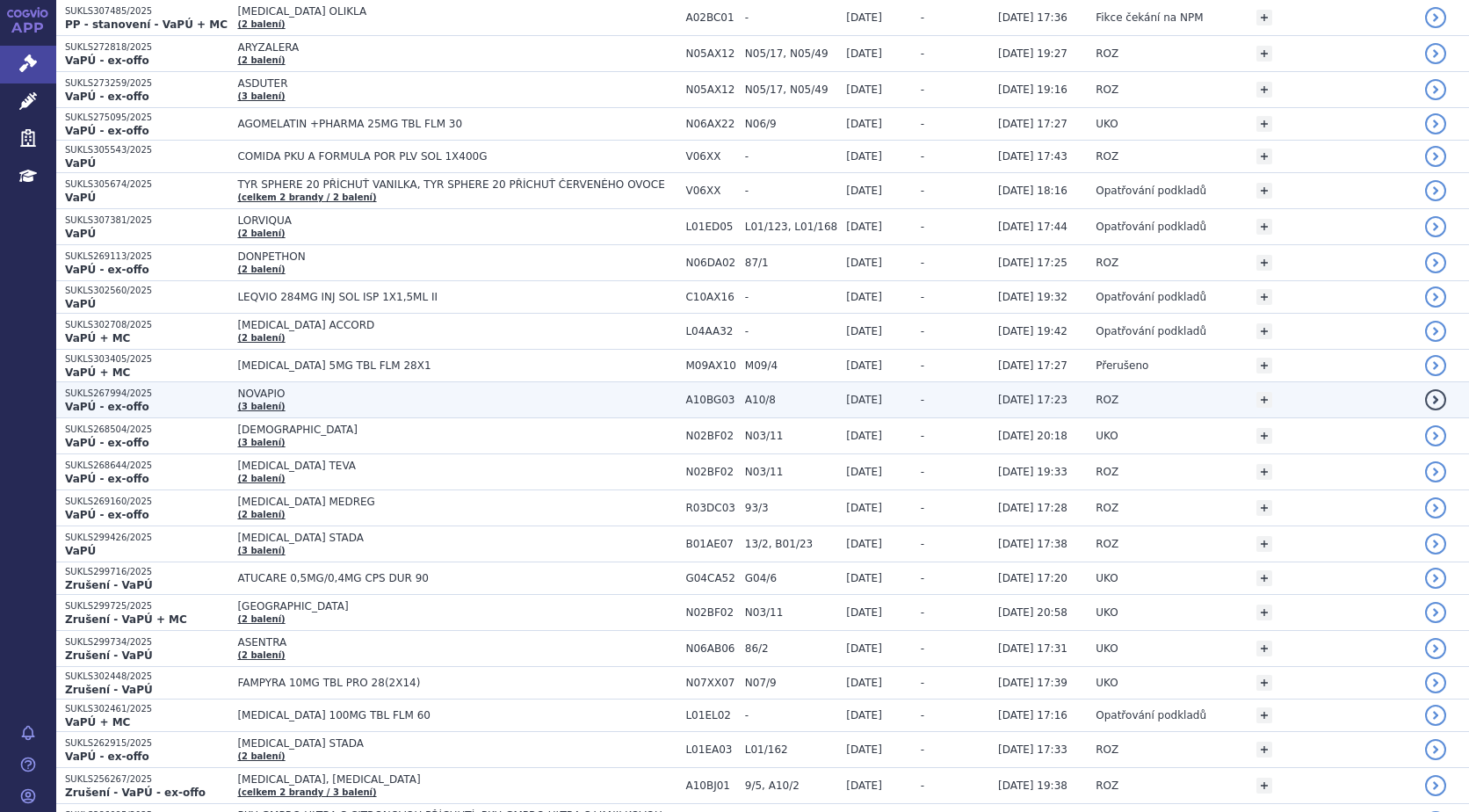
scroll to position [6999, 0]
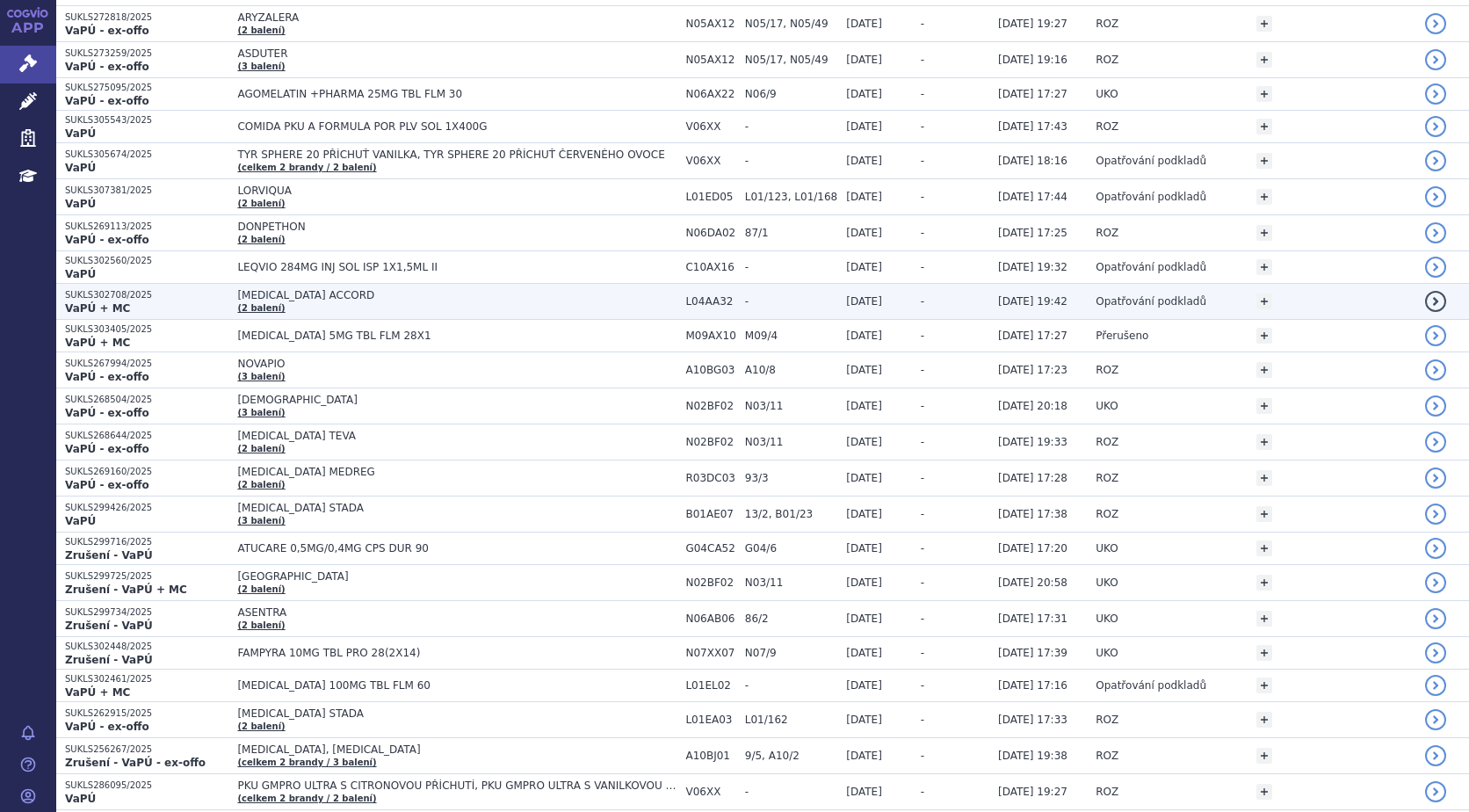
click at [317, 289] on span "APREMILAST ACCORD" at bounding box center [456, 295] width 439 height 12
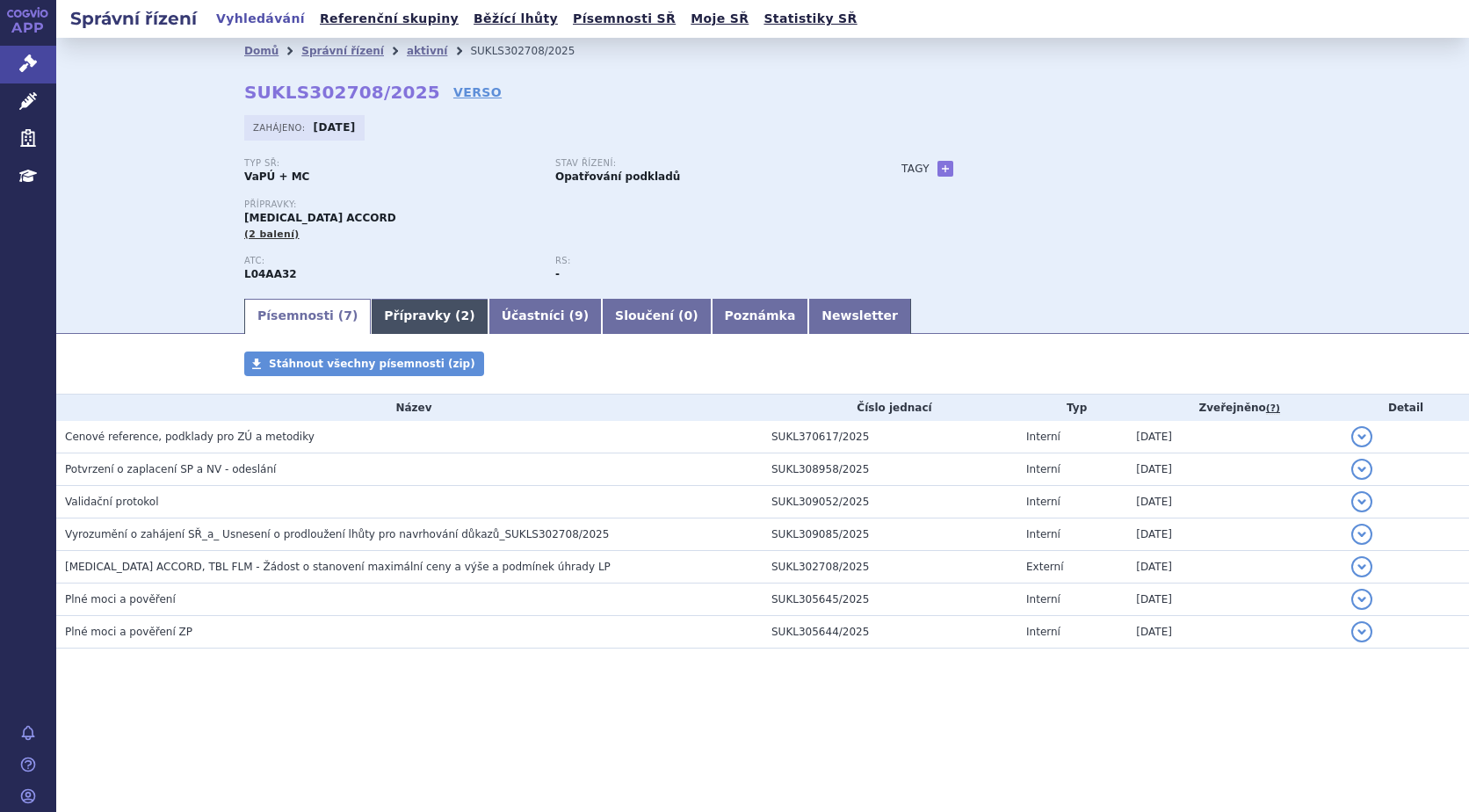
drag, startPoint x: 392, startPoint y: 314, endPoint x: 390, endPoint y: 328, distance: 14.1
click at [392, 316] on link "Přípravky ( 2 )" at bounding box center [429, 316] width 117 height 35
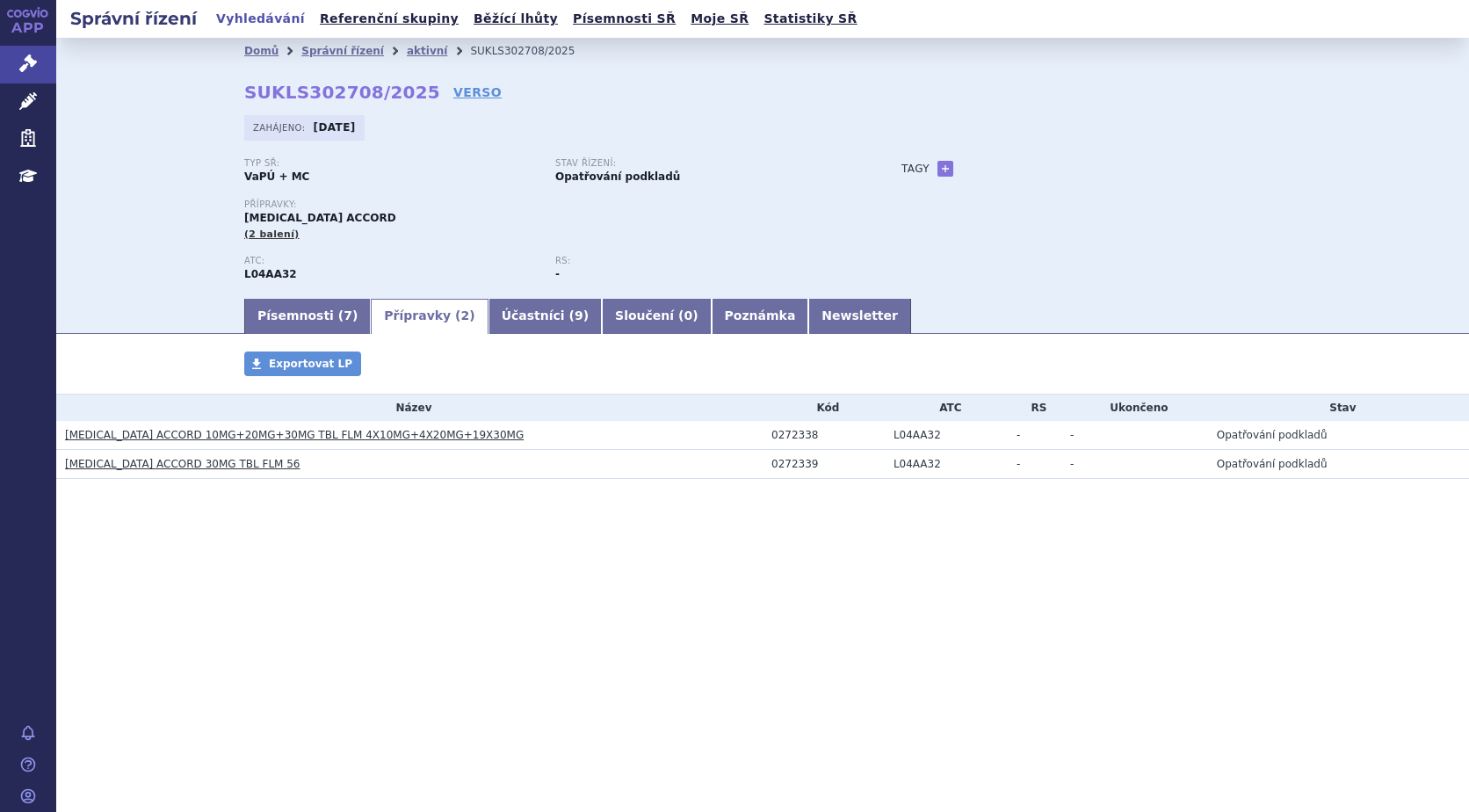
click at [215, 429] on link "[MEDICAL_DATA] ACCORD 10MG+20MG+30MG TBL FLM 4X10MG+4X20MG+19X30MG" at bounding box center [294, 435] width 459 height 12
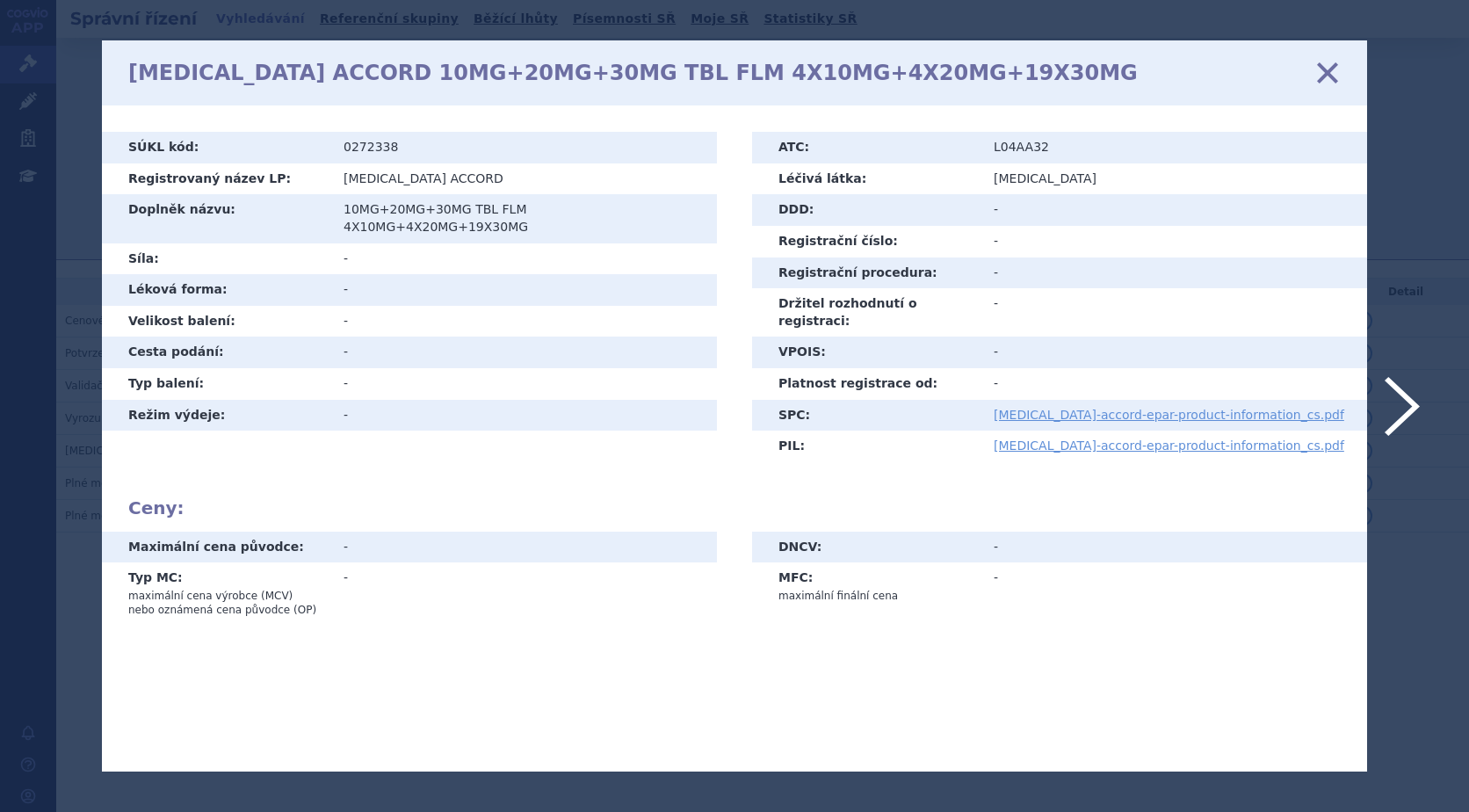
click at [1327, 77] on icon at bounding box center [1327, 73] width 37 height 37
click at [1322, 65] on icon at bounding box center [1327, 73] width 37 height 37
click at [1328, 66] on icon at bounding box center [1327, 73] width 37 height 37
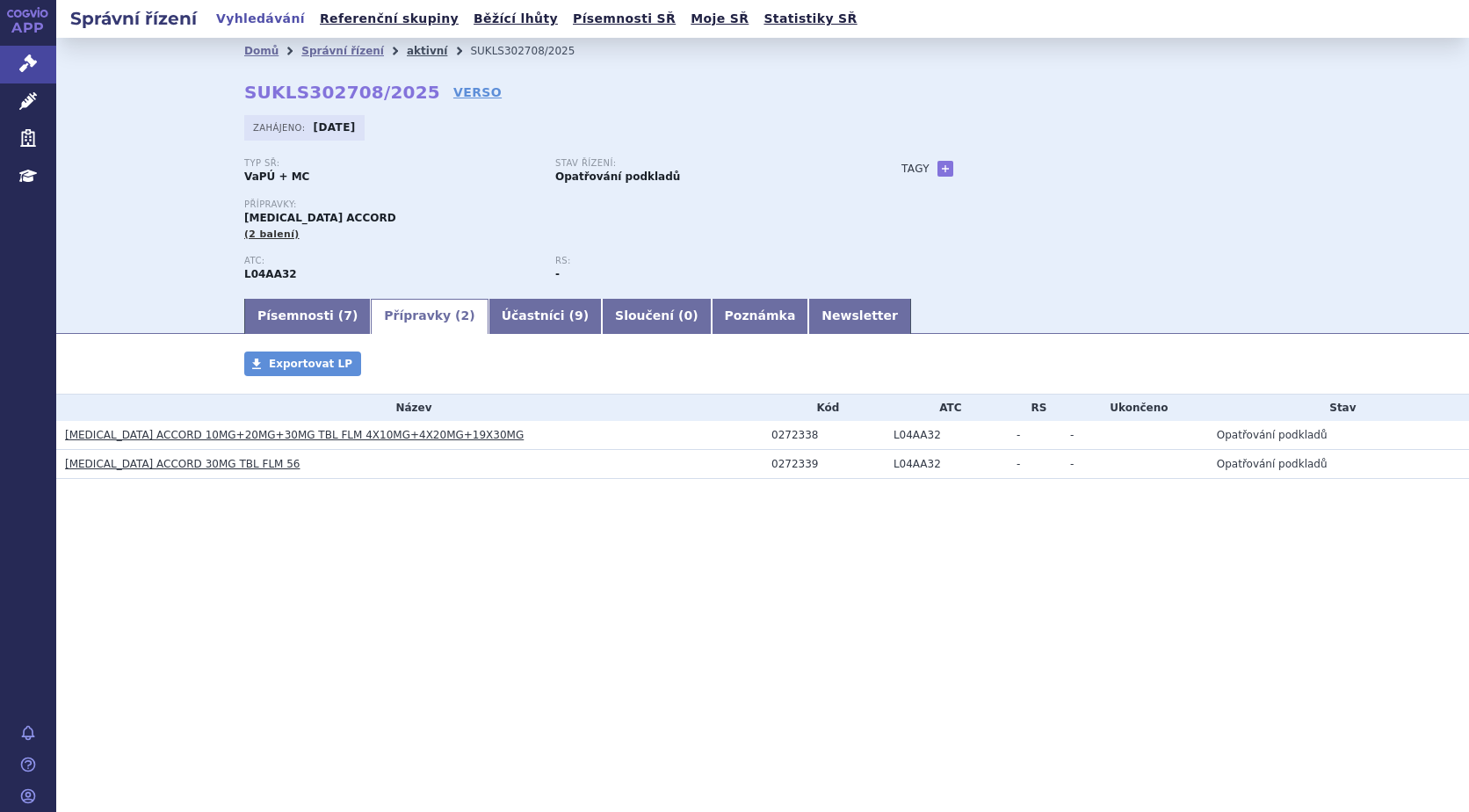
click at [407, 46] on link "aktivní" at bounding box center [427, 51] width 41 height 12
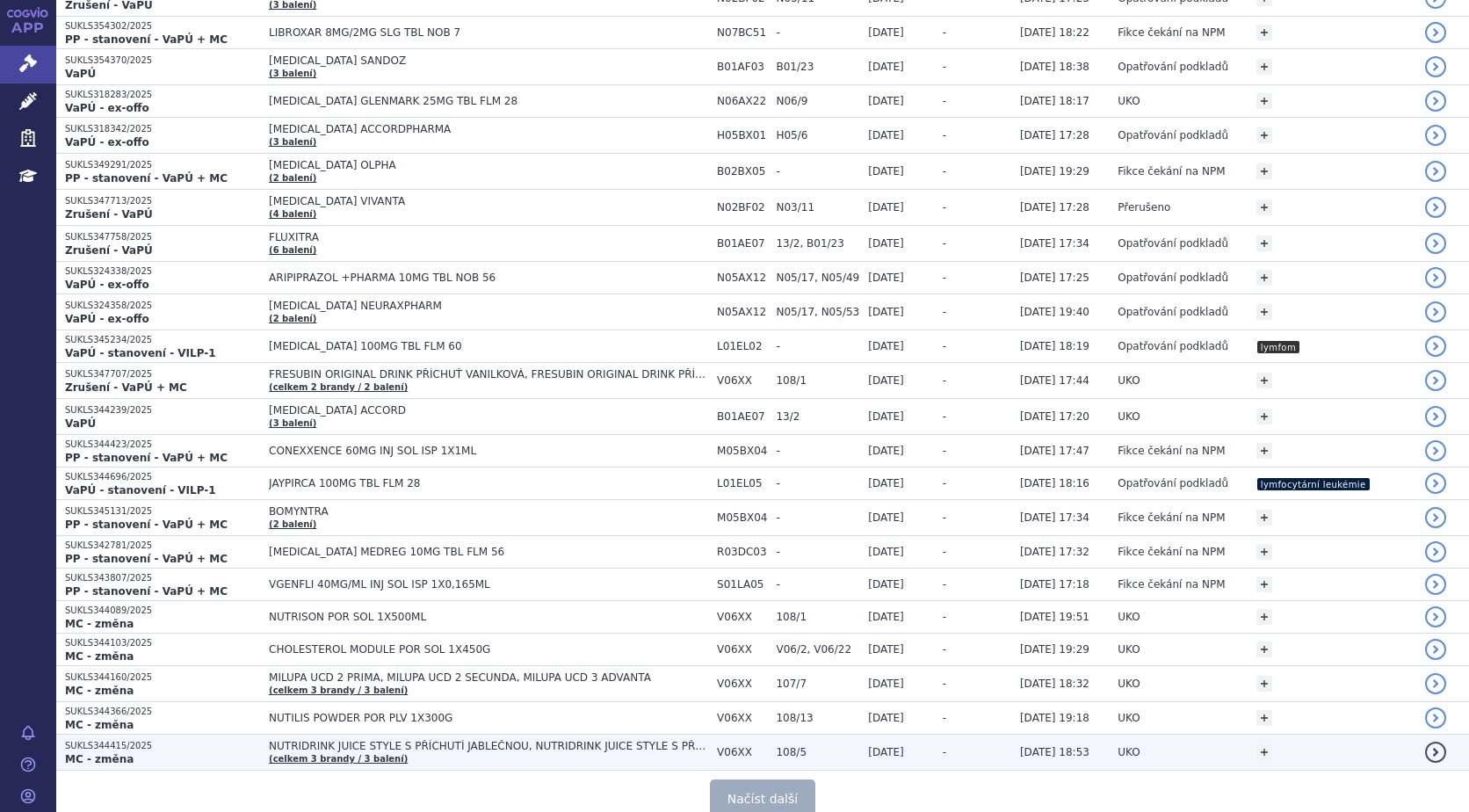
scroll to position [3212, 0]
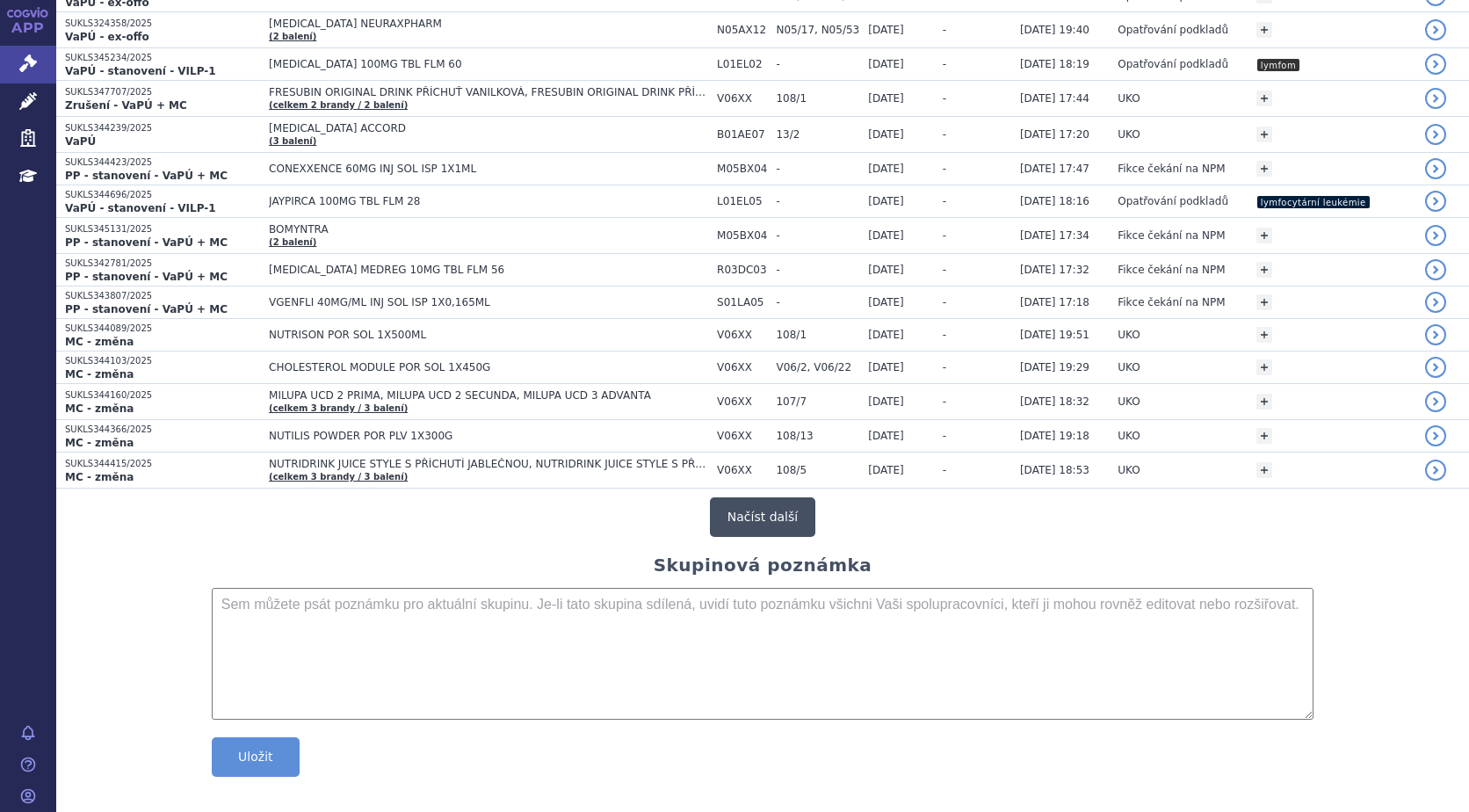
click at [759, 509] on button "Načíst další" at bounding box center [763, 517] width 106 height 40
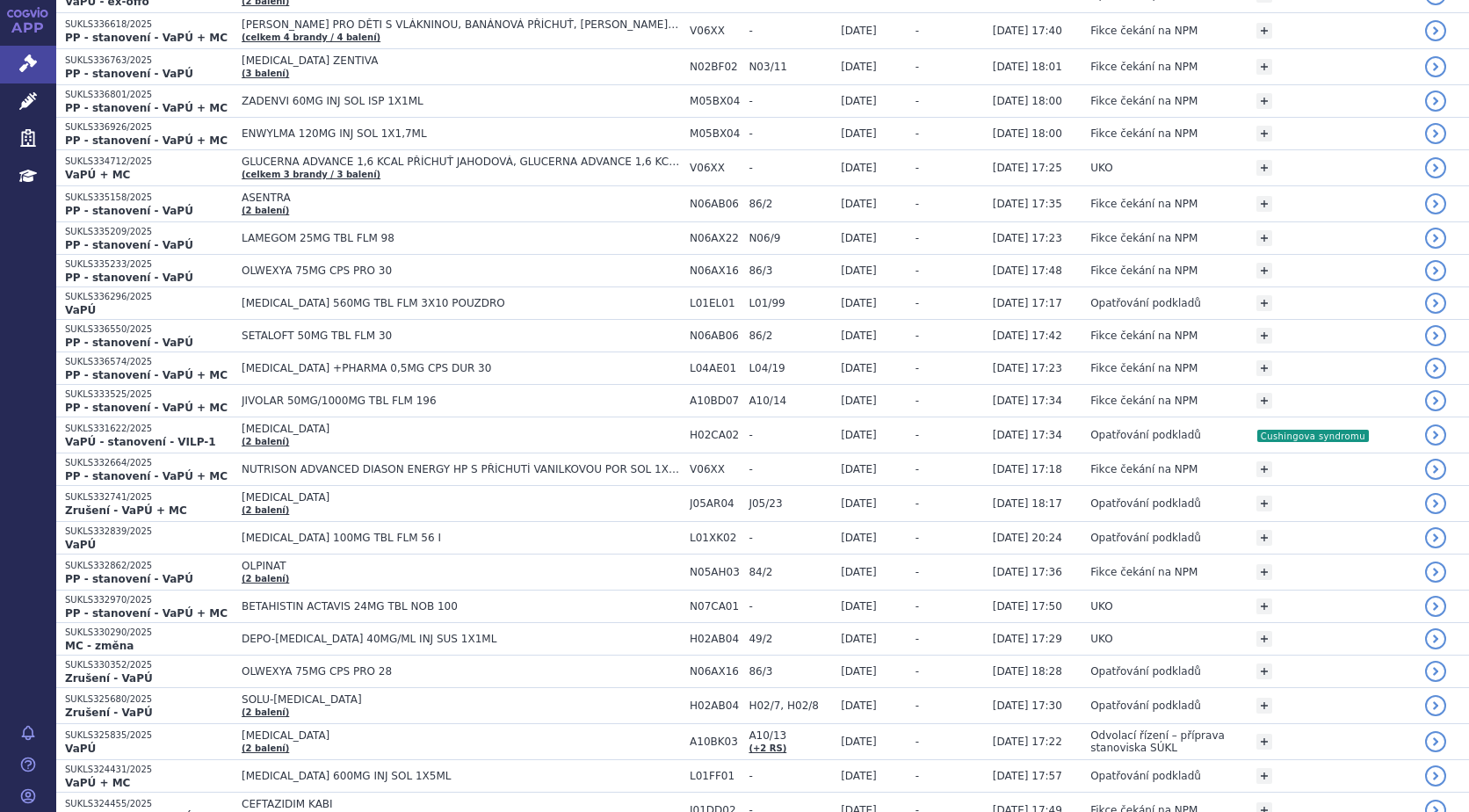
scroll to position [0, 0]
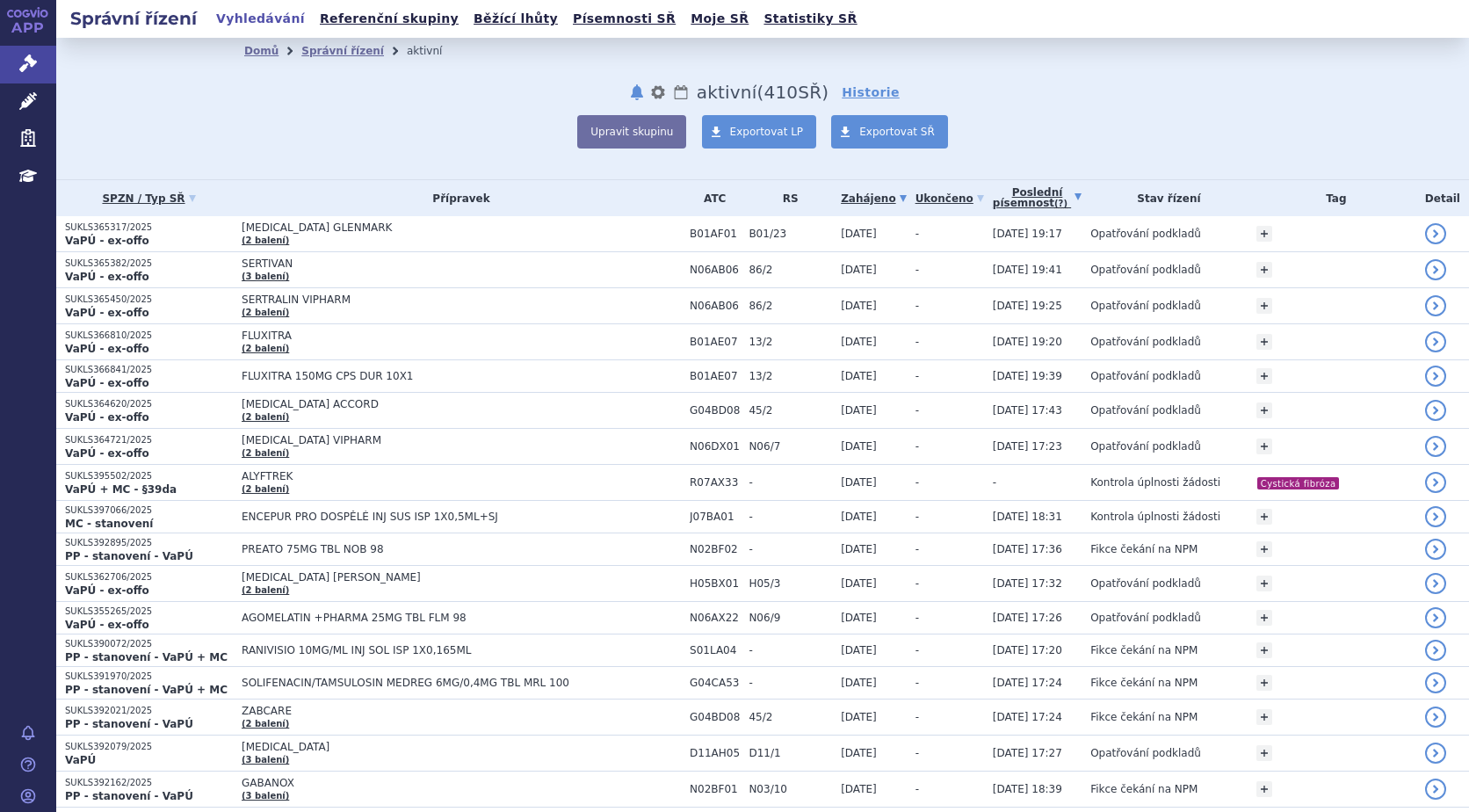
click at [1013, 201] on link "Poslední písemnost (?)" at bounding box center [1037, 197] width 89 height 36
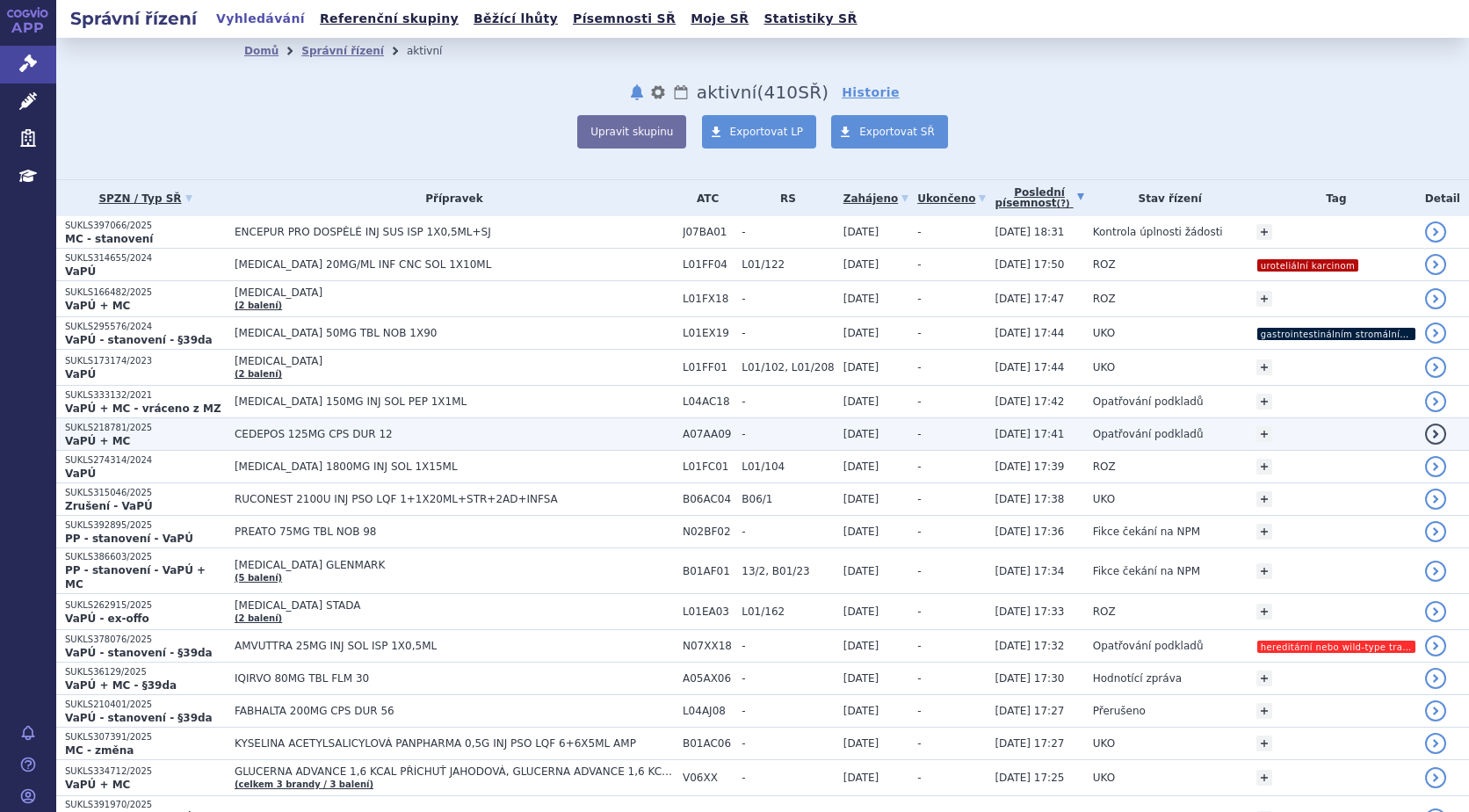
click at [368, 434] on span "CEDEPOS 125MG CPS DUR 12" at bounding box center [454, 434] width 439 height 12
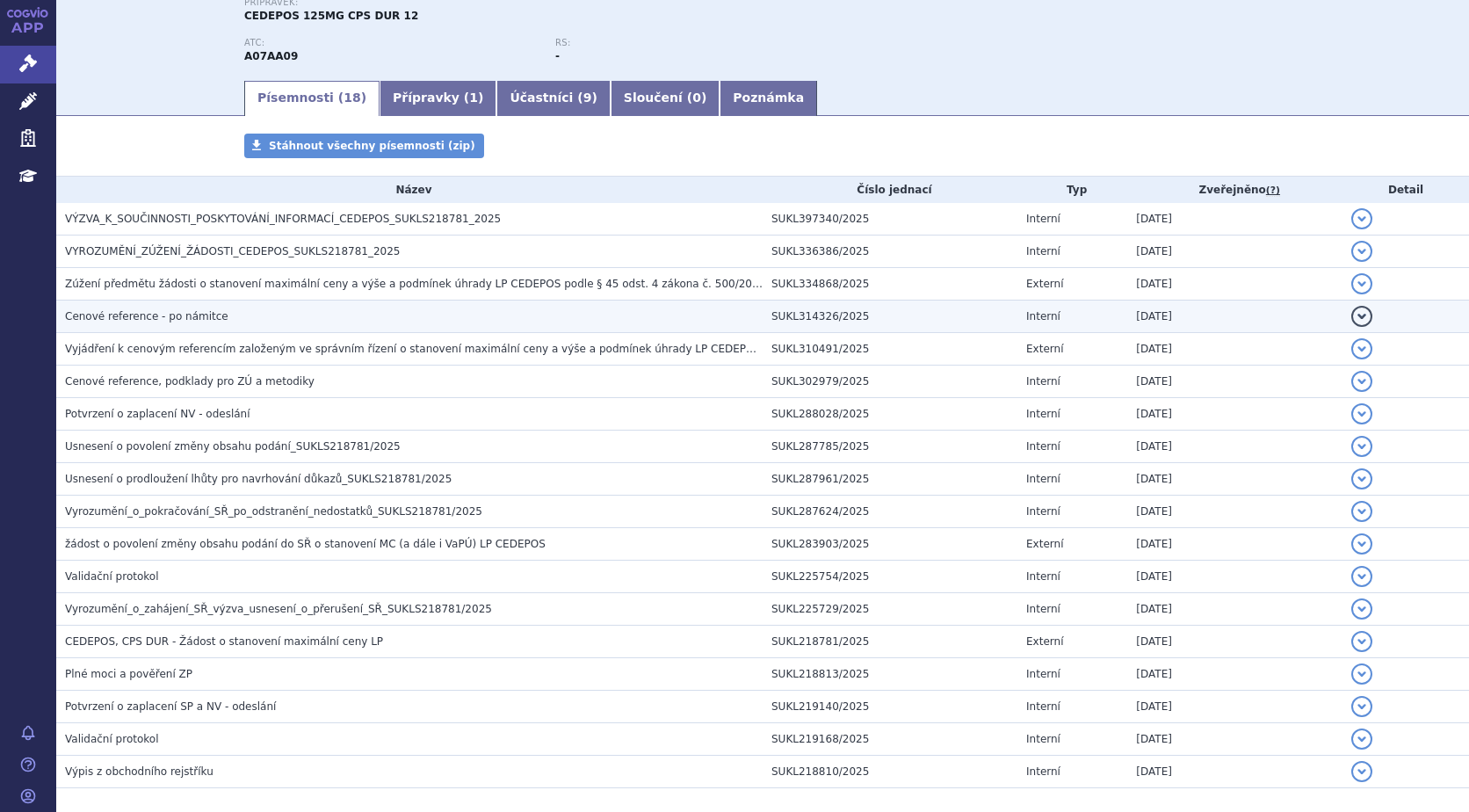
scroll to position [263, 0]
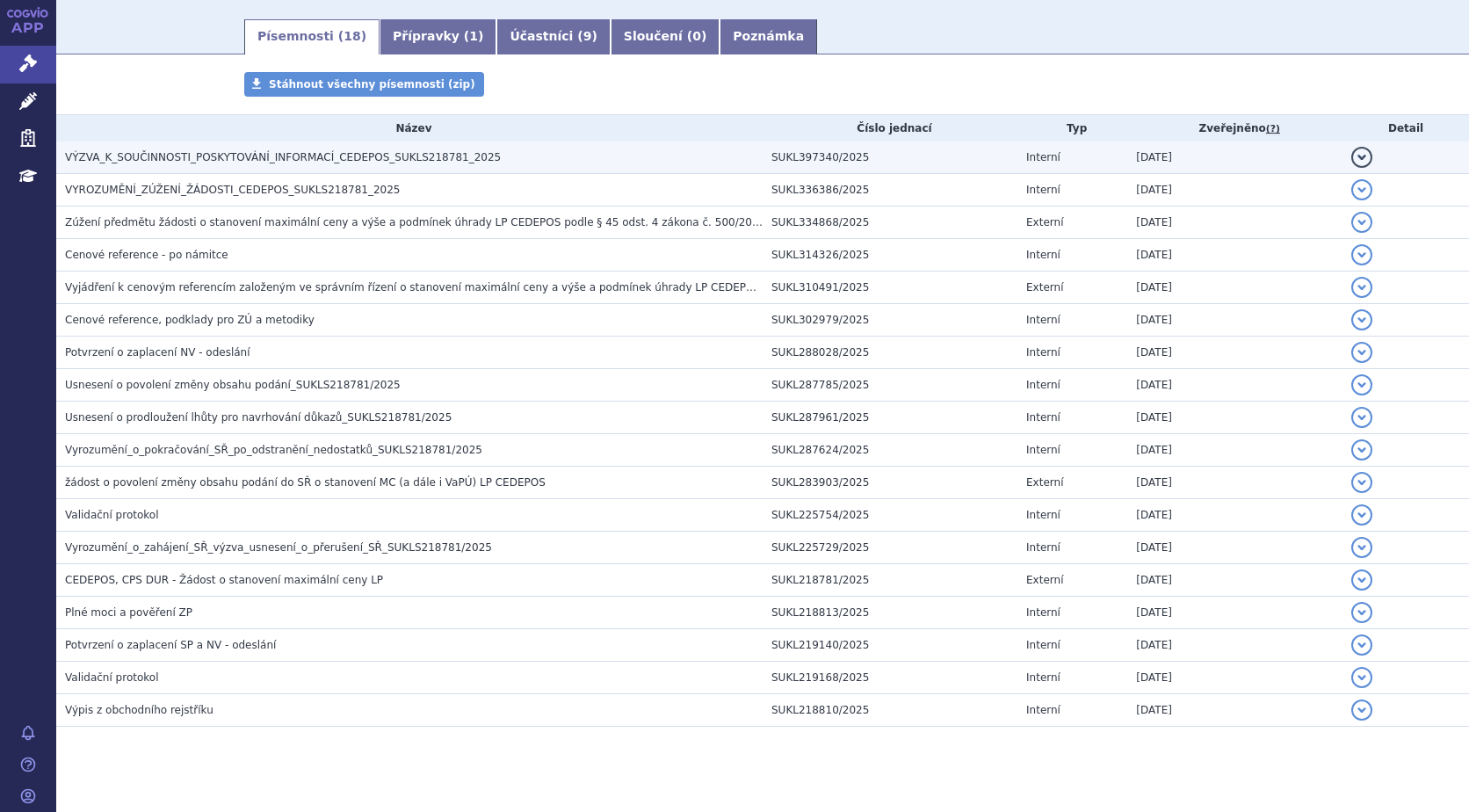
click at [439, 162] on span "VÝZVA_K_SOUČINNOSTI_POSKYTOVÁNÍ_INFORMACÍ_CEDEPOS_SUKLS218781_2025" at bounding box center [283, 158] width 436 height 12
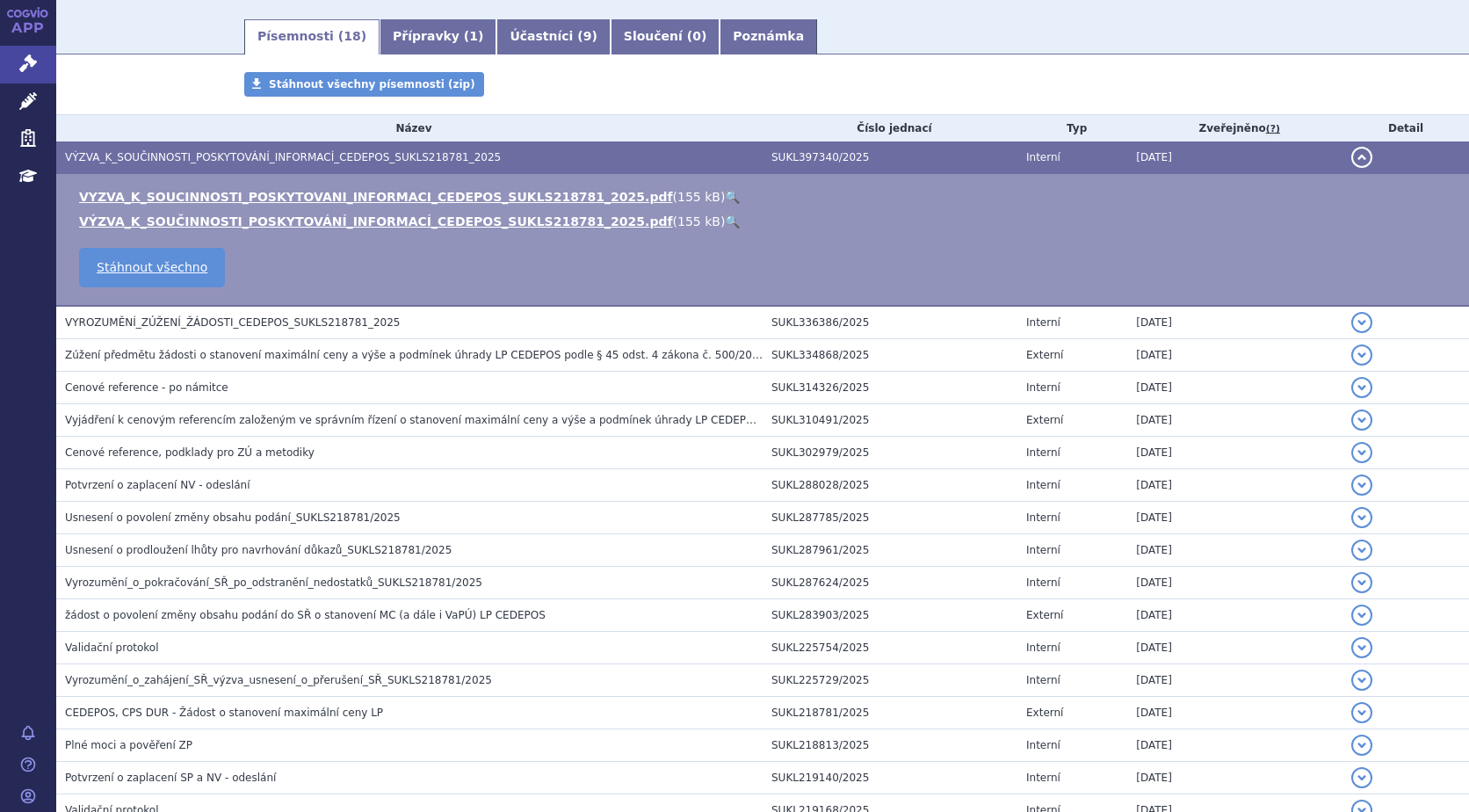
click at [725, 191] on link "🔍" at bounding box center [732, 196] width 15 height 14
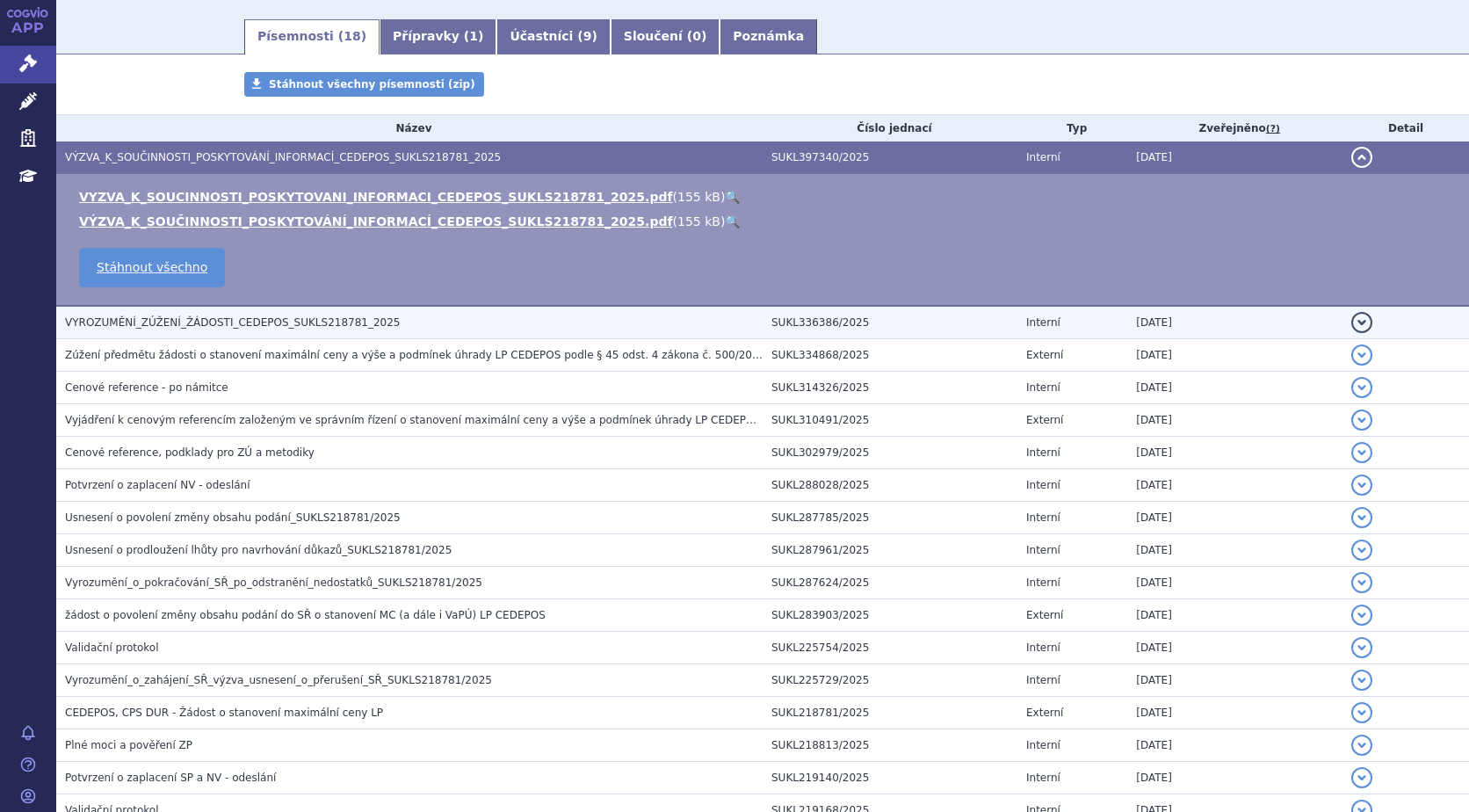
click at [327, 321] on span "VYROZUMĚNÍ_ZÚŽENÍ_ŽÁDOSTI_CEDEPOS_SUKLS218781_2025" at bounding box center [233, 322] width 336 height 12
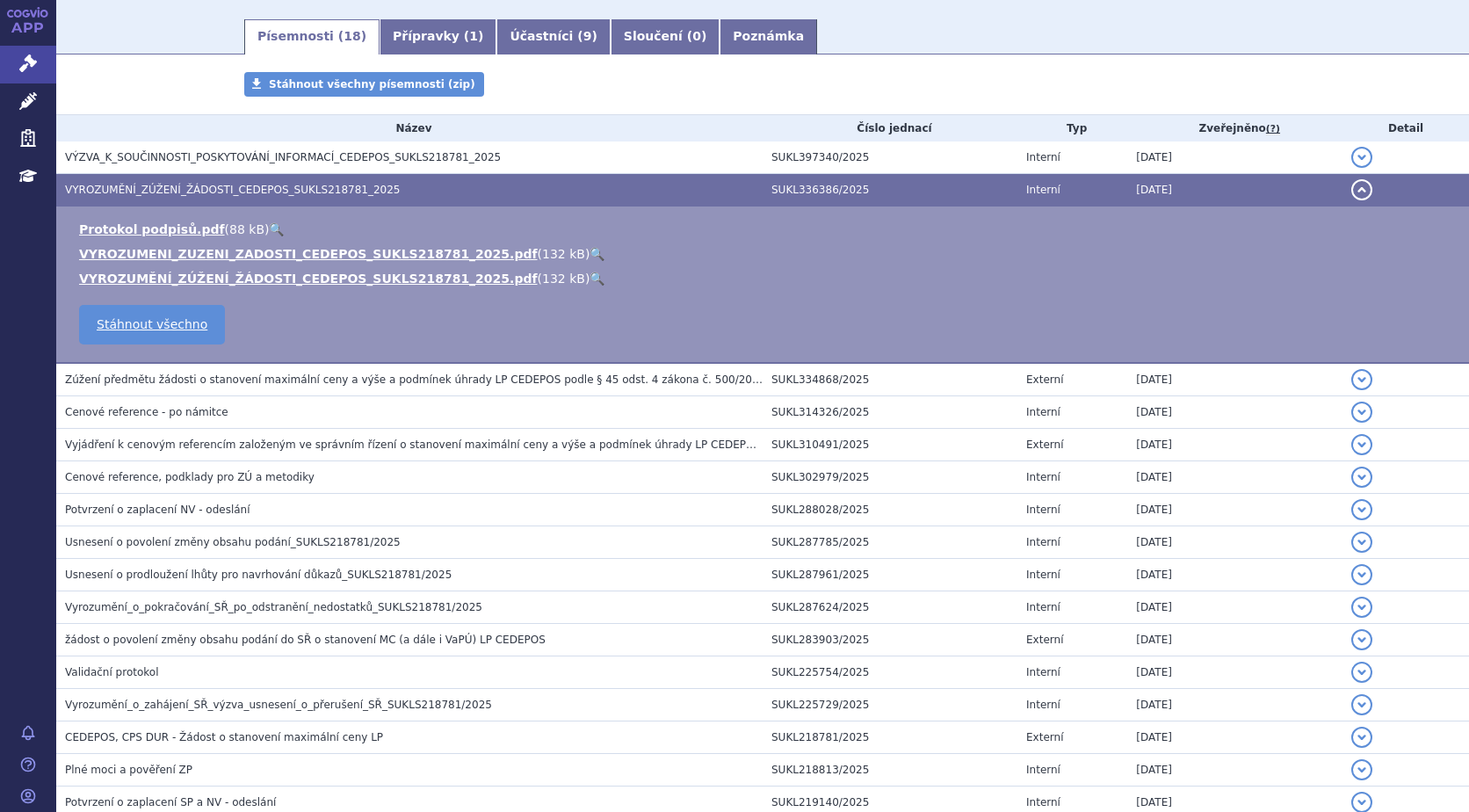
click at [589, 255] on link "🔍" at bounding box center [596, 254] width 15 height 14
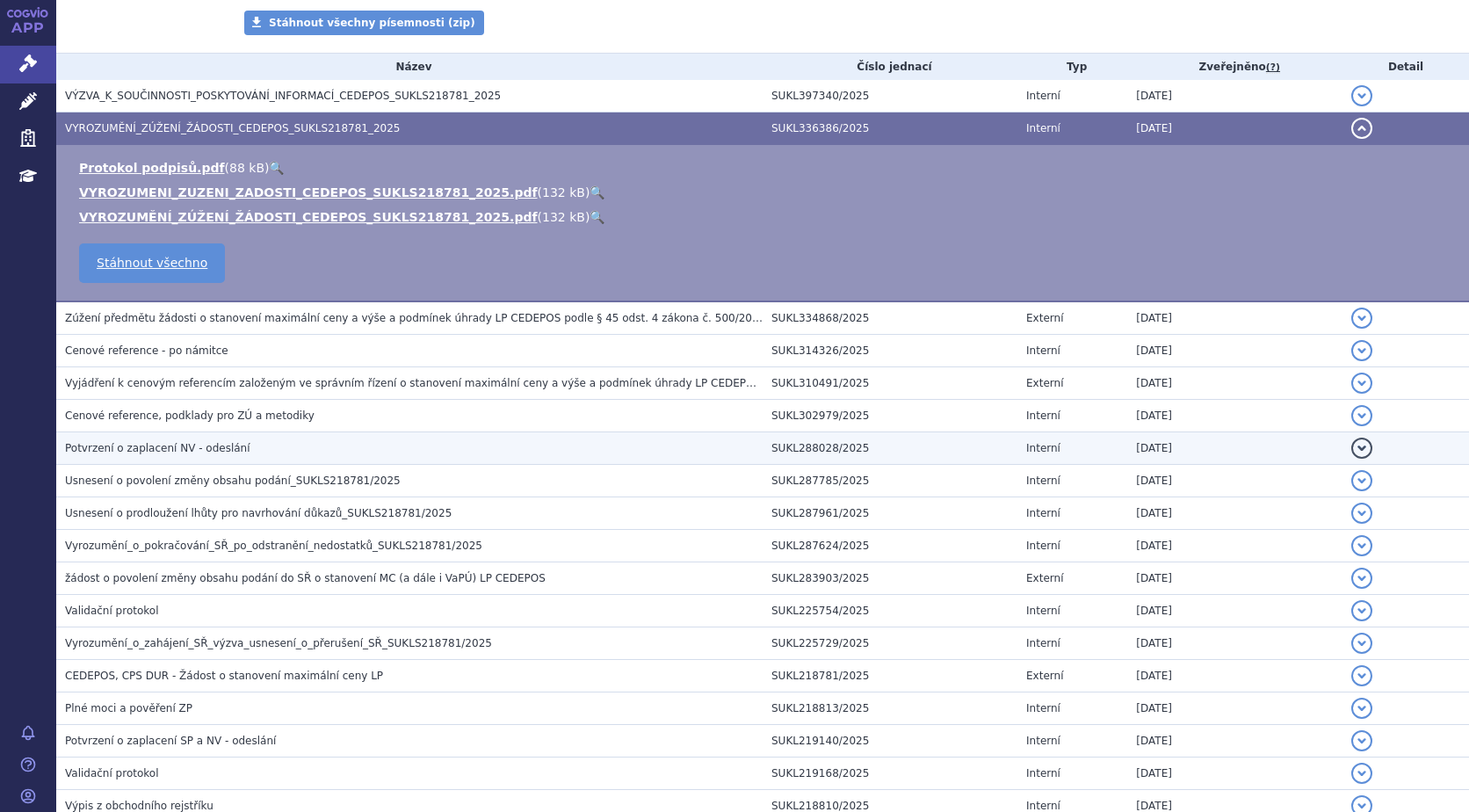
scroll to position [439, 0]
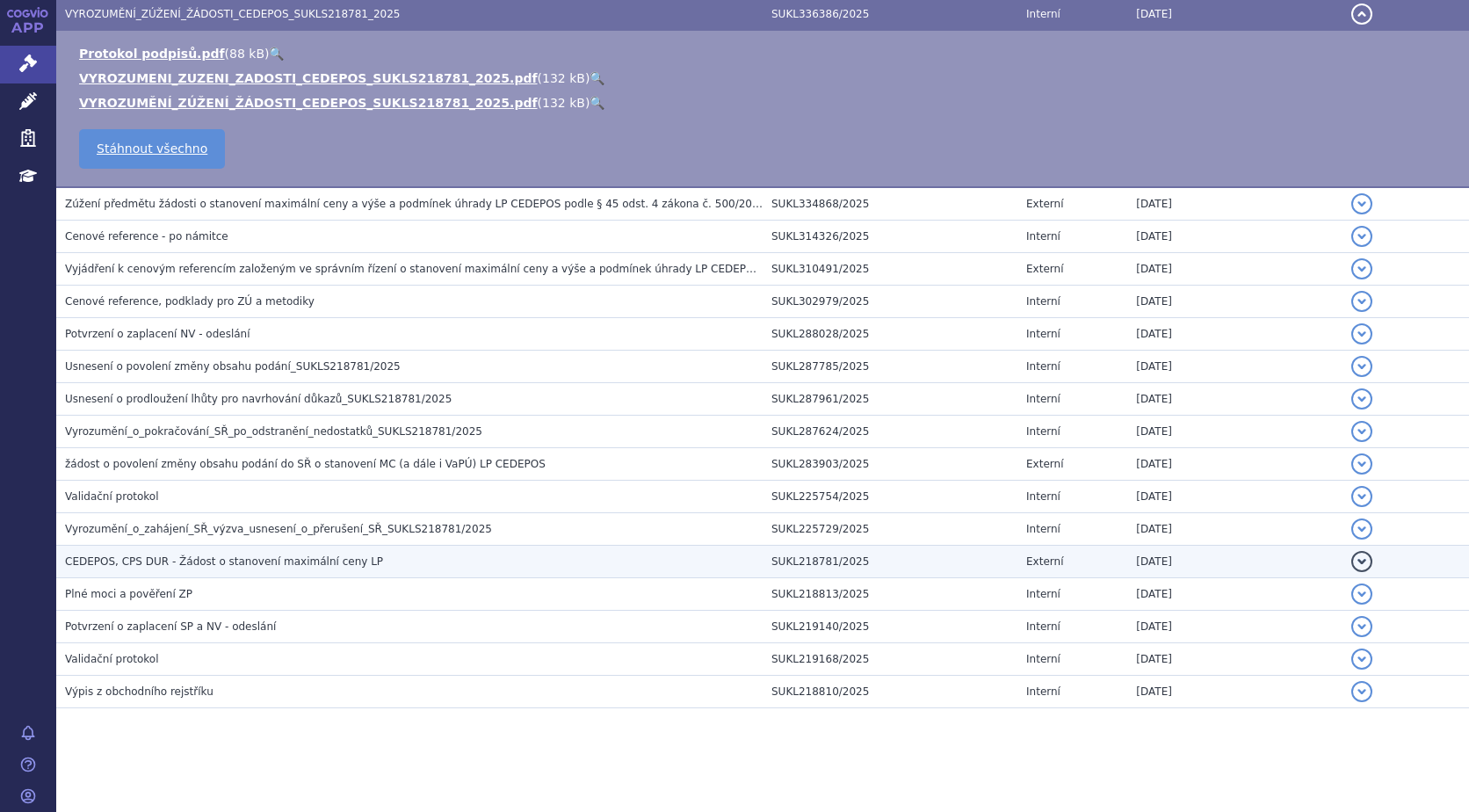
click at [315, 557] on span "CEDEPOS, CPS DUR - Žádost o stanovení maximální ceny LP" at bounding box center [224, 561] width 318 height 12
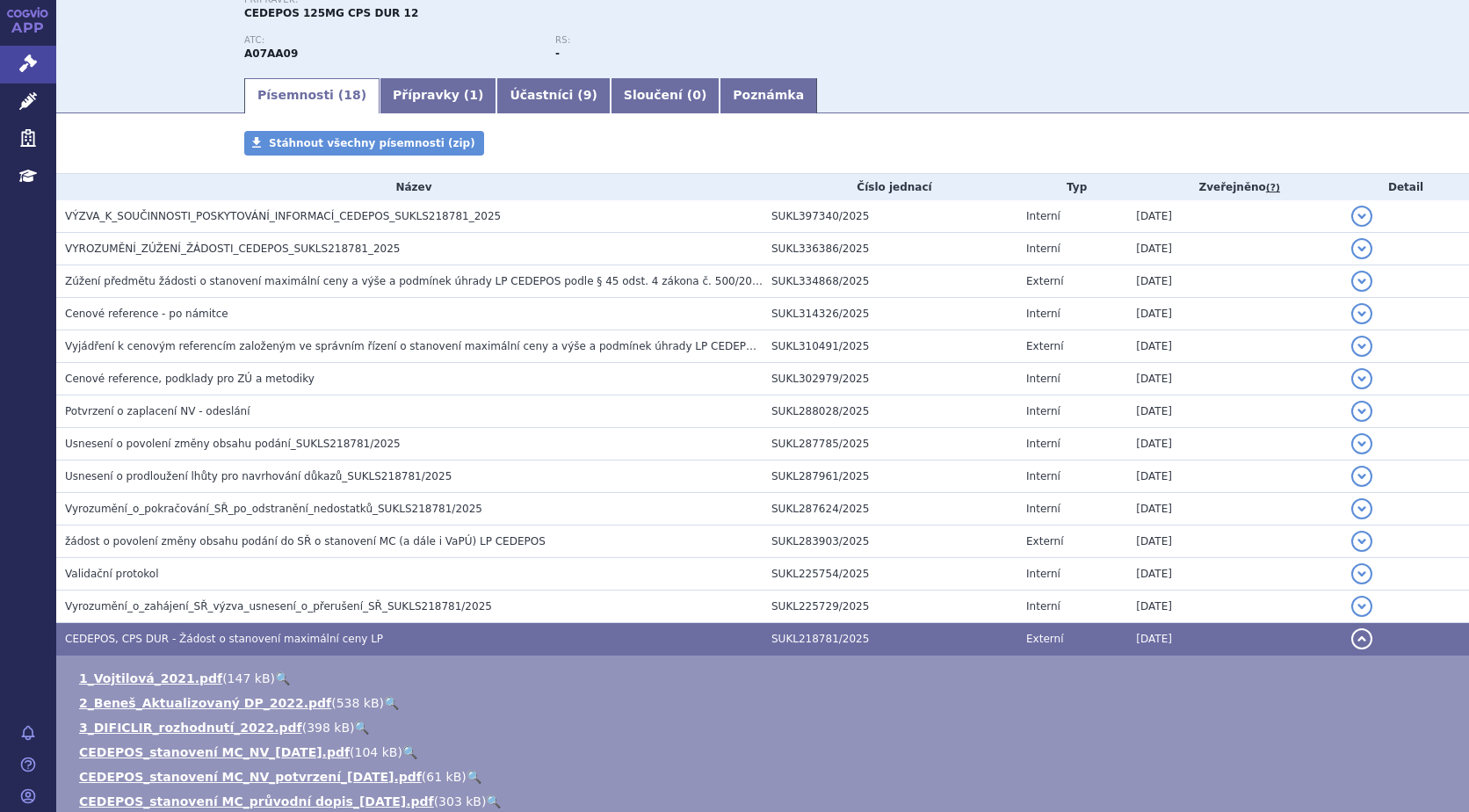
scroll to position [88, 0]
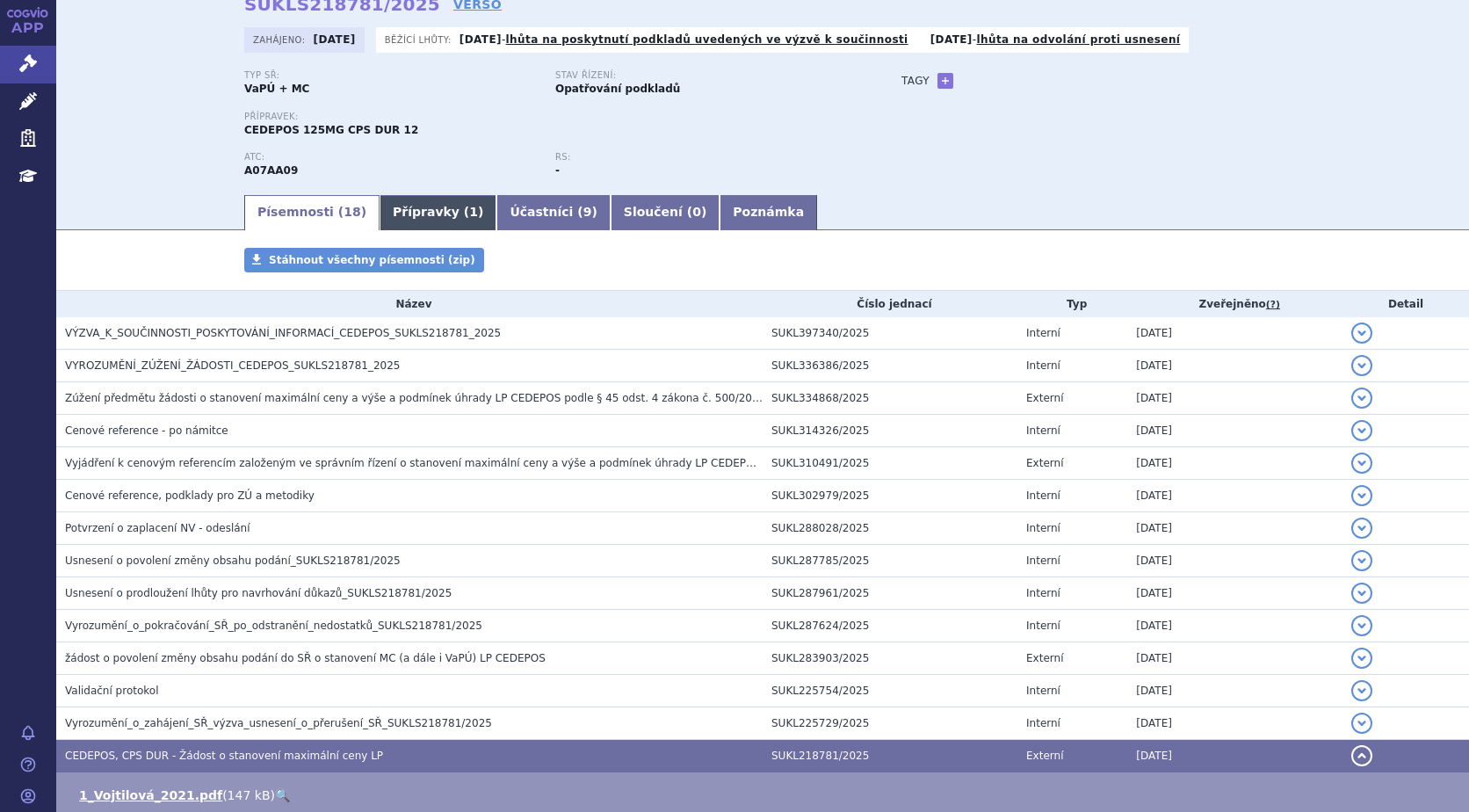
click at [415, 218] on link "Přípravky ( 1 )" at bounding box center [438, 212] width 117 height 35
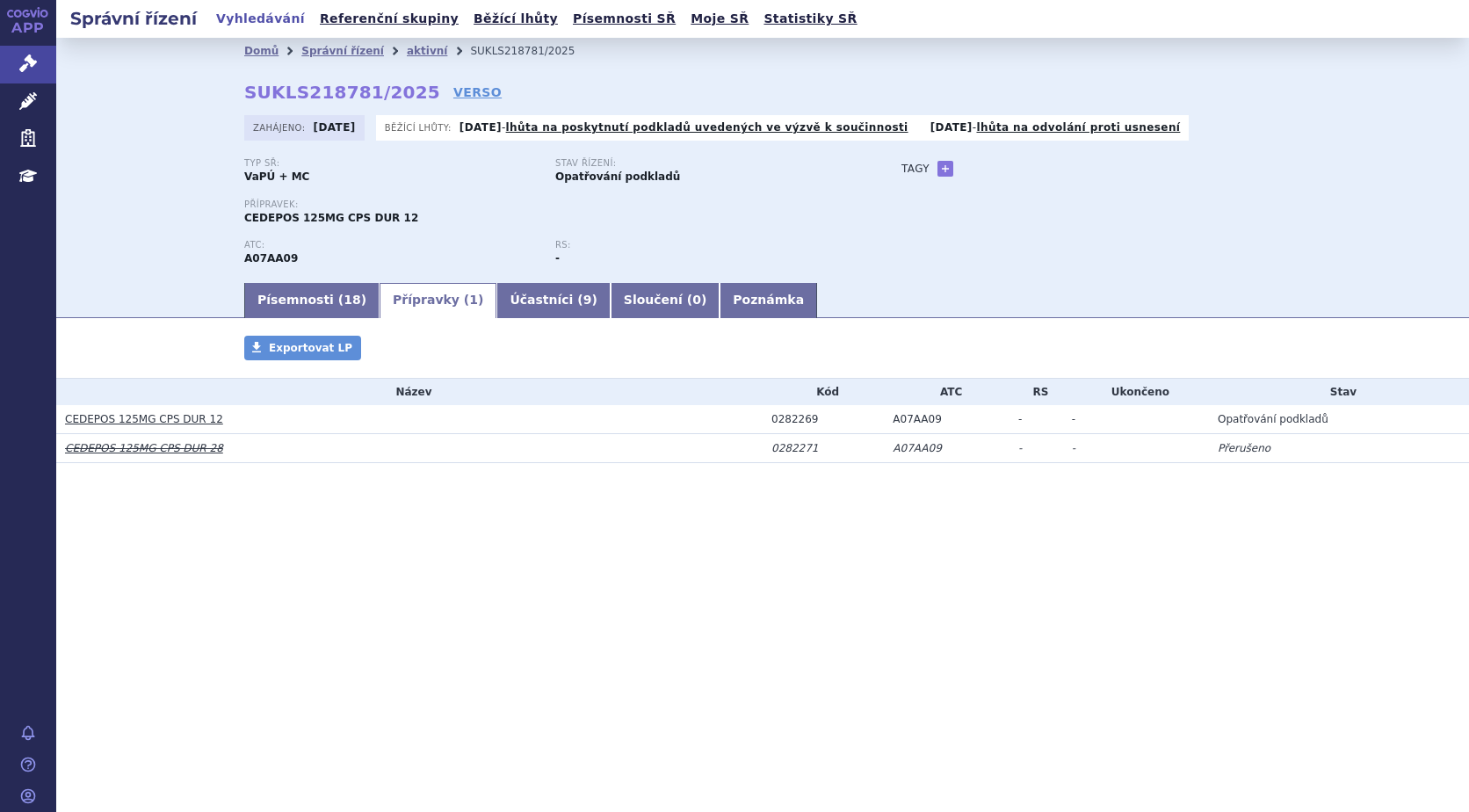
click at [178, 413] on link "CEDEPOS 125MG CPS DUR 12" at bounding box center [144, 419] width 159 height 12
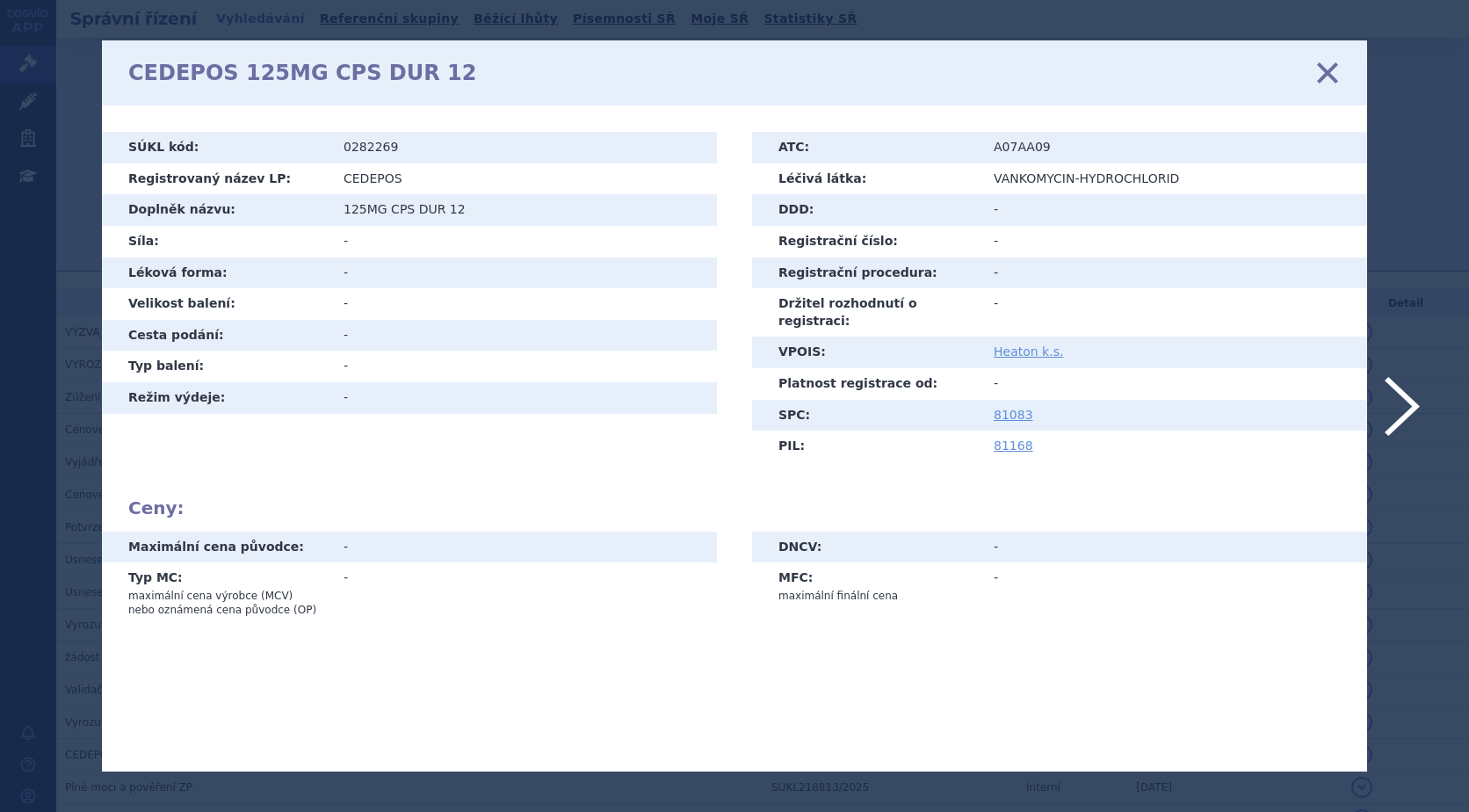
click at [1317, 72] on icon at bounding box center [1327, 73] width 37 height 37
drag, startPoint x: 1437, startPoint y: 148, endPoint x: 1395, endPoint y: 141, distance: 42.6
click at [1439, 147] on icon at bounding box center [734, 406] width 1469 height 812
click at [1320, 70] on icon at bounding box center [1327, 73] width 37 height 37
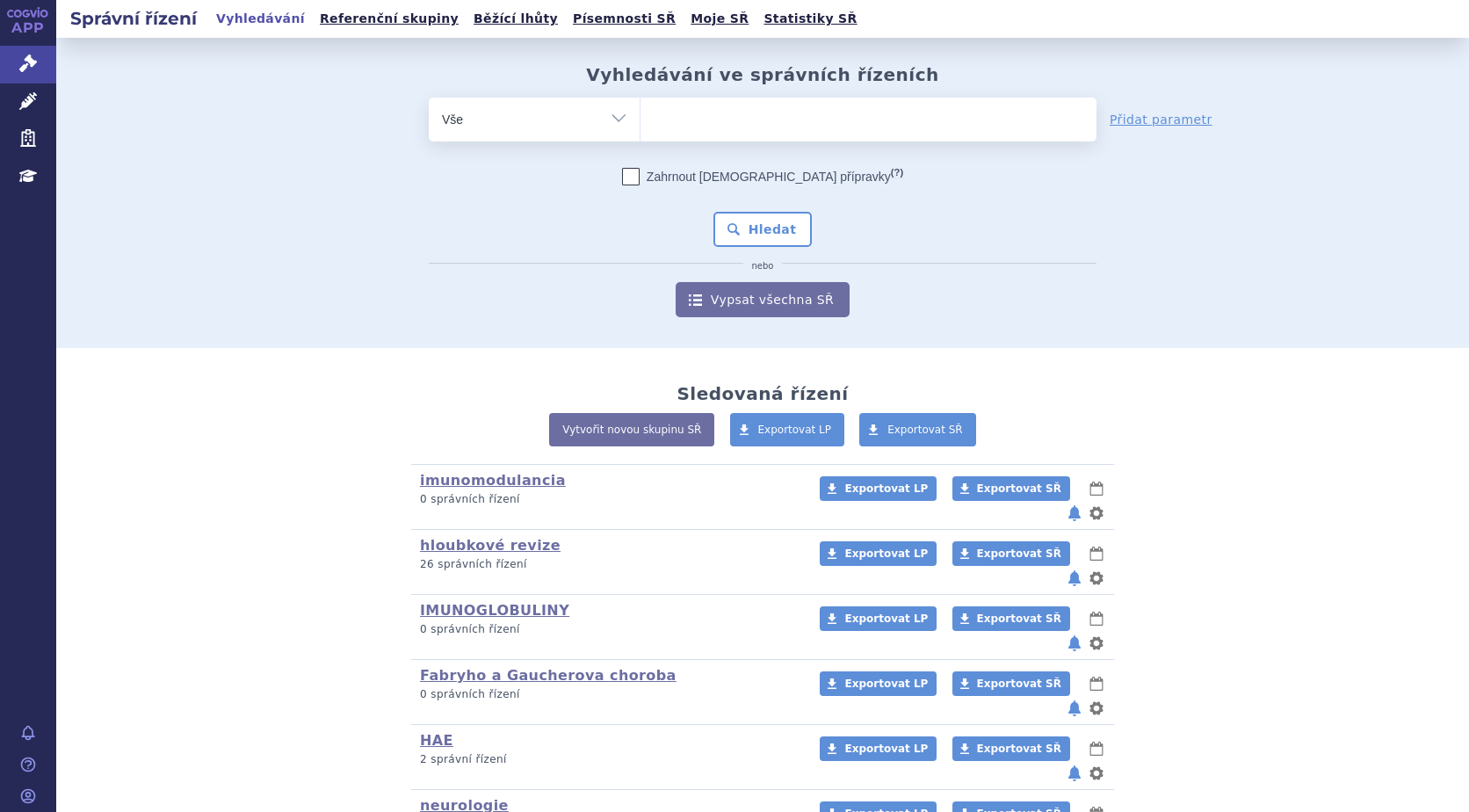
scroll to position [157, 0]
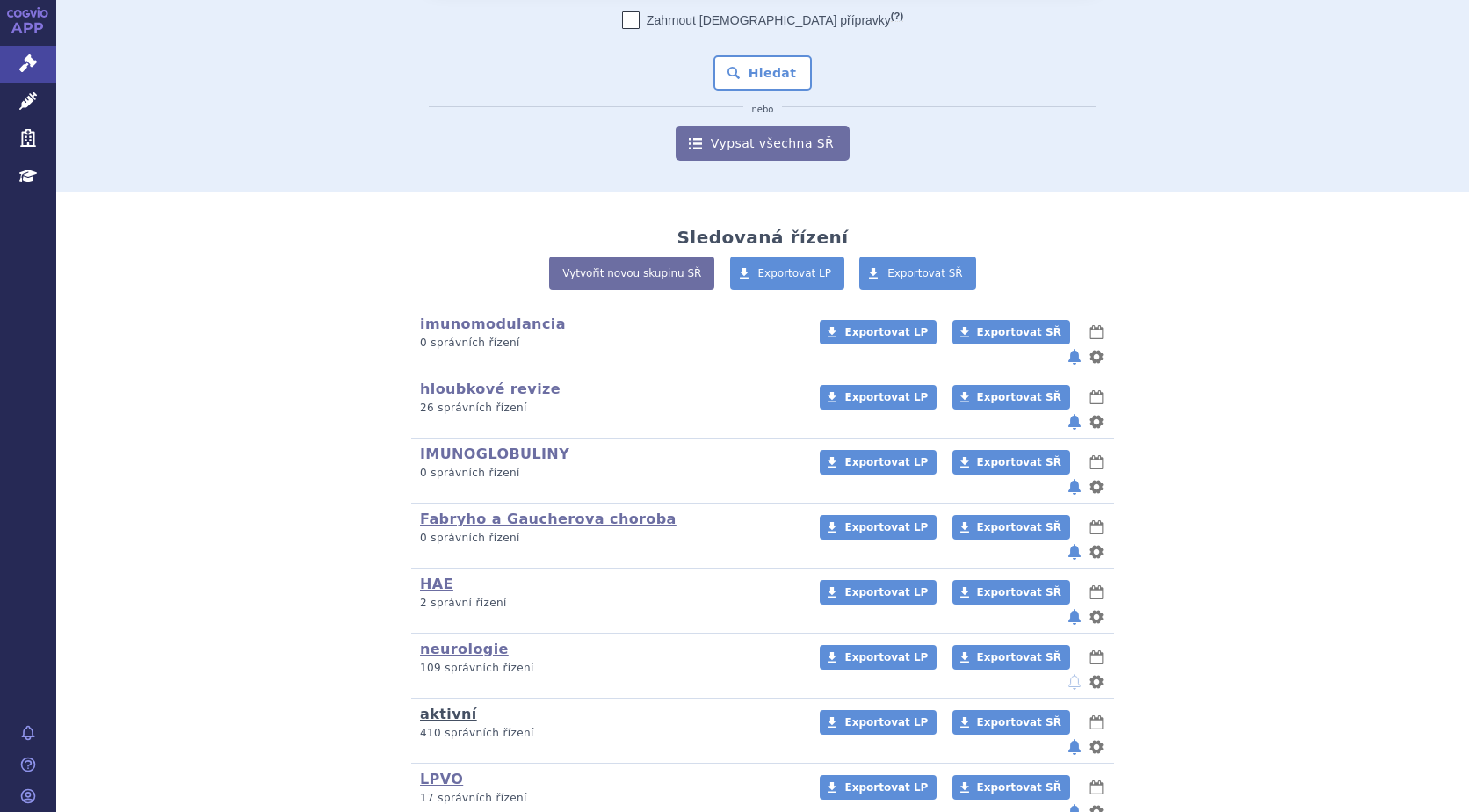
click at [440, 705] on link "aktivní" at bounding box center [448, 713] width 57 height 17
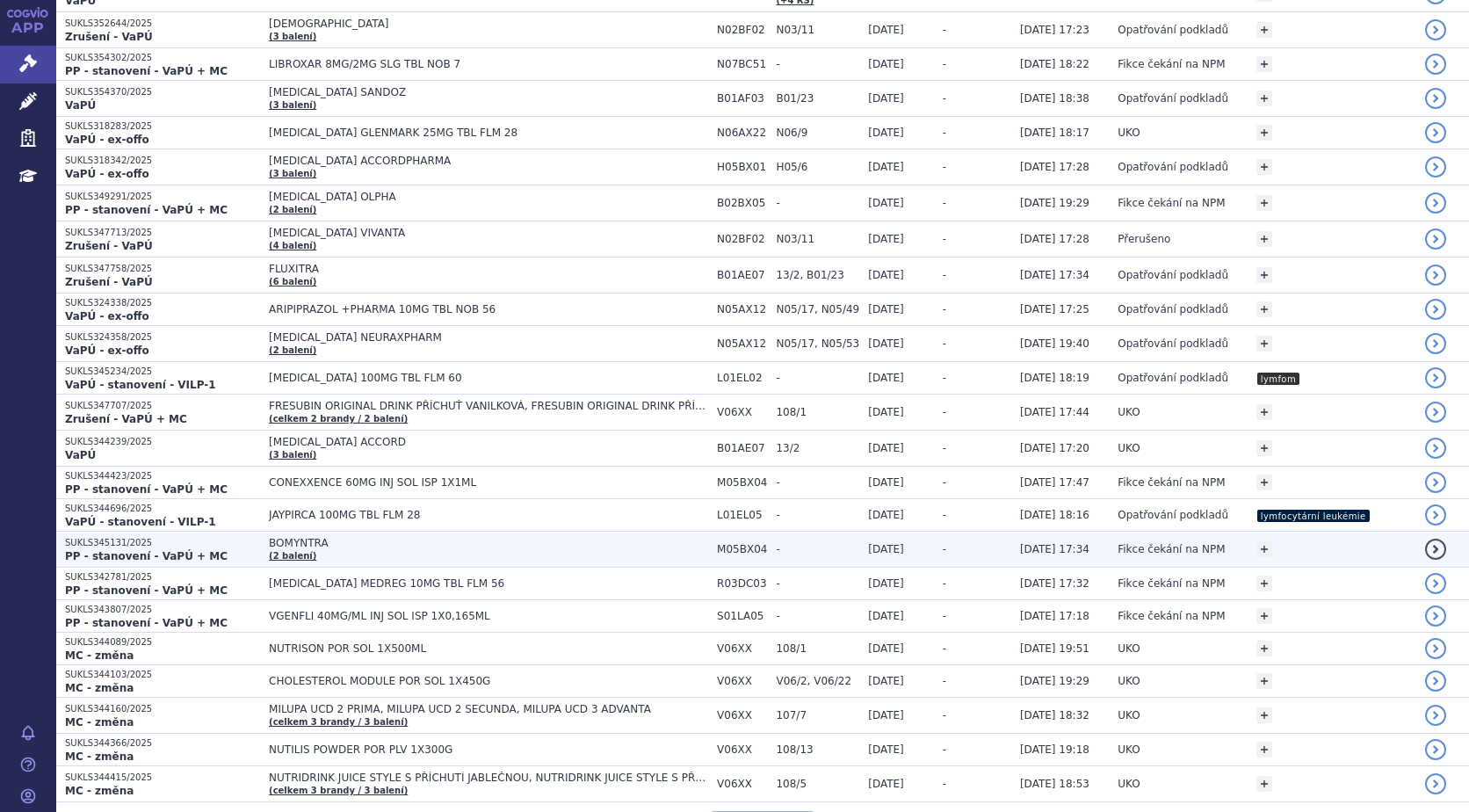
scroll to position [3212, 0]
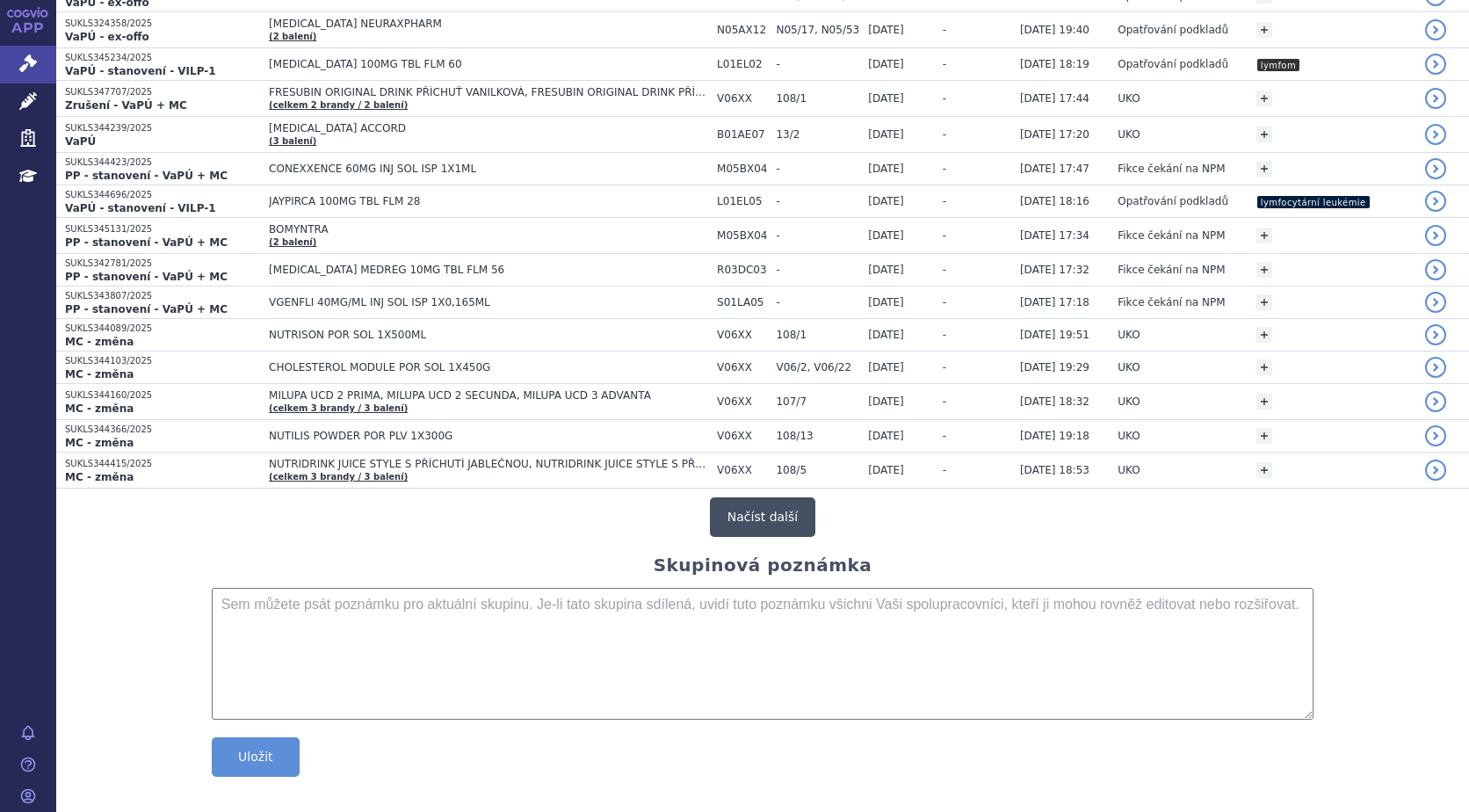
click at [726, 498] on button "Načíst další" at bounding box center [763, 517] width 106 height 40
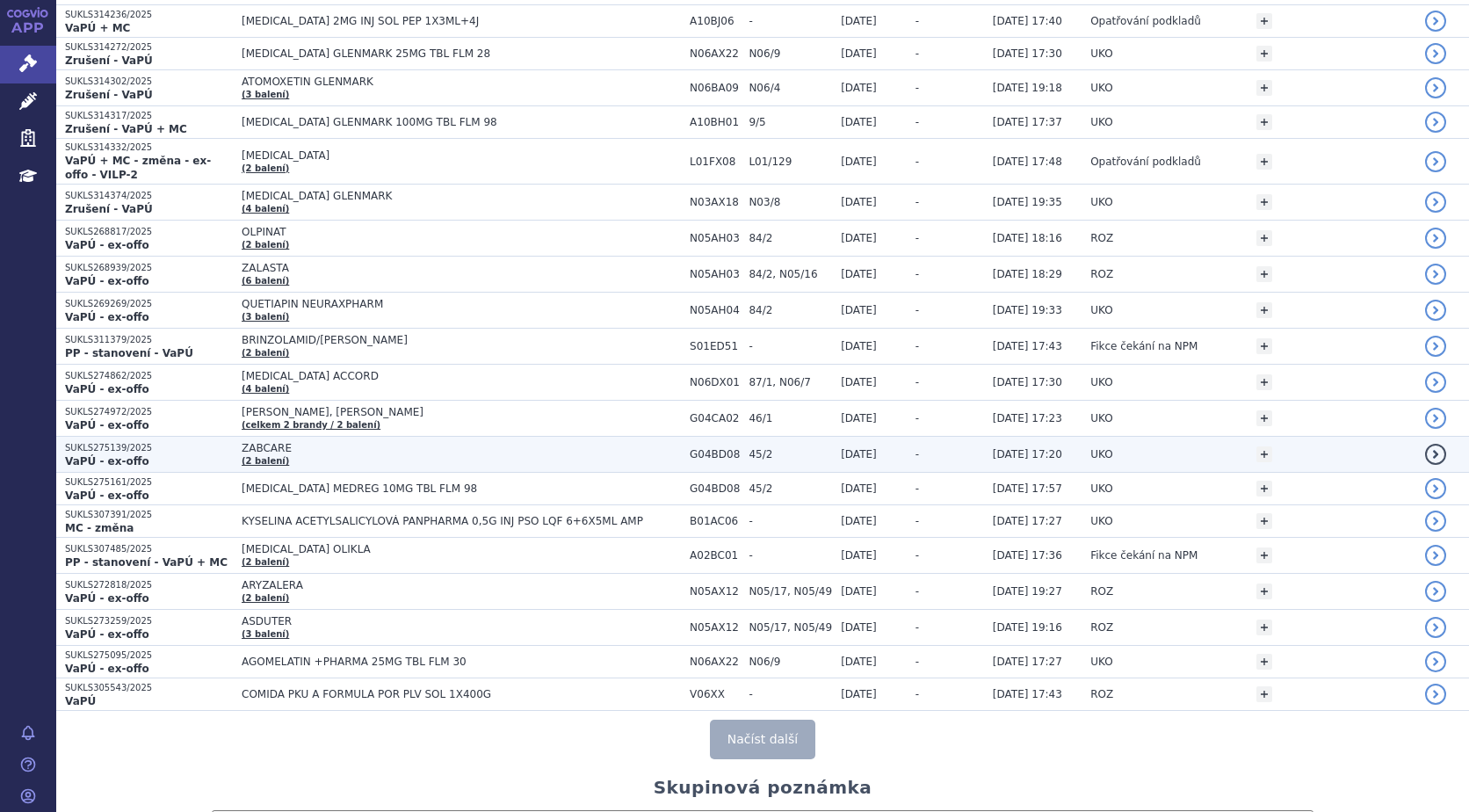
scroll to position [6463, 0]
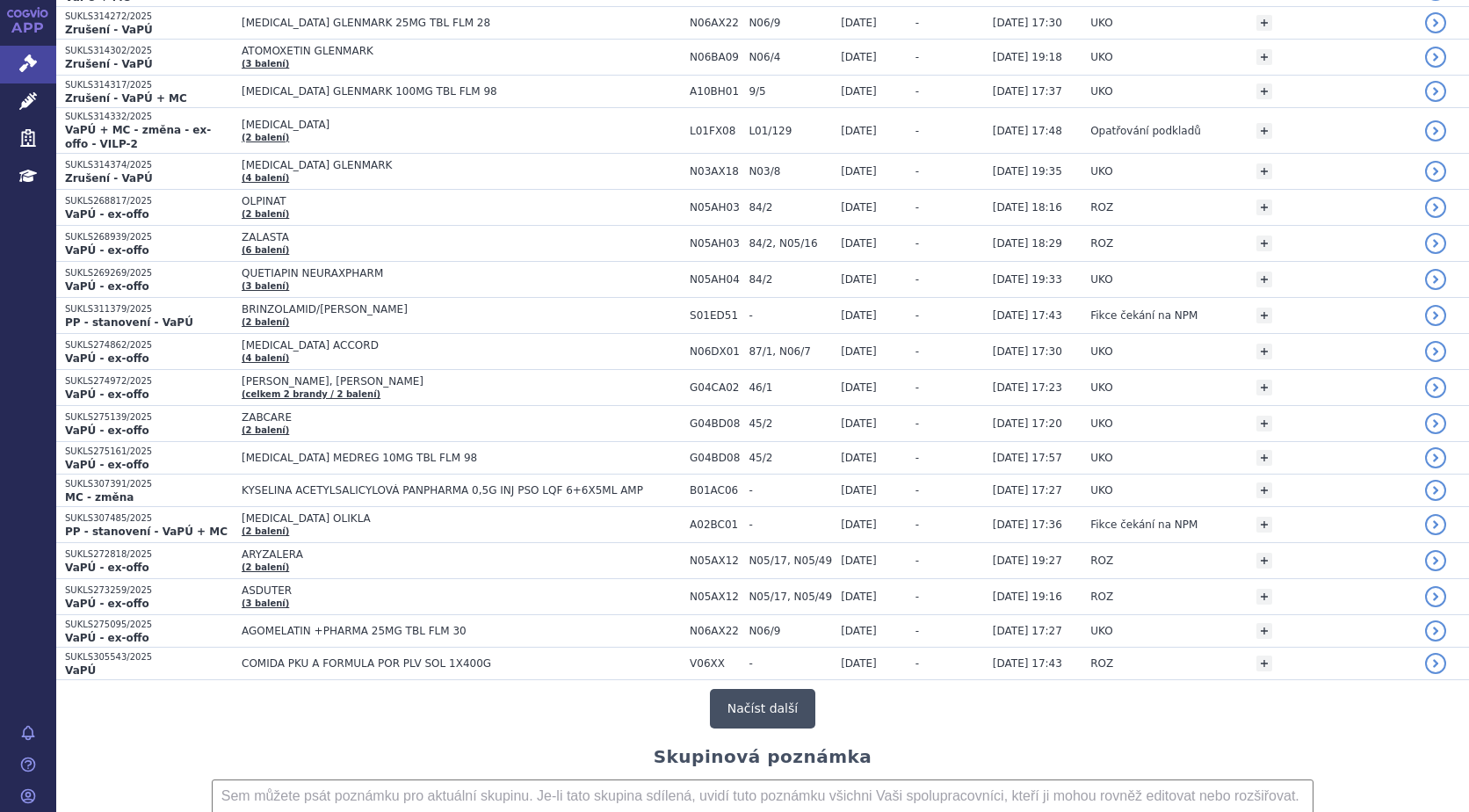
click at [759, 694] on button "Načíst další" at bounding box center [763, 708] width 106 height 40
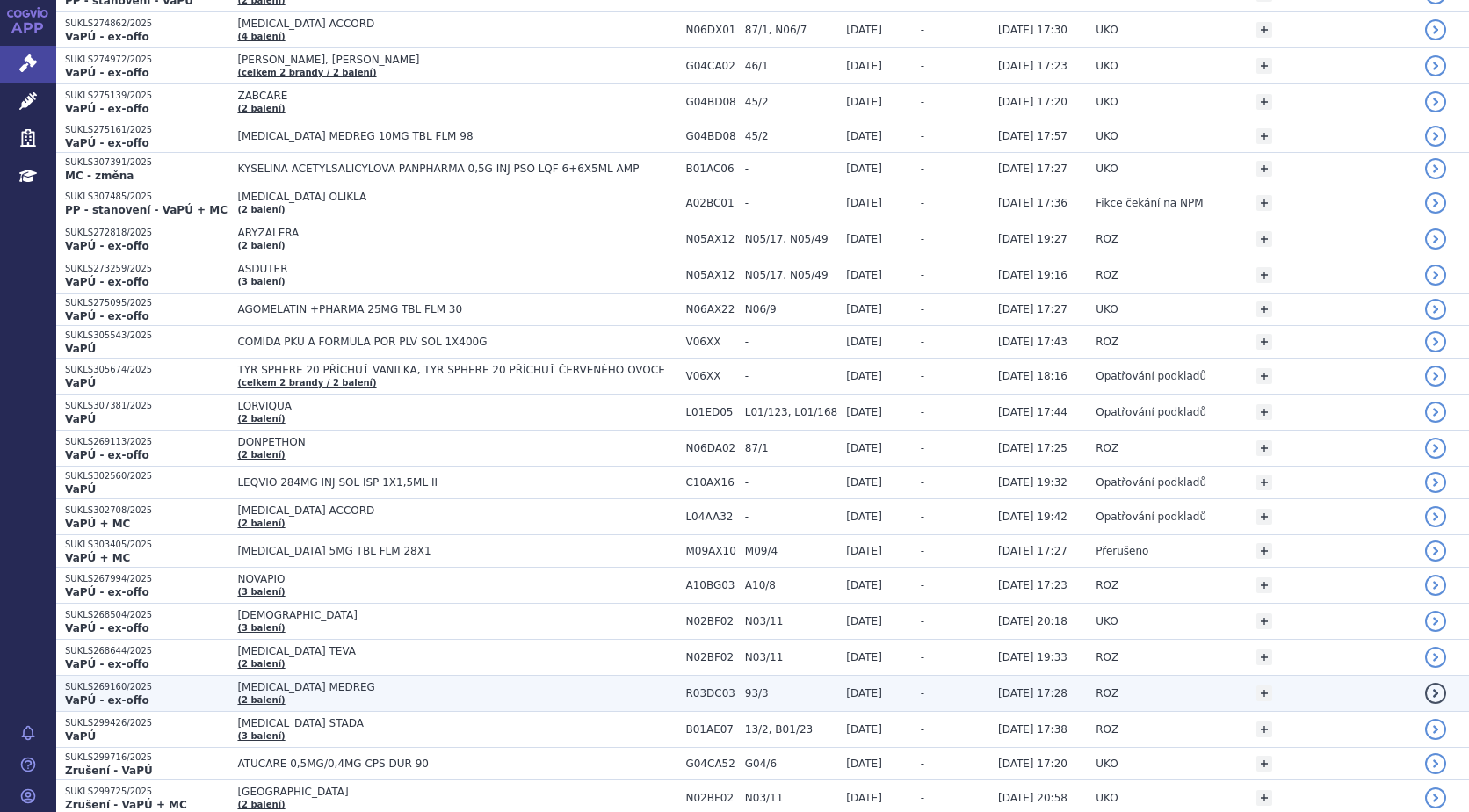
scroll to position [6814, 0]
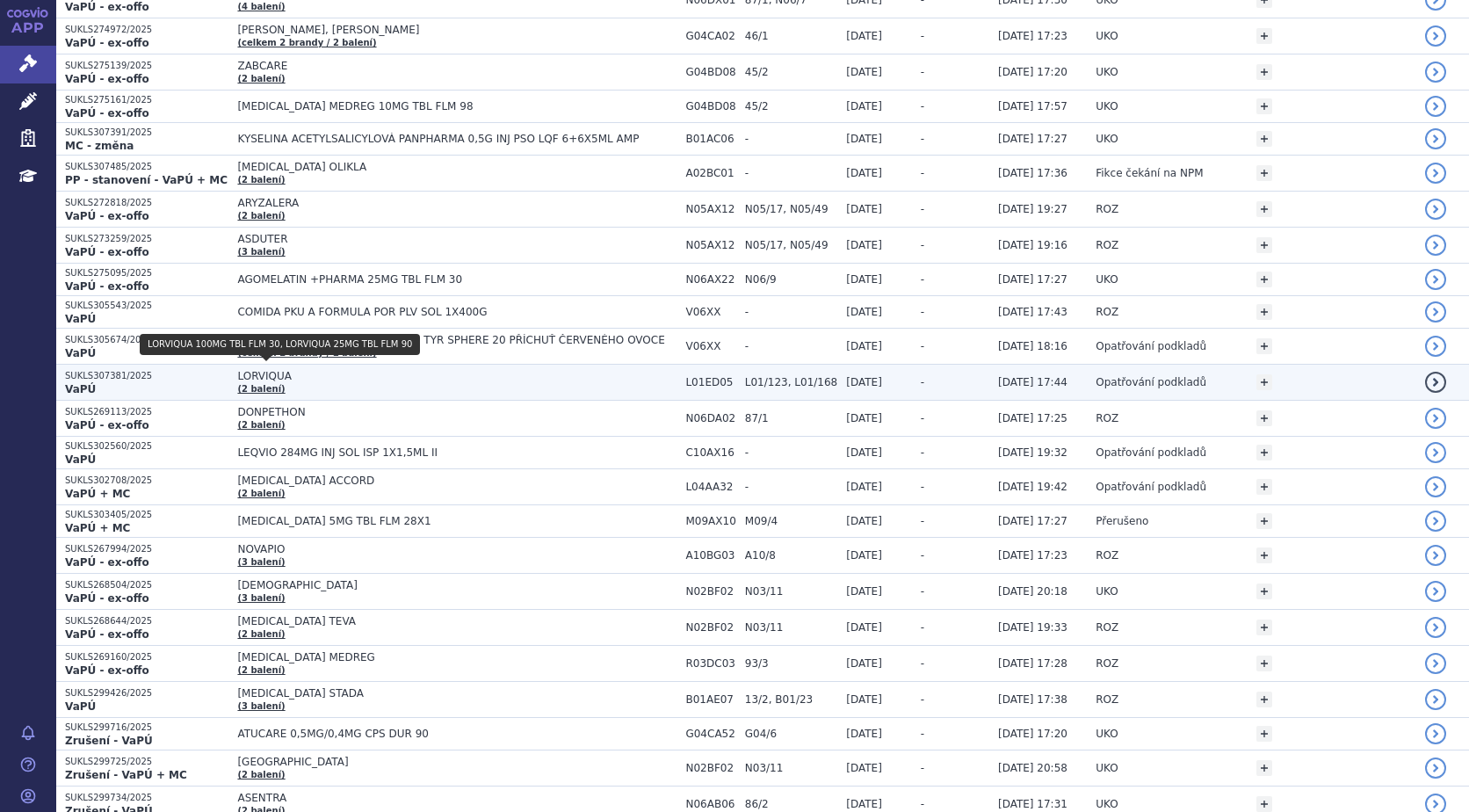
click at [263, 384] on link "(2 balení)" at bounding box center [261, 388] width 48 height 10
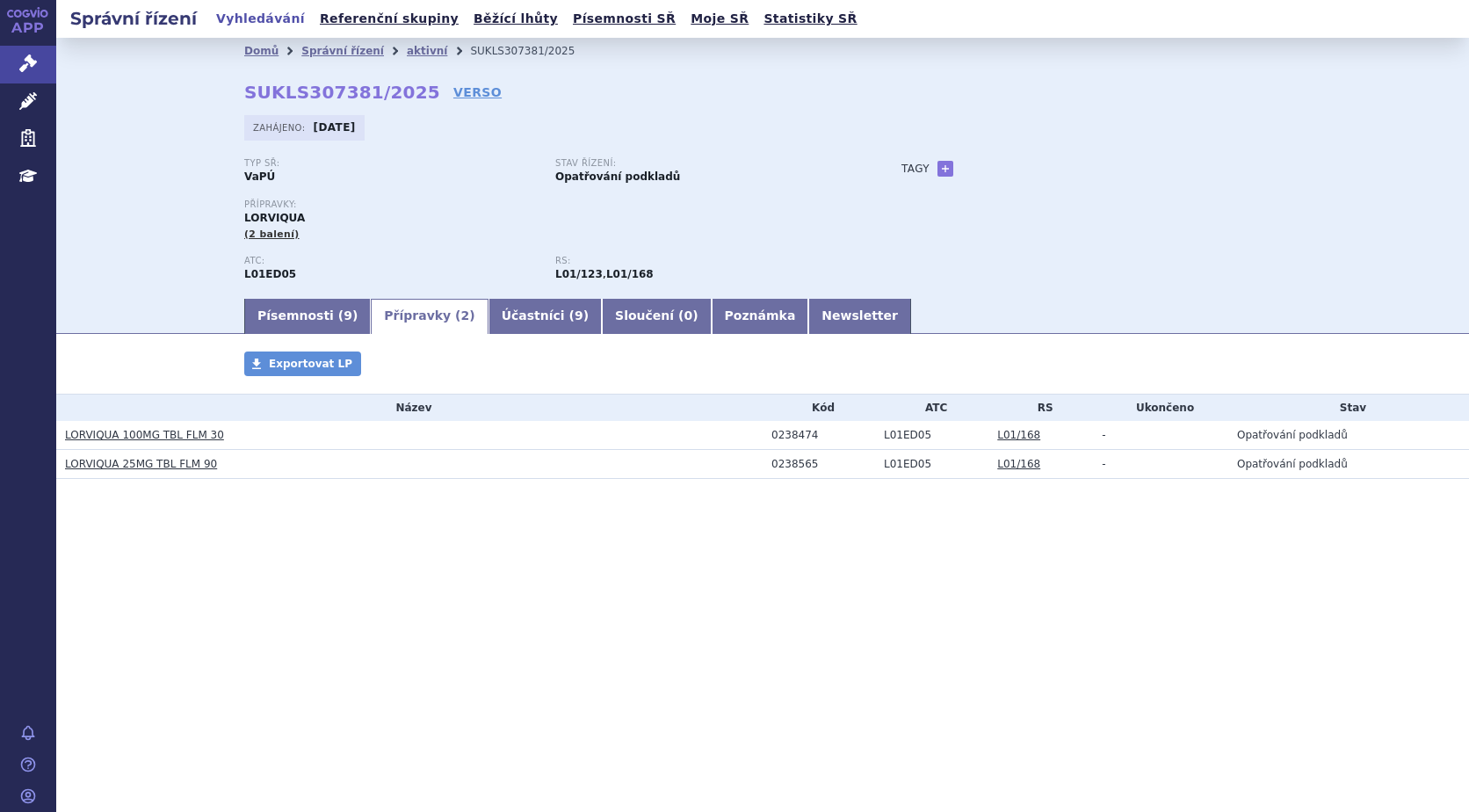
click at [145, 433] on link "LORVIQUA 100MG TBL FLM 30" at bounding box center [144, 435] width 159 height 12
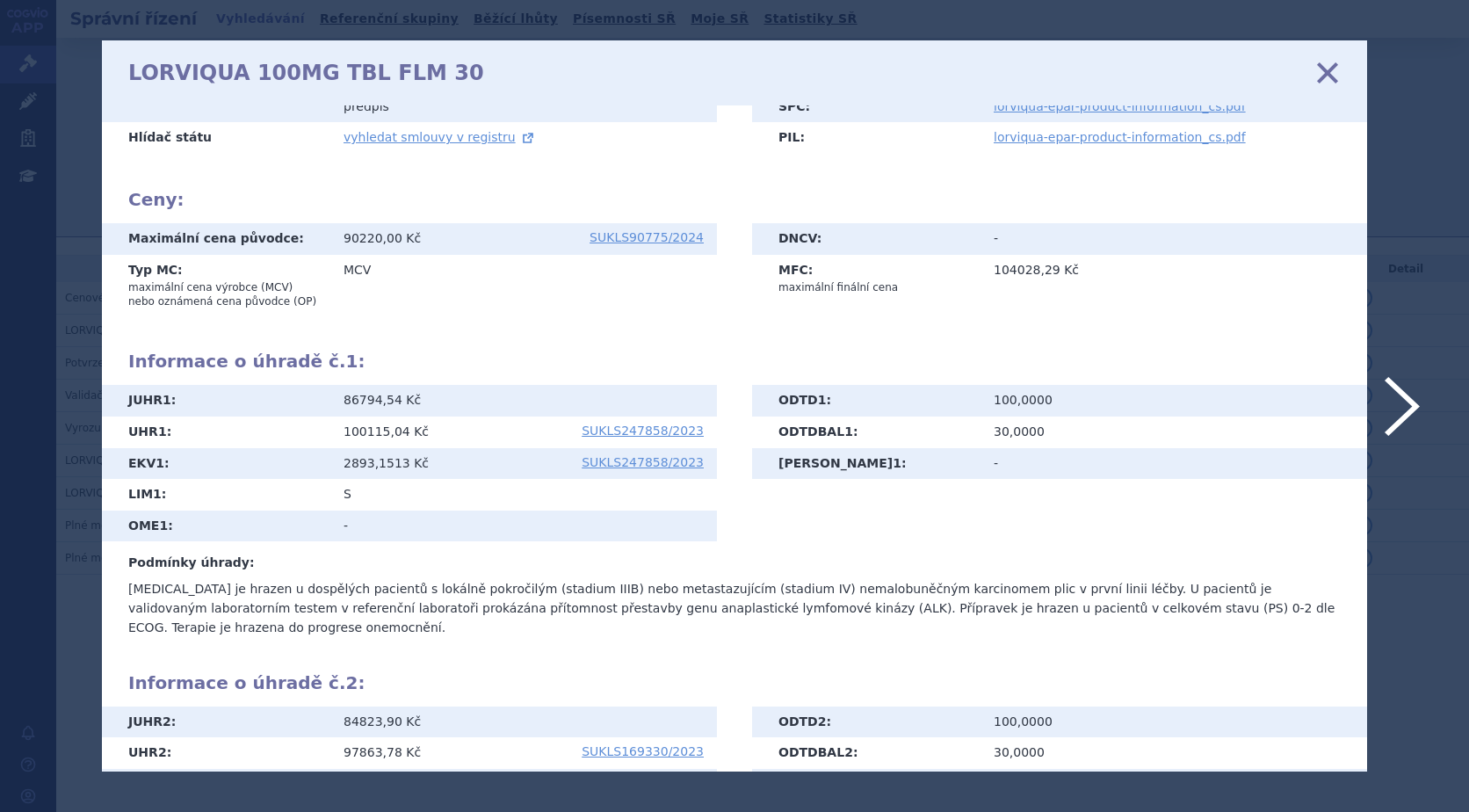
scroll to position [351, 0]
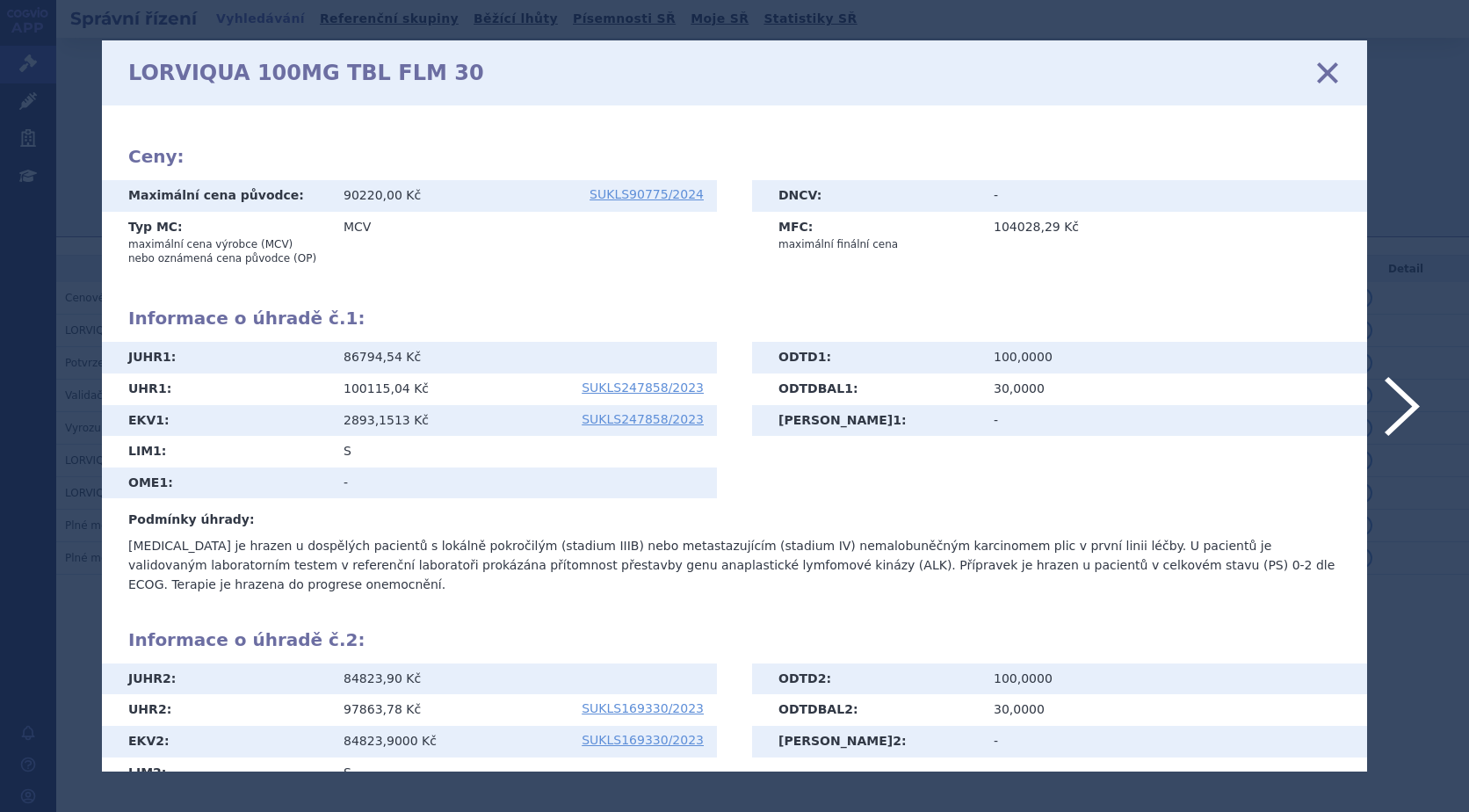
click at [1325, 71] on icon at bounding box center [1327, 73] width 37 height 37
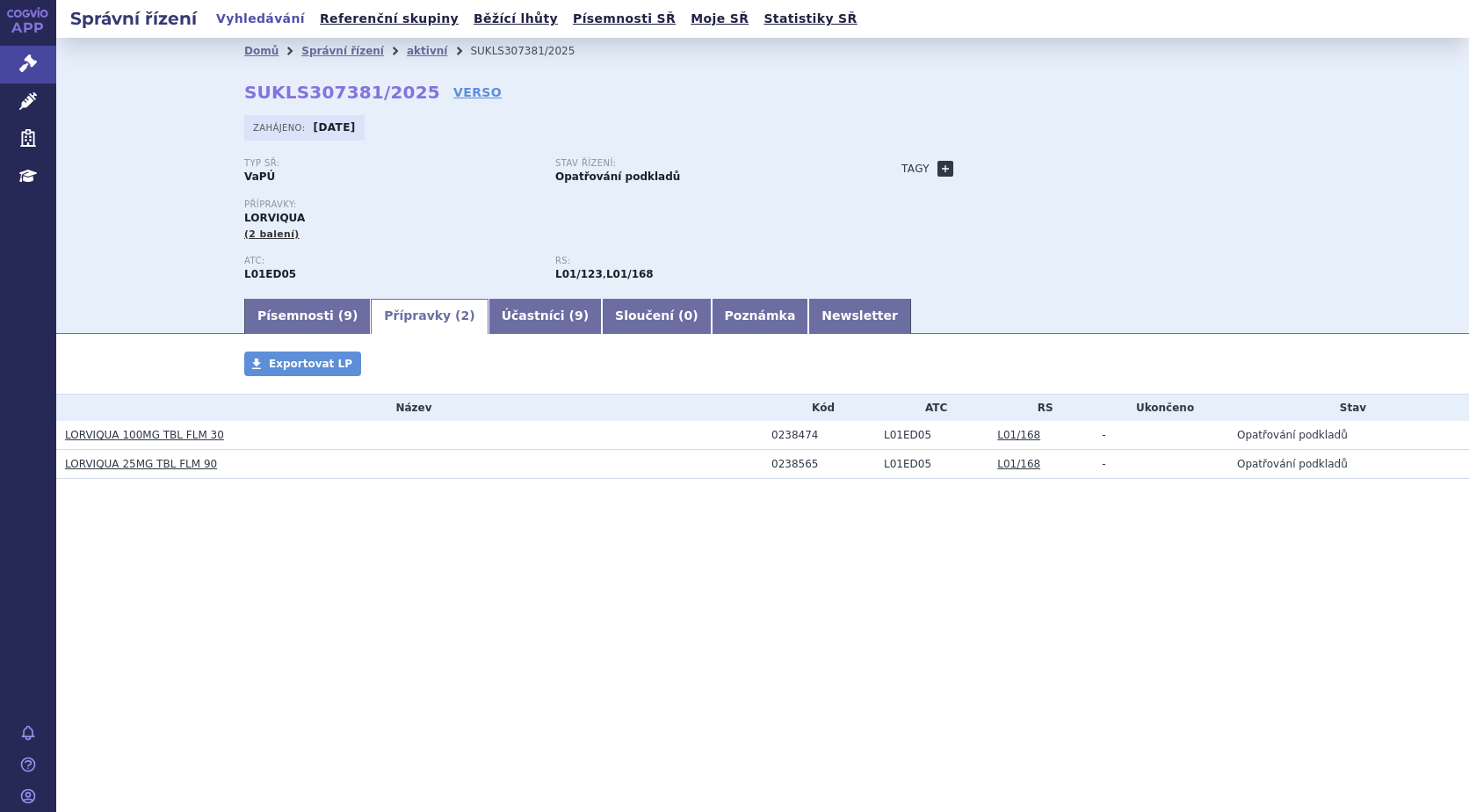
click at [938, 166] on link "+" at bounding box center [945, 169] width 16 height 16
click at [991, 166] on span at bounding box center [1024, 169] width 127 height 23
type input "KARCINOM PLIC"
click at [1112, 164] on button "Přidat" at bounding box center [1114, 169] width 45 height 21
select select
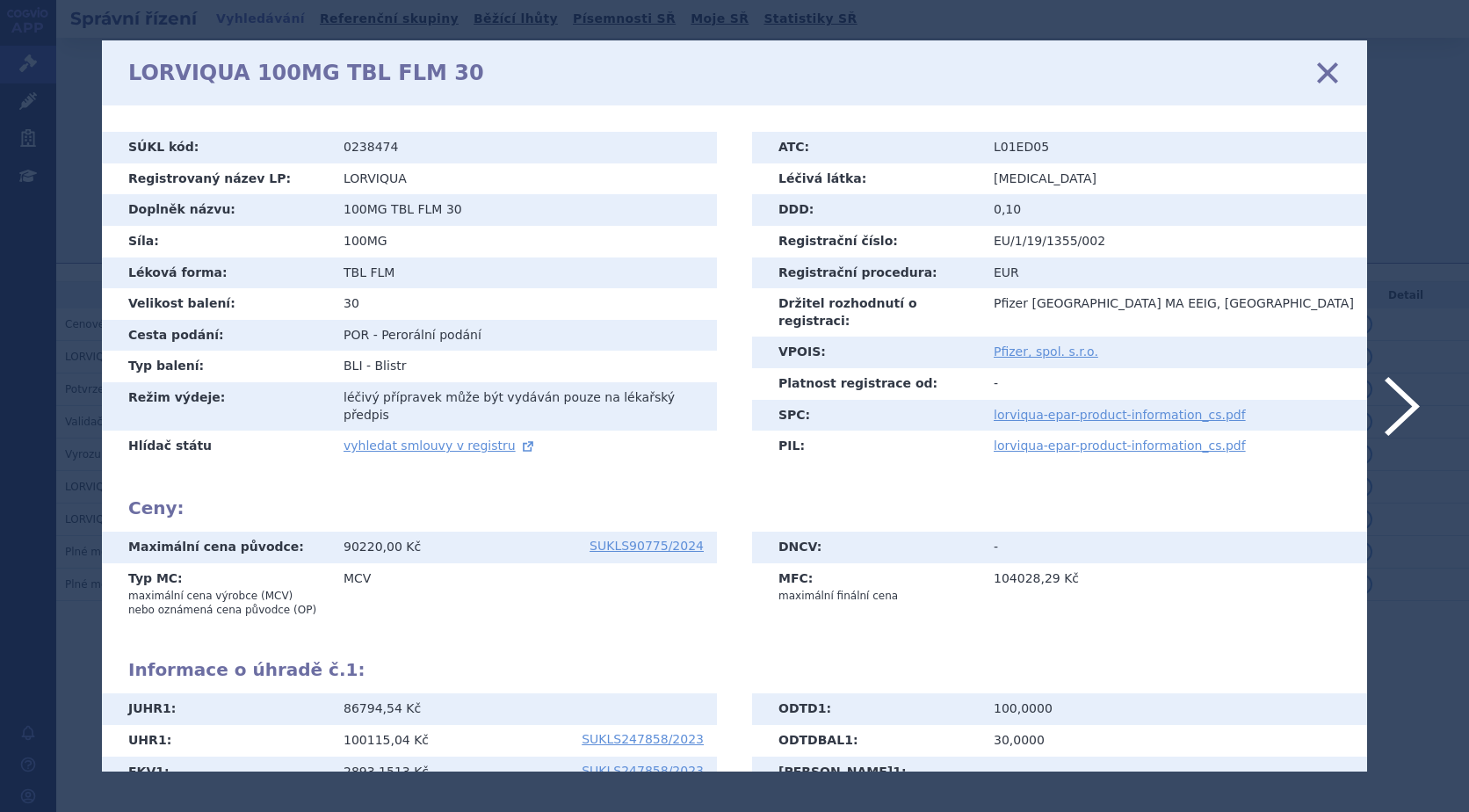
click at [1288, 47] on div "LORVIQUA 100MG TBL FLM 30 zavřít" at bounding box center [734, 73] width 1265 height 65
click at [1328, 71] on icon at bounding box center [1327, 73] width 37 height 37
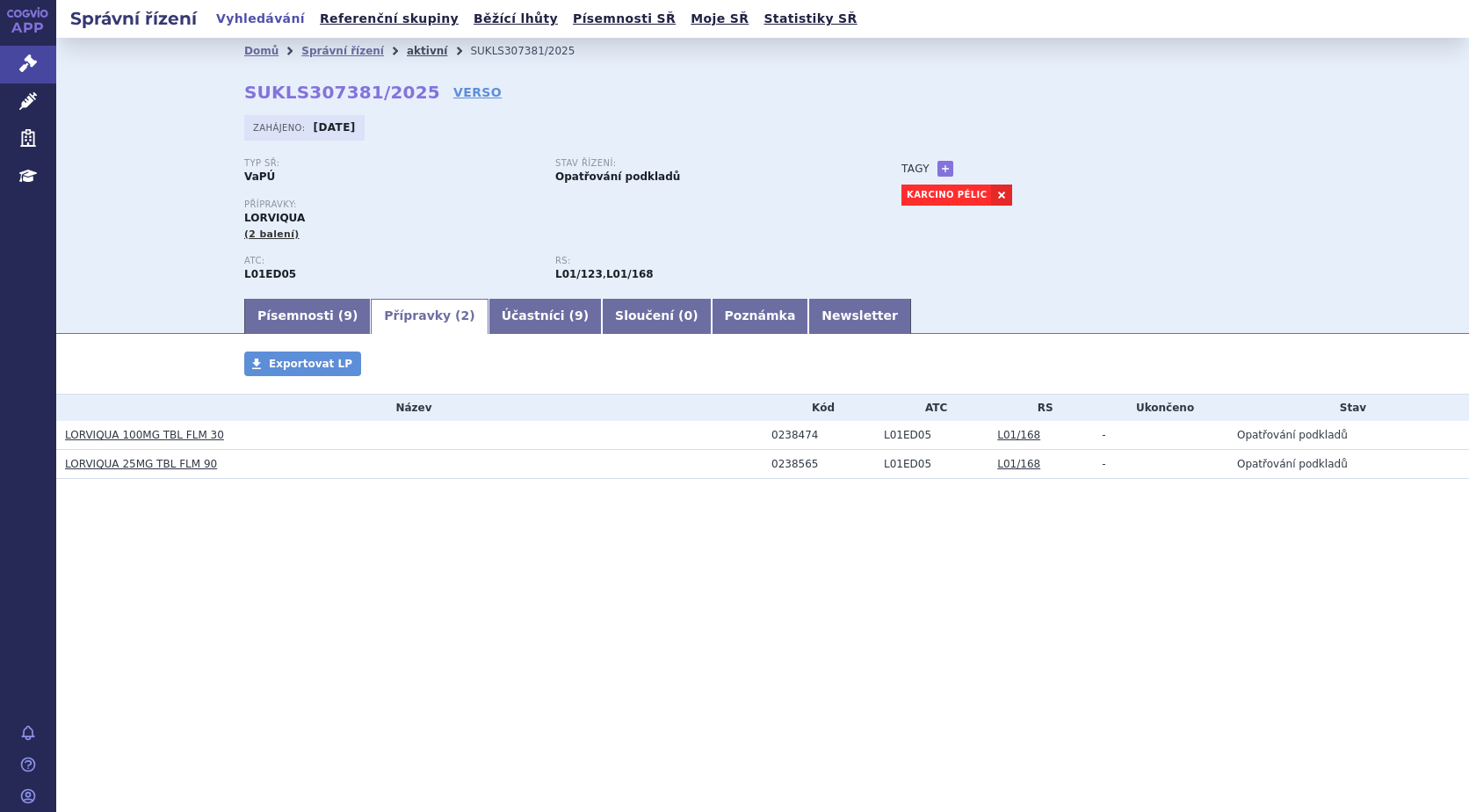
click at [410, 53] on link "aktivní" at bounding box center [427, 51] width 41 height 12
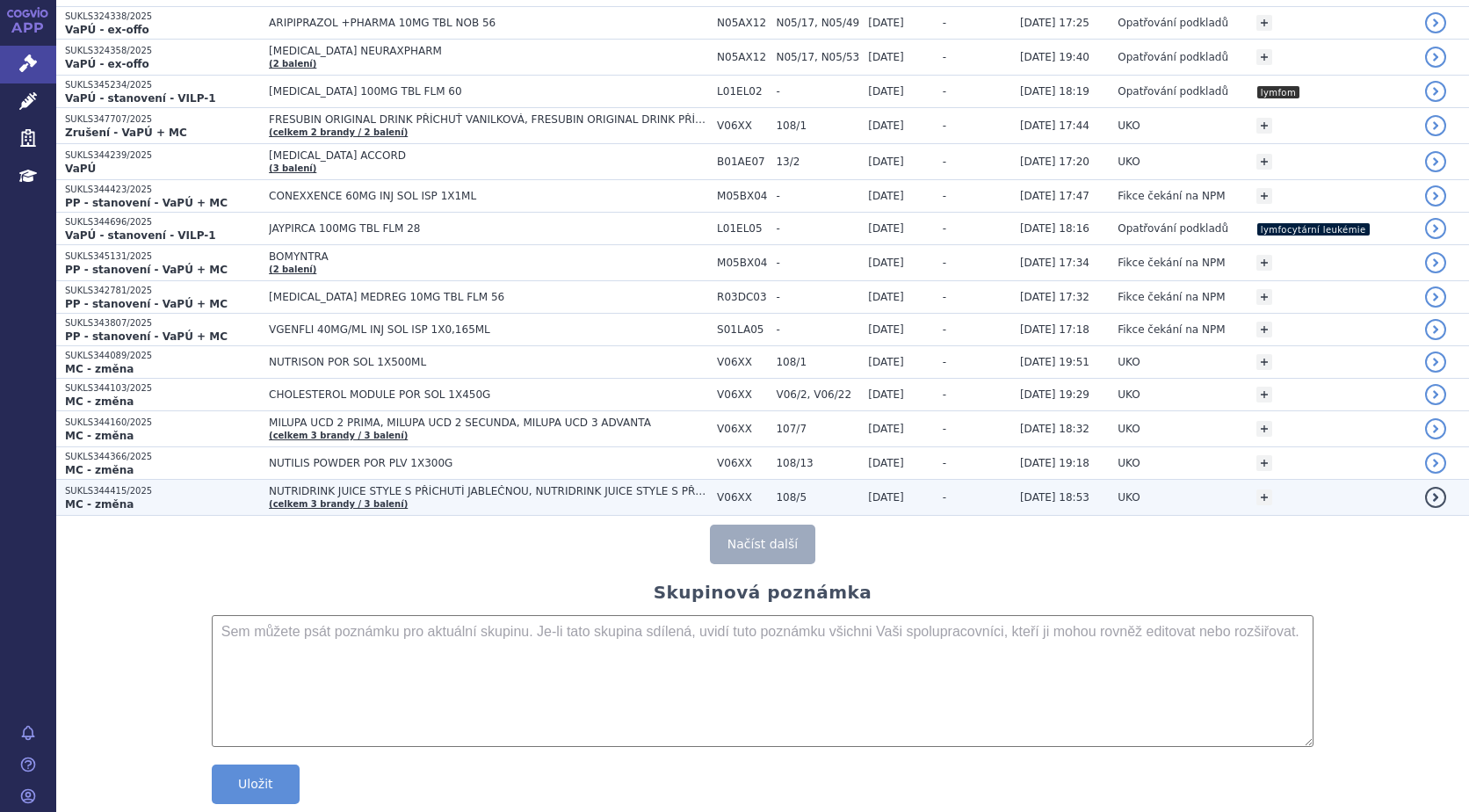
scroll to position [3212, 0]
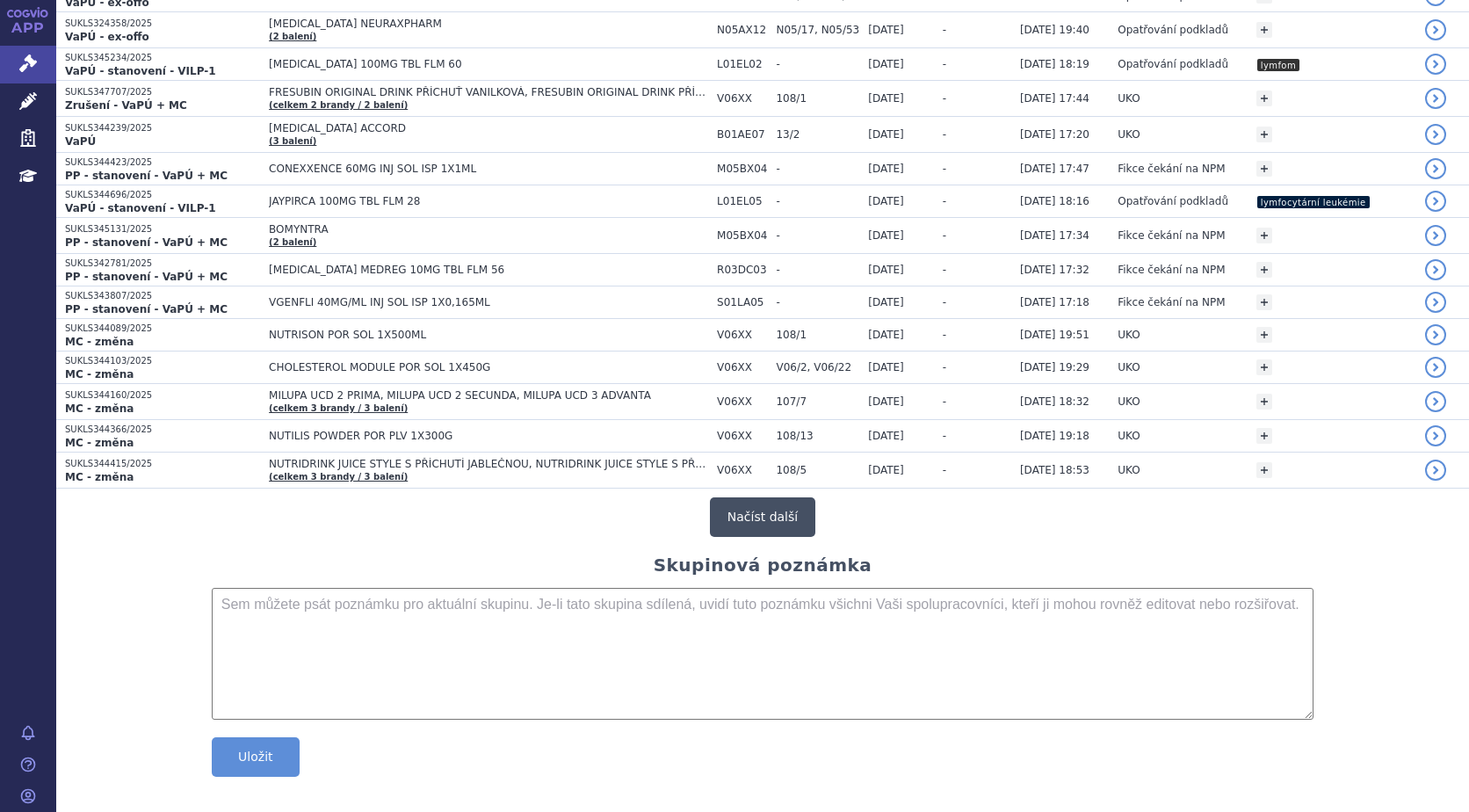
drag, startPoint x: 764, startPoint y: 506, endPoint x: 377, endPoint y: 531, distance: 387.8
click at [764, 506] on button "Načíst další" at bounding box center [763, 517] width 106 height 40
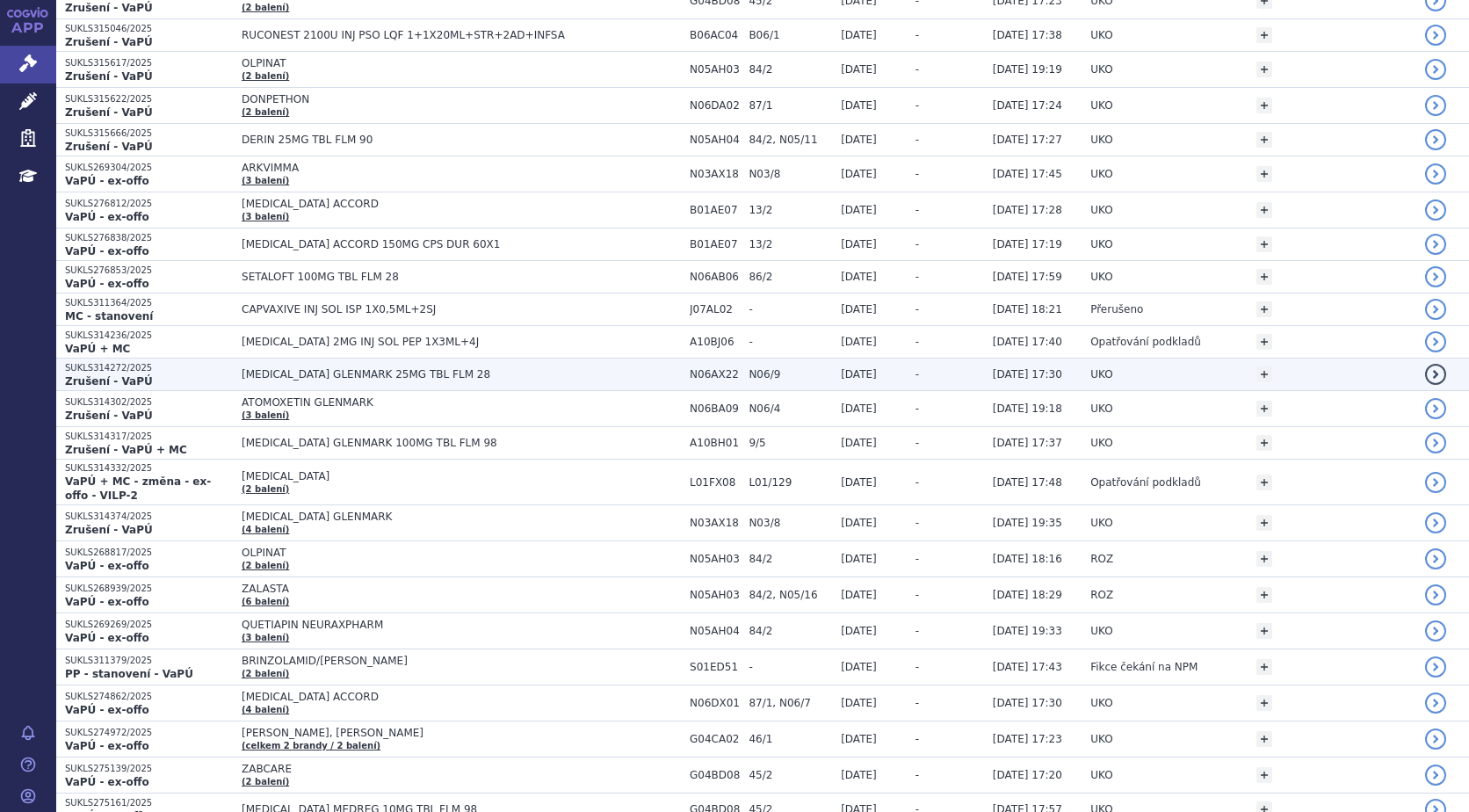
scroll to position [6198, 0]
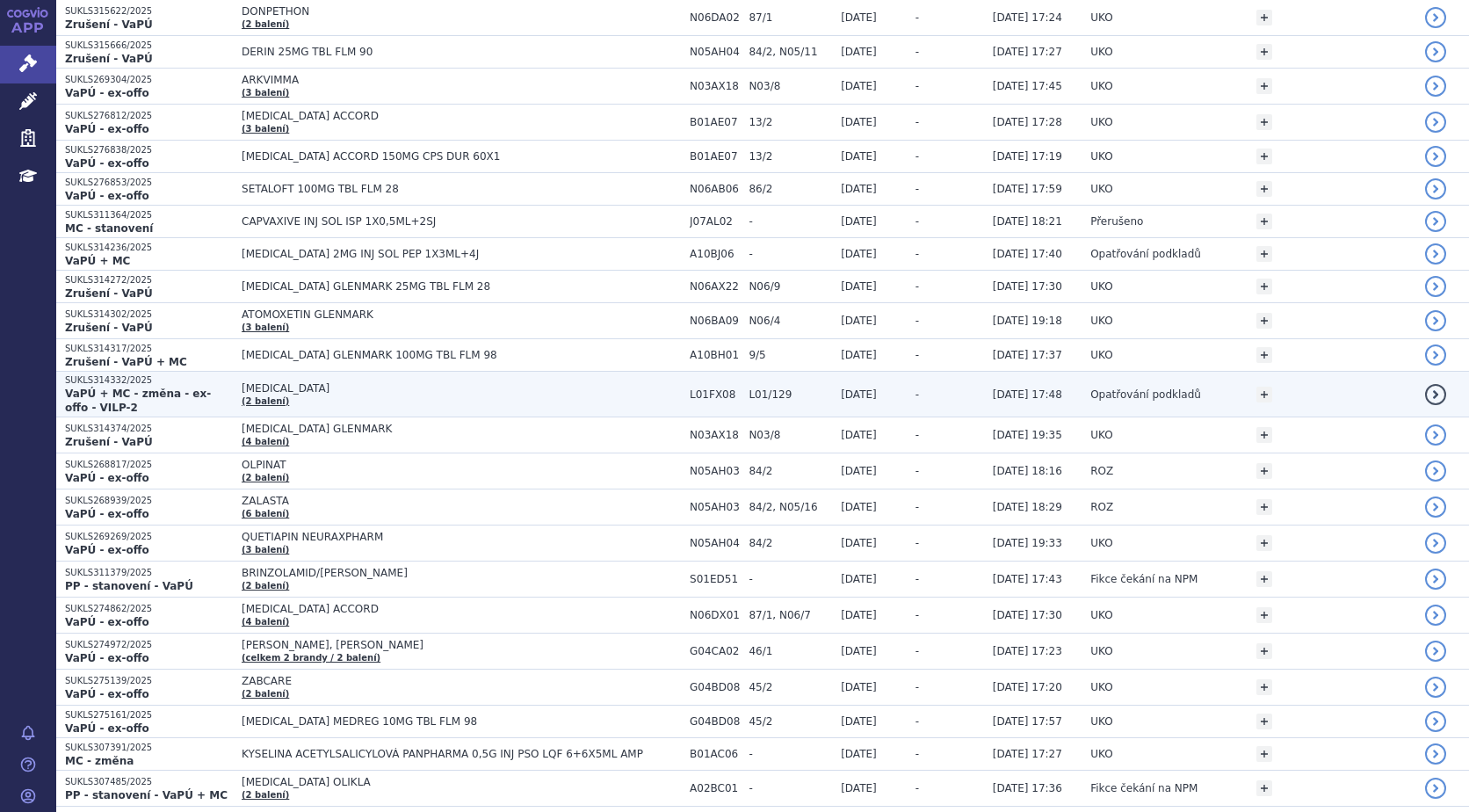
click at [273, 382] on span "EMPLICITI" at bounding box center [461, 388] width 439 height 12
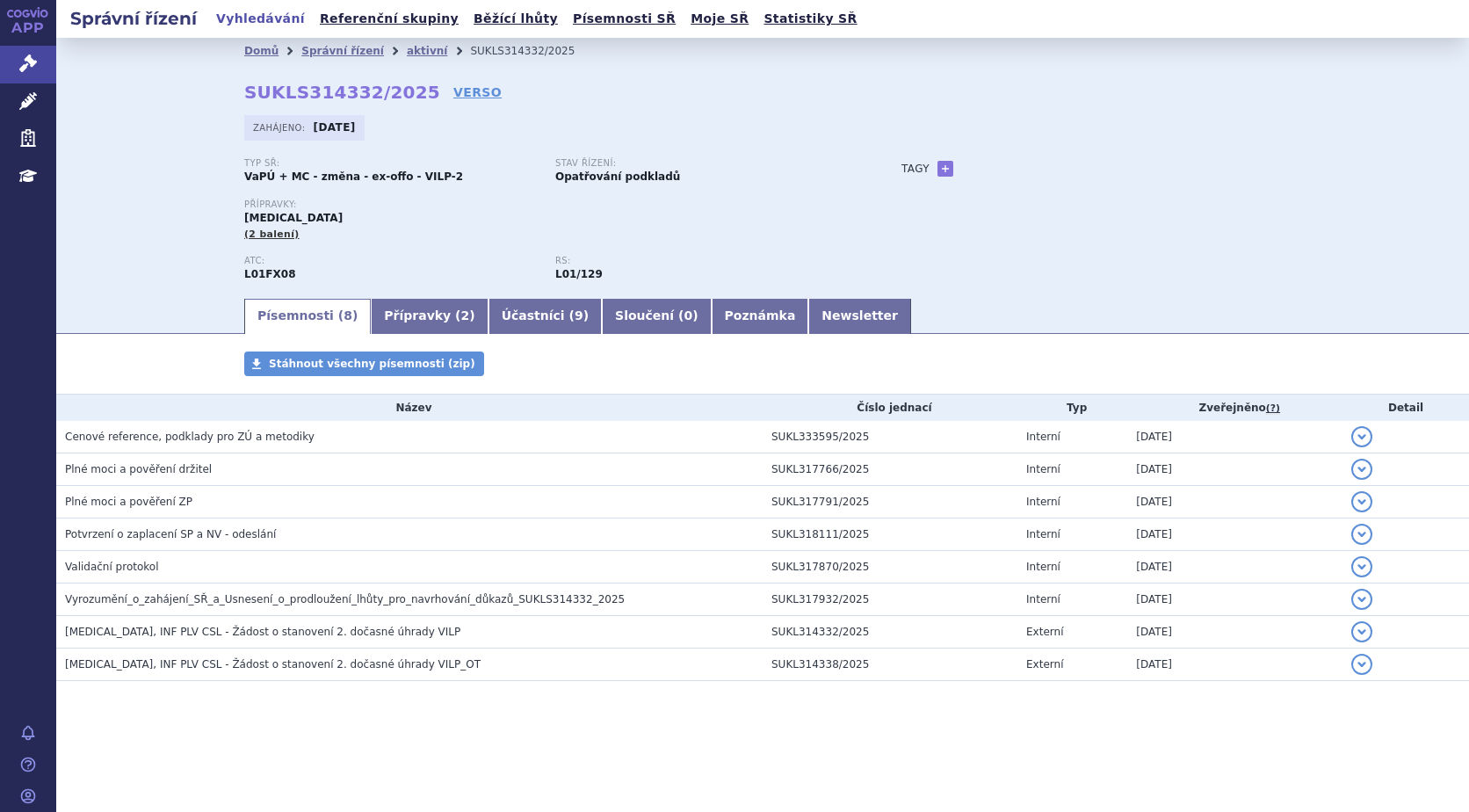
click at [378, 308] on link "Přípravky ( 2 )" at bounding box center [429, 316] width 117 height 35
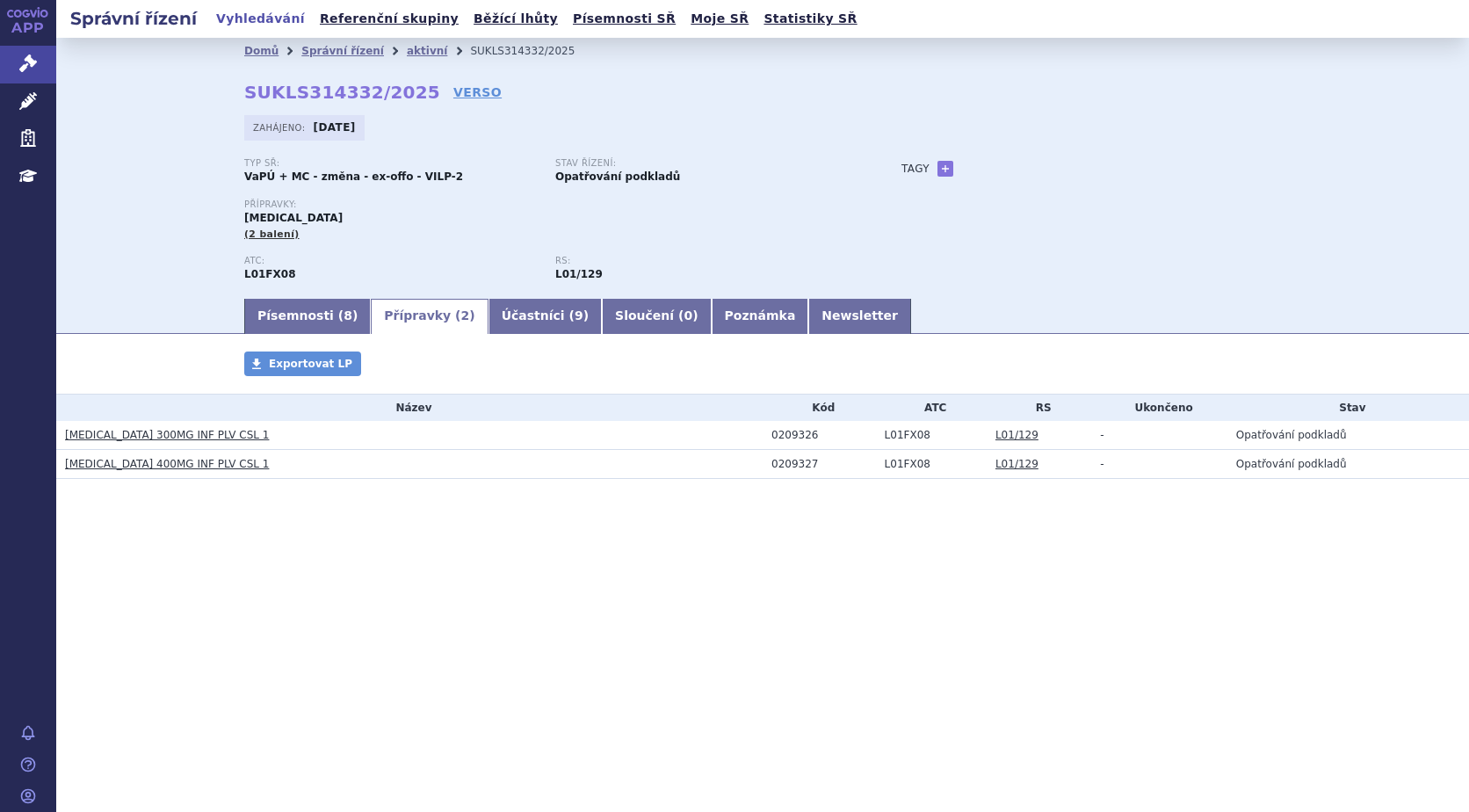
click at [170, 436] on link "[MEDICAL_DATA] 300MG INF PLV CSL 1" at bounding box center [166, 435] width 203 height 12
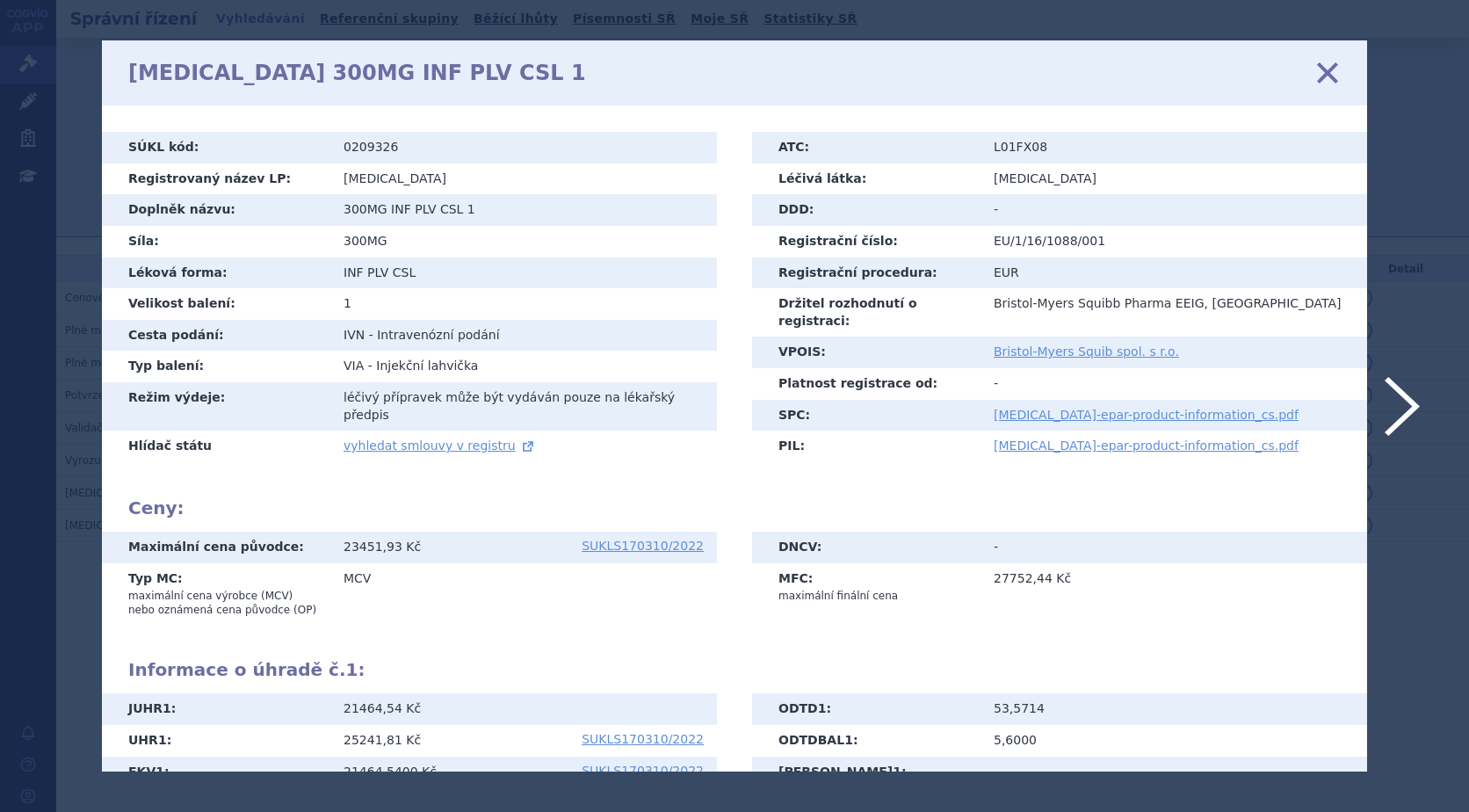
scroll to position [223, 0]
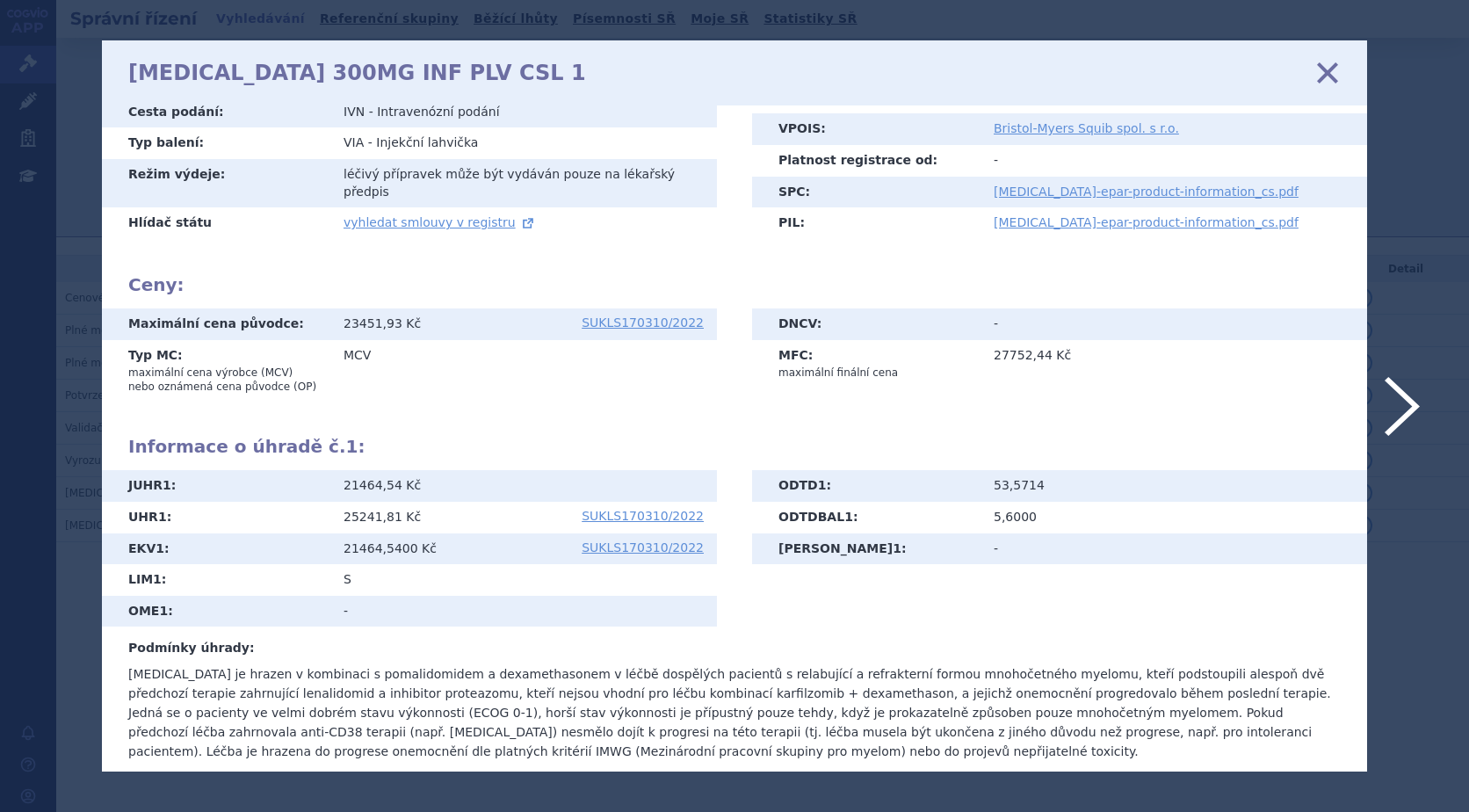
click at [1321, 67] on icon at bounding box center [1327, 73] width 37 height 37
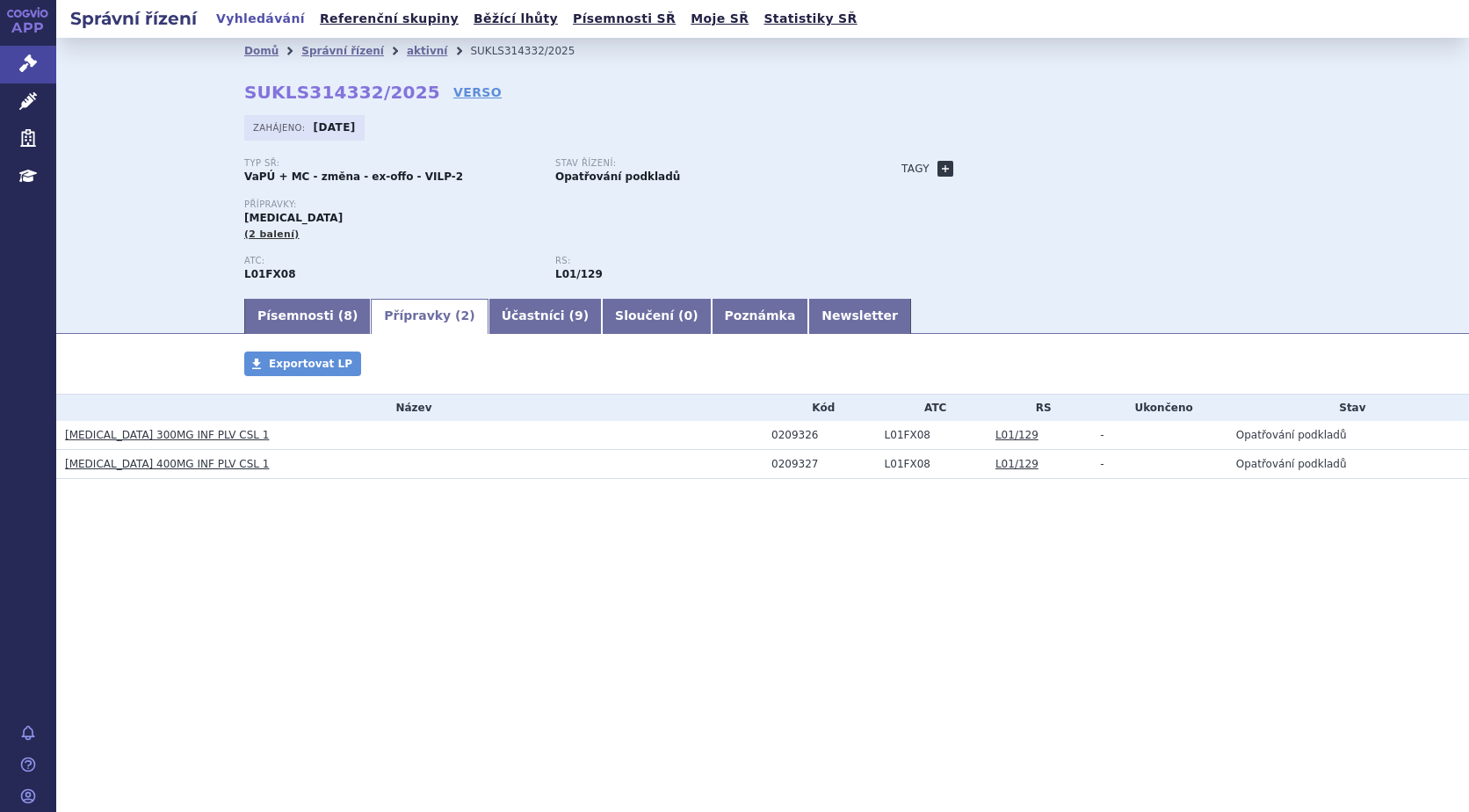
click at [941, 170] on link "+" at bounding box center [945, 169] width 16 height 16
click at [1018, 168] on span at bounding box center [1024, 169] width 127 height 23
type input "m"
type input "MNOHOČETNÝ MYELOM"
click at [1048, 194] on input "MNOHOČETNÝ MYELOM" at bounding box center [1021, 195] width 120 height 23
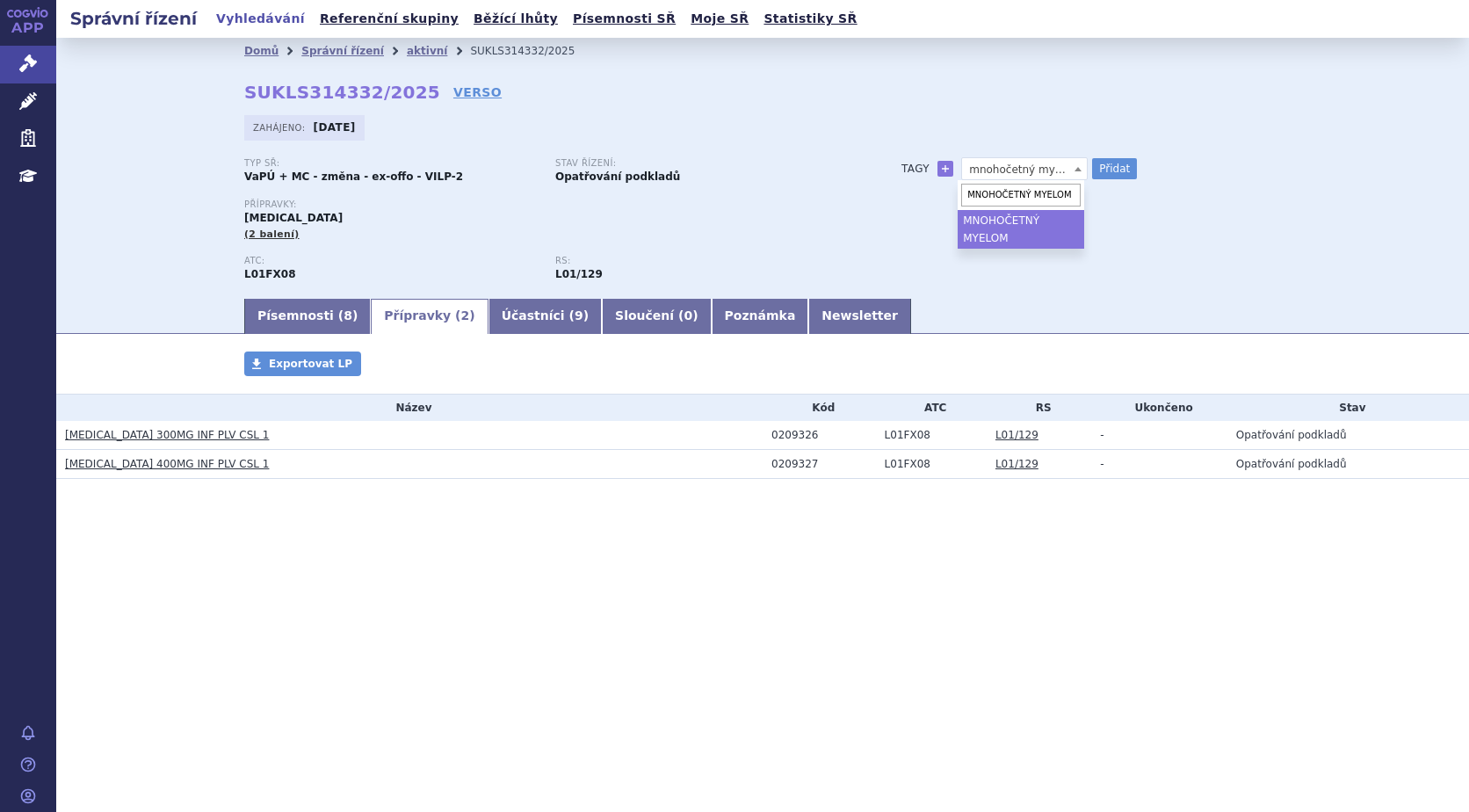
click at [1069, 189] on input "MNOHOČETNÝ MYELOM" at bounding box center [1021, 195] width 120 height 23
click at [1113, 164] on button "Přidat" at bounding box center [1114, 169] width 45 height 21
select select
click at [994, 164] on span at bounding box center [1024, 169] width 127 height 23
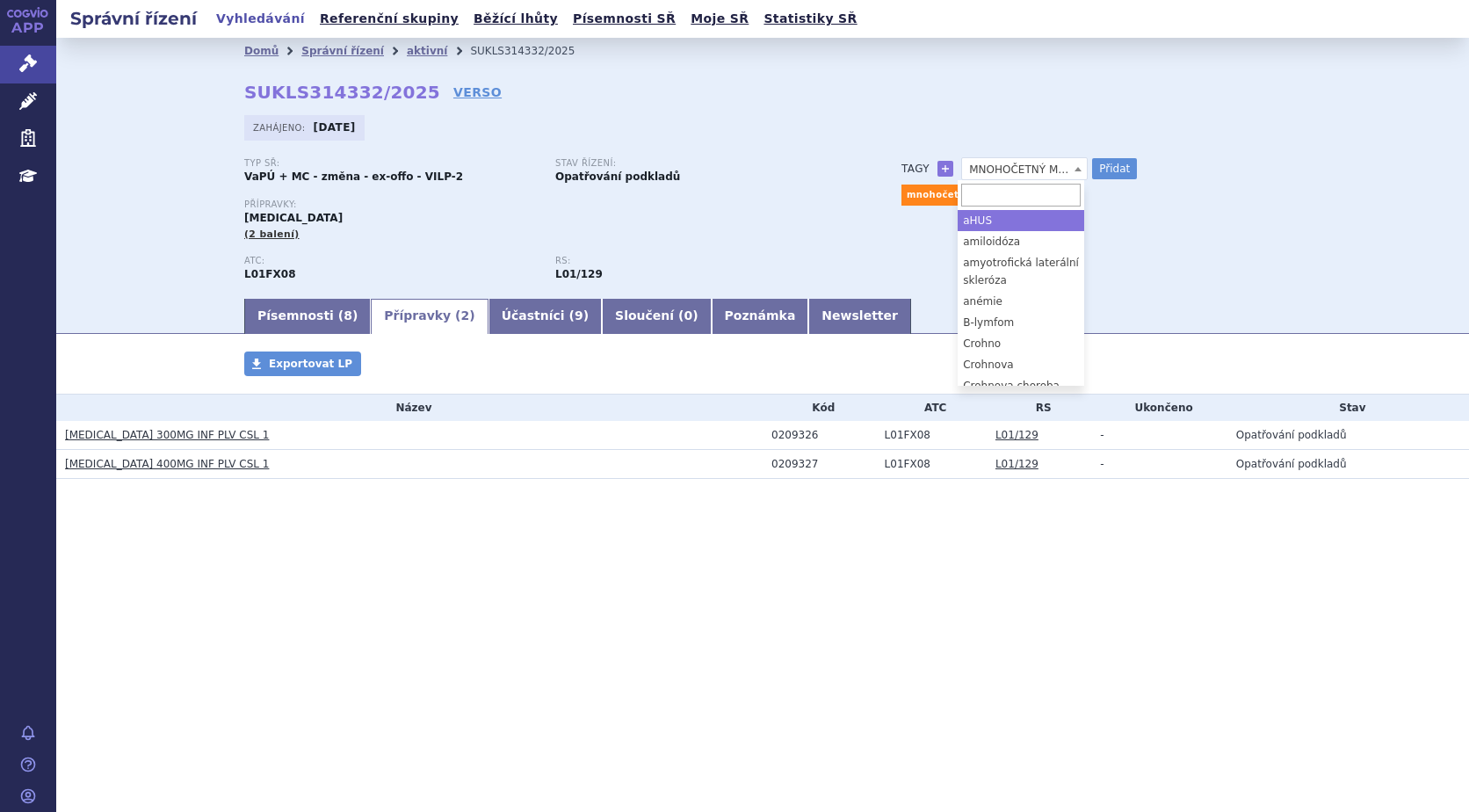
click at [857, 271] on div "RS: L01/129" at bounding box center [710, 269] width 311 height 26
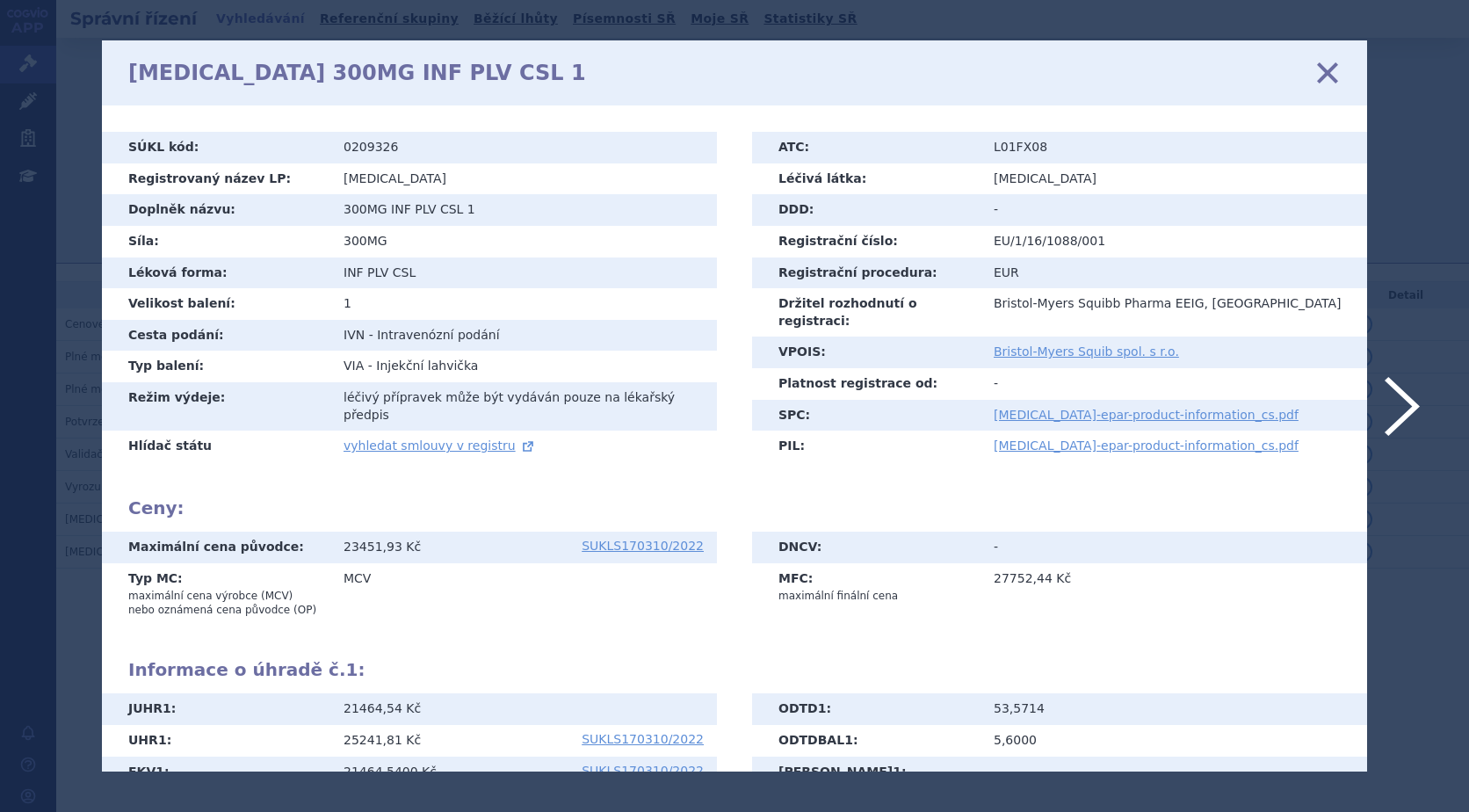
click at [1340, 68] on div "[MEDICAL_DATA] 300MG INF PLV CSL 1 zavřít" at bounding box center [734, 73] width 1265 height 65
click at [1323, 67] on icon at bounding box center [1327, 73] width 37 height 37
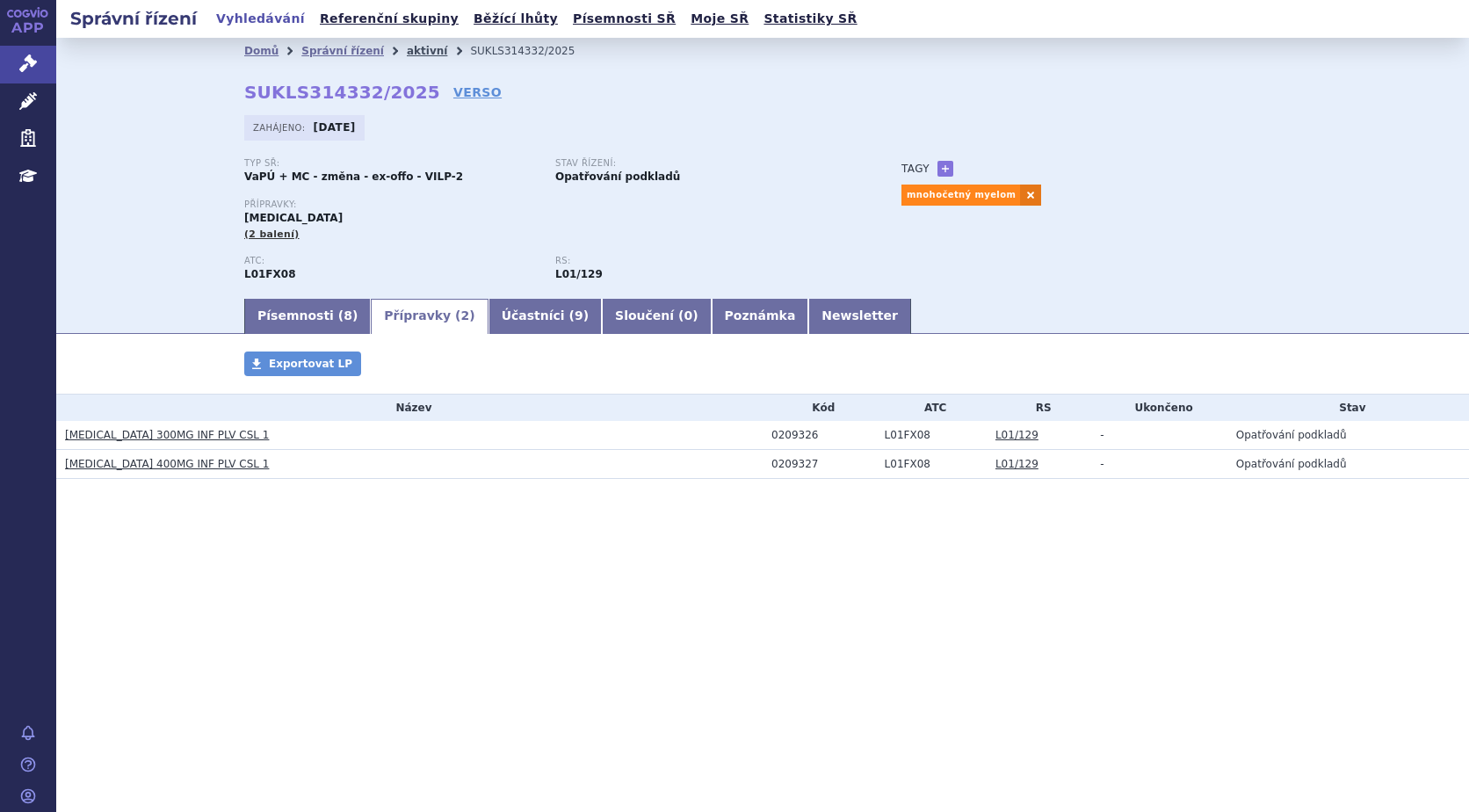
click at [409, 49] on link "aktivní" at bounding box center [427, 51] width 41 height 12
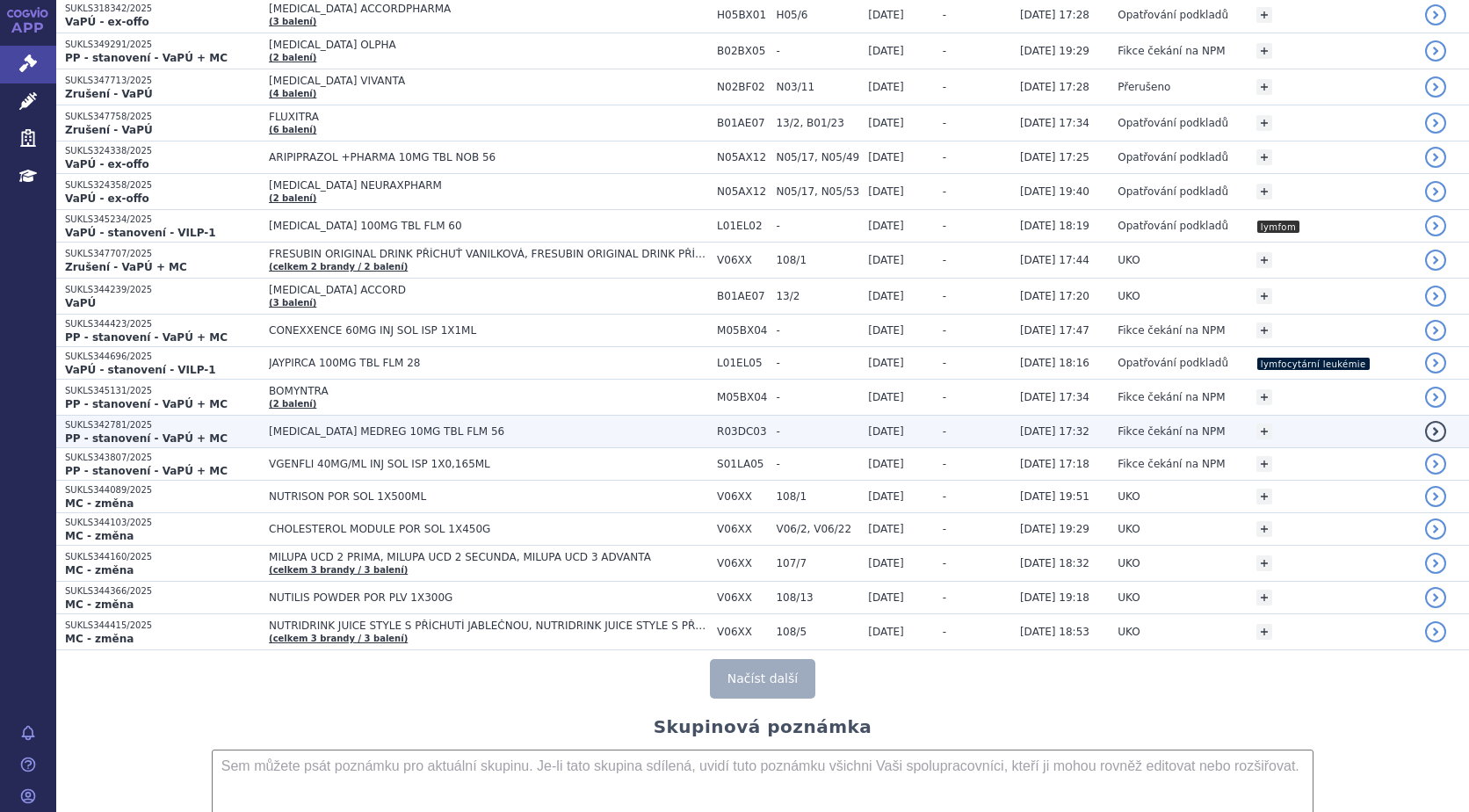
scroll to position [3212, 0]
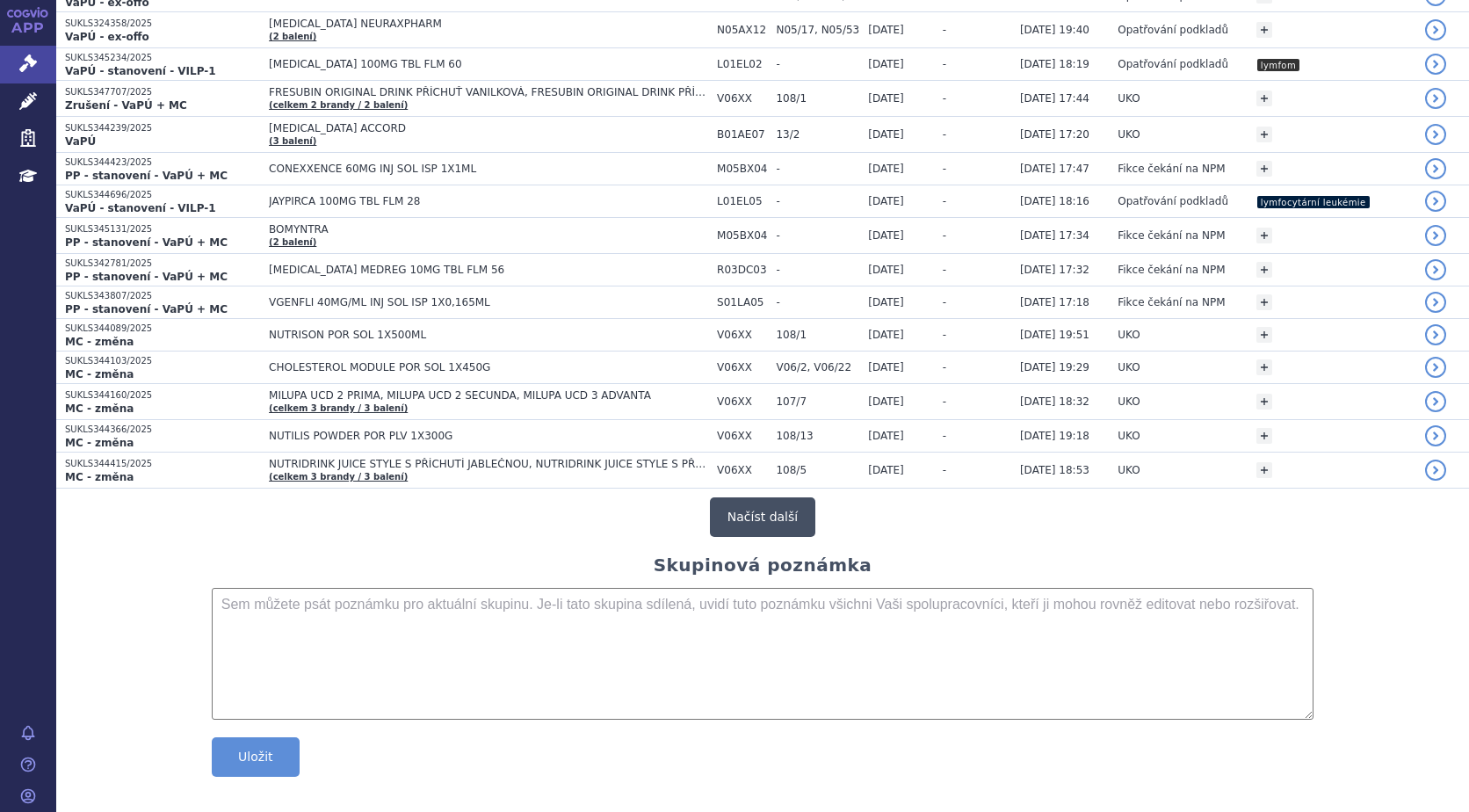
click at [761, 506] on button "Načíst další" at bounding box center [763, 517] width 106 height 40
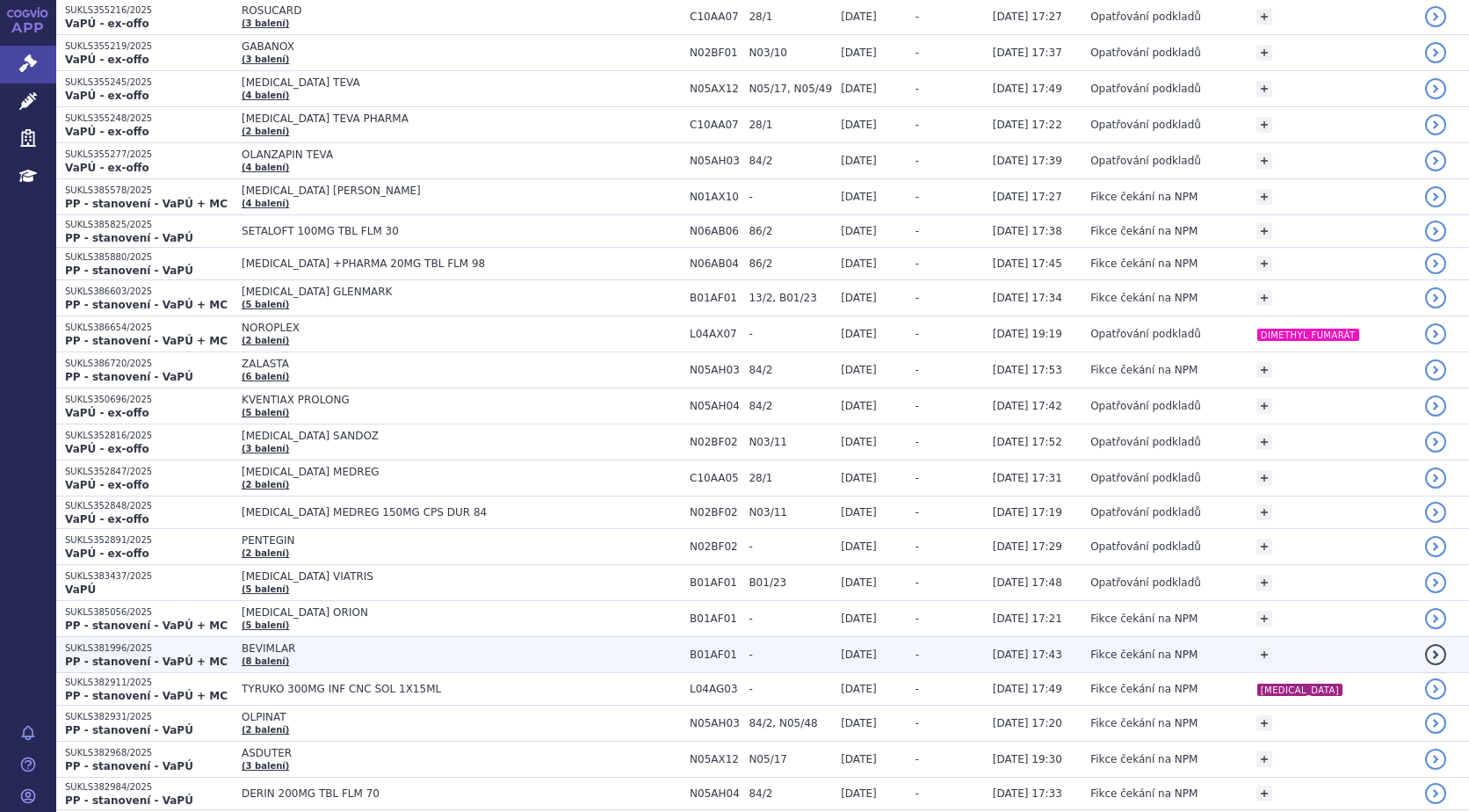
scroll to position [966, 0]
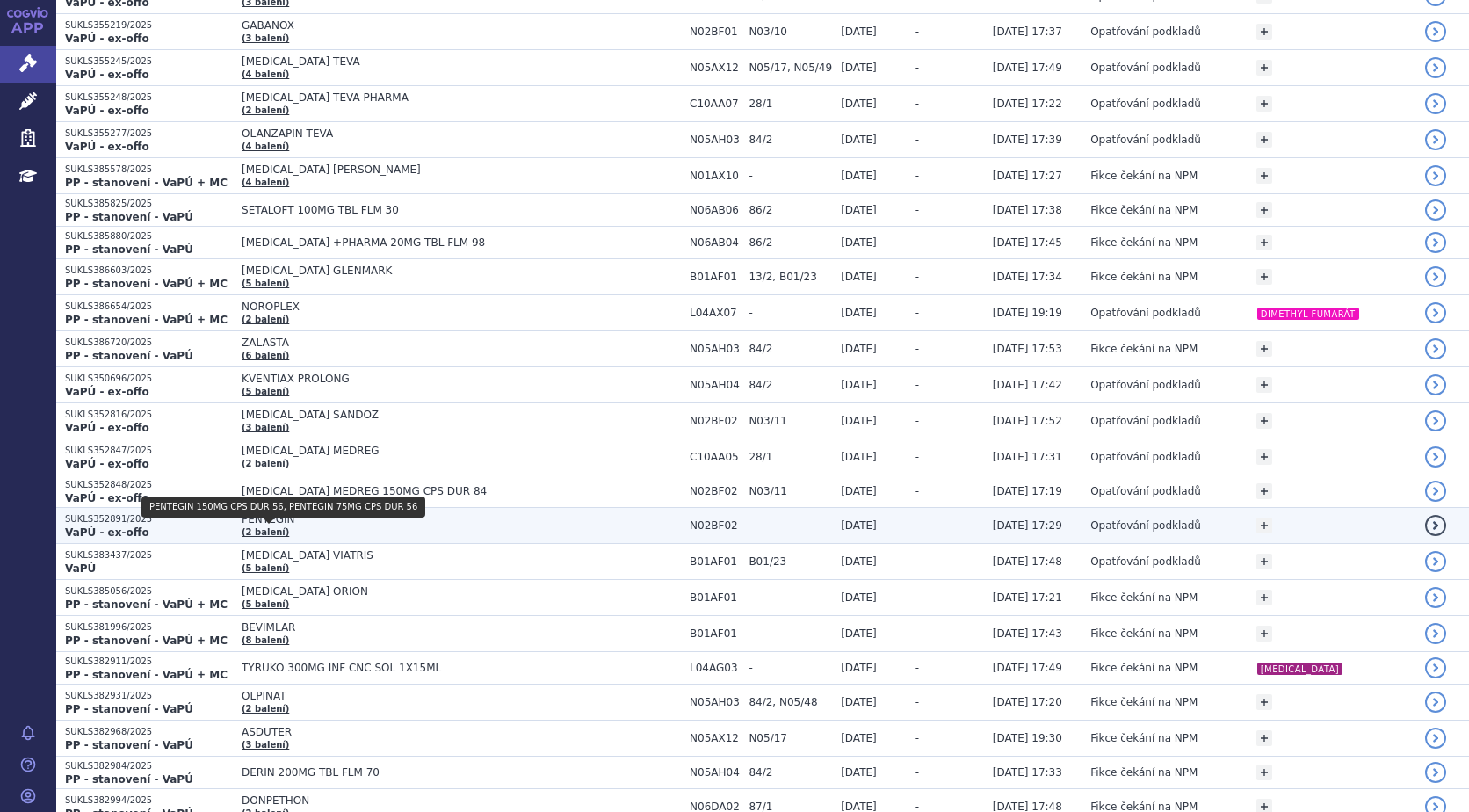
click at [273, 527] on link "(2 balení)" at bounding box center [265, 531] width 48 height 10
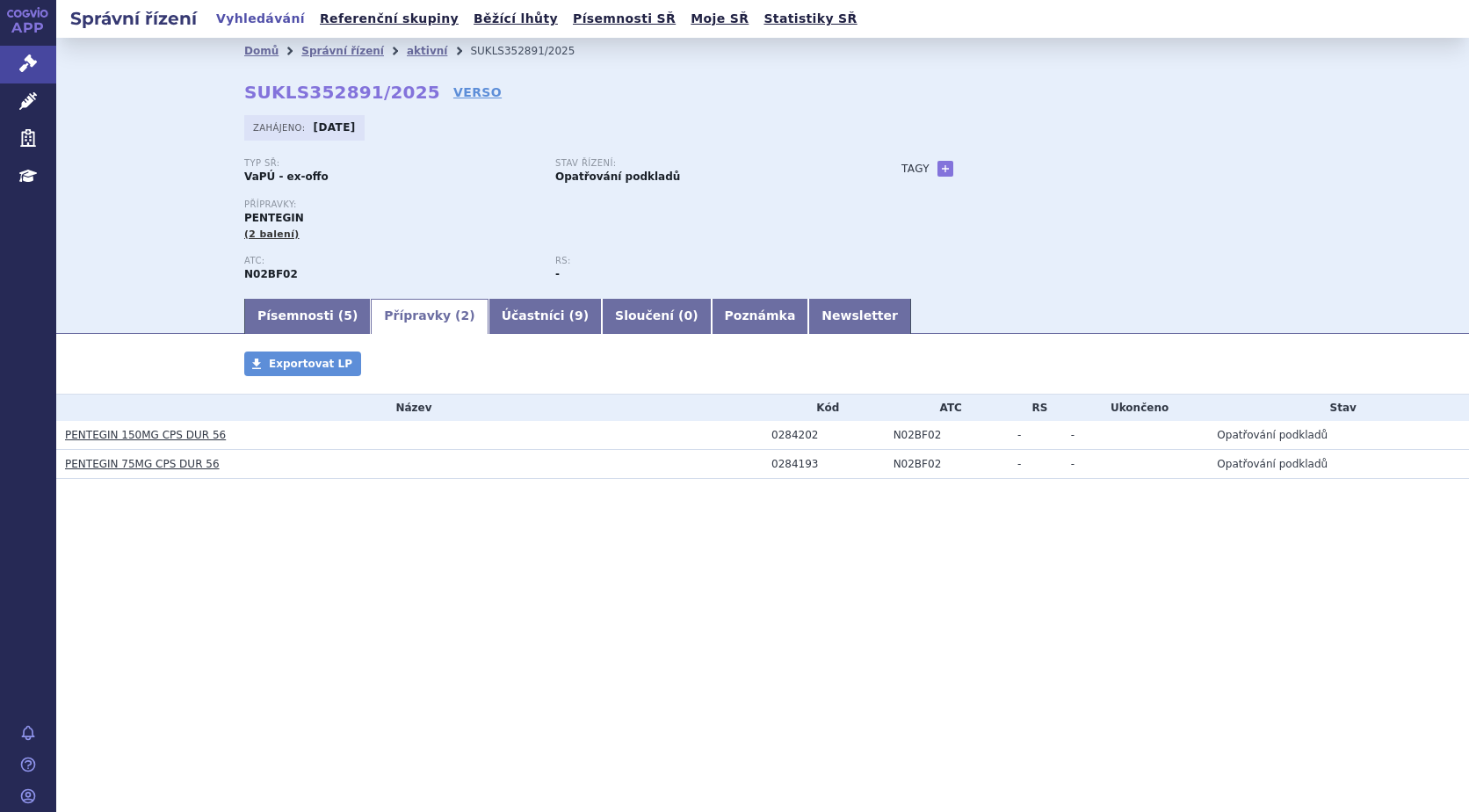
click at [131, 434] on link "PENTEGIN 150MG CPS DUR 56" at bounding box center [145, 435] width 161 height 12
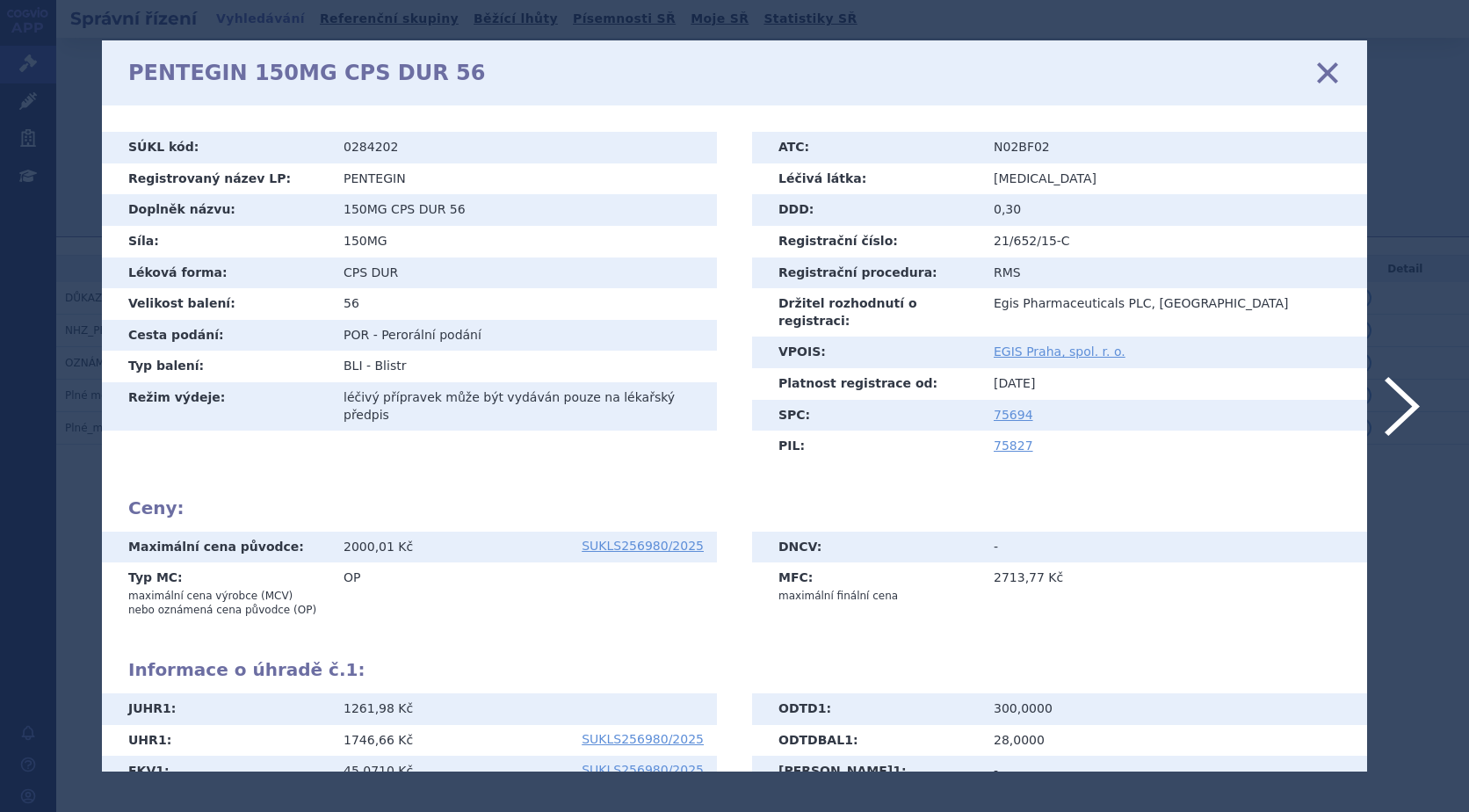
click at [1319, 73] on icon at bounding box center [1327, 73] width 37 height 37
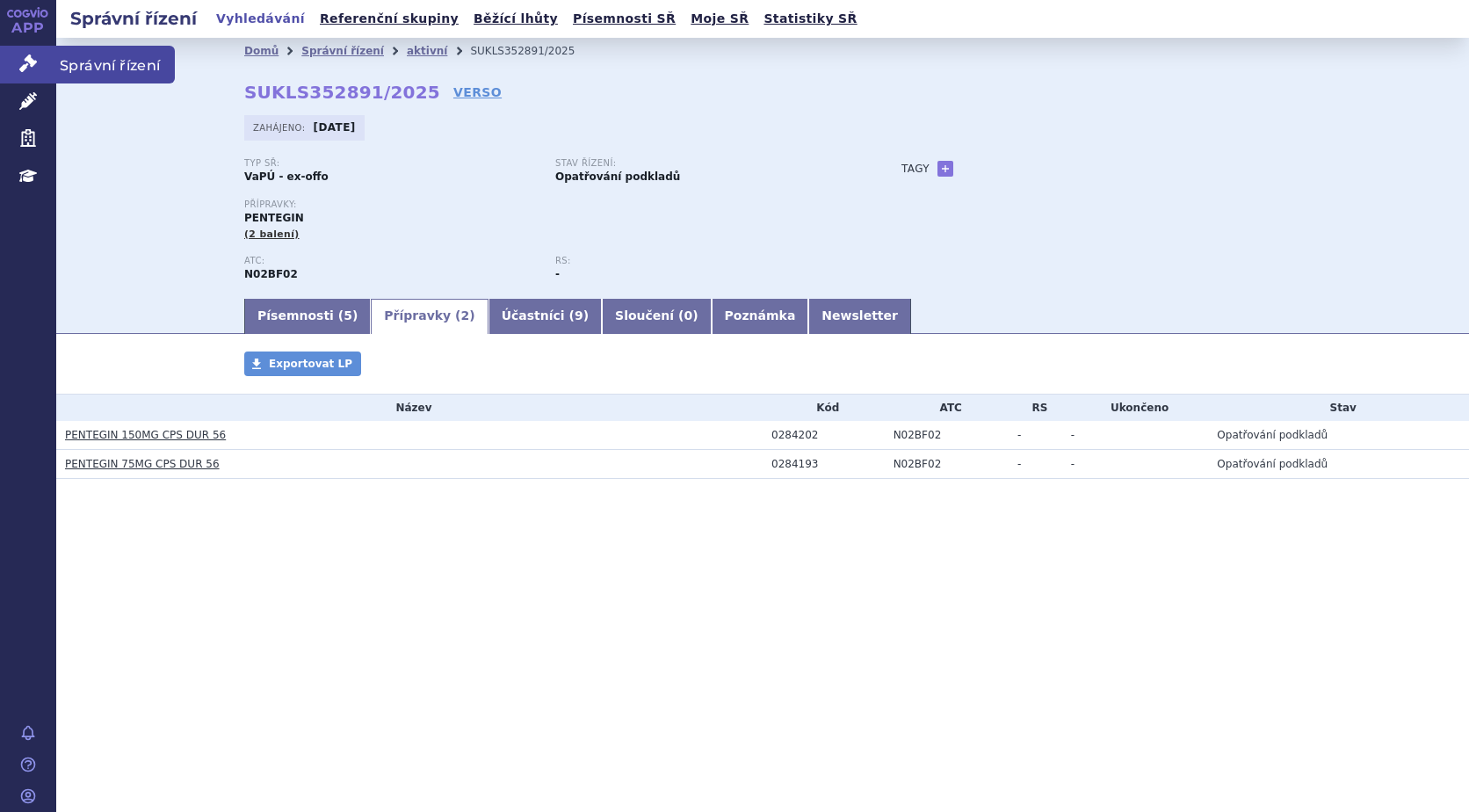
click at [126, 69] on span "Správní řízení" at bounding box center [115, 64] width 119 height 37
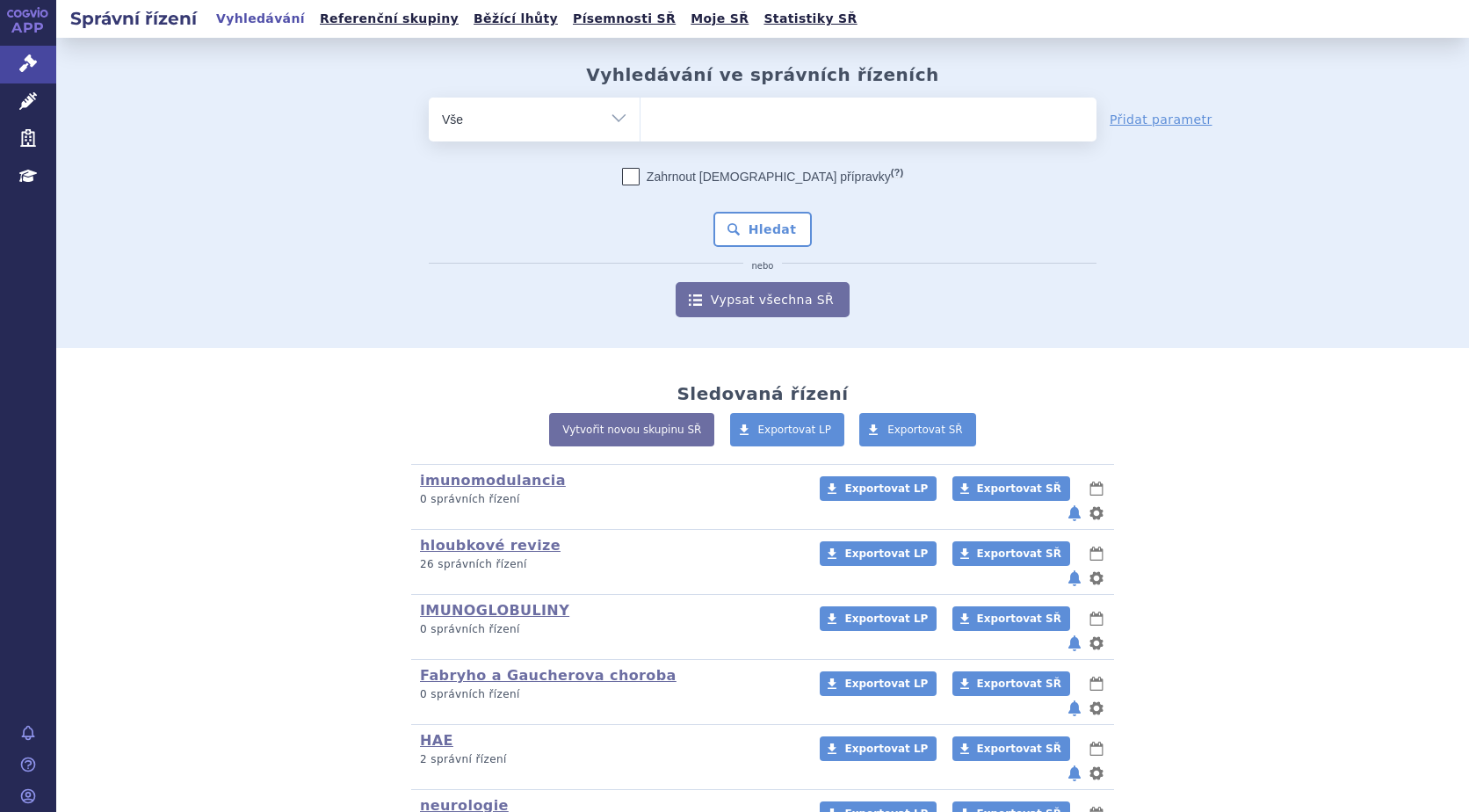
scroll to position [157, 0]
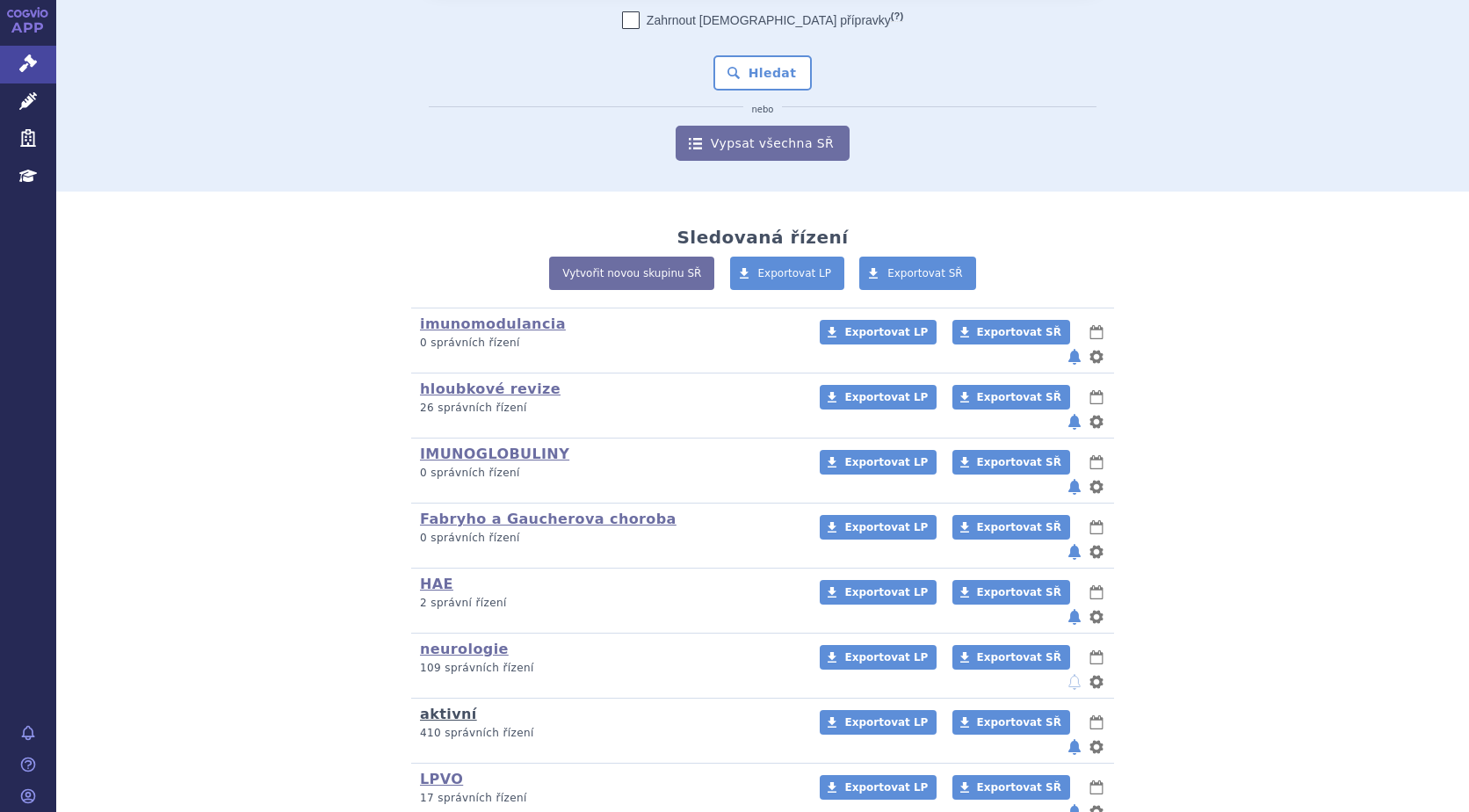
click at [434, 705] on link "aktivní" at bounding box center [448, 713] width 57 height 17
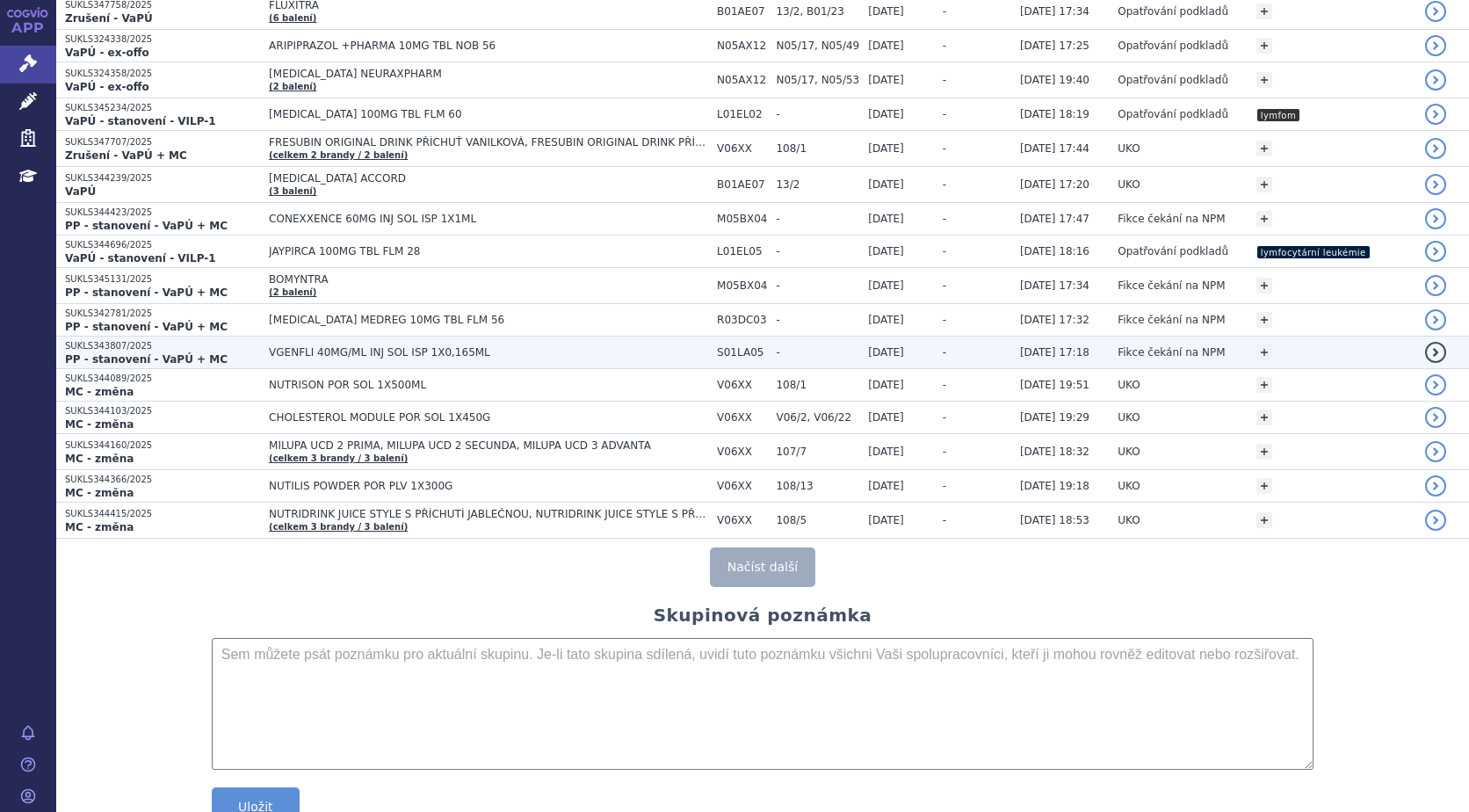
scroll to position [3212, 0]
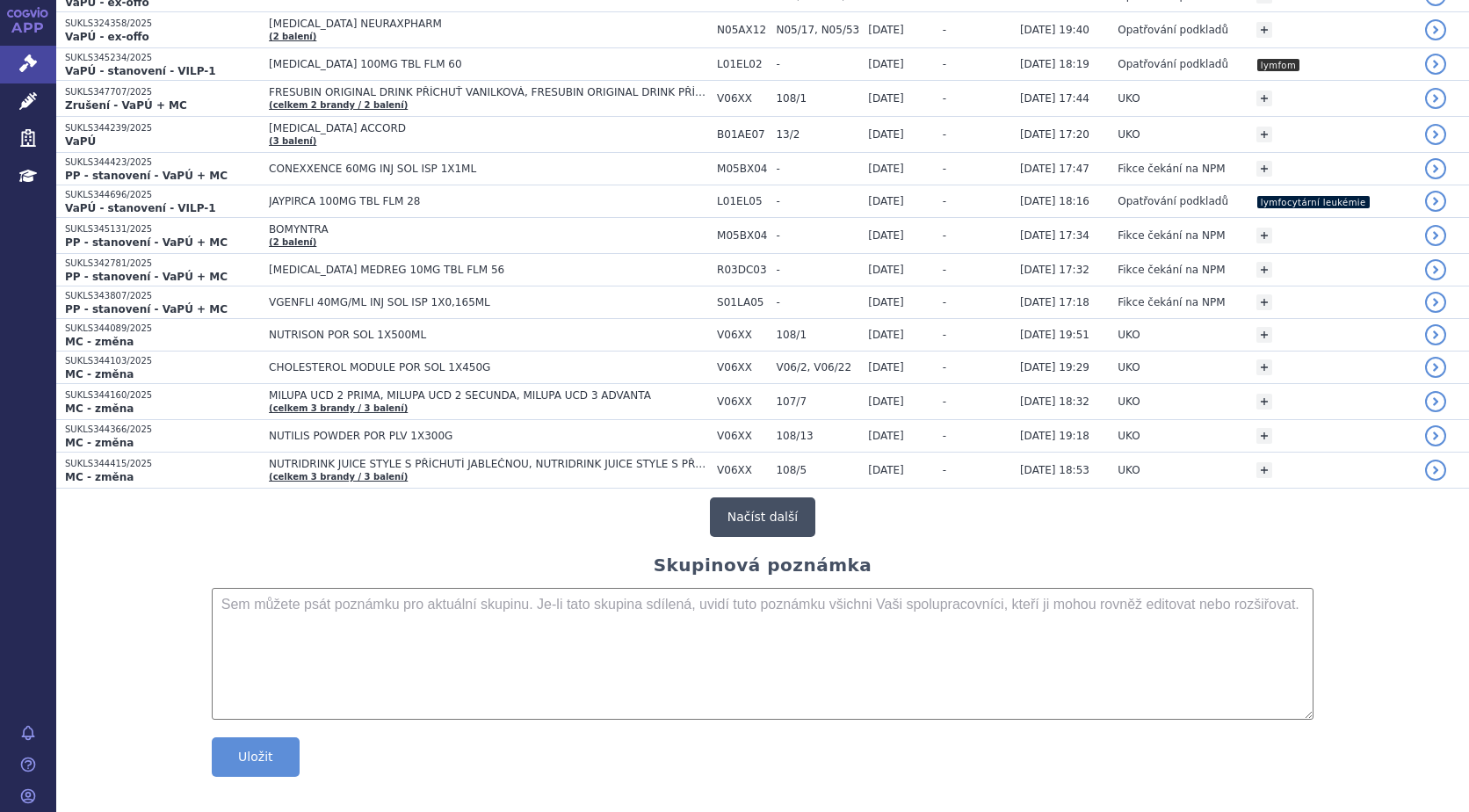
click at [777, 507] on button "Načíst další" at bounding box center [763, 517] width 106 height 40
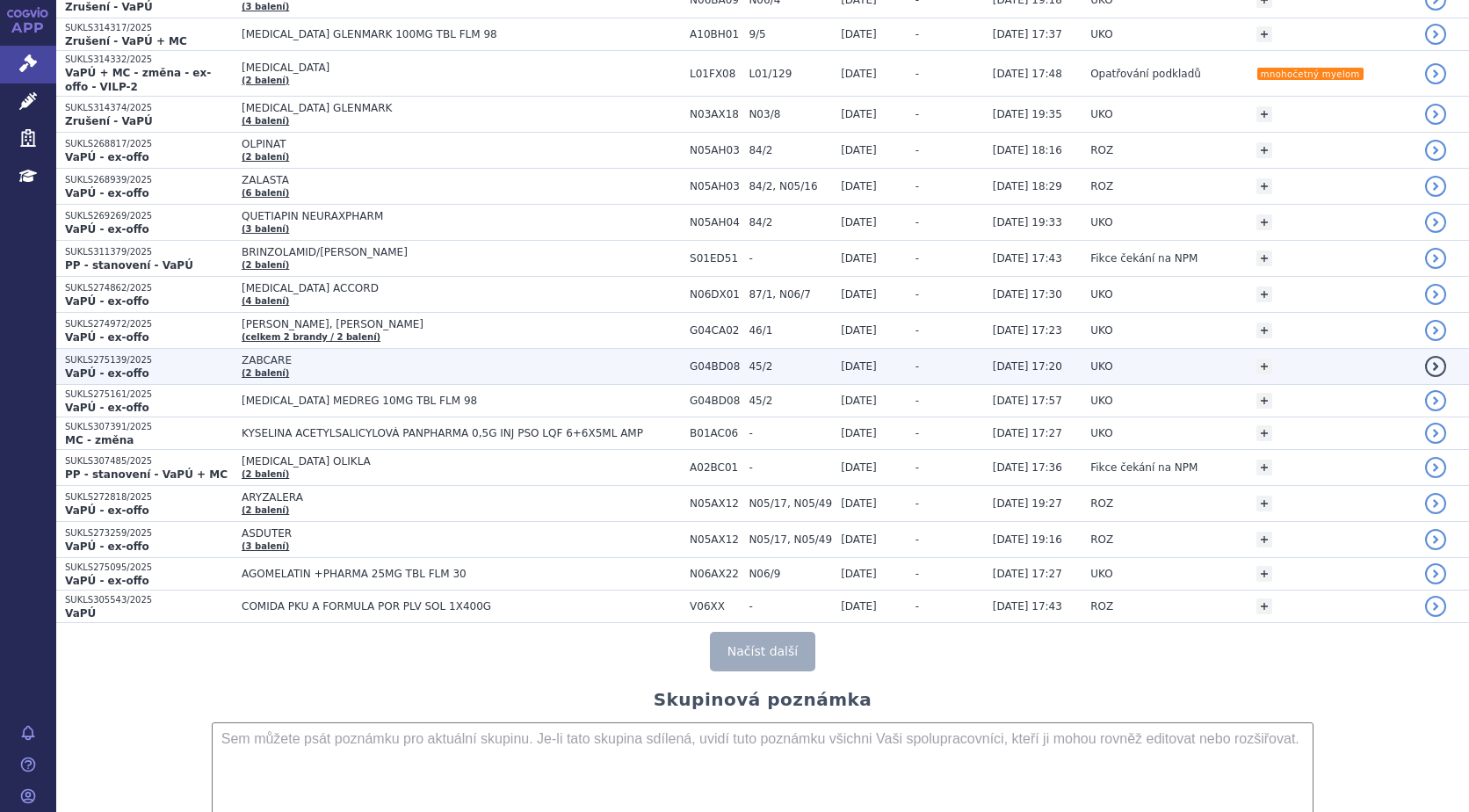
scroll to position [6550, 0]
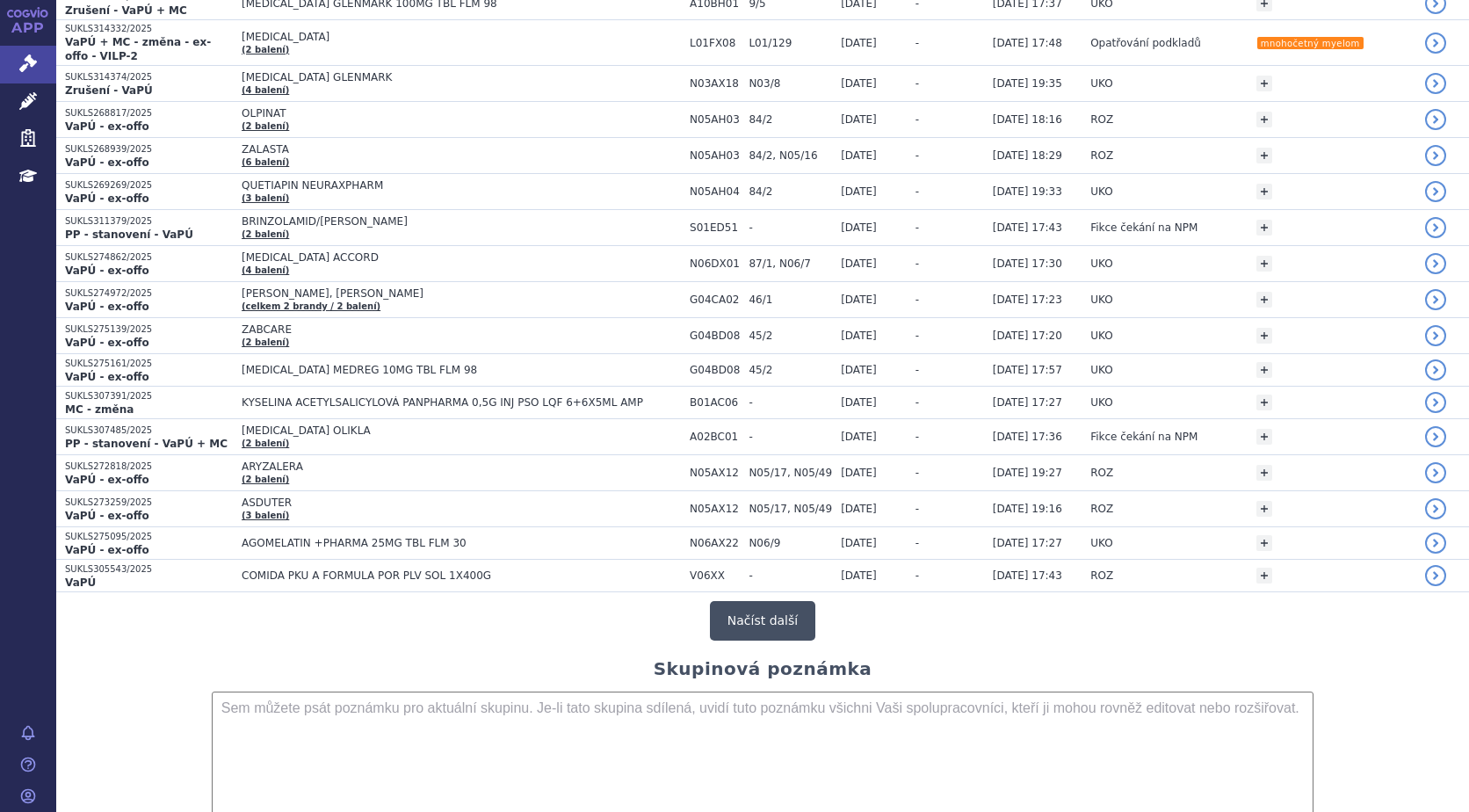
click at [742, 601] on button "Načíst další" at bounding box center [763, 620] width 106 height 40
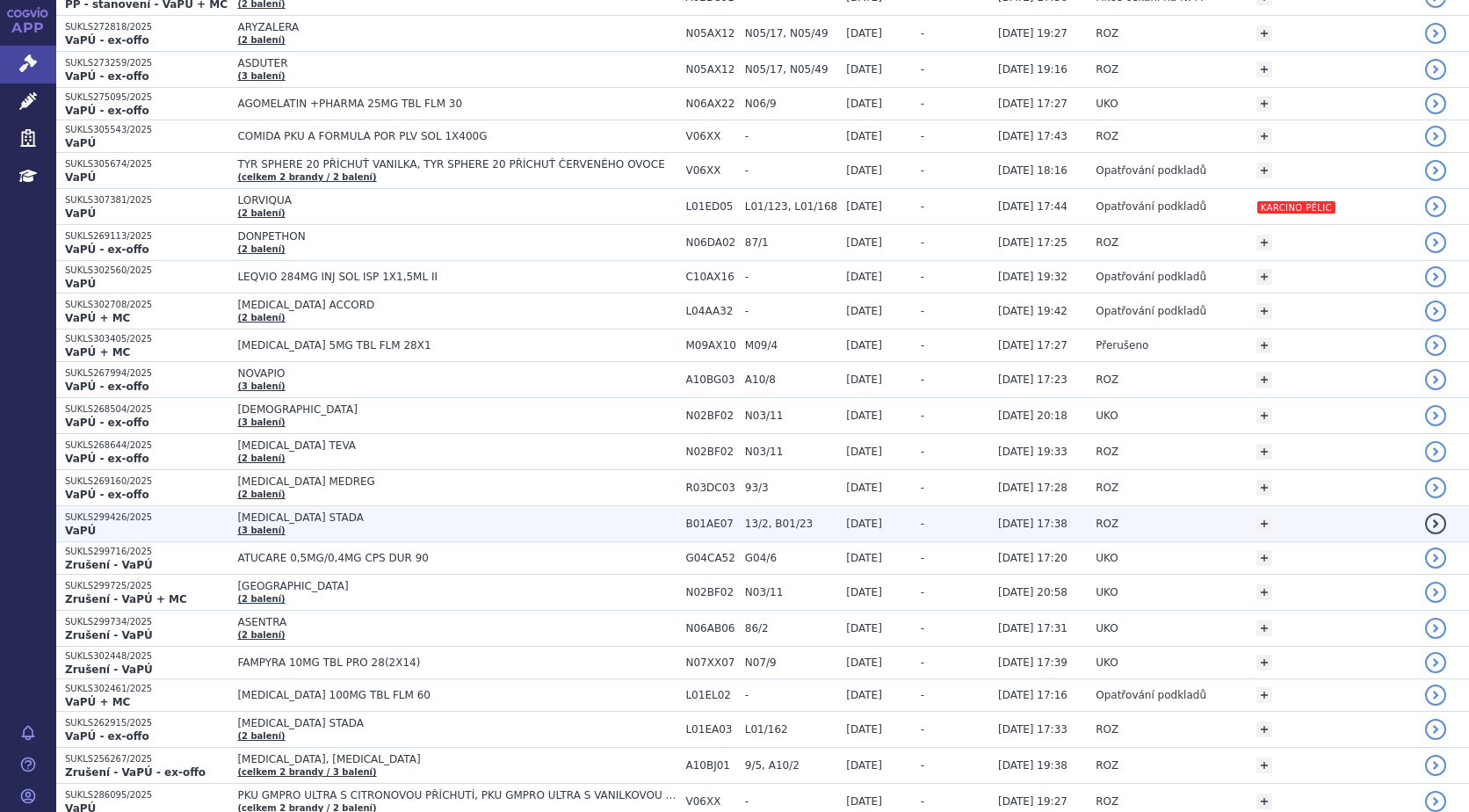
scroll to position [7077, 0]
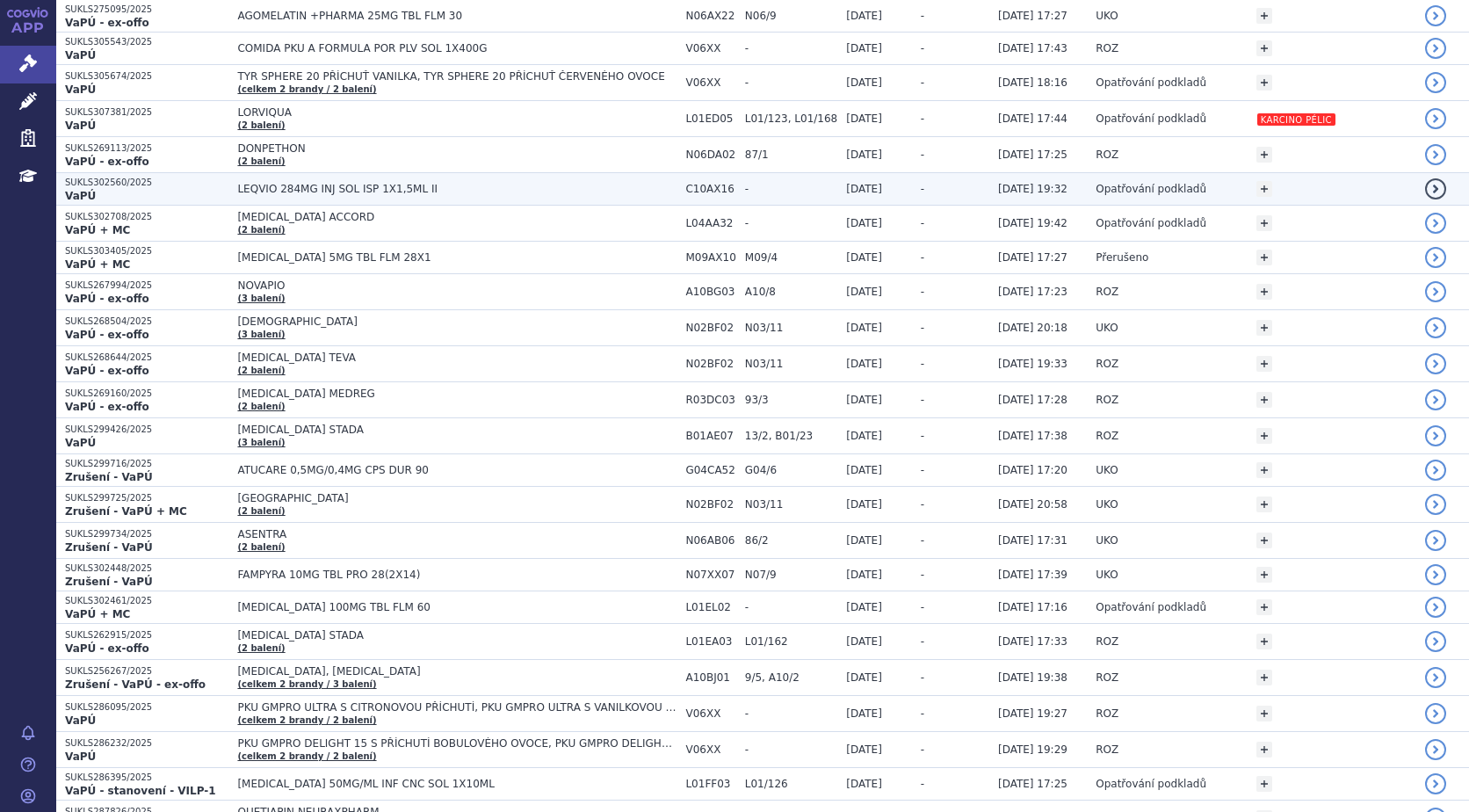
click at [325, 182] on span "LEQVIO 284MG INJ SOL ISP 1X1,5ML II" at bounding box center [456, 188] width 439 height 12
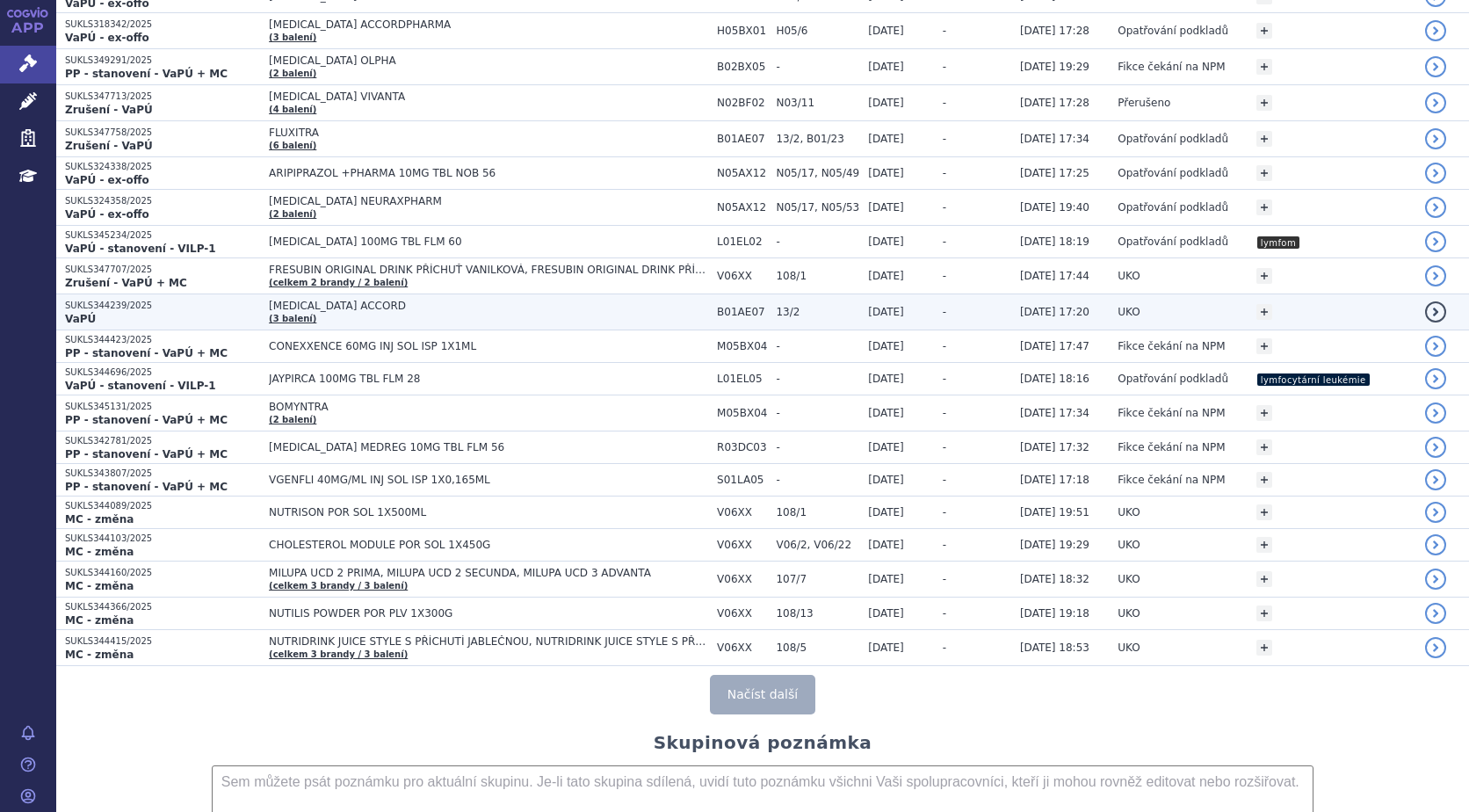
scroll to position [3212, 0]
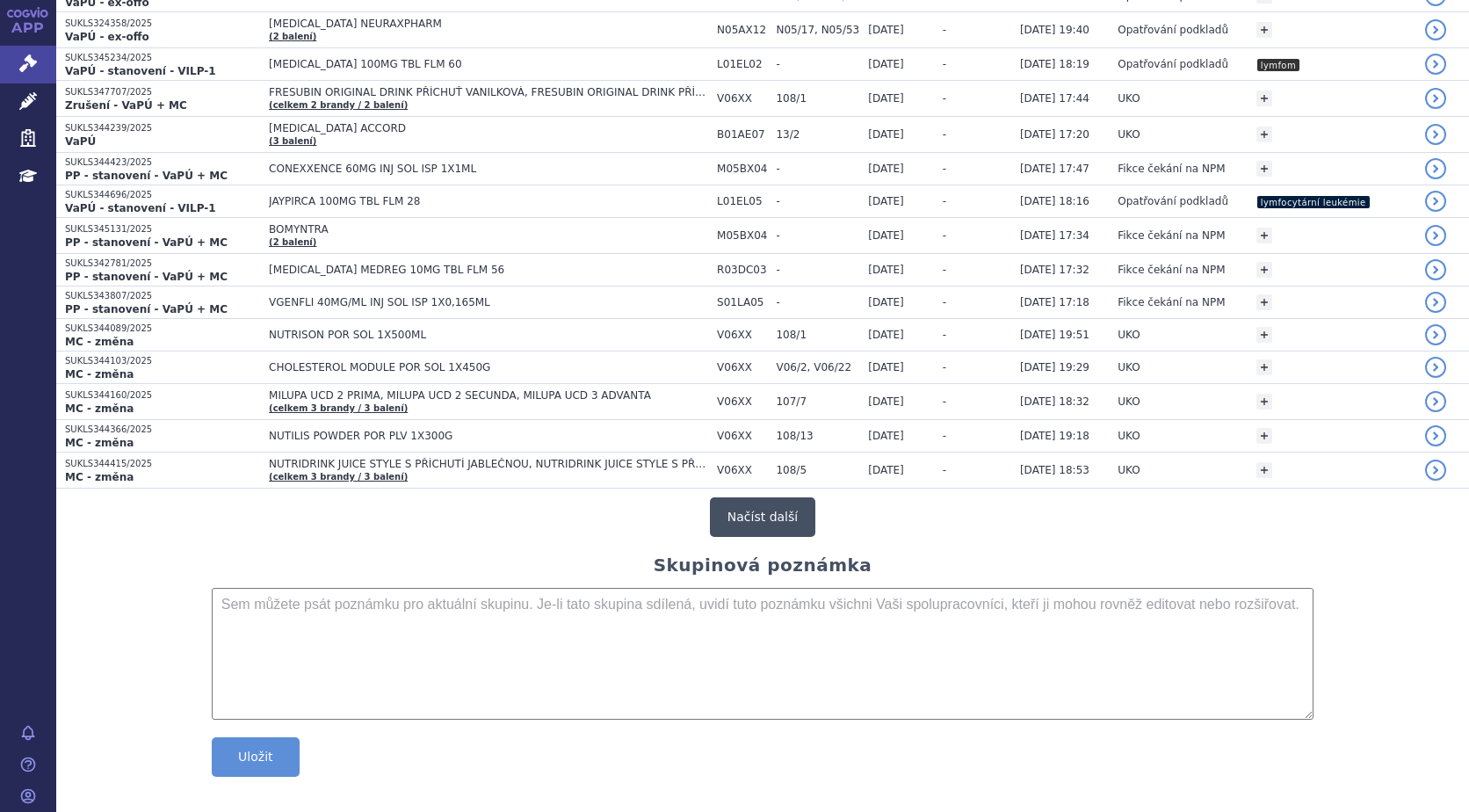
click at [764, 500] on button "Načíst další" at bounding box center [763, 517] width 106 height 40
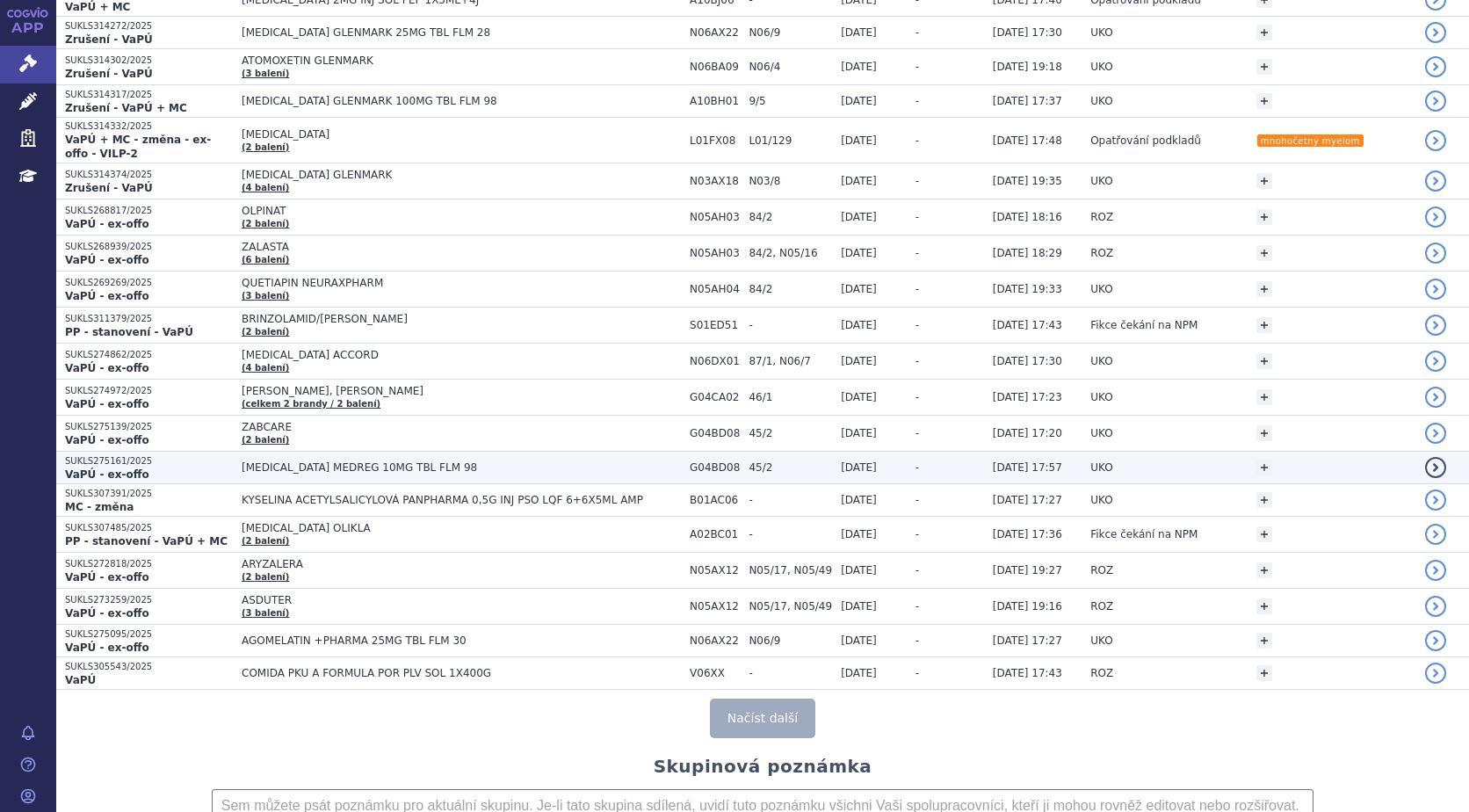
scroll to position [6500, 0]
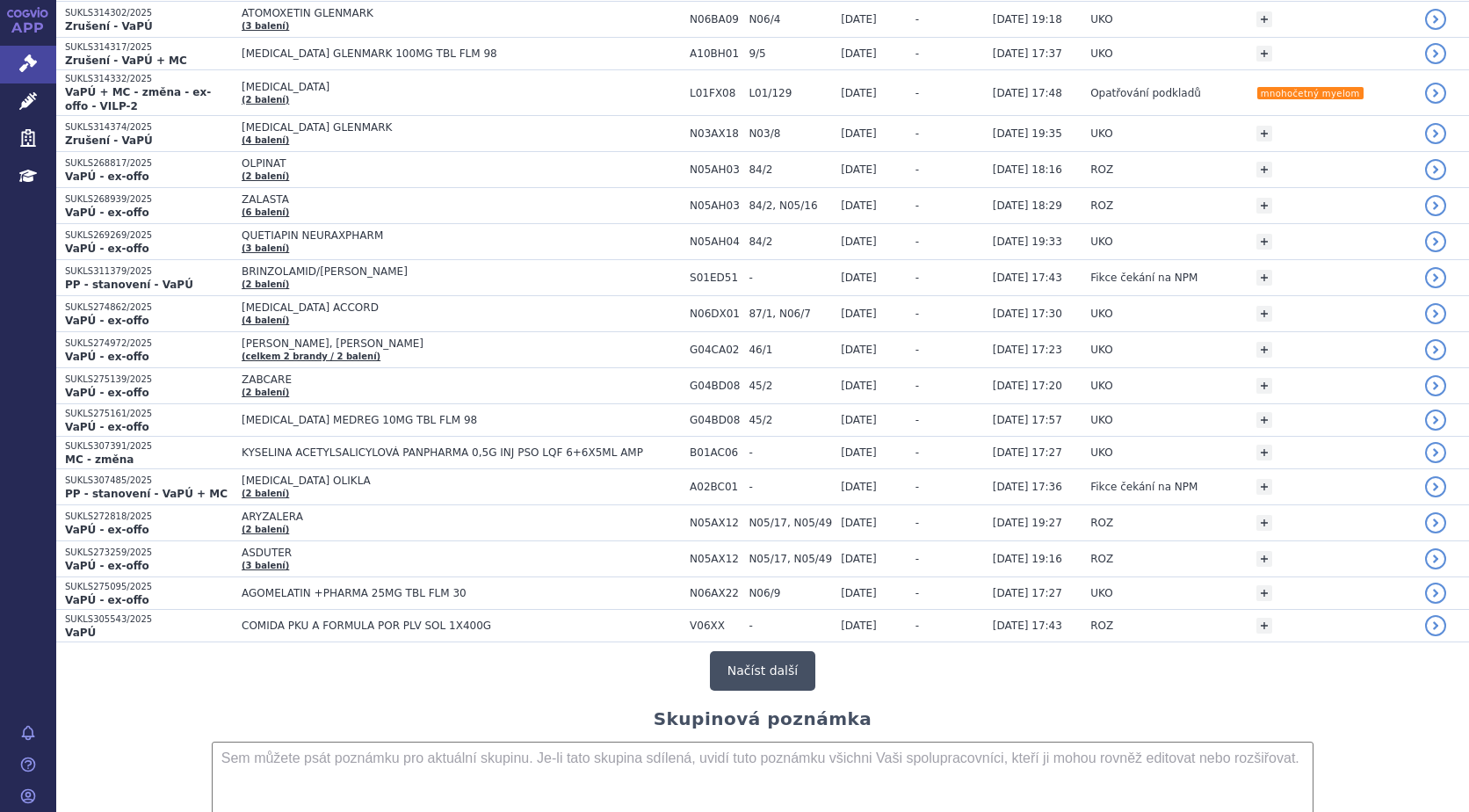
click at [757, 655] on button "Načíst další" at bounding box center [763, 670] width 106 height 40
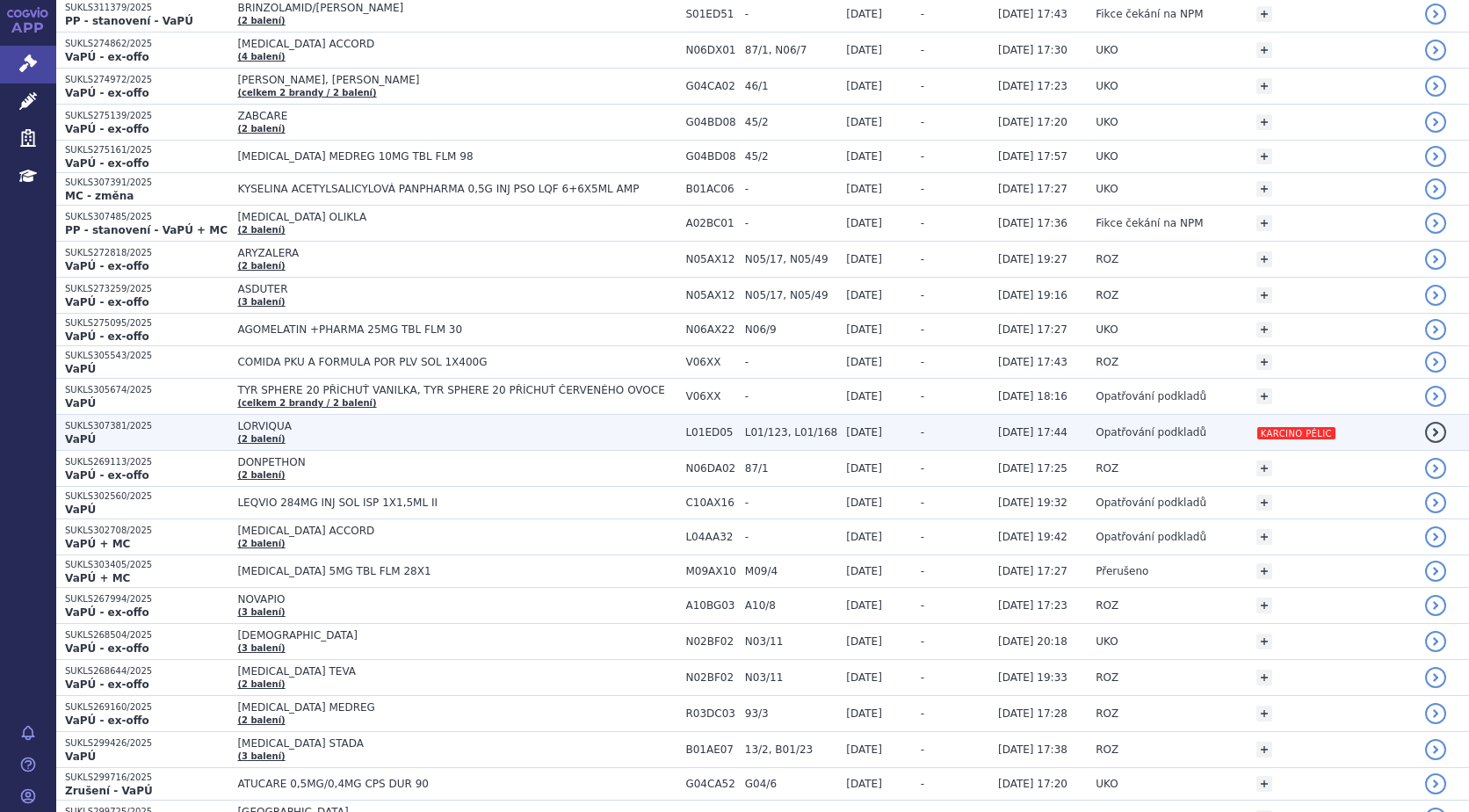
scroll to position [6851, 0]
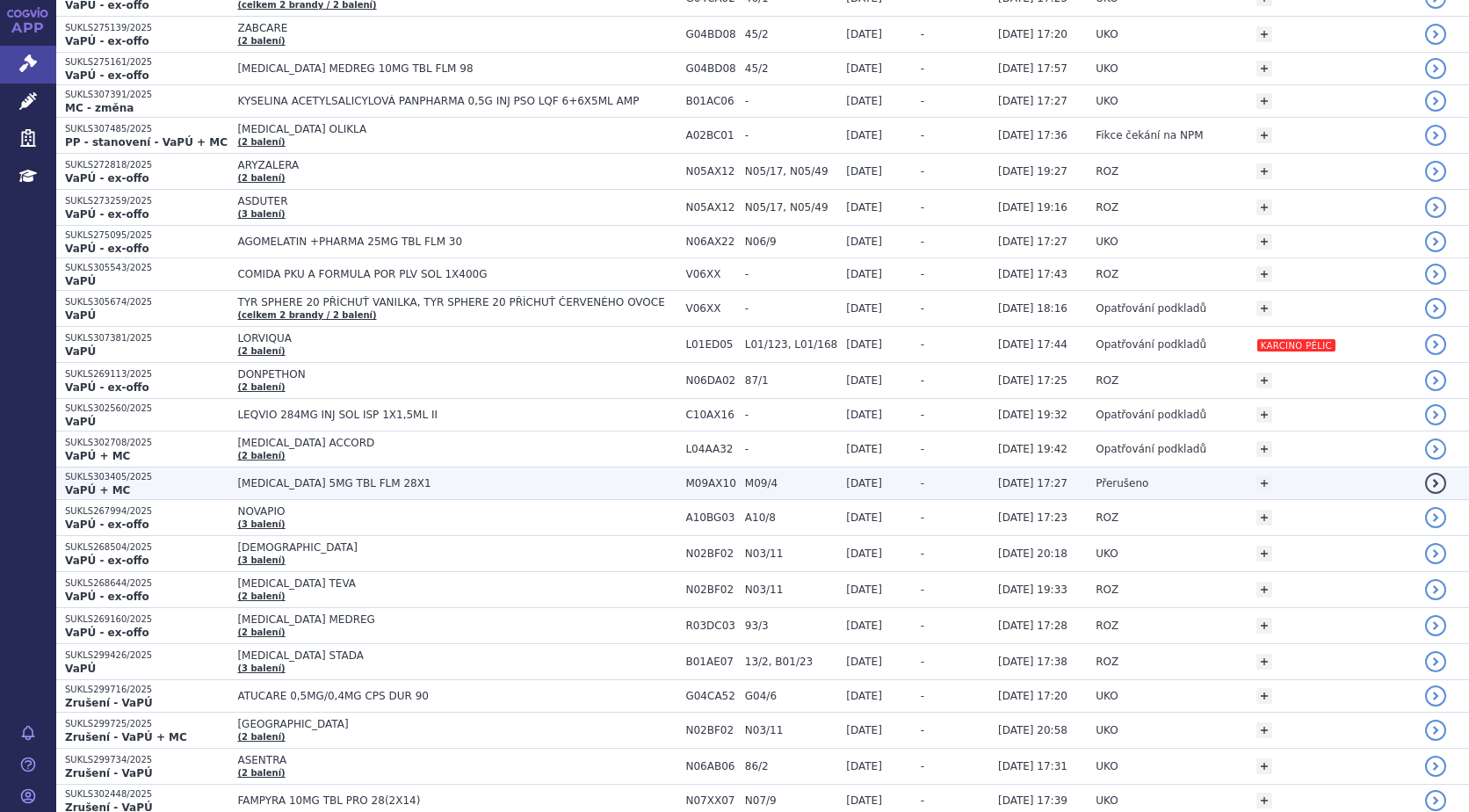
click at [286, 477] on span "[MEDICAL_DATA] 5MG TBL FLM 28X1" at bounding box center [456, 484] width 439 height 12
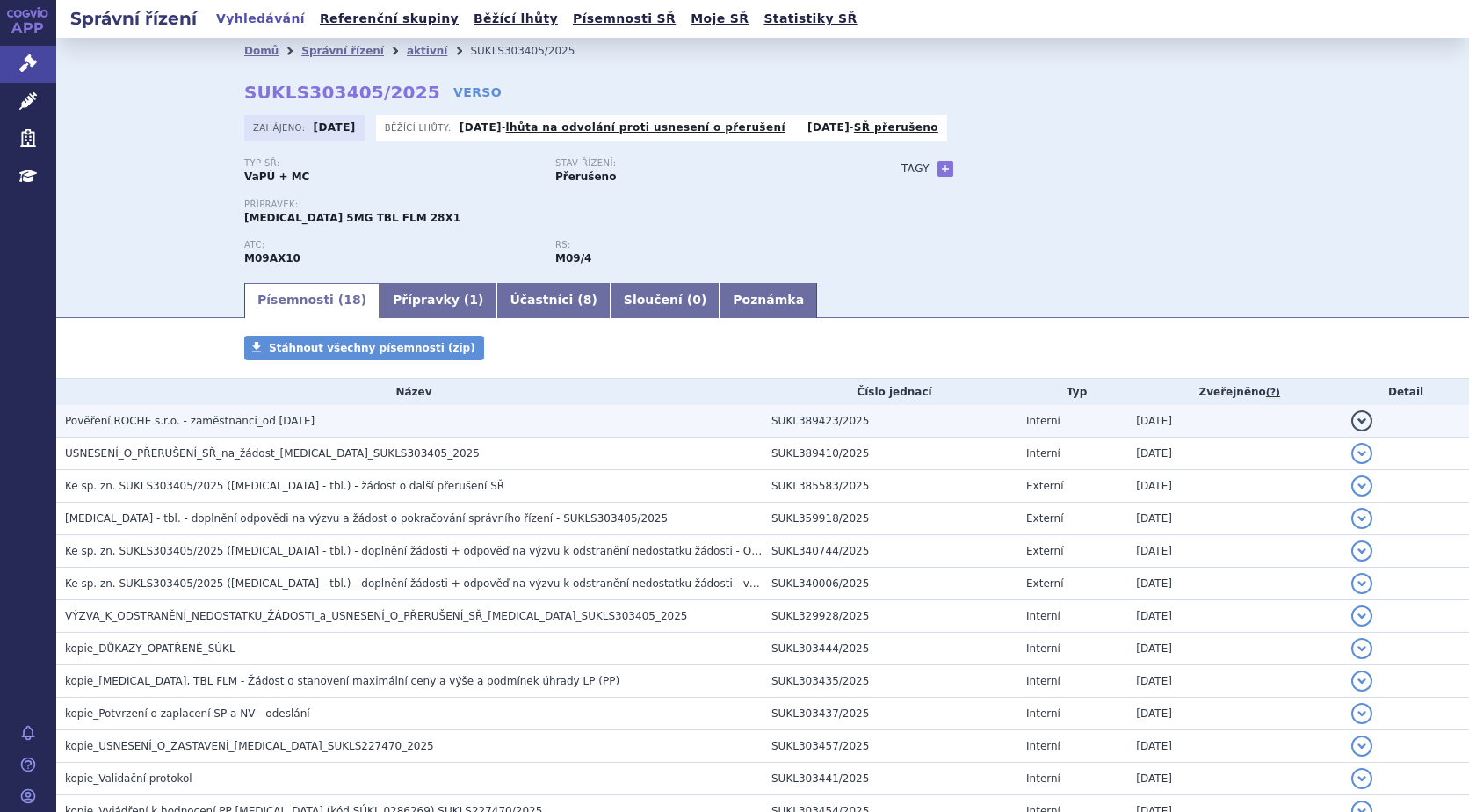
click at [220, 419] on span "Pověření ROCHE s.r.o. - zaměstnanci_od [DATE]" at bounding box center [189, 421] width 249 height 12
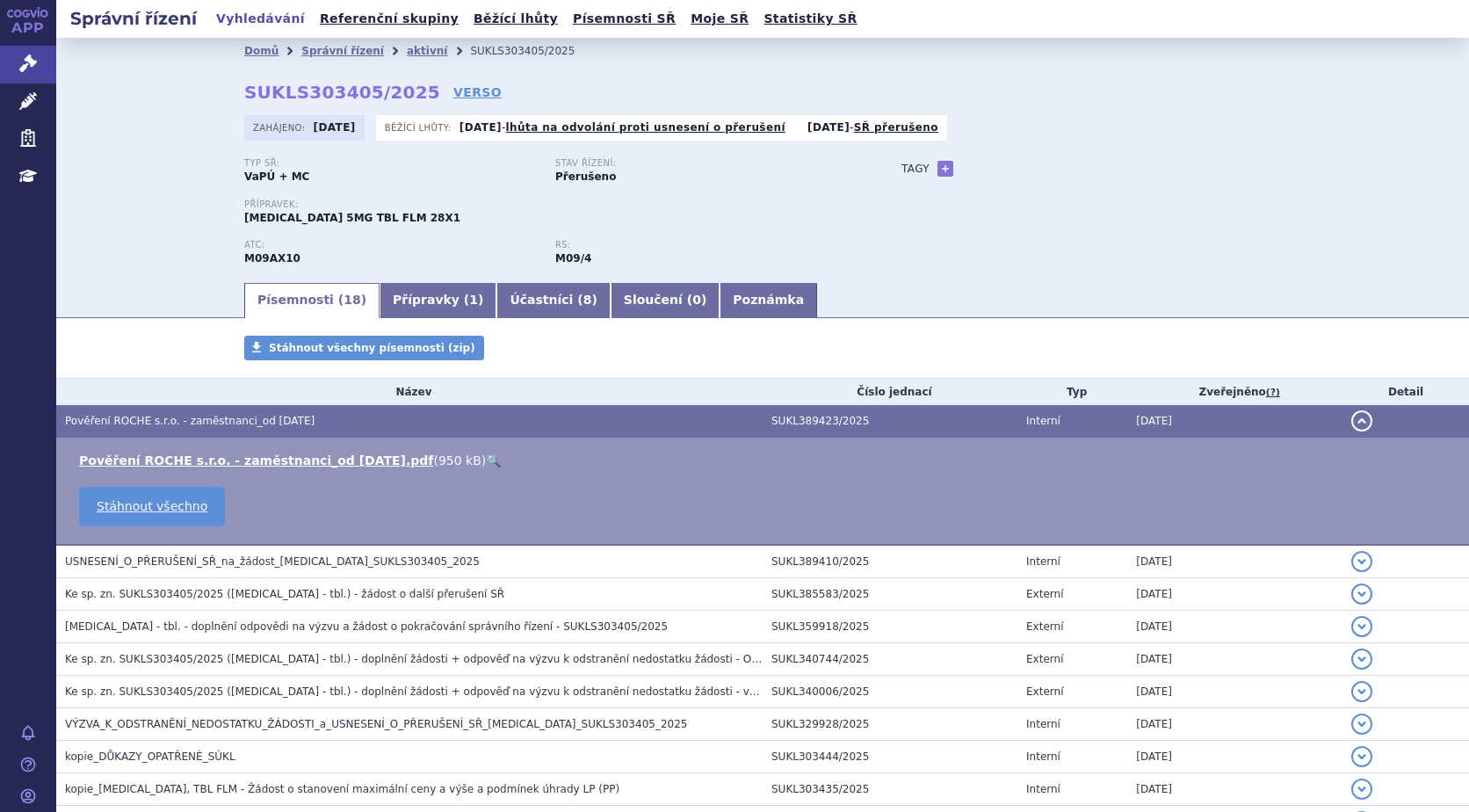
click at [486, 459] on link "🔍" at bounding box center [493, 461] width 15 height 14
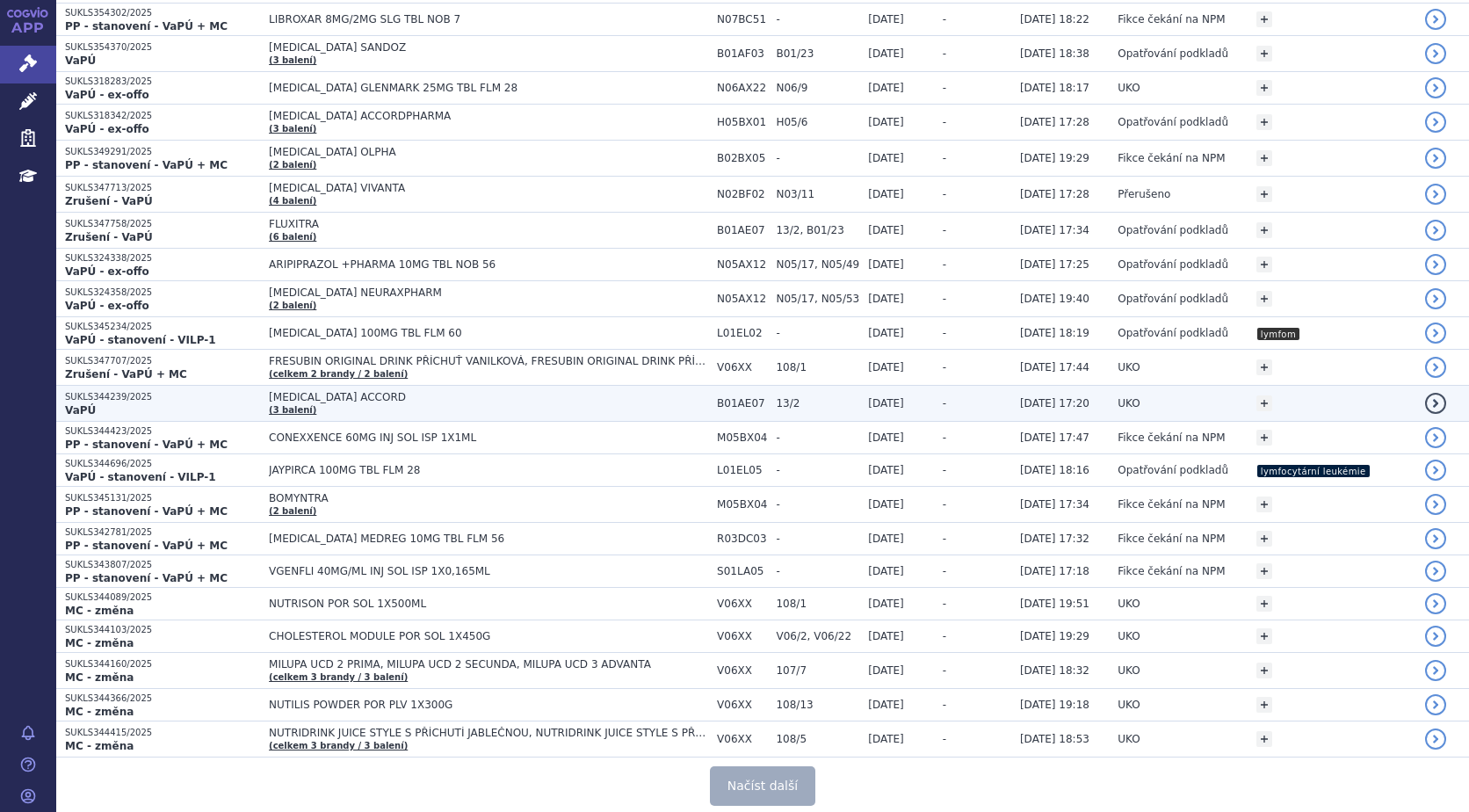
scroll to position [2986, 0]
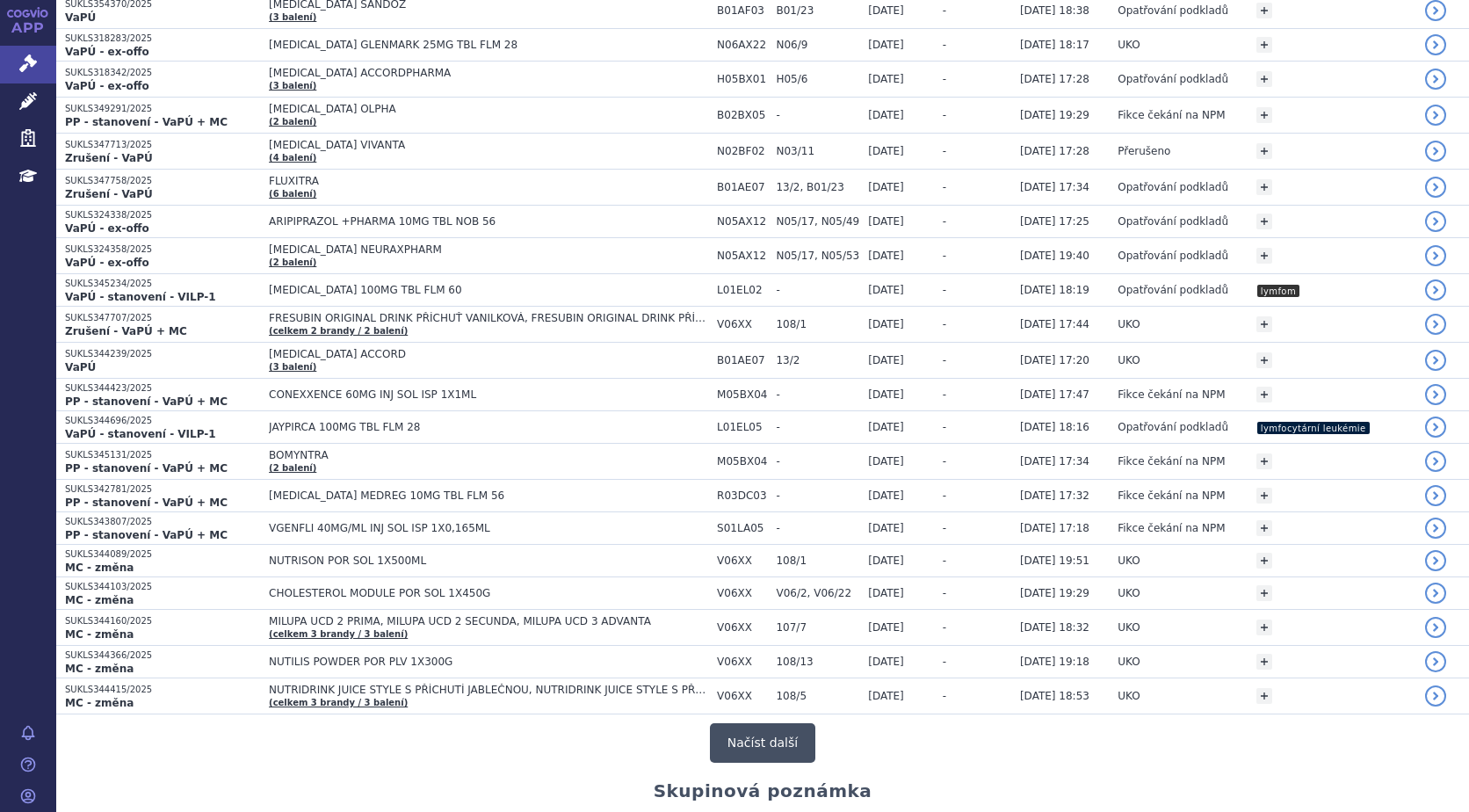
click at [742, 727] on button "Načíst další" at bounding box center [763, 742] width 106 height 40
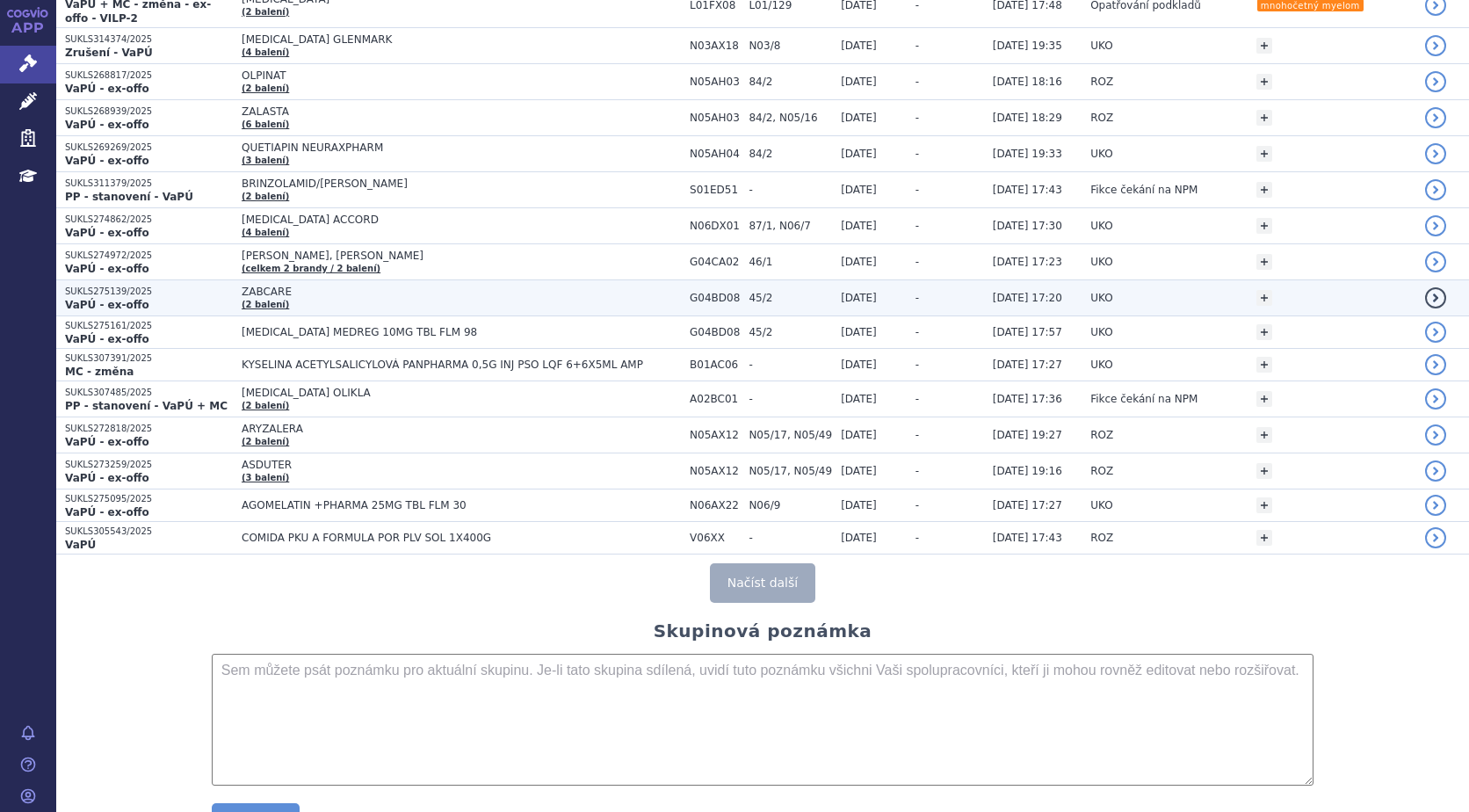
scroll to position [6647, 0]
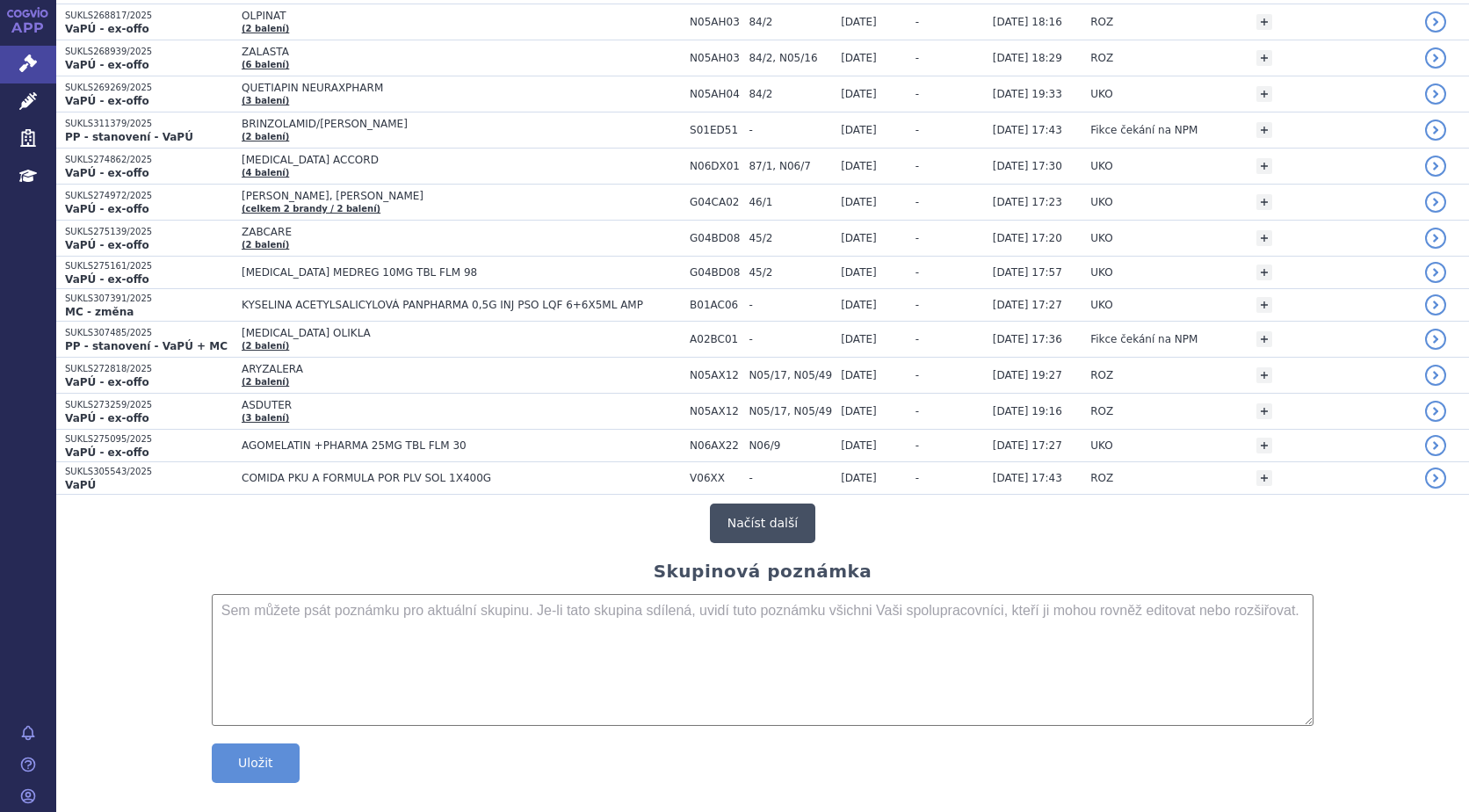
click at [757, 504] on button "Načíst další" at bounding box center [763, 522] width 106 height 40
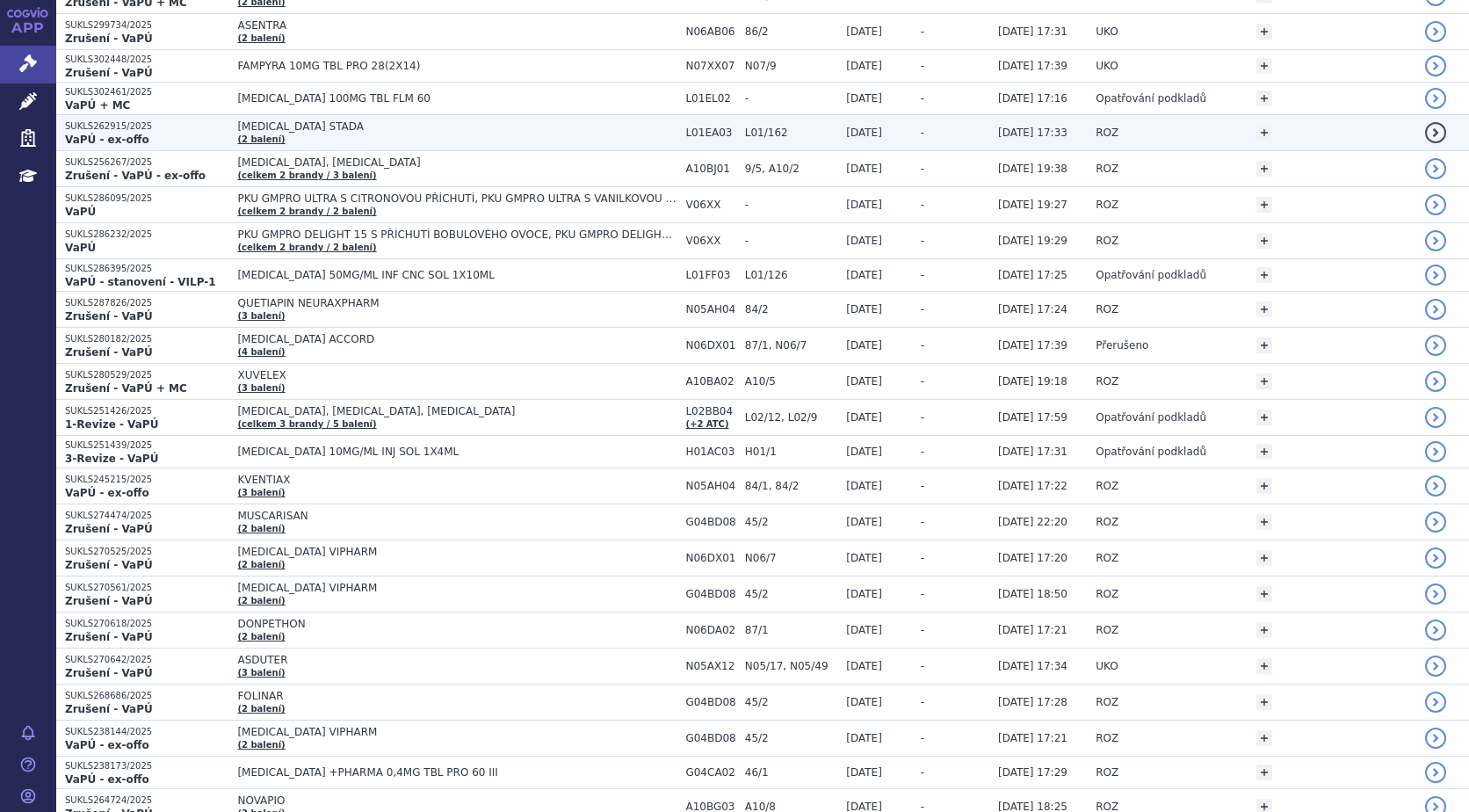
scroll to position [7614, 0]
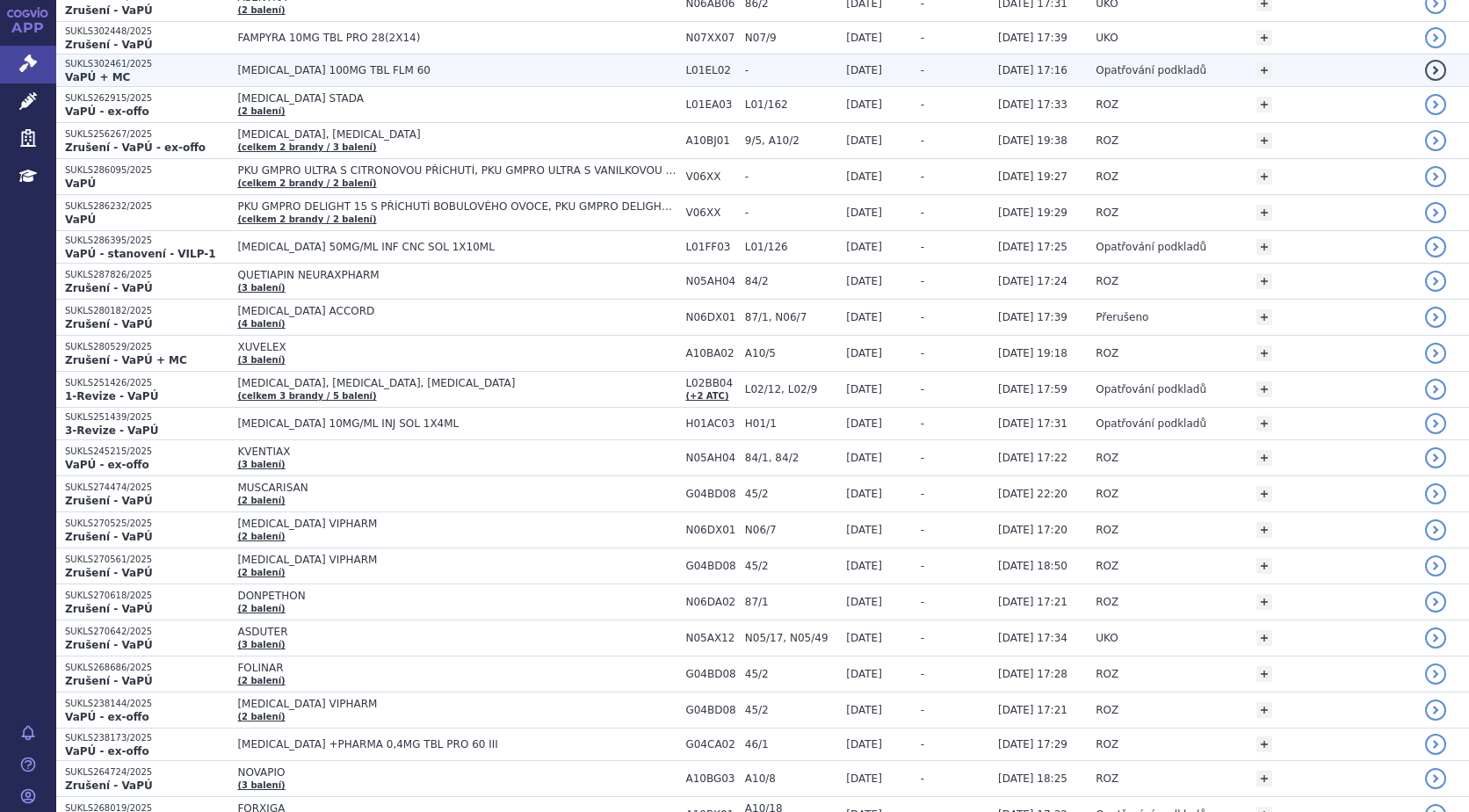
click at [364, 64] on span "[MEDICAL_DATA] 100MG TBL FLM 60" at bounding box center [456, 70] width 439 height 12
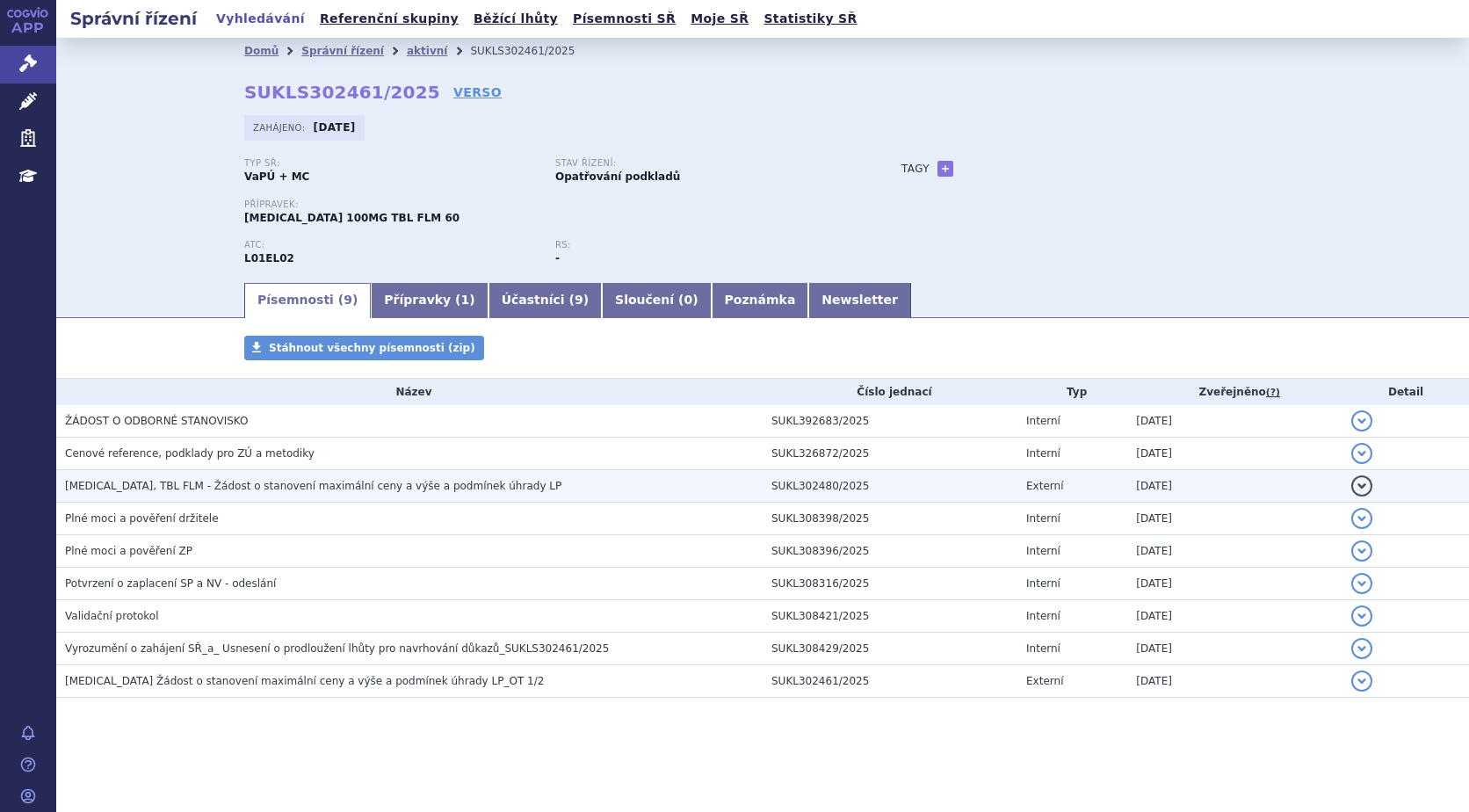
click at [351, 484] on span "[MEDICAL_DATA], TBL FLM - Žádost o stanovení maximální ceny a výše a podmínek ú…" at bounding box center [314, 486] width 497 height 12
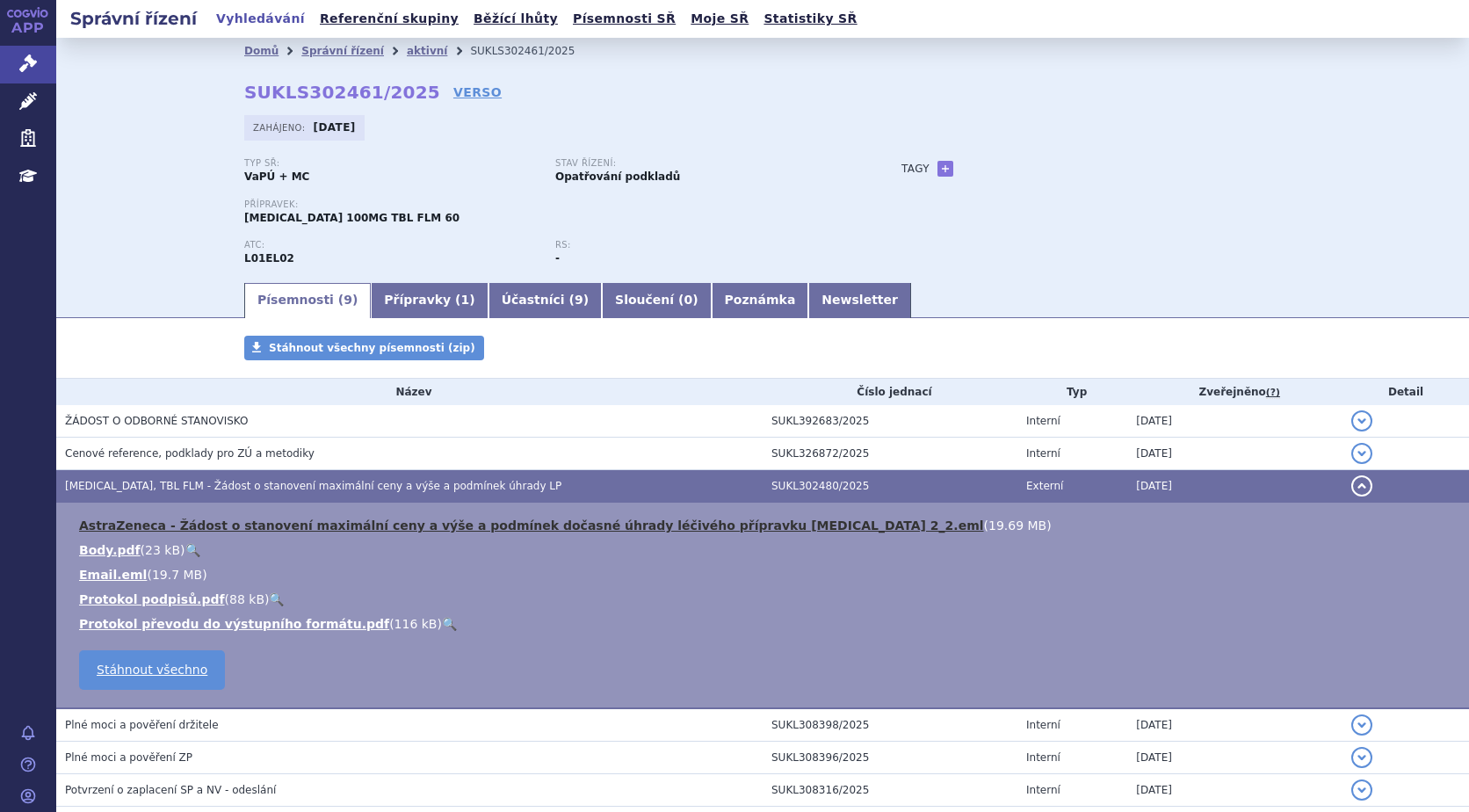
click at [328, 521] on link "AstraZeneca - Žádost o stanovení maximální ceny a výše a podmínek dočasné úhrad…" at bounding box center [531, 525] width 904 height 14
